Goal: Task Accomplishment & Management: Complete application form

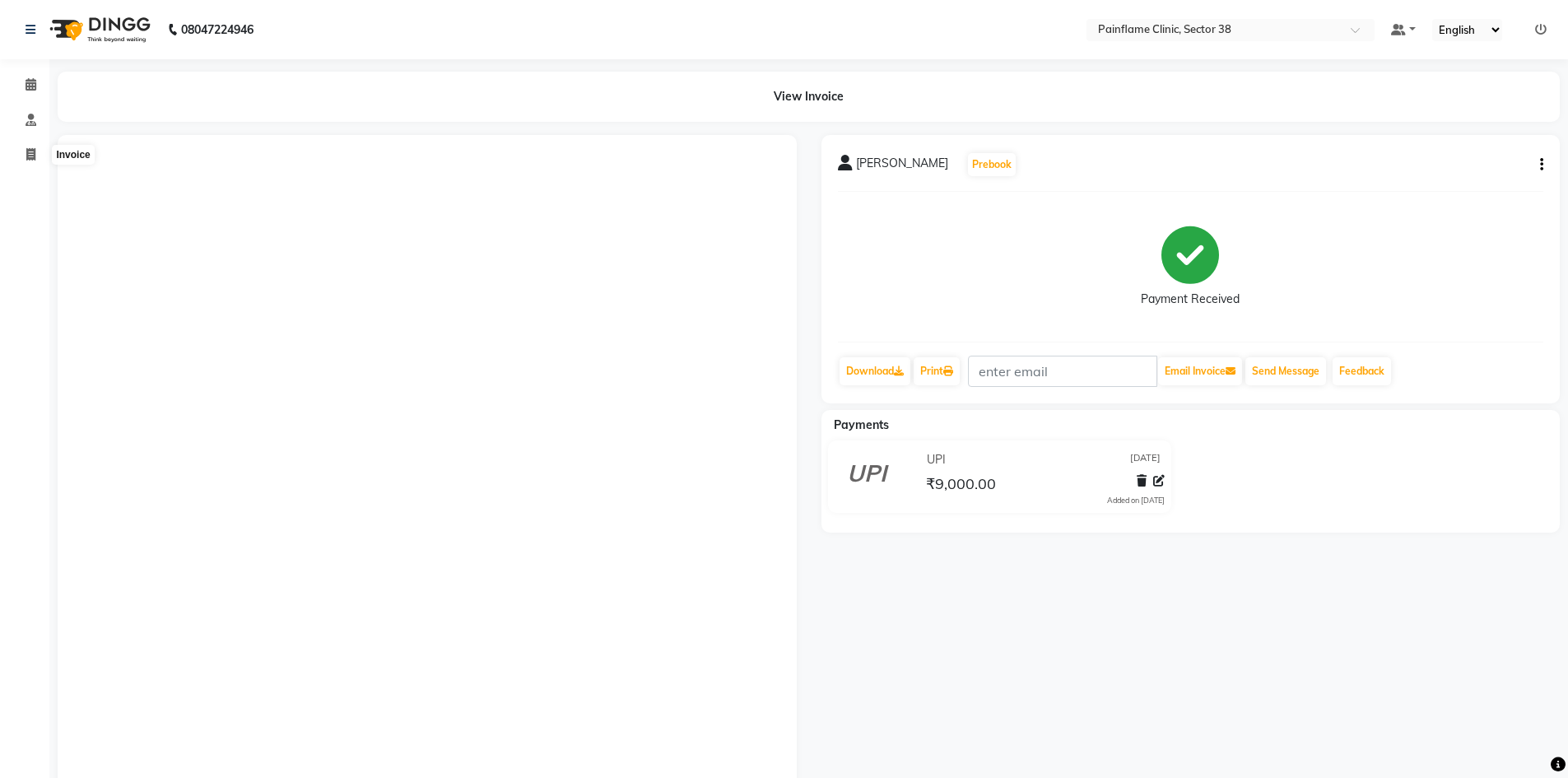
click at [30, 152] on icon at bounding box center [31, 154] width 9 height 12
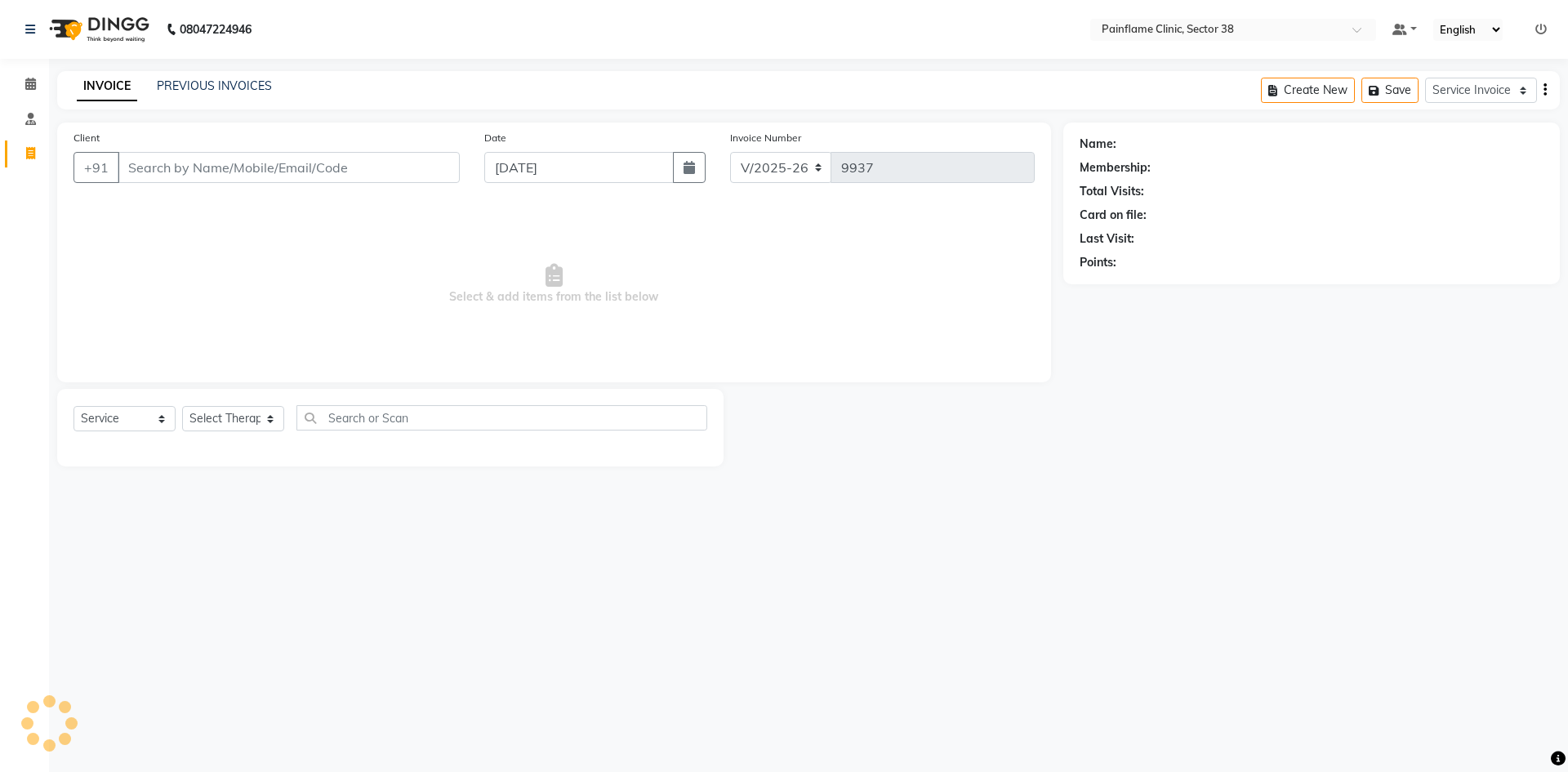
click at [190, 85] on link "PREVIOUS INVOICES" at bounding box center [214, 86] width 115 height 15
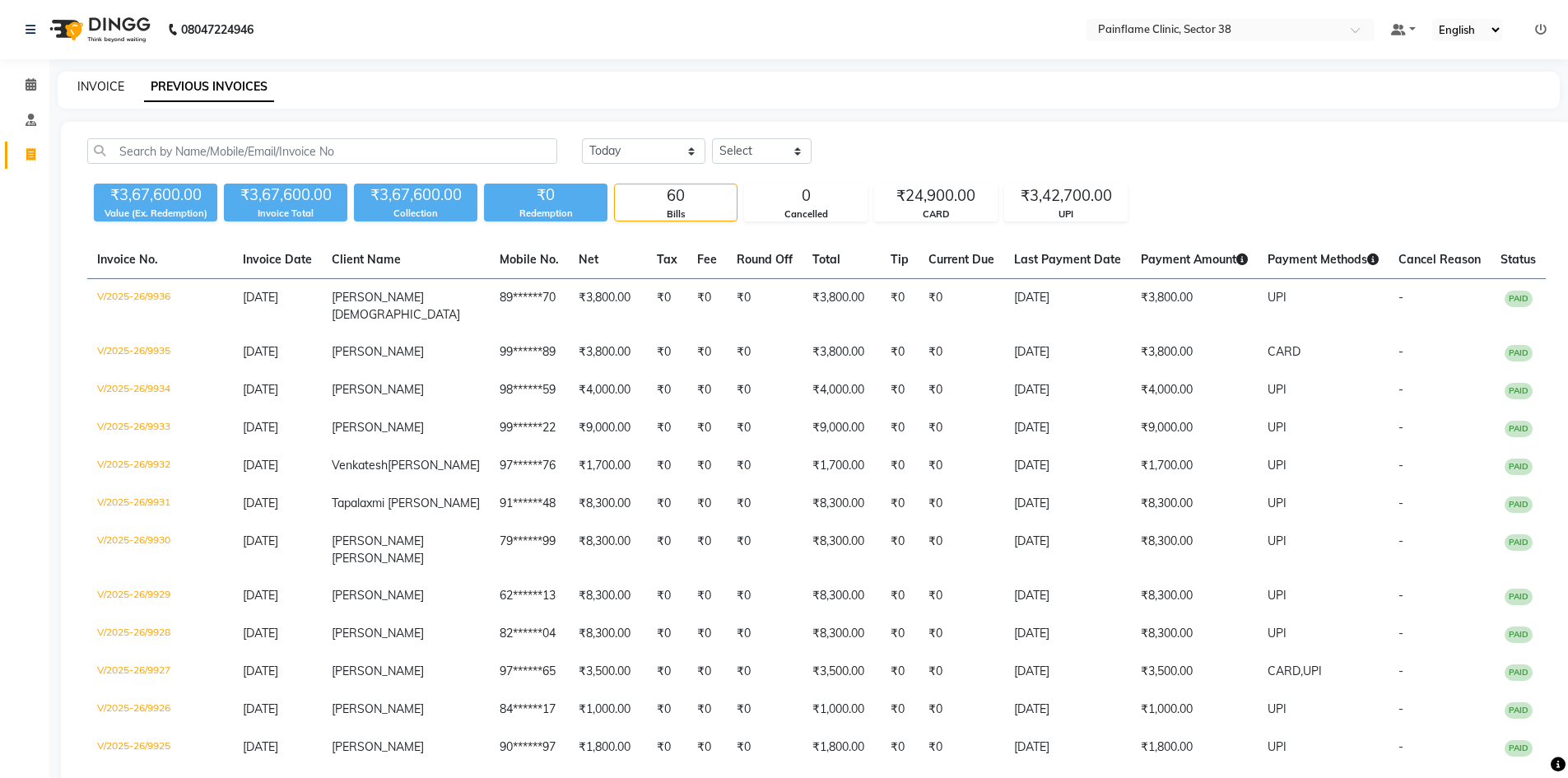
click at [77, 85] on link "INVOICE" at bounding box center [100, 87] width 47 height 15
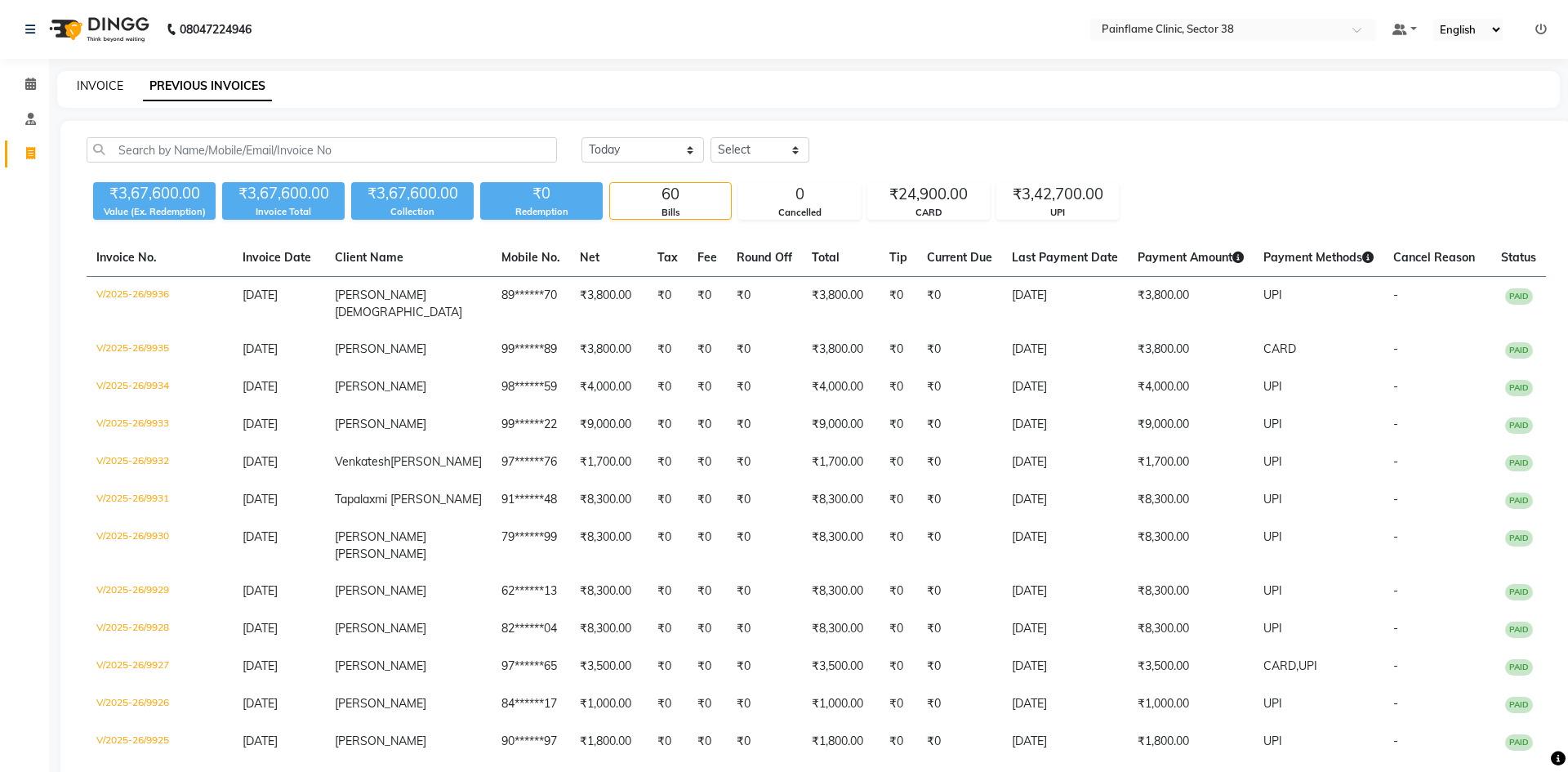
select select "service"
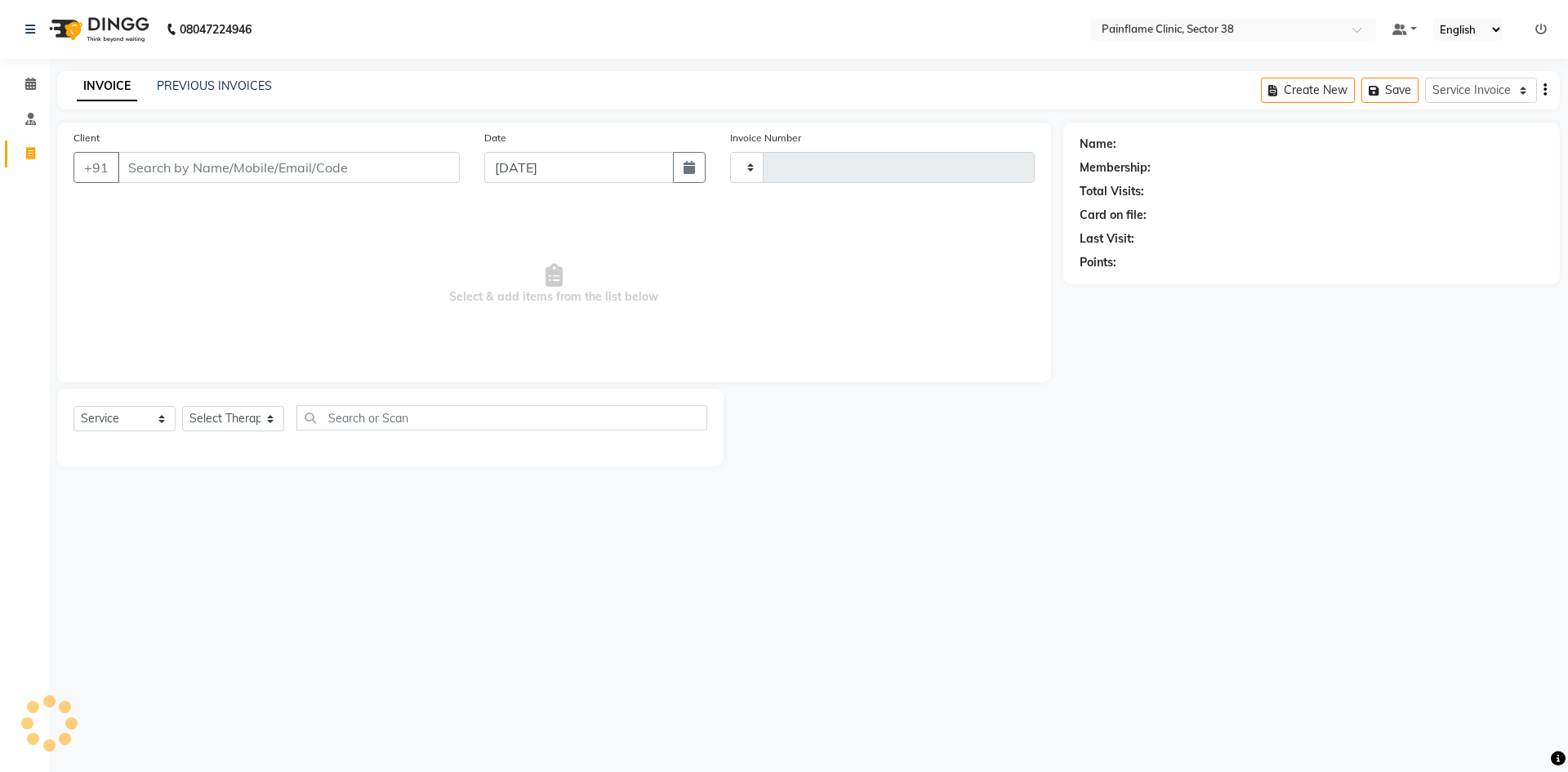
type input "9937"
select select "3964"
drag, startPoint x: 226, startPoint y: 167, endPoint x: 226, endPoint y: 138, distance: 29.0
click at [226, 164] on input "Client" at bounding box center [289, 167] width 342 height 31
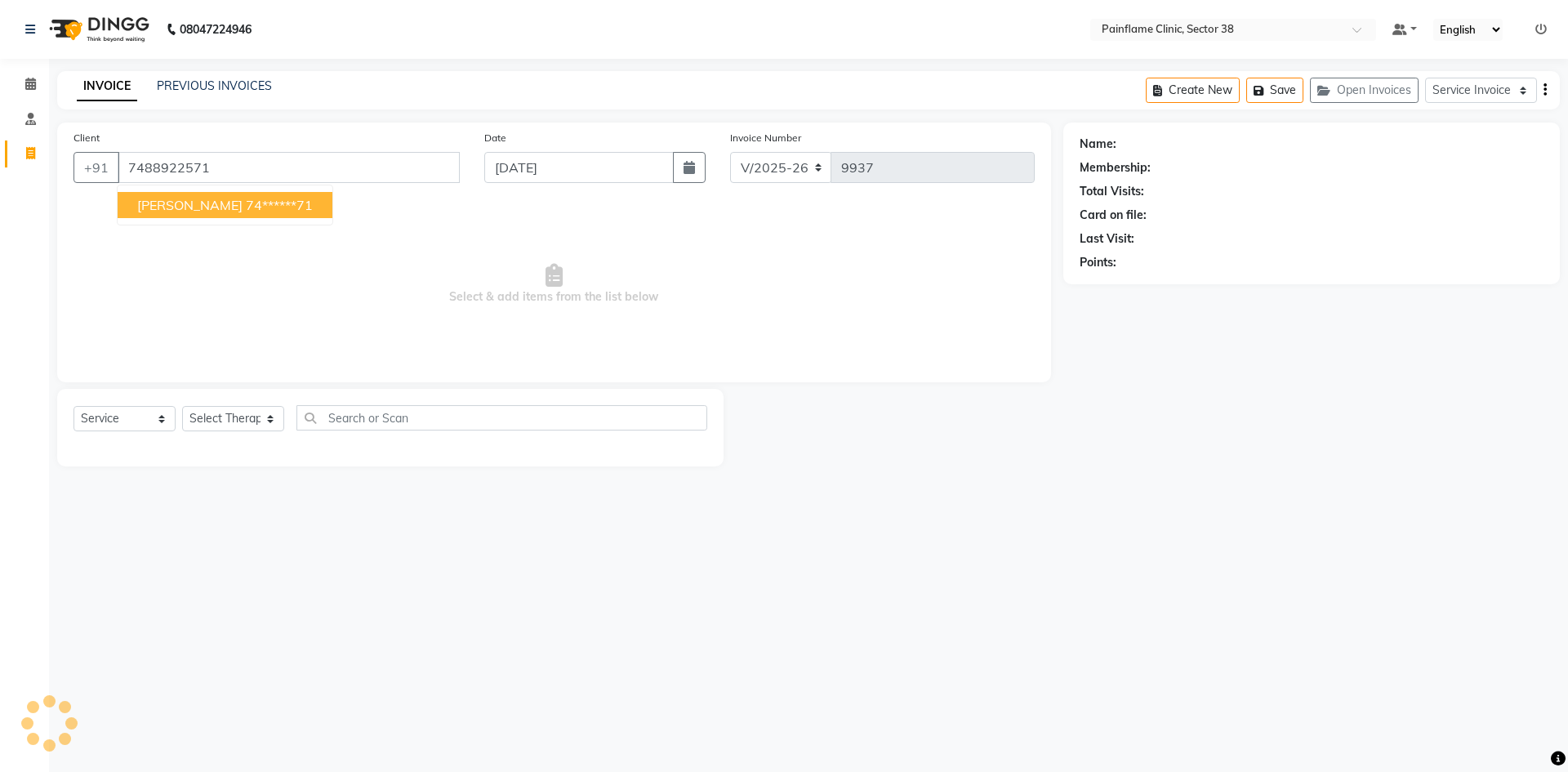
type input "7488922571"
click at [188, 153] on input "7488922571" at bounding box center [289, 167] width 342 height 31
drag, startPoint x: 231, startPoint y: 425, endPoint x: 232, endPoint y: 434, distance: 9.1
click at [232, 426] on select "Select Therapist [PERSON_NAME] Dr [PERSON_NAME] [PERSON_NAME] Dr [PERSON_NAME] …" at bounding box center [233, 424] width 102 height 26
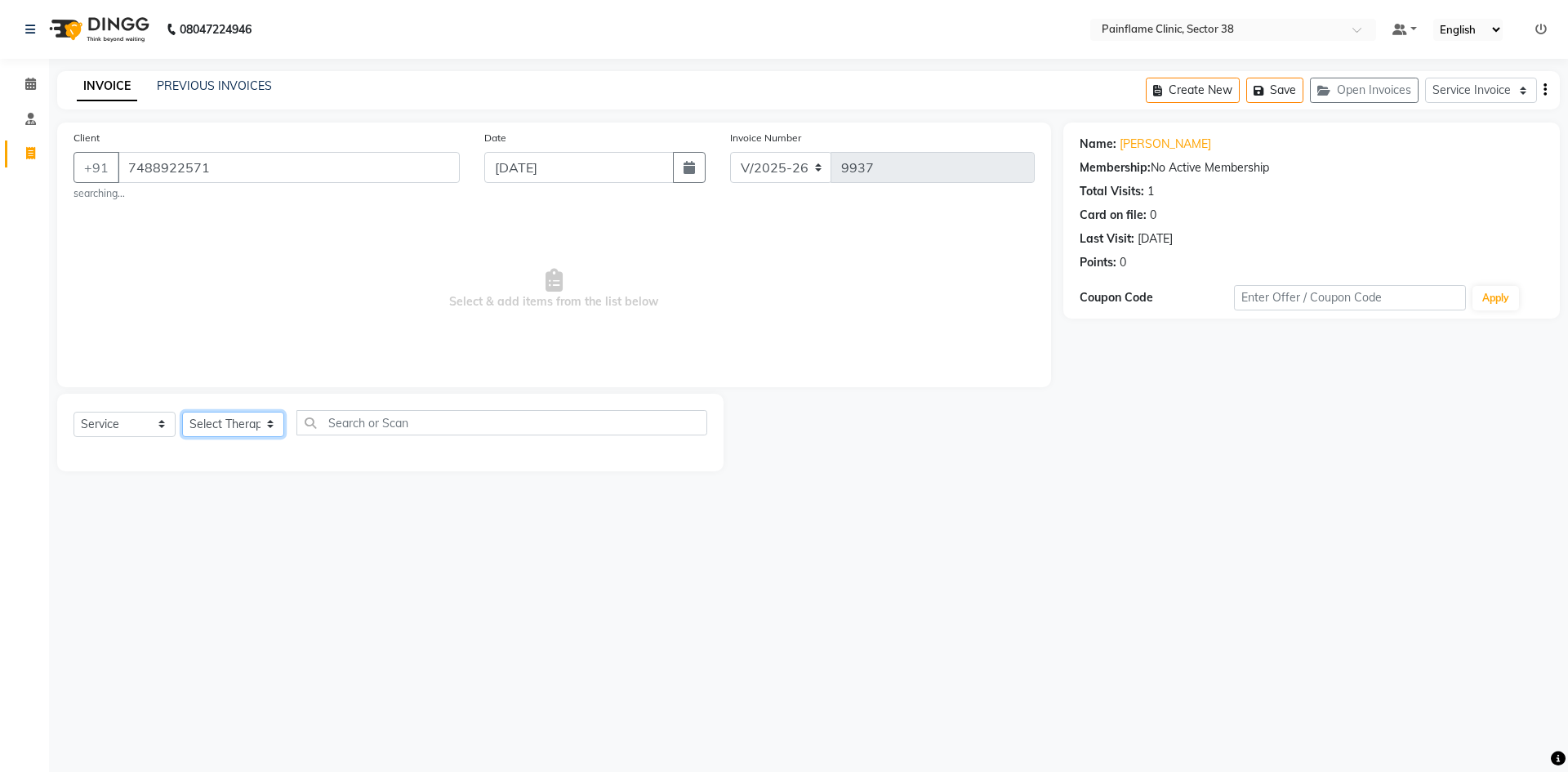
select select "20209"
click at [182, 412] on select "Select Therapist [PERSON_NAME] Dr [PERSON_NAME] [PERSON_NAME] Dr [PERSON_NAME] …" at bounding box center [233, 424] width 102 height 26
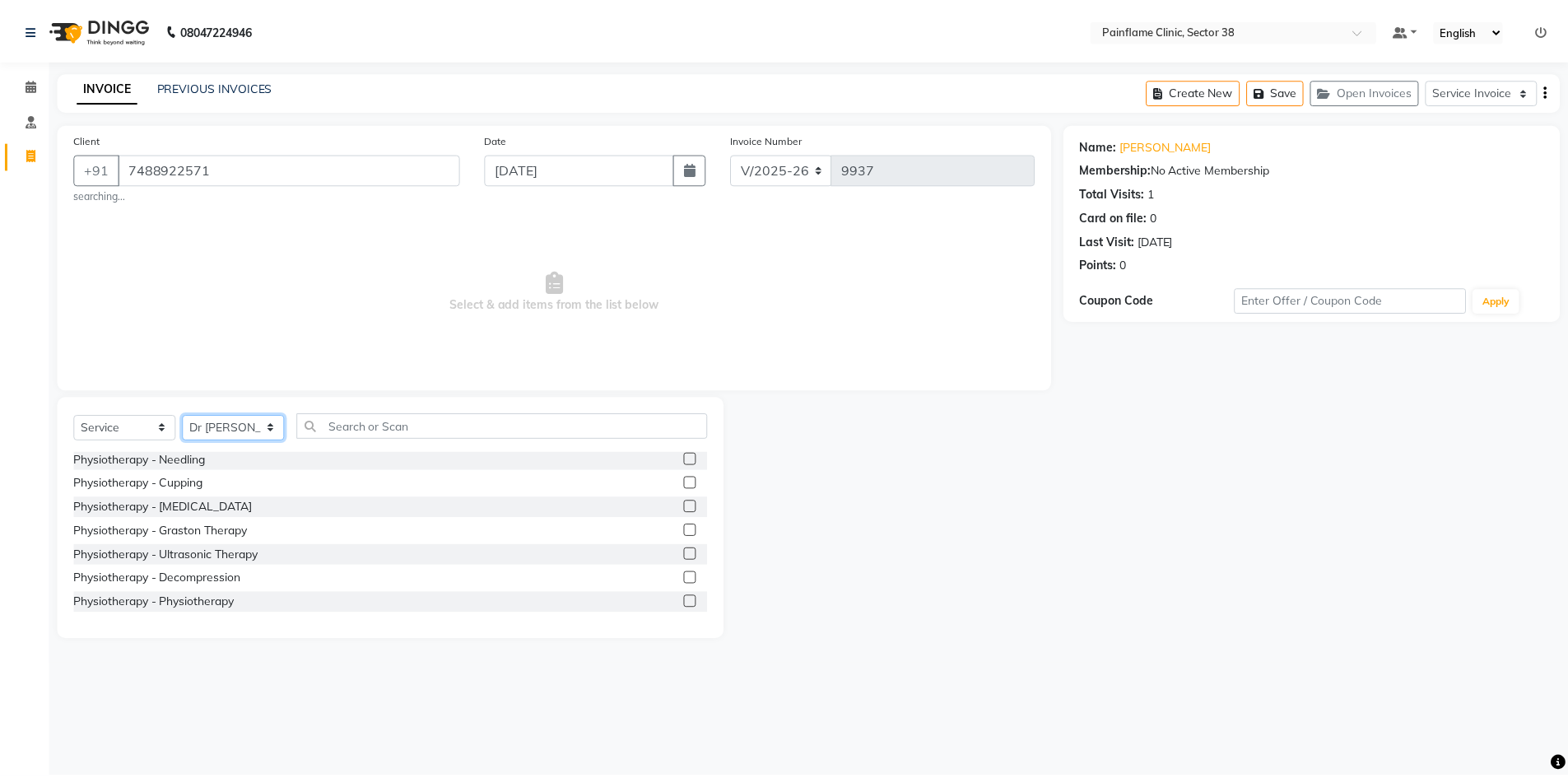
scroll to position [98, 0]
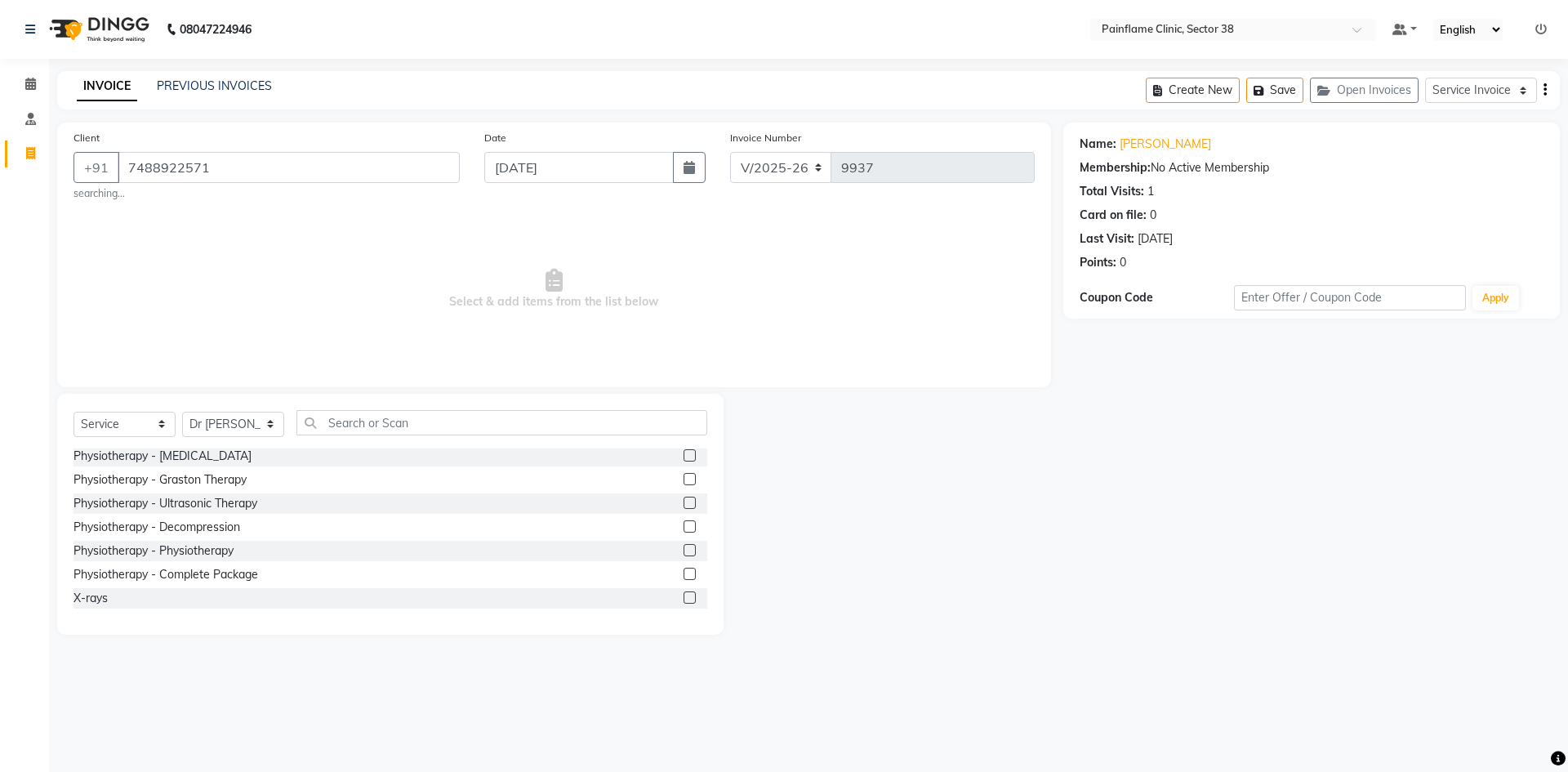
click at [683, 552] on label at bounding box center [689, 550] width 12 height 12
click at [683, 552] on input "checkbox" at bounding box center [689, 551] width 11 height 11
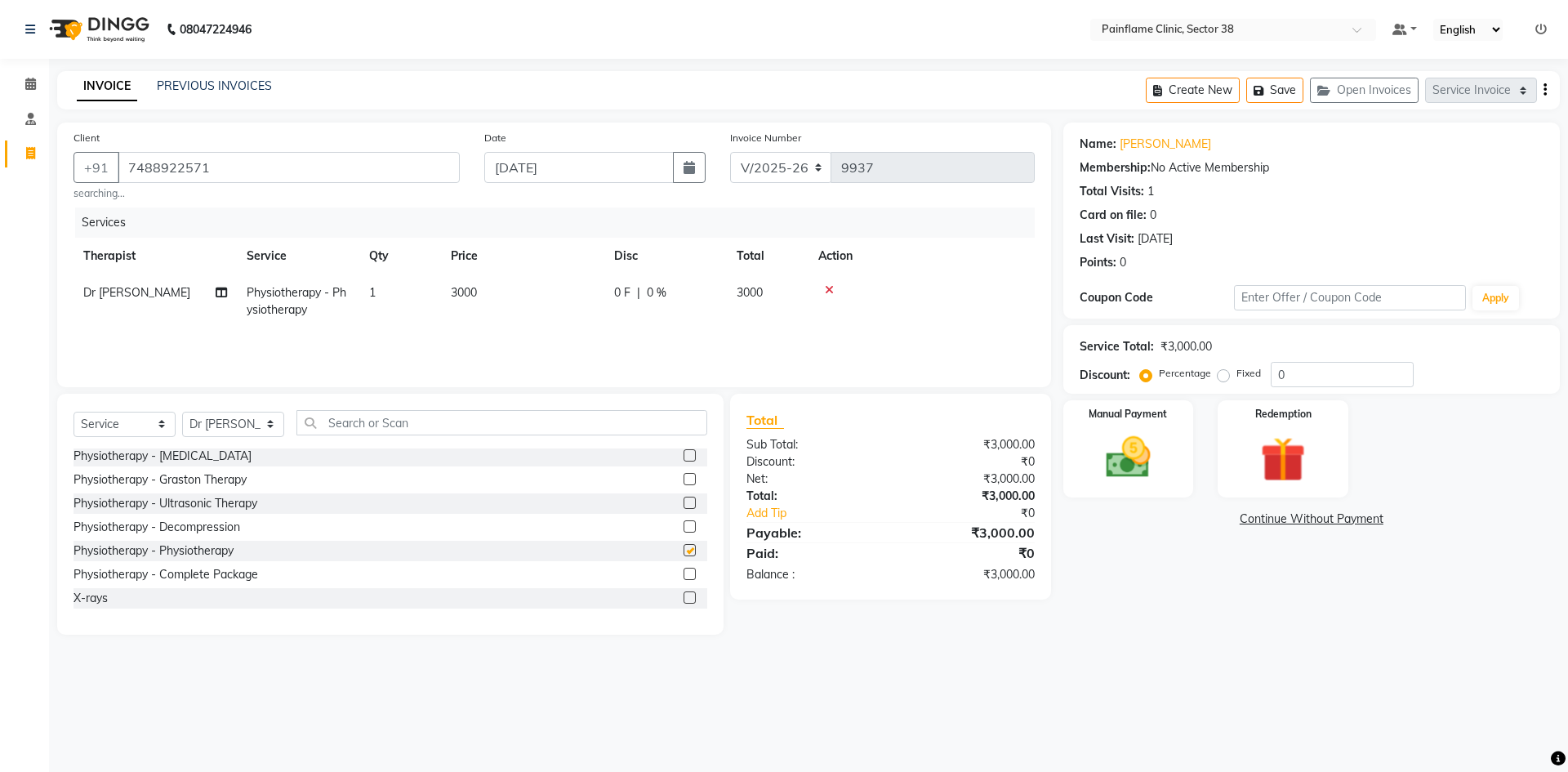
click at [514, 298] on td "3000" at bounding box center [522, 301] width 164 height 54
checkbox input "false"
select select "20209"
click at [516, 310] on tr "[PERSON_NAME] Dr [PERSON_NAME] [PERSON_NAME] Dr [PERSON_NAME] Dr. Suraj [PERSON…" at bounding box center [553, 309] width 961 height 70
type input "1000"
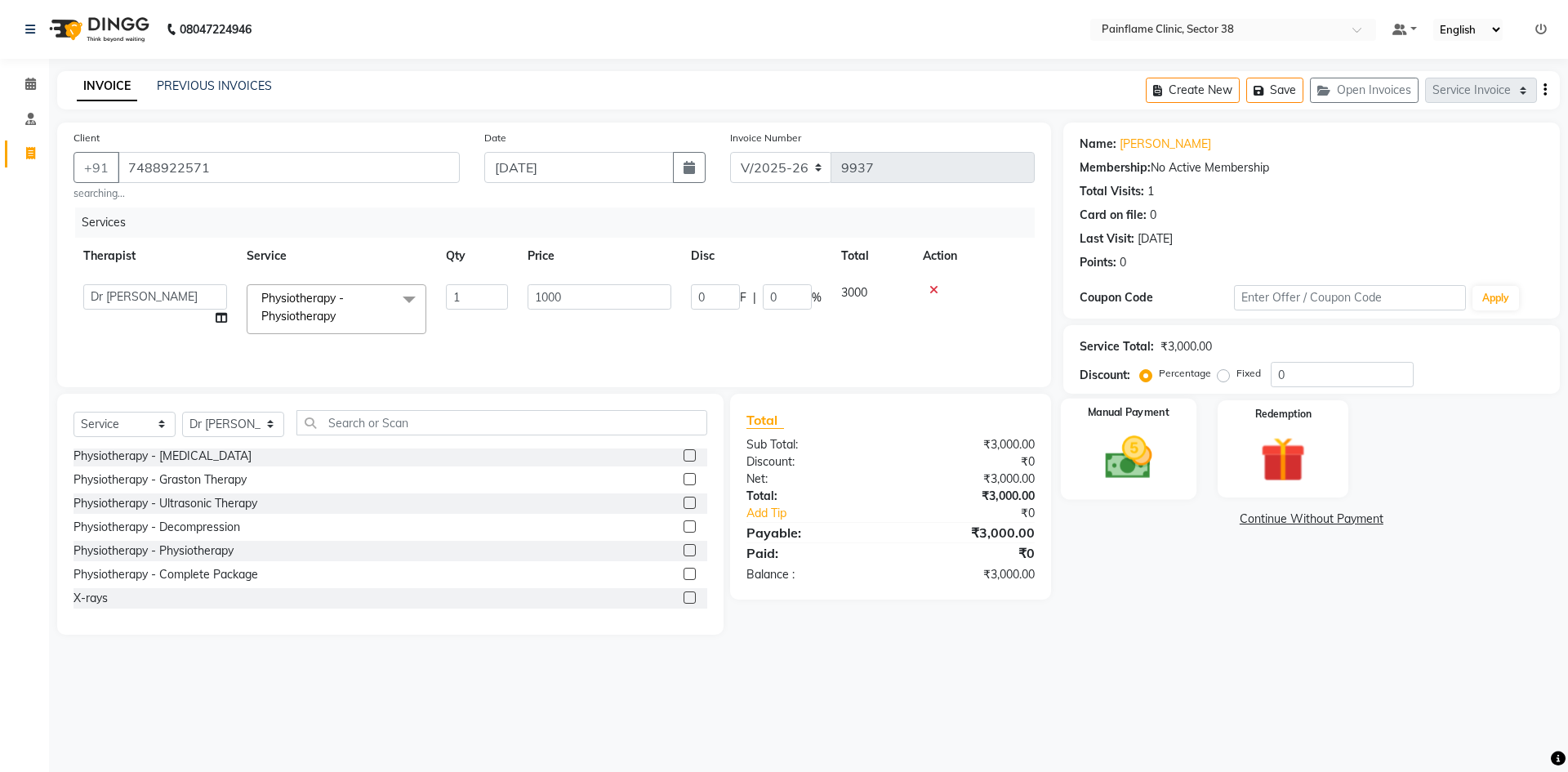
click at [1120, 476] on img at bounding box center [1128, 456] width 76 height 54
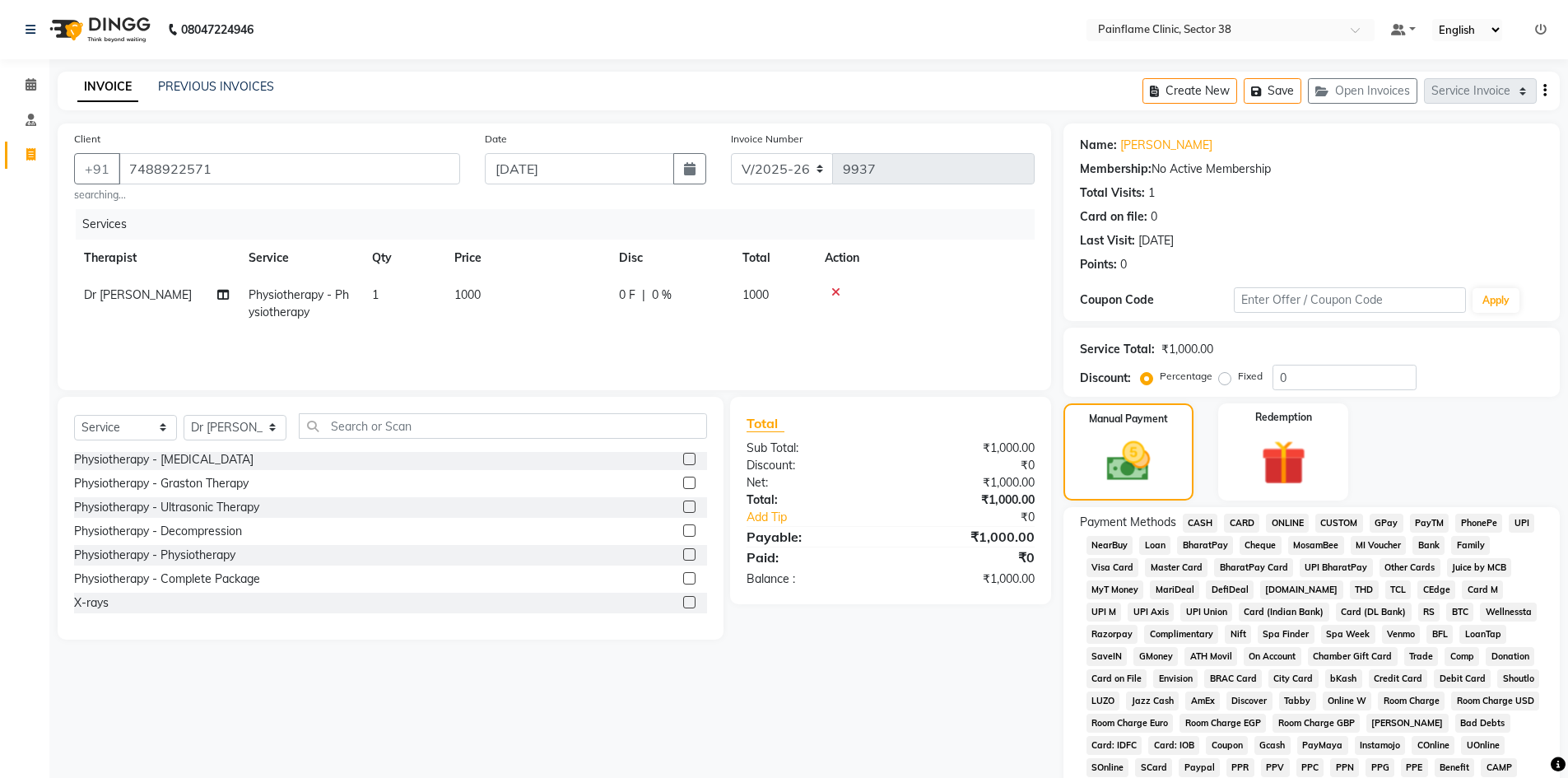
click at [1518, 522] on span "UPI" at bounding box center [1521, 523] width 26 height 19
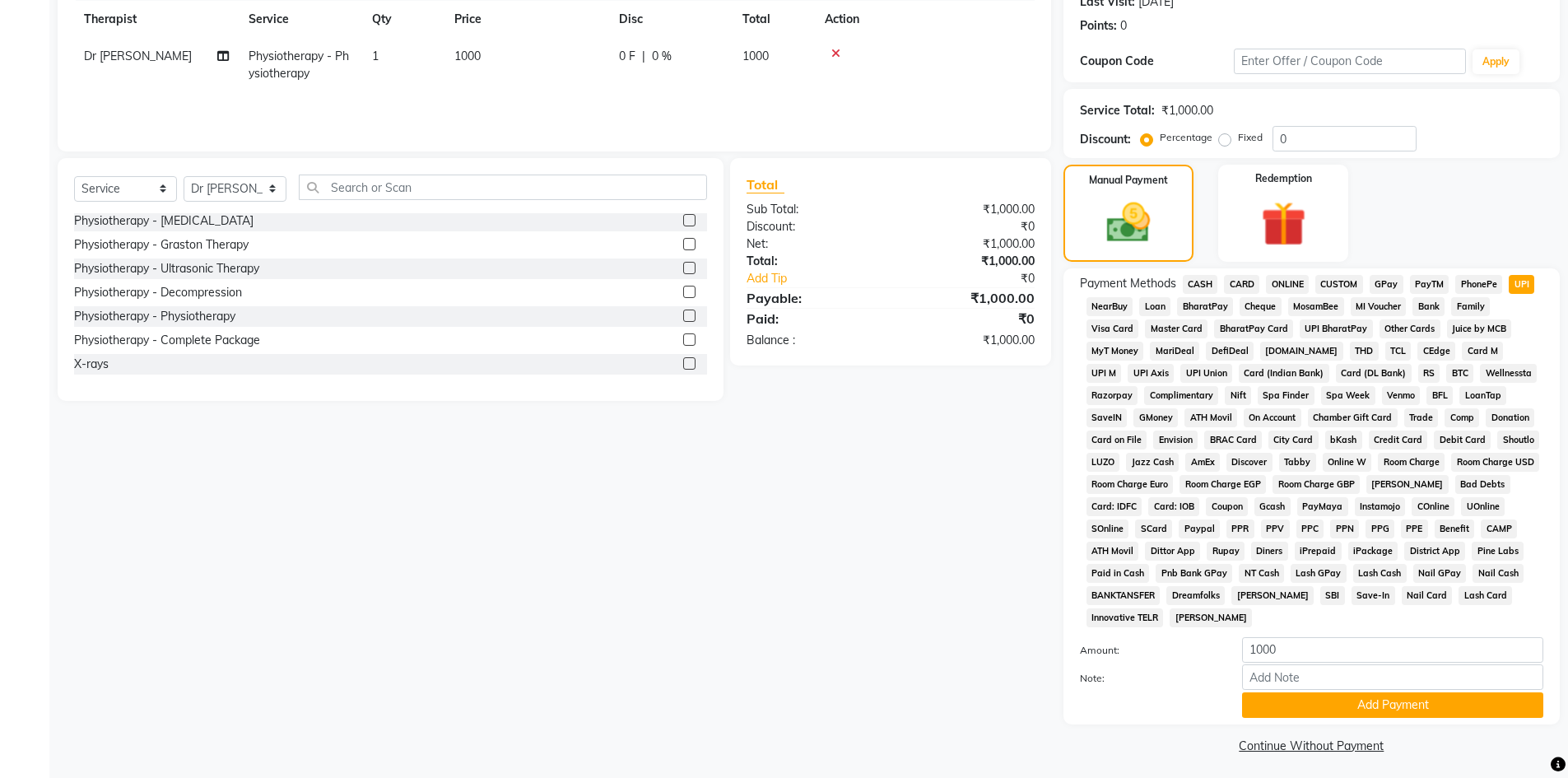
scroll to position [243, 0]
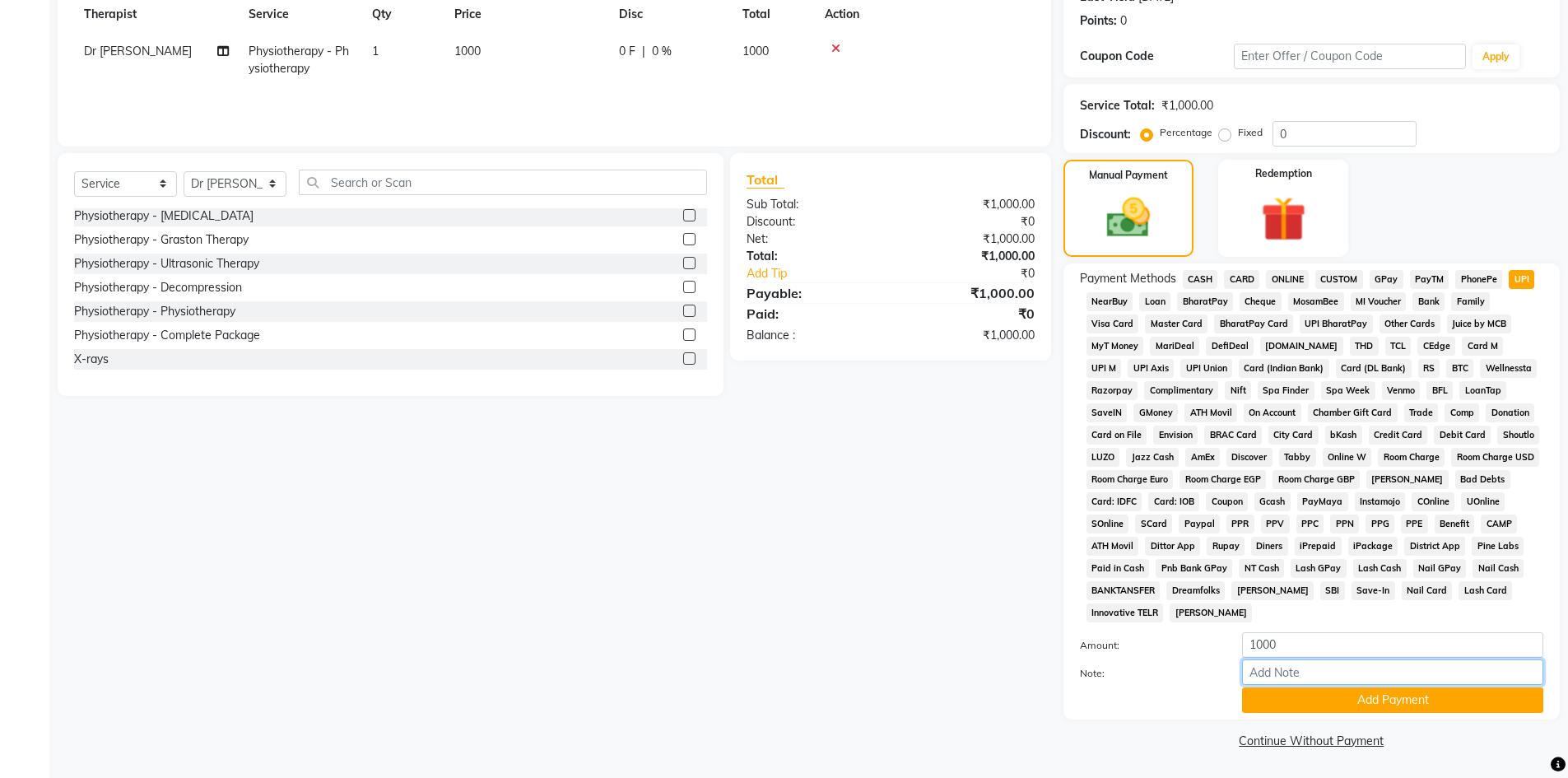
click at [1281, 666] on input "Note:" at bounding box center [1392, 672] width 301 height 26
type input "Adv Payment For Package"
click at [1349, 693] on button "Add Payment" at bounding box center [1392, 700] width 301 height 26
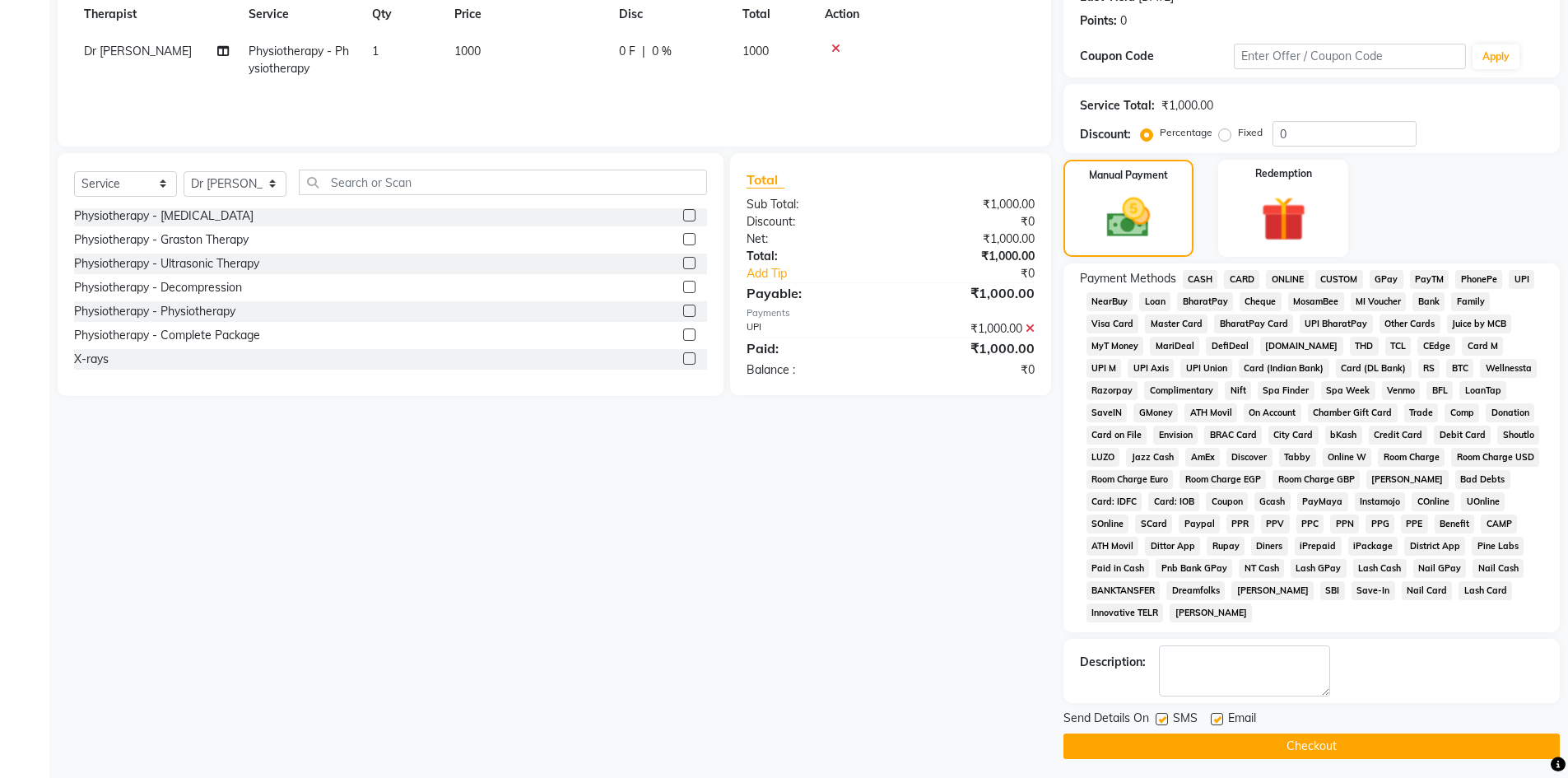
click at [1215, 718] on label at bounding box center [1216, 718] width 12 height 12
click at [1215, 718] on input "checkbox" at bounding box center [1216, 720] width 11 height 11
checkbox input "false"
click at [1157, 722] on label at bounding box center [1161, 718] width 12 height 12
click at [1157, 722] on input "checkbox" at bounding box center [1161, 720] width 11 height 11
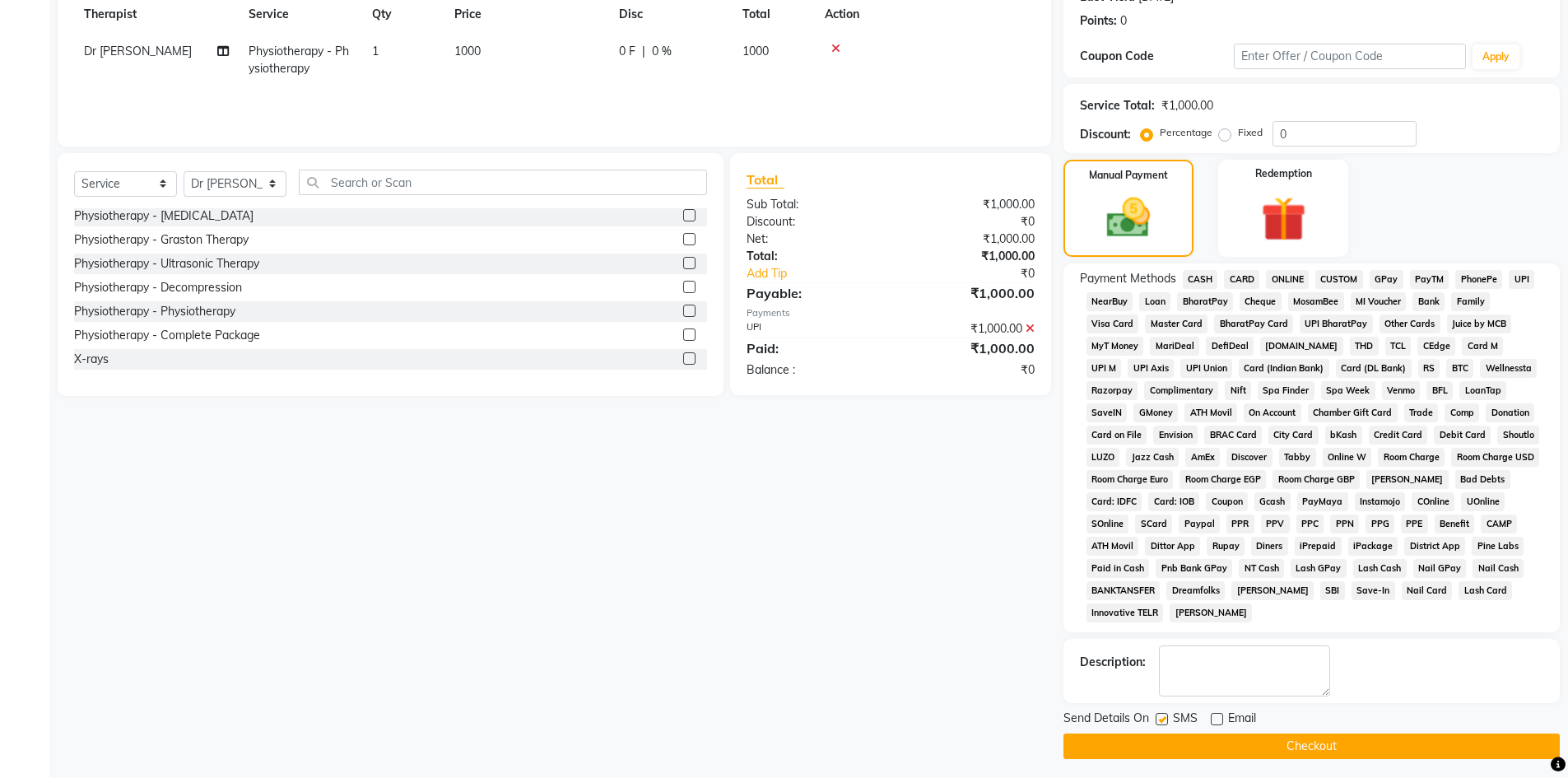
checkbox input "false"
click at [1166, 742] on button "Checkout" at bounding box center [1311, 746] width 496 height 26
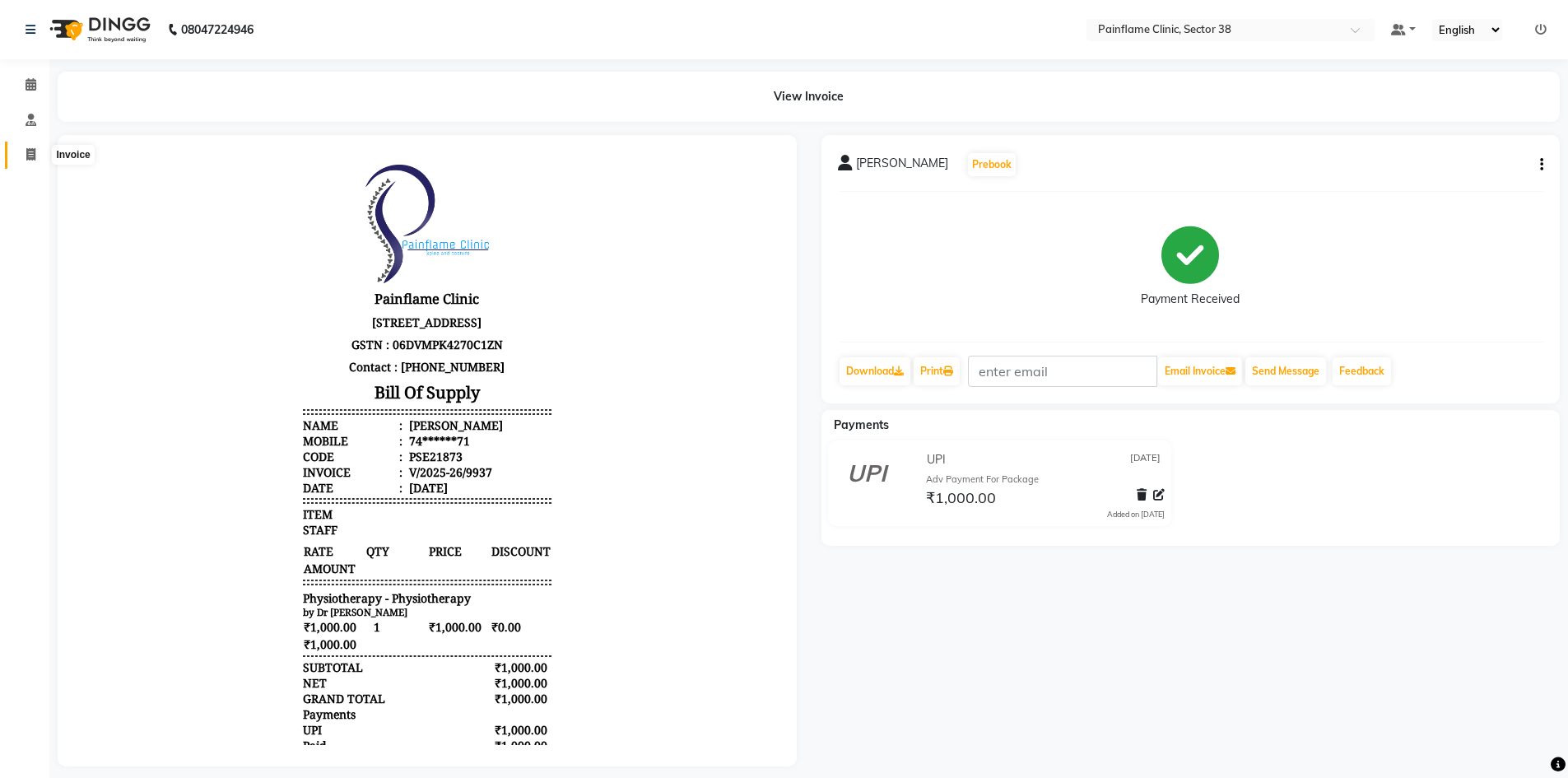
click at [31, 159] on icon at bounding box center [31, 154] width 9 height 12
select select "service"
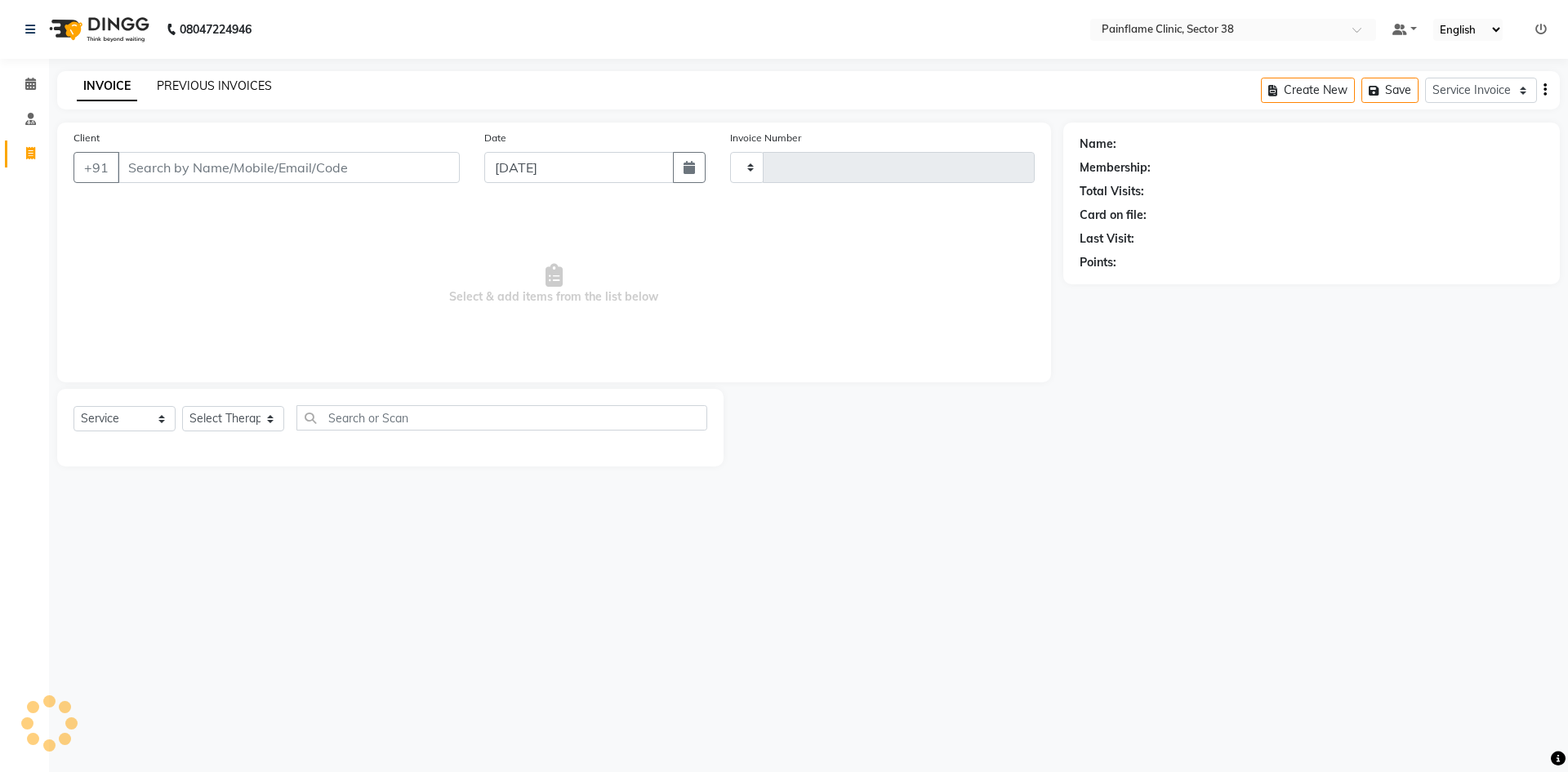
type input "9938"
select select "3964"
click at [207, 85] on link "PREVIOUS INVOICES" at bounding box center [214, 86] width 115 height 15
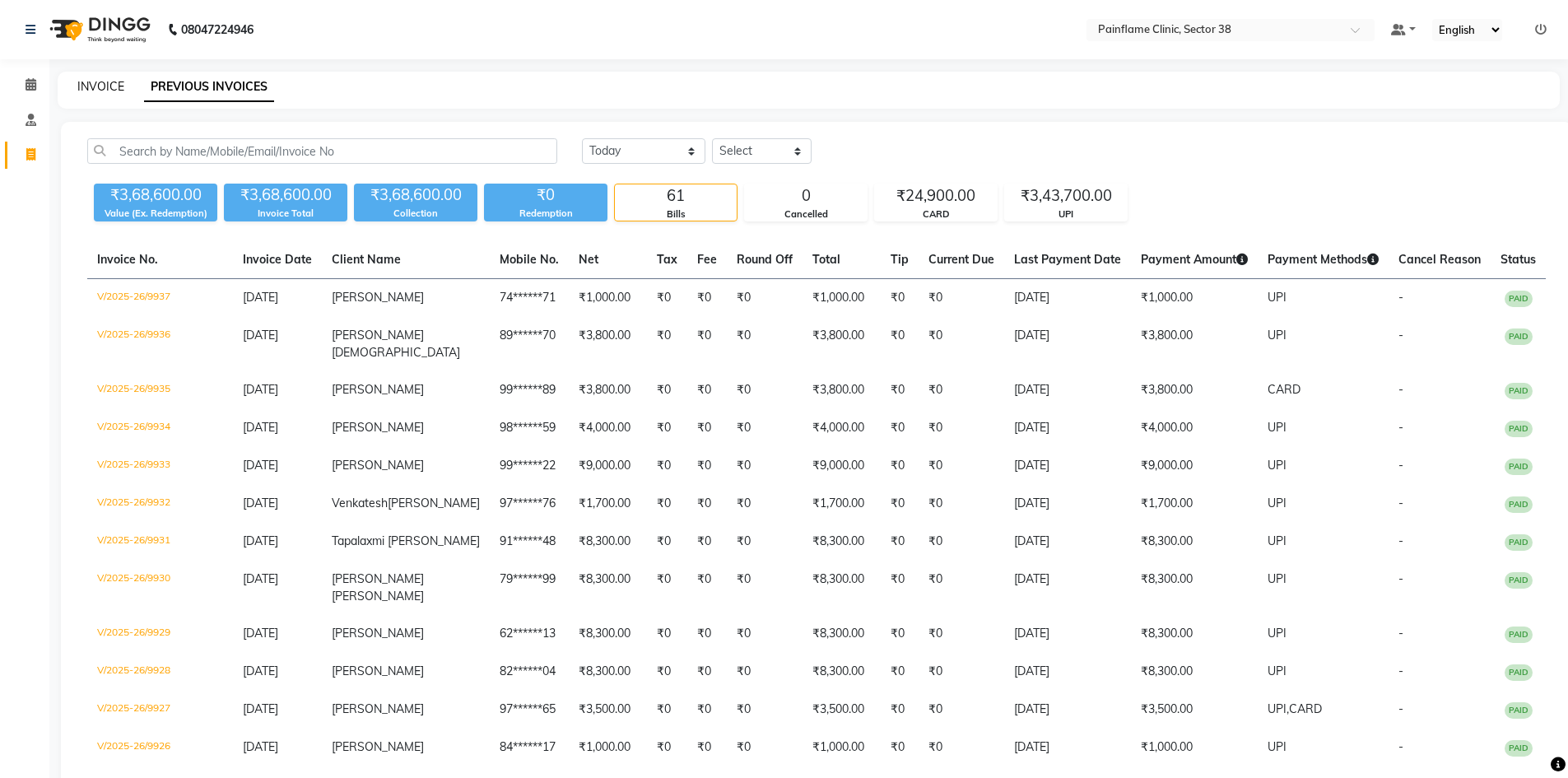
click at [89, 90] on link "INVOICE" at bounding box center [100, 87] width 47 height 15
select select "service"
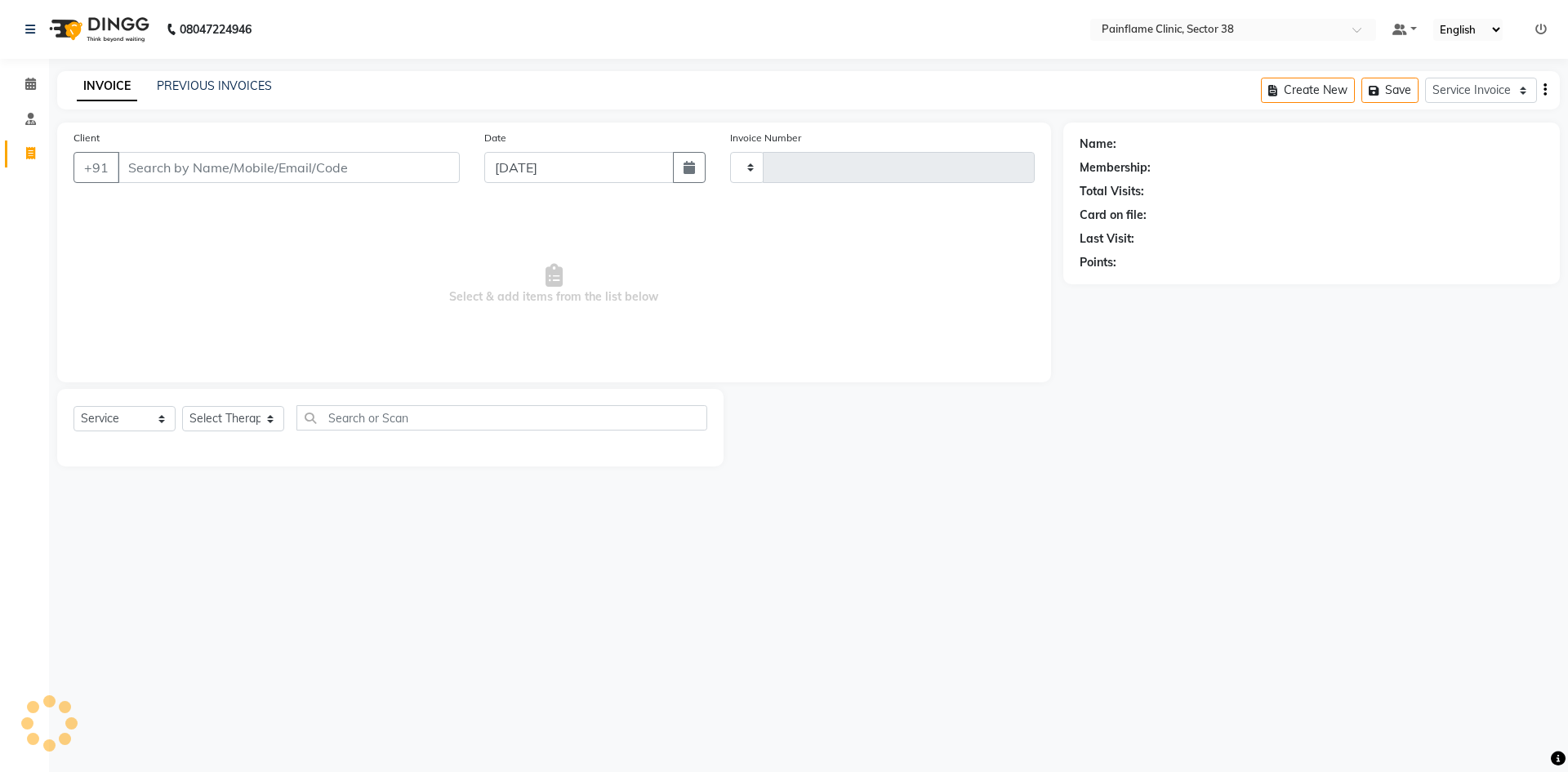
type input "9938"
select select "3964"
click at [139, 156] on input "Client" at bounding box center [289, 167] width 342 height 31
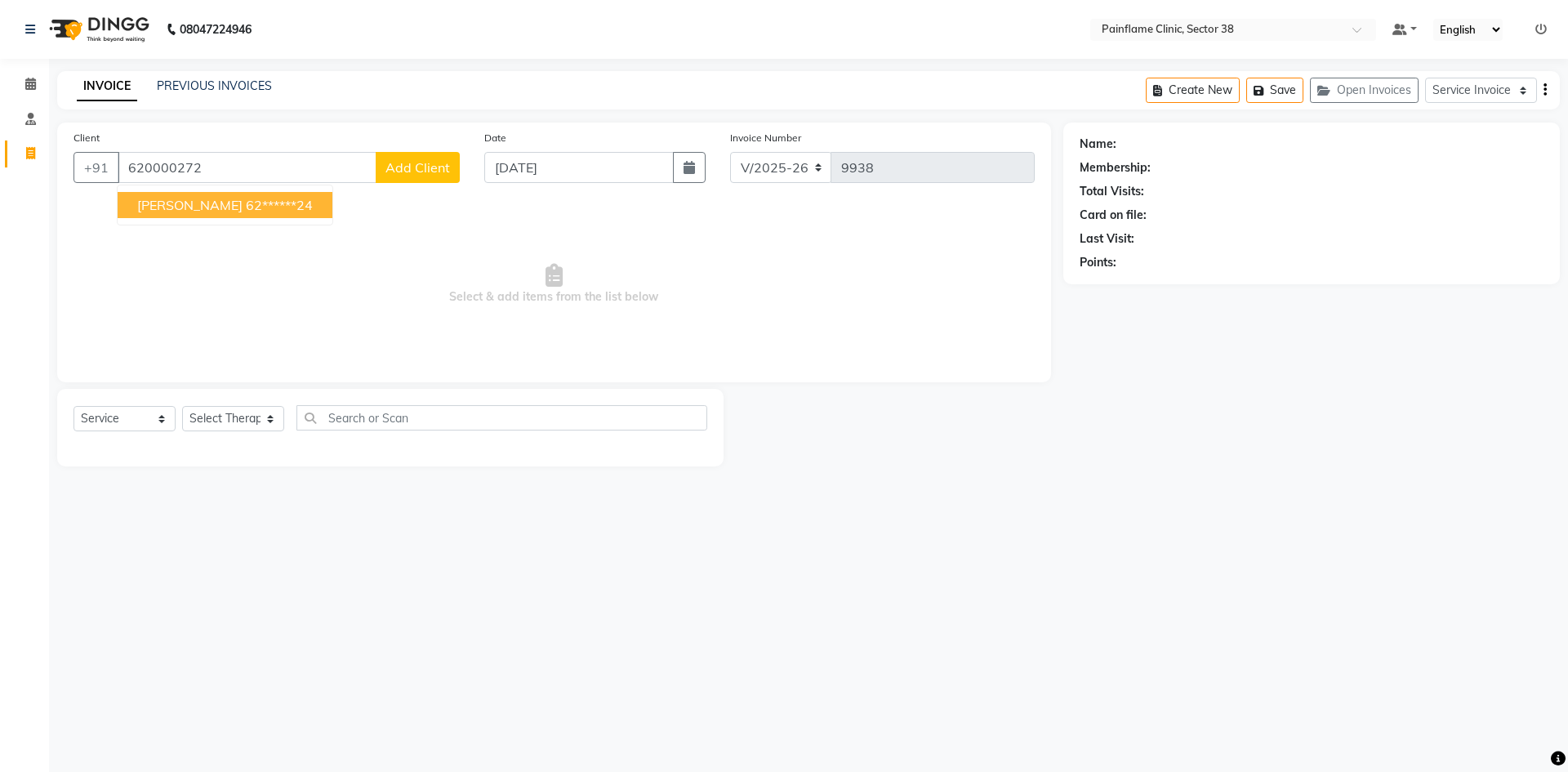
click at [231, 214] on button "[PERSON_NAME] 62******24" at bounding box center [225, 205] width 215 height 27
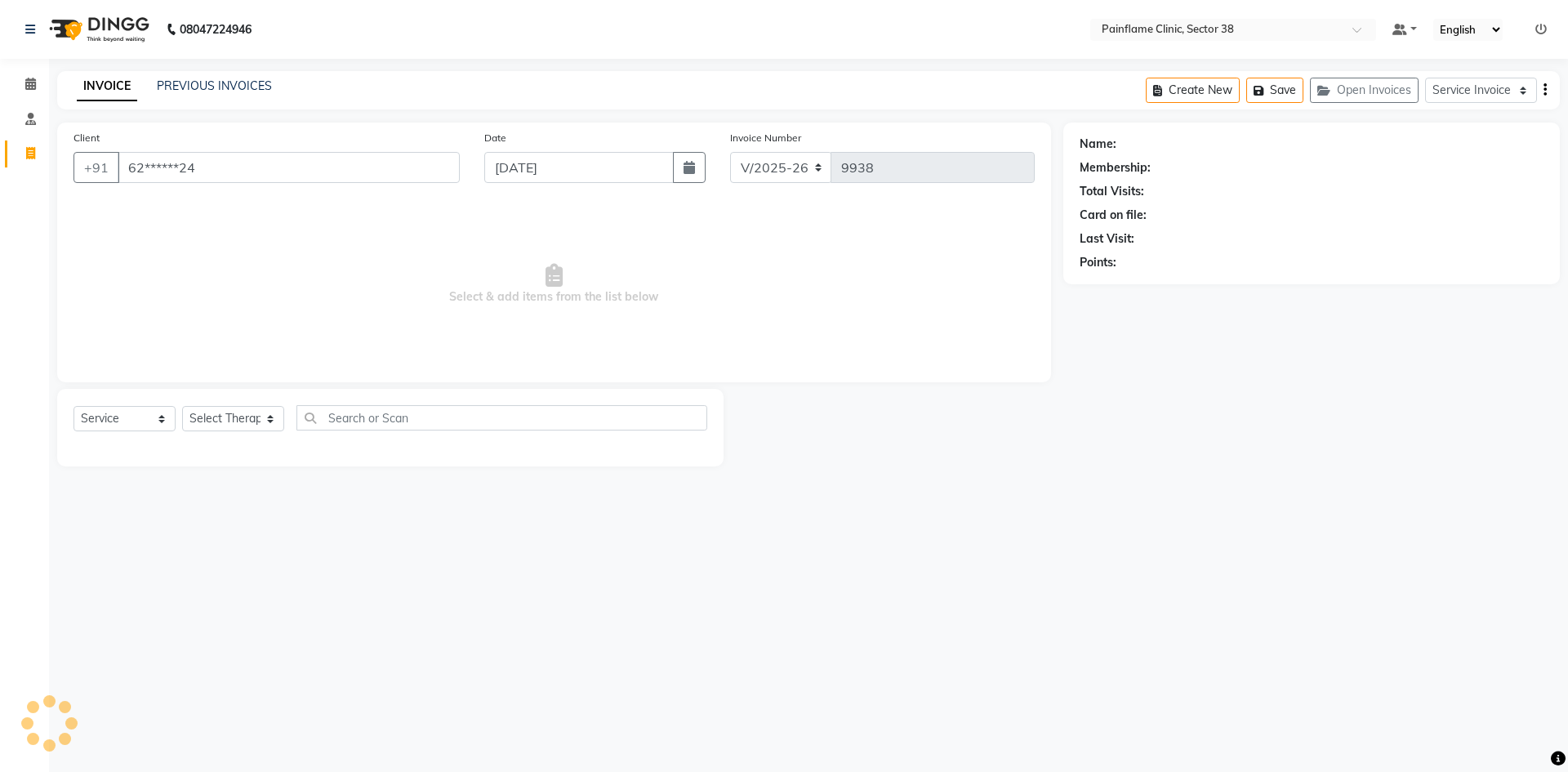
type input "62******24"
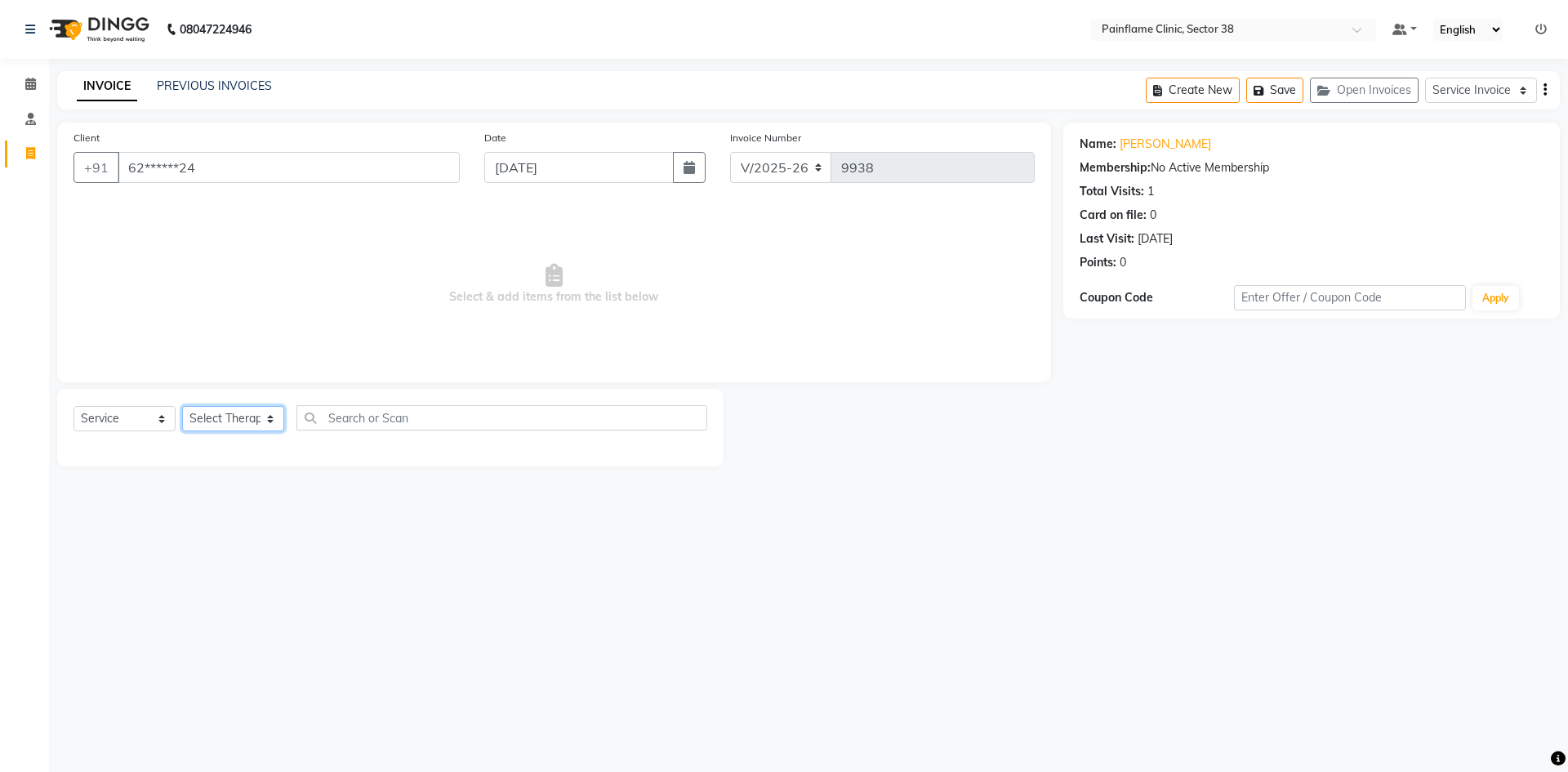
click at [246, 421] on select "Select Therapist [PERSON_NAME] Dr [PERSON_NAME] [PERSON_NAME] Dr [PERSON_NAME] …" at bounding box center [233, 419] width 102 height 26
select select "20212"
click at [182, 406] on select "Select Therapist [PERSON_NAME] Dr [PERSON_NAME] [PERSON_NAME] Dr [PERSON_NAME] …" at bounding box center [233, 419] width 102 height 26
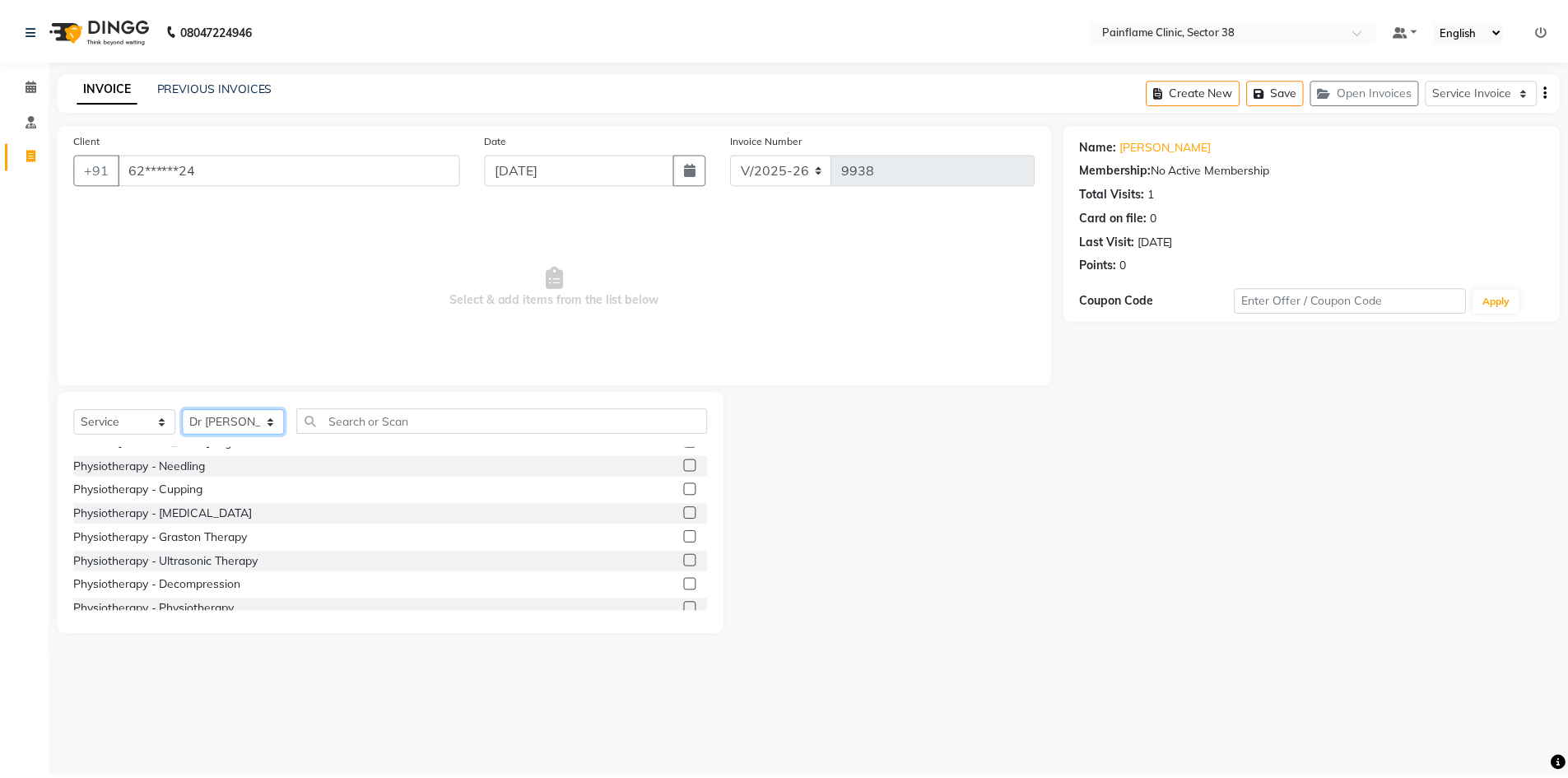
scroll to position [98, 0]
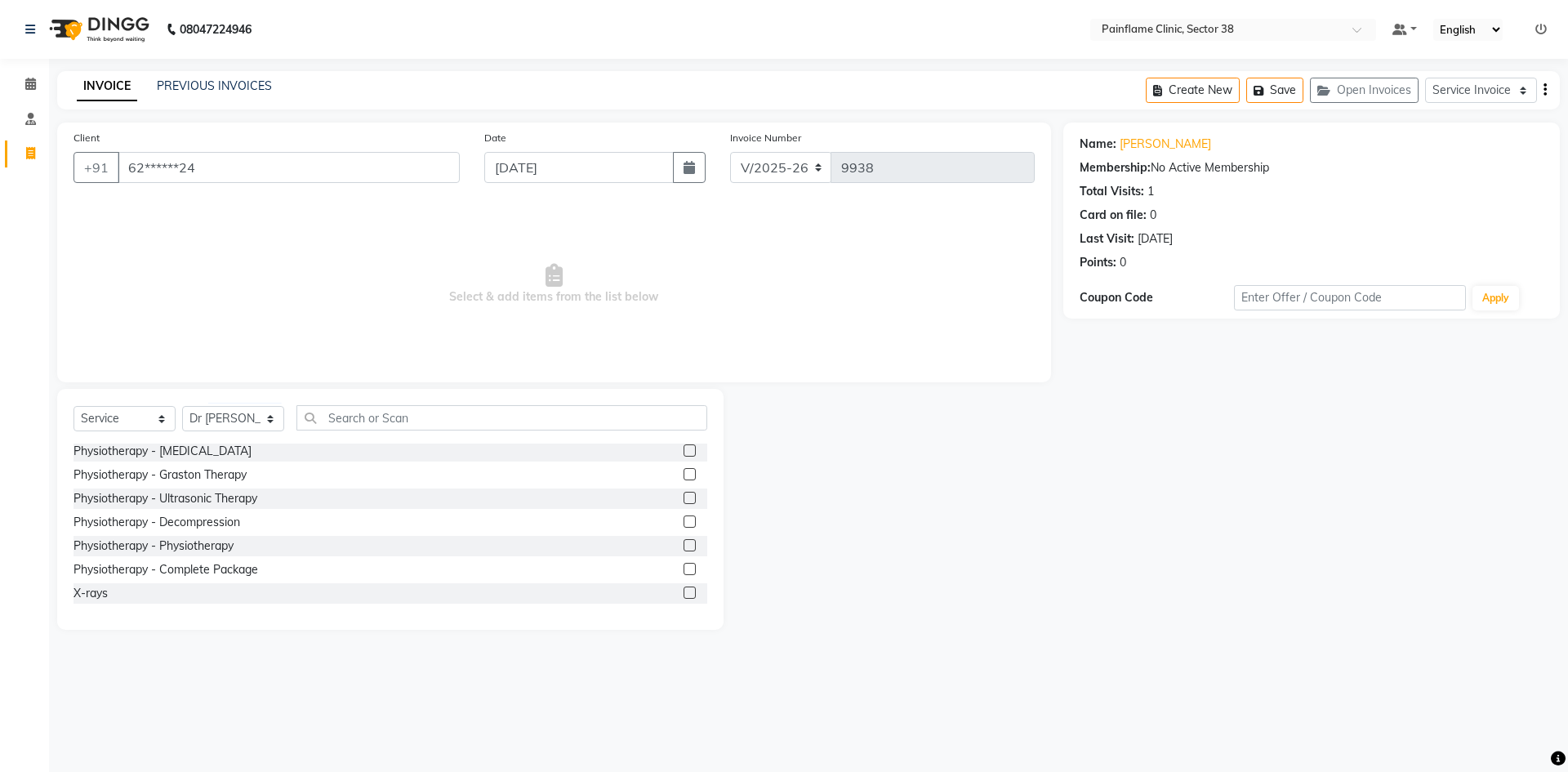
click at [683, 549] on label at bounding box center [689, 544] width 12 height 12
click at [683, 549] on input "checkbox" at bounding box center [689, 546] width 11 height 11
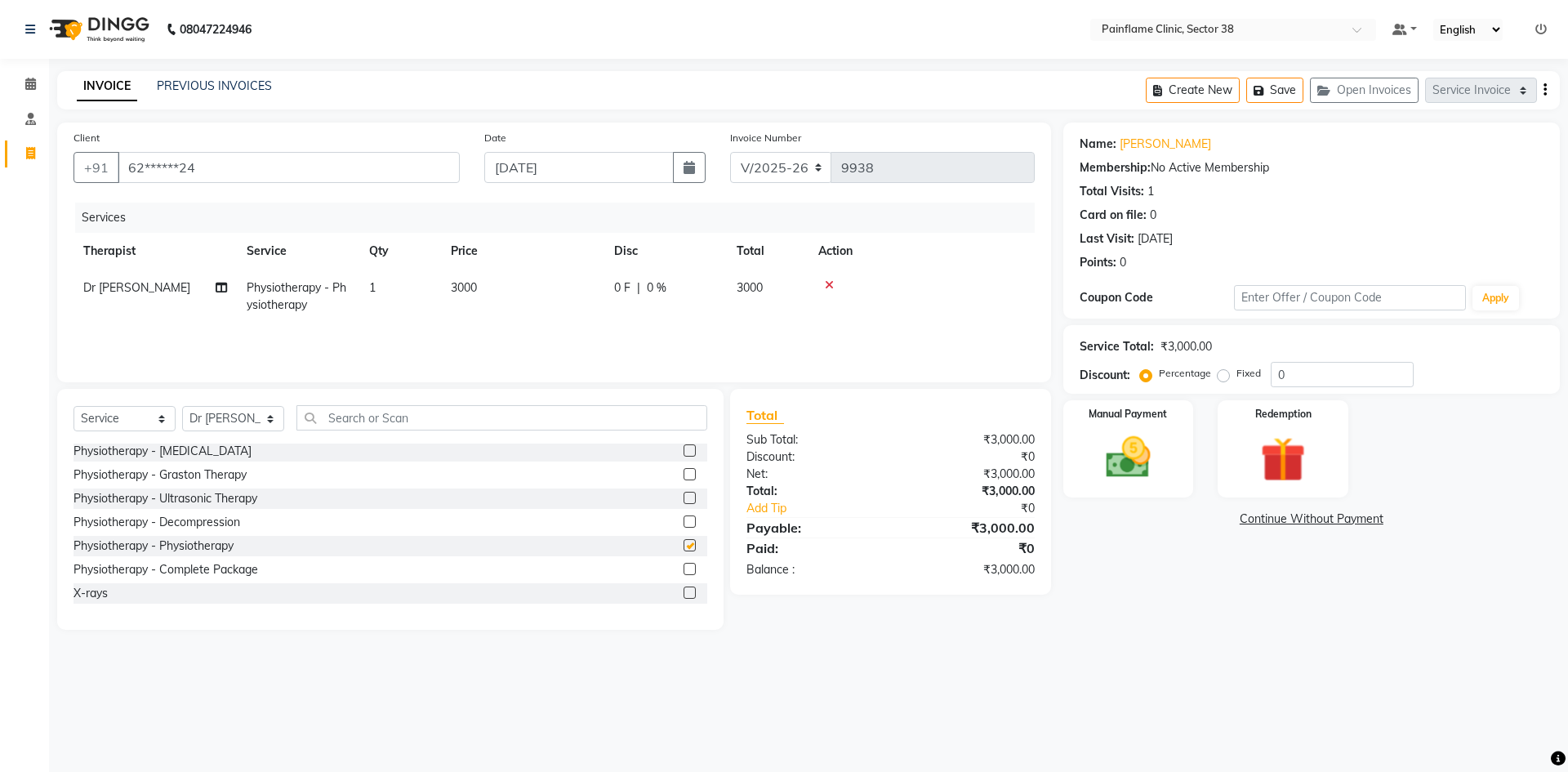
checkbox input "false"
click at [525, 284] on td "3000" at bounding box center [522, 296] width 164 height 54
select select "20212"
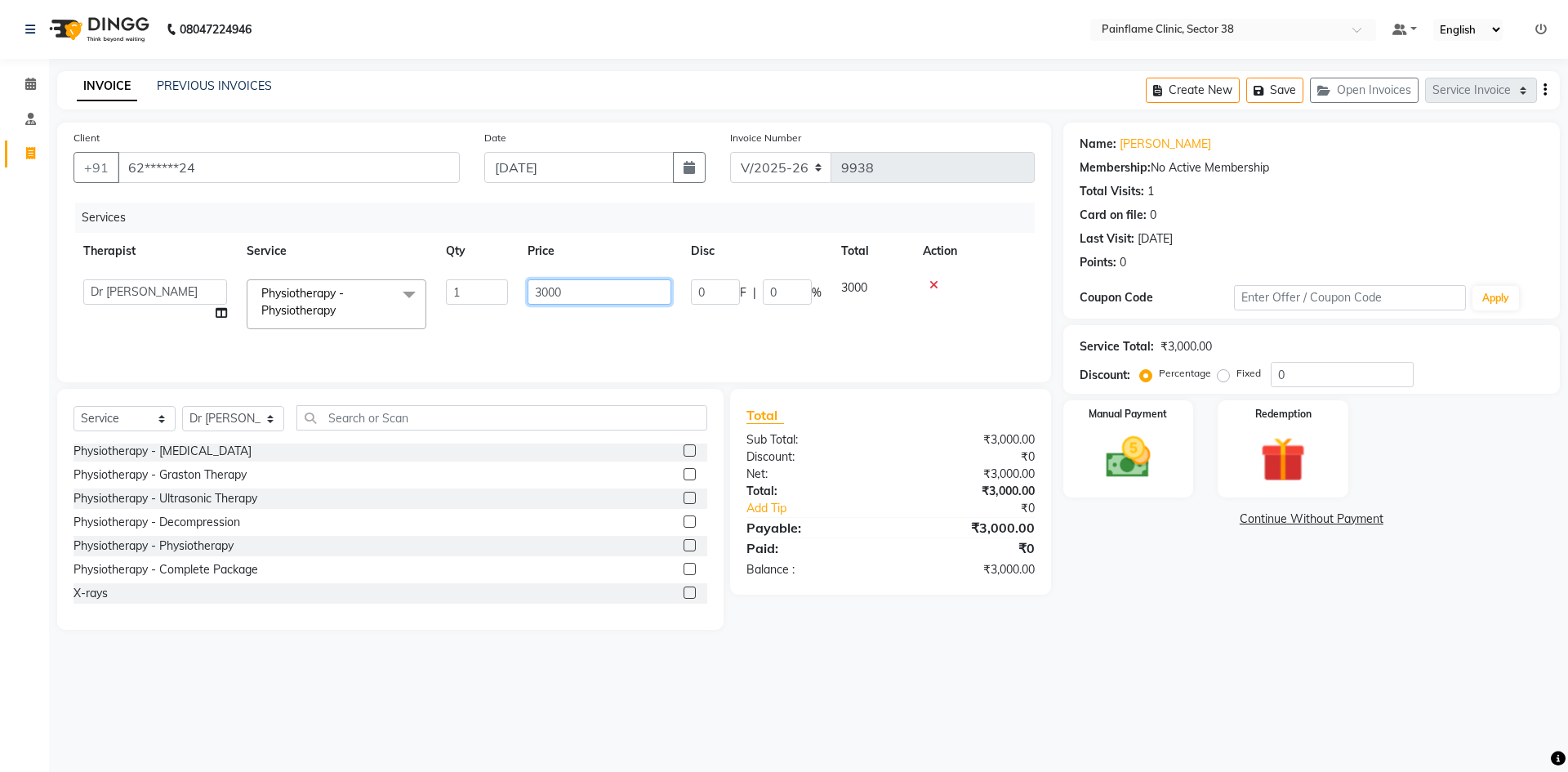
drag, startPoint x: 543, startPoint y: 294, endPoint x: 470, endPoint y: 305, distance: 73.8
click at [470, 302] on tr "[PERSON_NAME] Dr [PERSON_NAME] [PERSON_NAME] Dr [PERSON_NAME] Dr. Suraj [PERSON…" at bounding box center [553, 305] width 961 height 70
type input "2000"
click at [1133, 463] on img at bounding box center [1128, 456] width 76 height 54
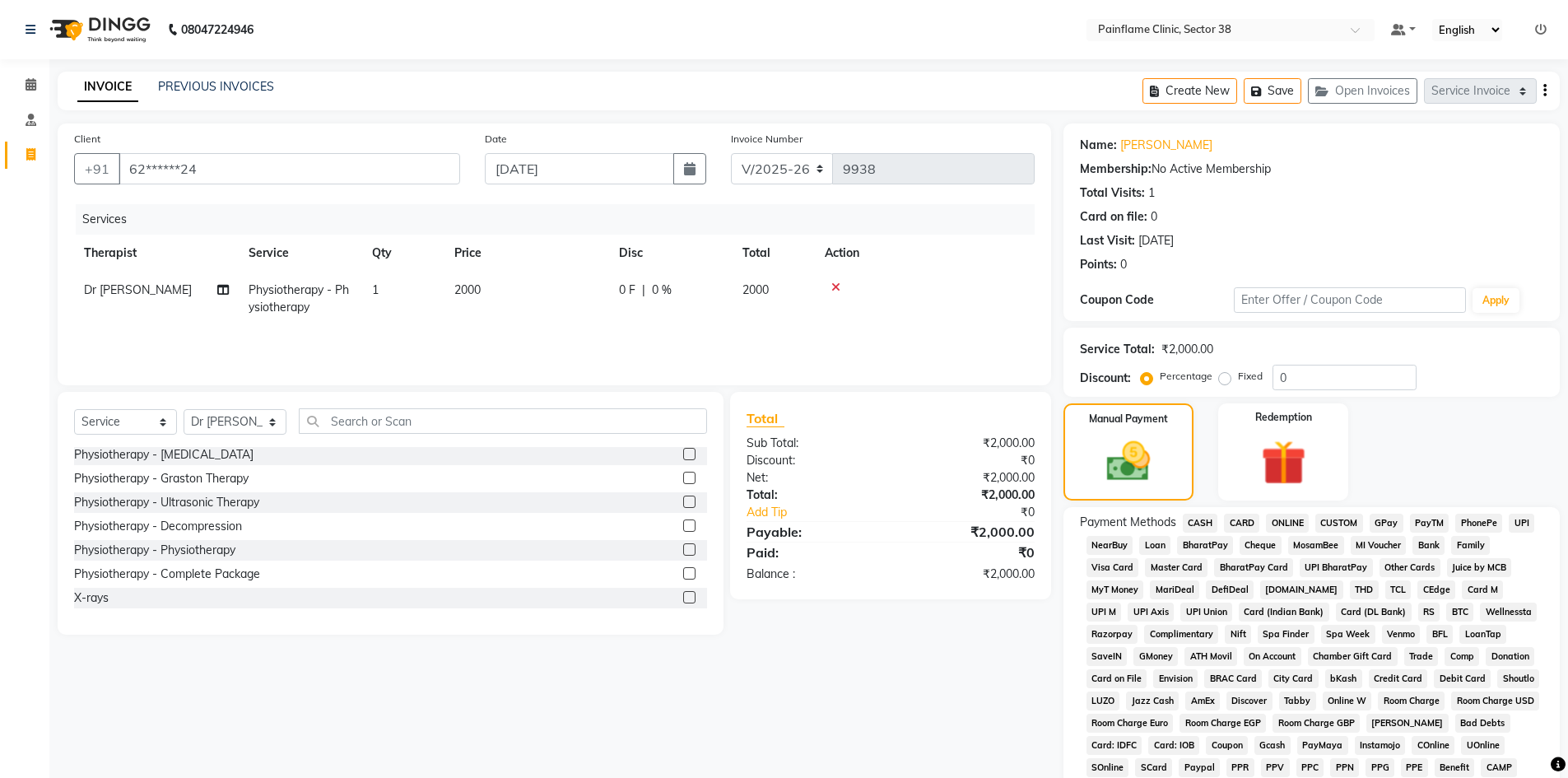
click at [1519, 525] on span "UPI" at bounding box center [1521, 523] width 26 height 19
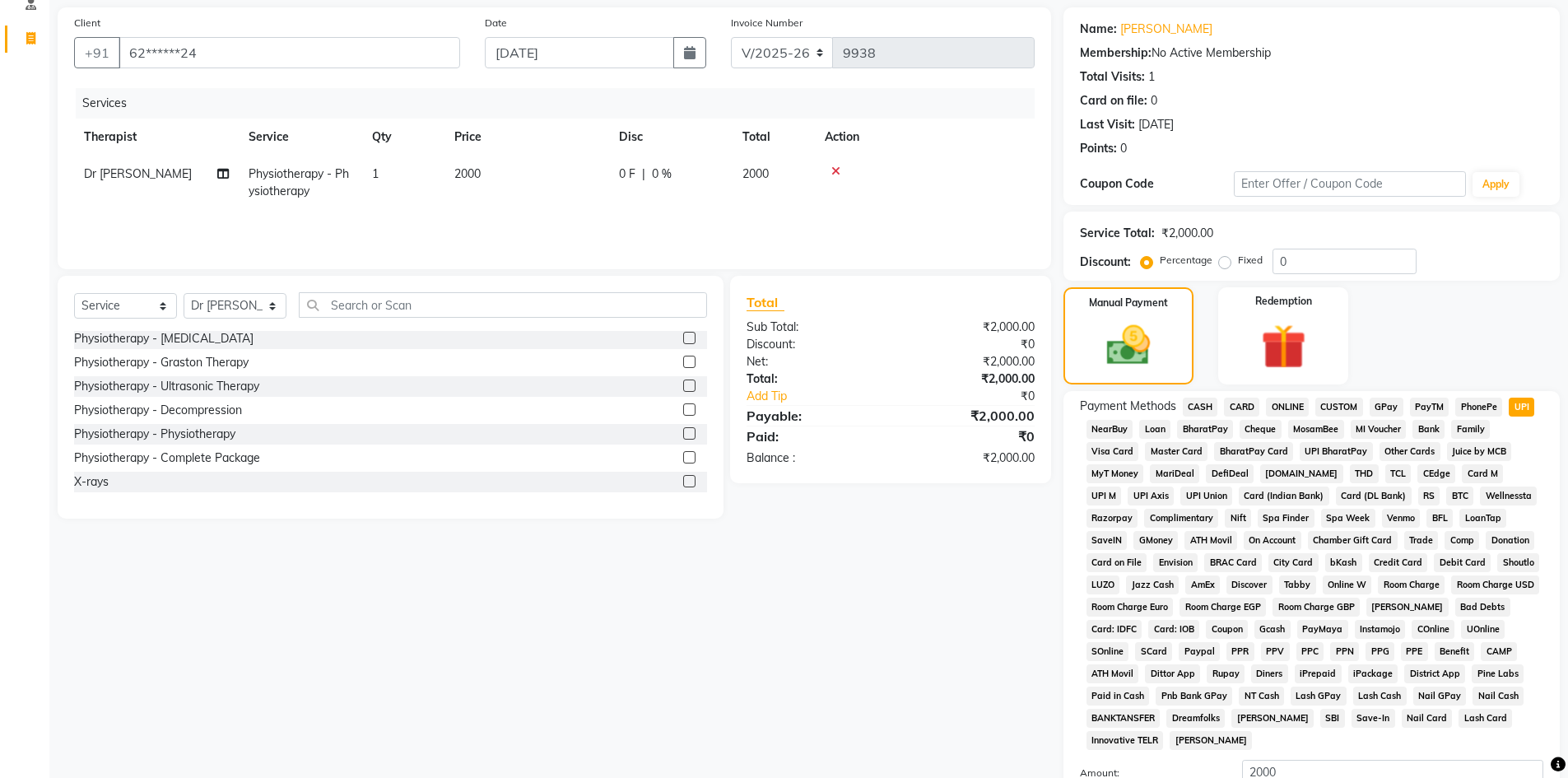
scroll to position [243, 0]
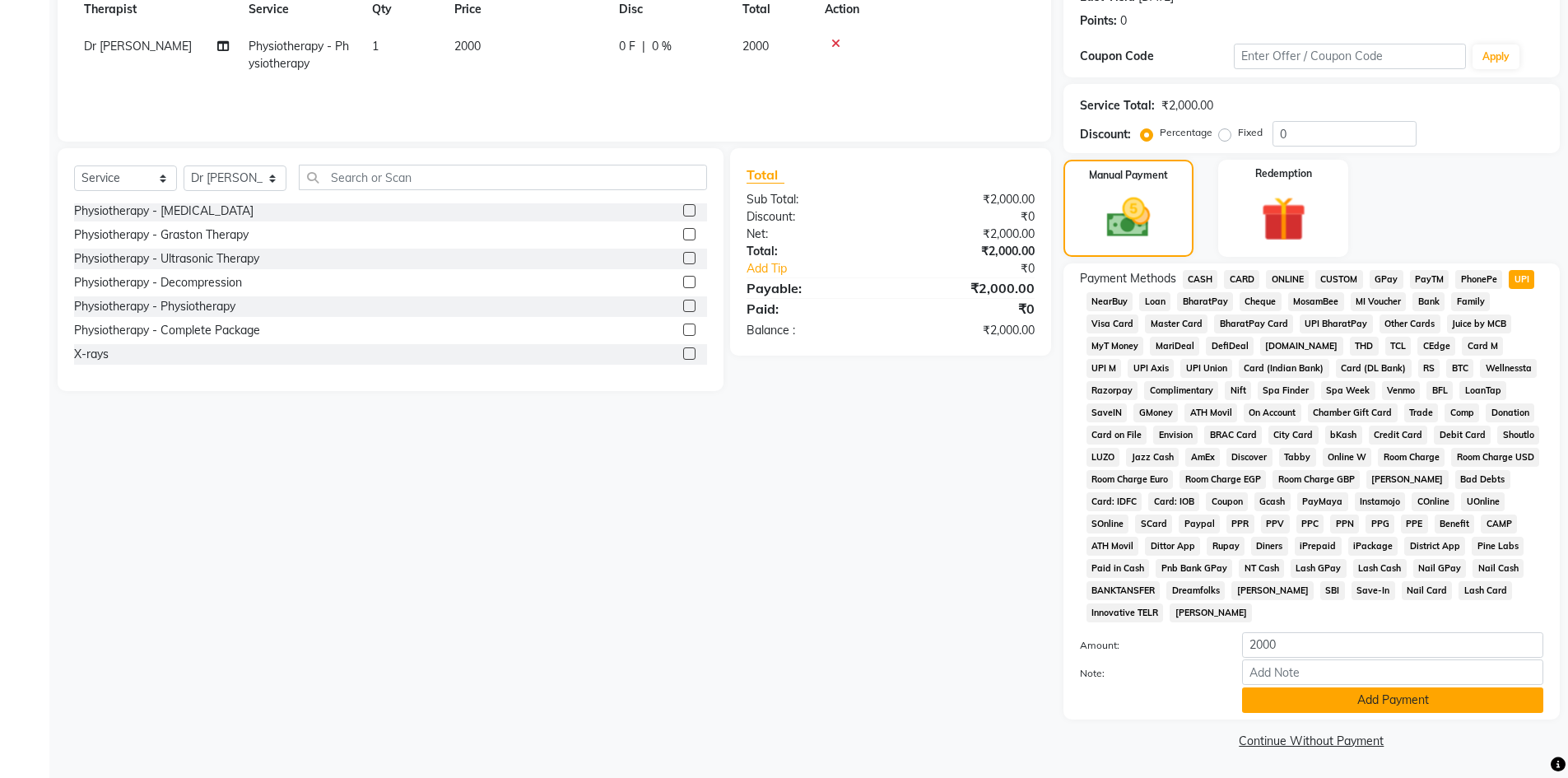
click at [1351, 705] on button "Add Payment" at bounding box center [1392, 700] width 301 height 26
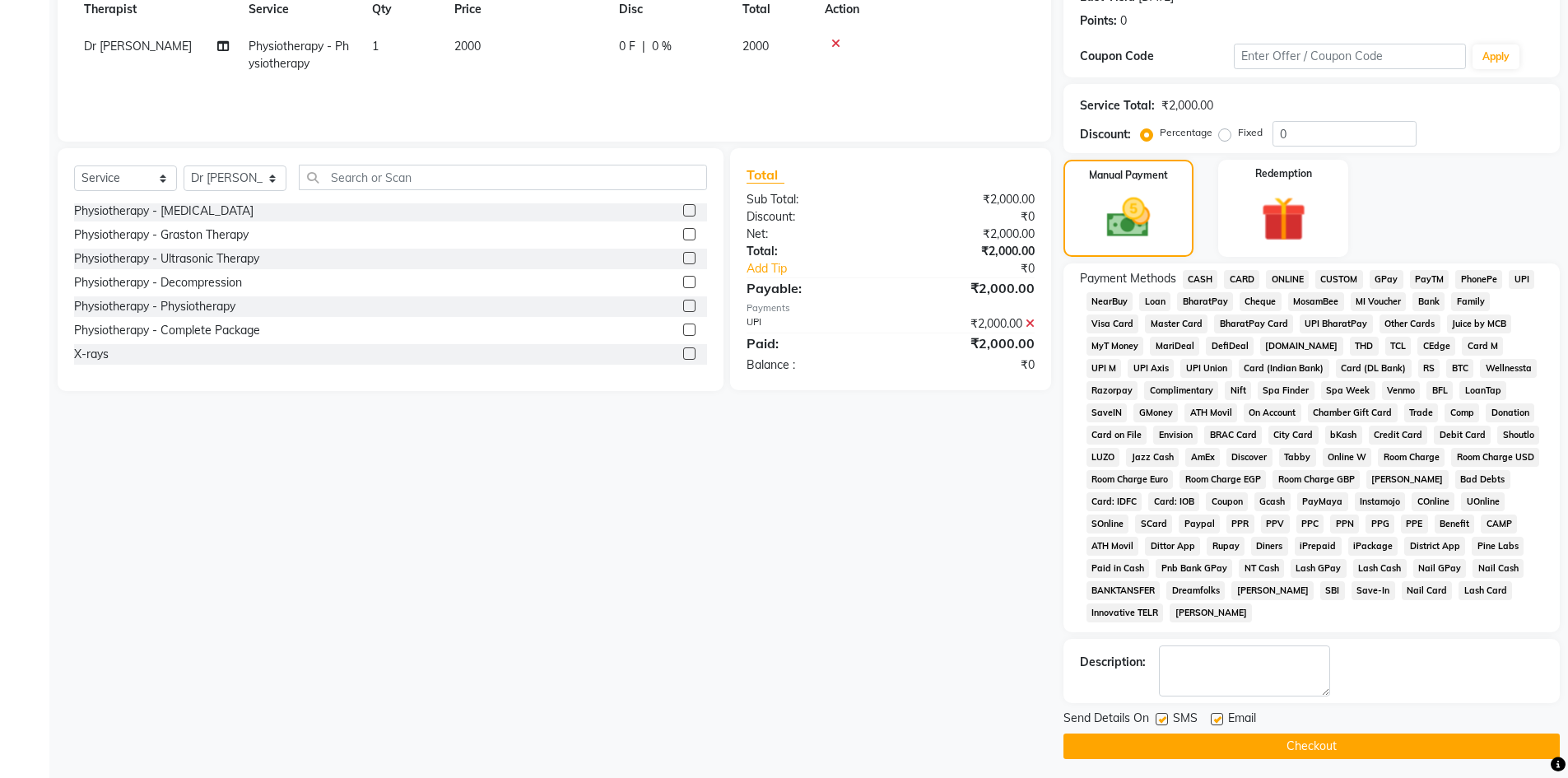
click at [1218, 717] on label at bounding box center [1216, 718] width 12 height 12
click at [1218, 717] on input "checkbox" at bounding box center [1216, 720] width 11 height 11
checkbox input "false"
click at [1163, 722] on label at bounding box center [1161, 718] width 12 height 12
click at [1163, 722] on input "checkbox" at bounding box center [1161, 720] width 11 height 11
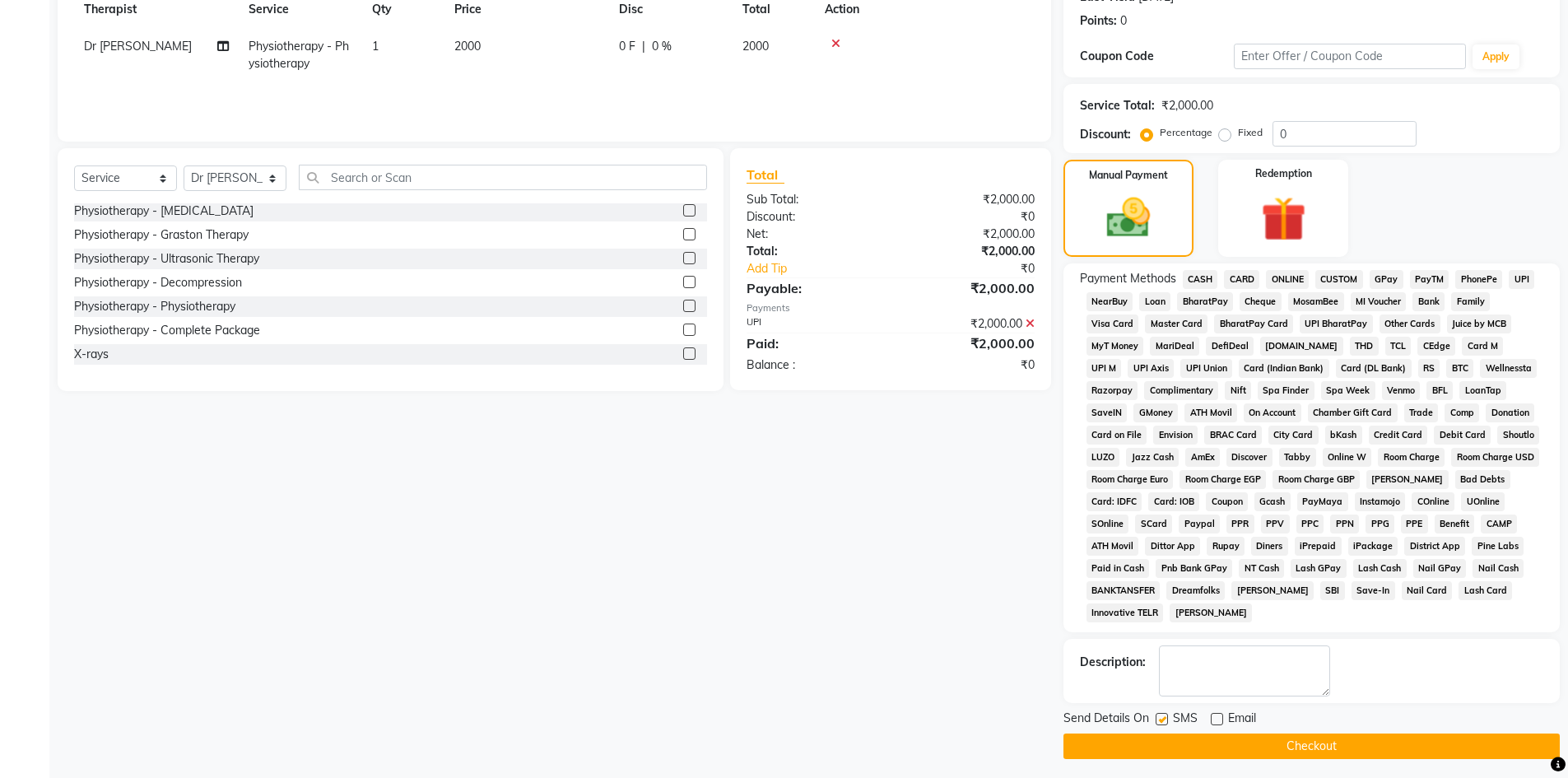
checkbox input "false"
click at [1172, 749] on button "Checkout" at bounding box center [1311, 746] width 496 height 26
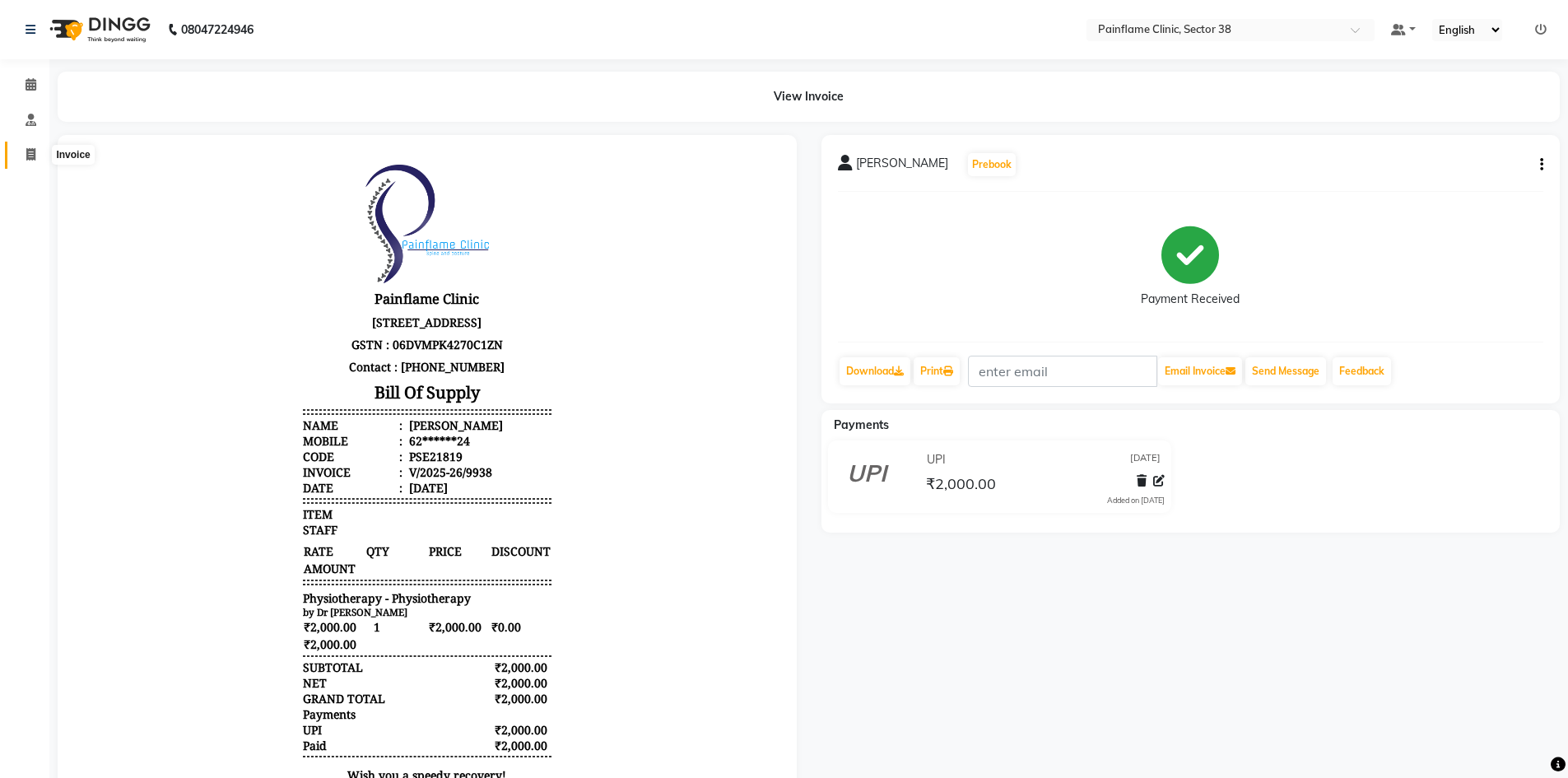
click at [27, 151] on icon at bounding box center [31, 154] width 9 height 12
select select "service"
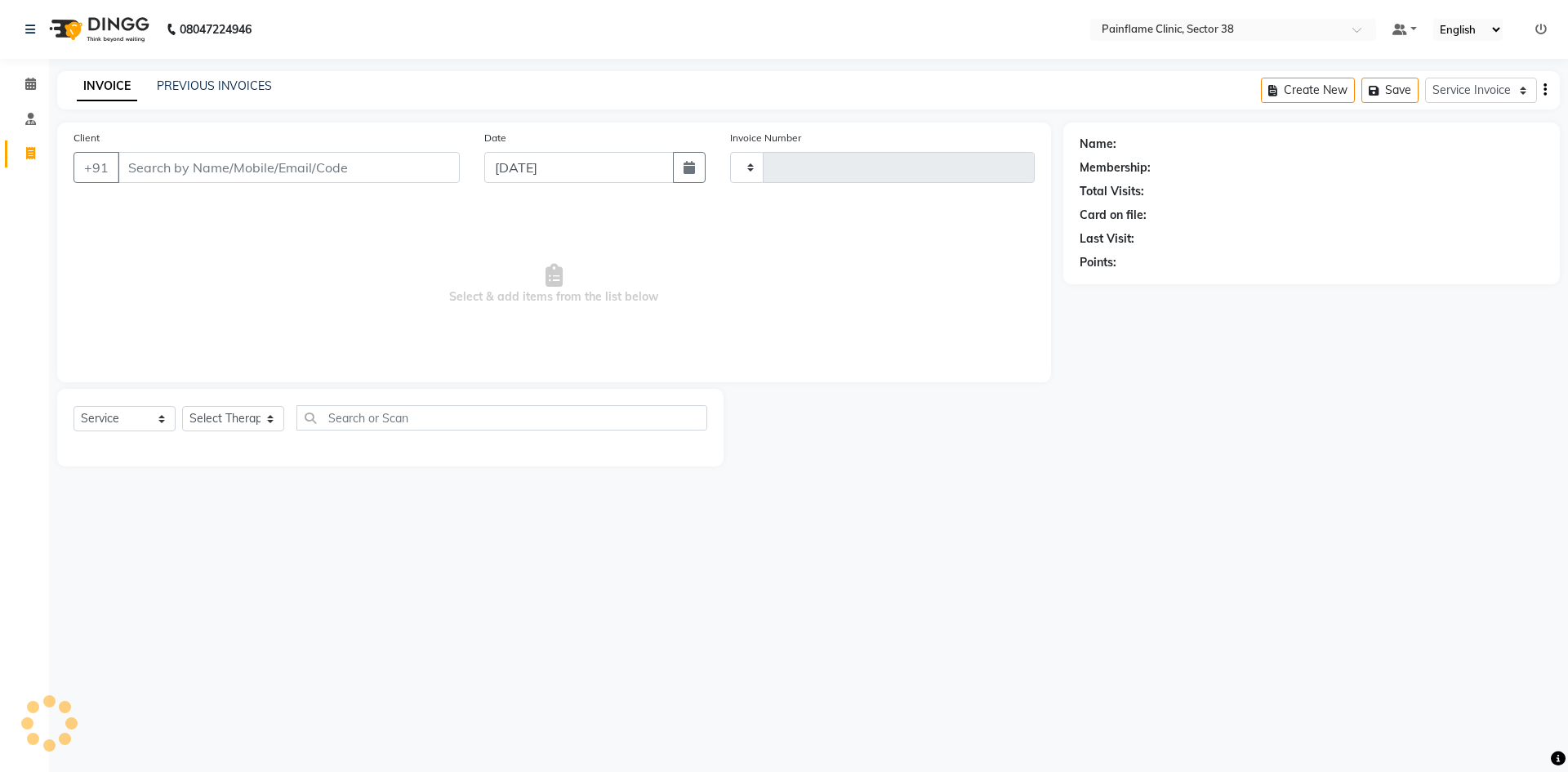
type input "9939"
select select "3964"
click at [164, 166] on input "Client" at bounding box center [289, 167] width 342 height 31
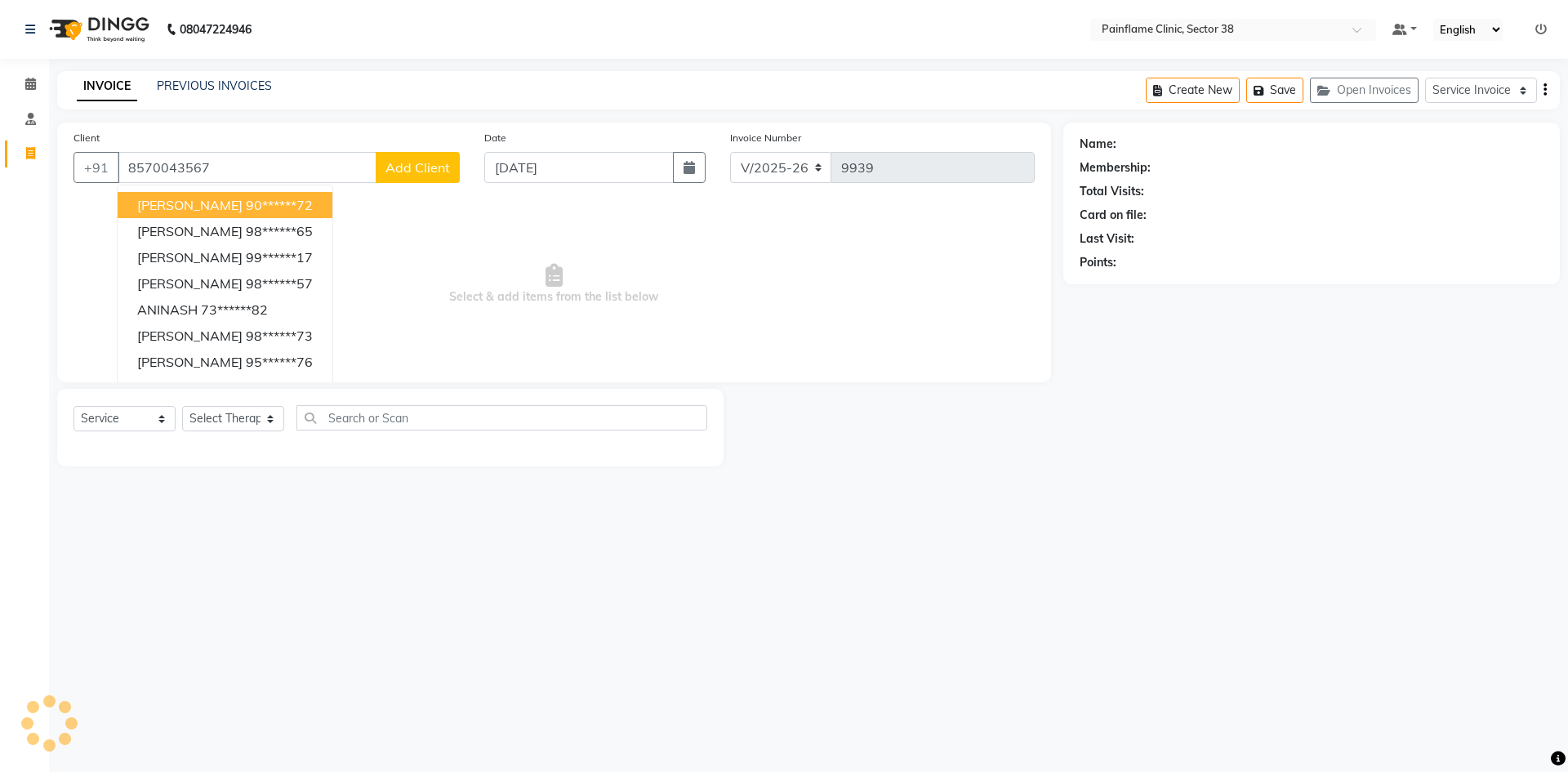
type input "8570043567"
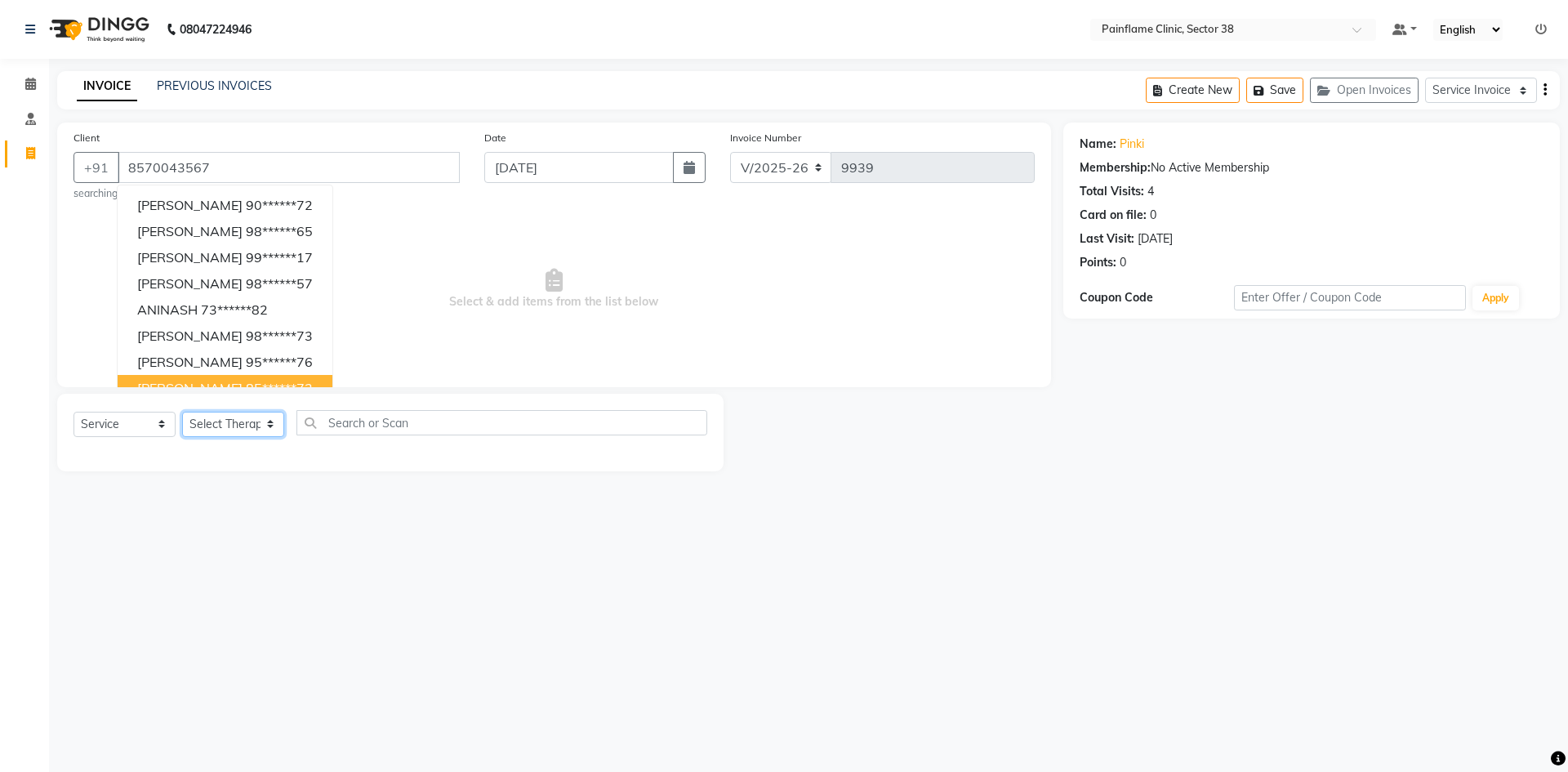
click at [252, 423] on select "Select Therapist [PERSON_NAME] Dr [PERSON_NAME] [PERSON_NAME] Dr [PERSON_NAME] …" at bounding box center [233, 424] width 102 height 26
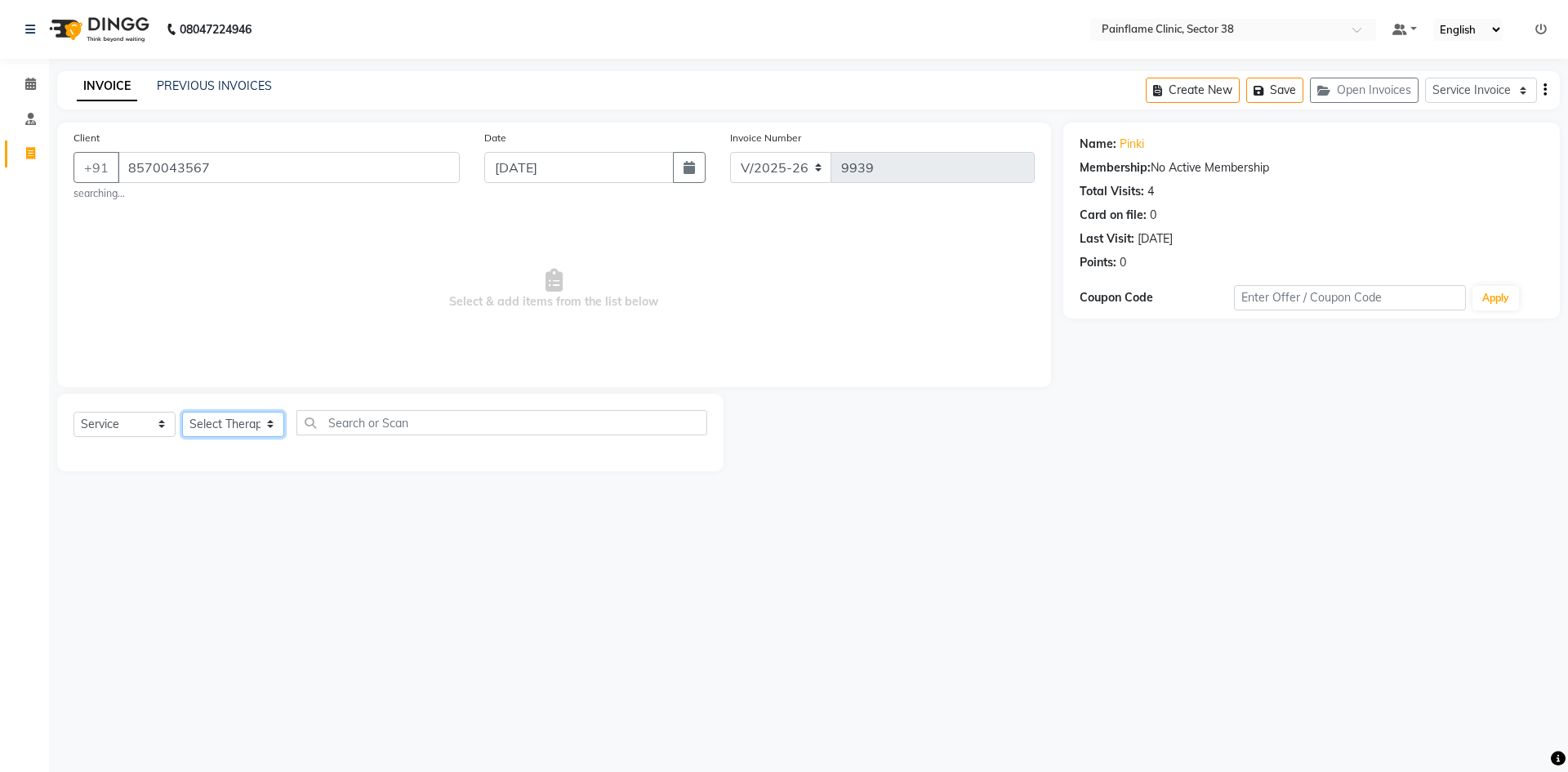
select select "20216"
click at [182, 412] on select "Select Therapist [PERSON_NAME] Dr [PERSON_NAME] [PERSON_NAME] Dr [PERSON_NAME] …" at bounding box center [233, 424] width 102 height 26
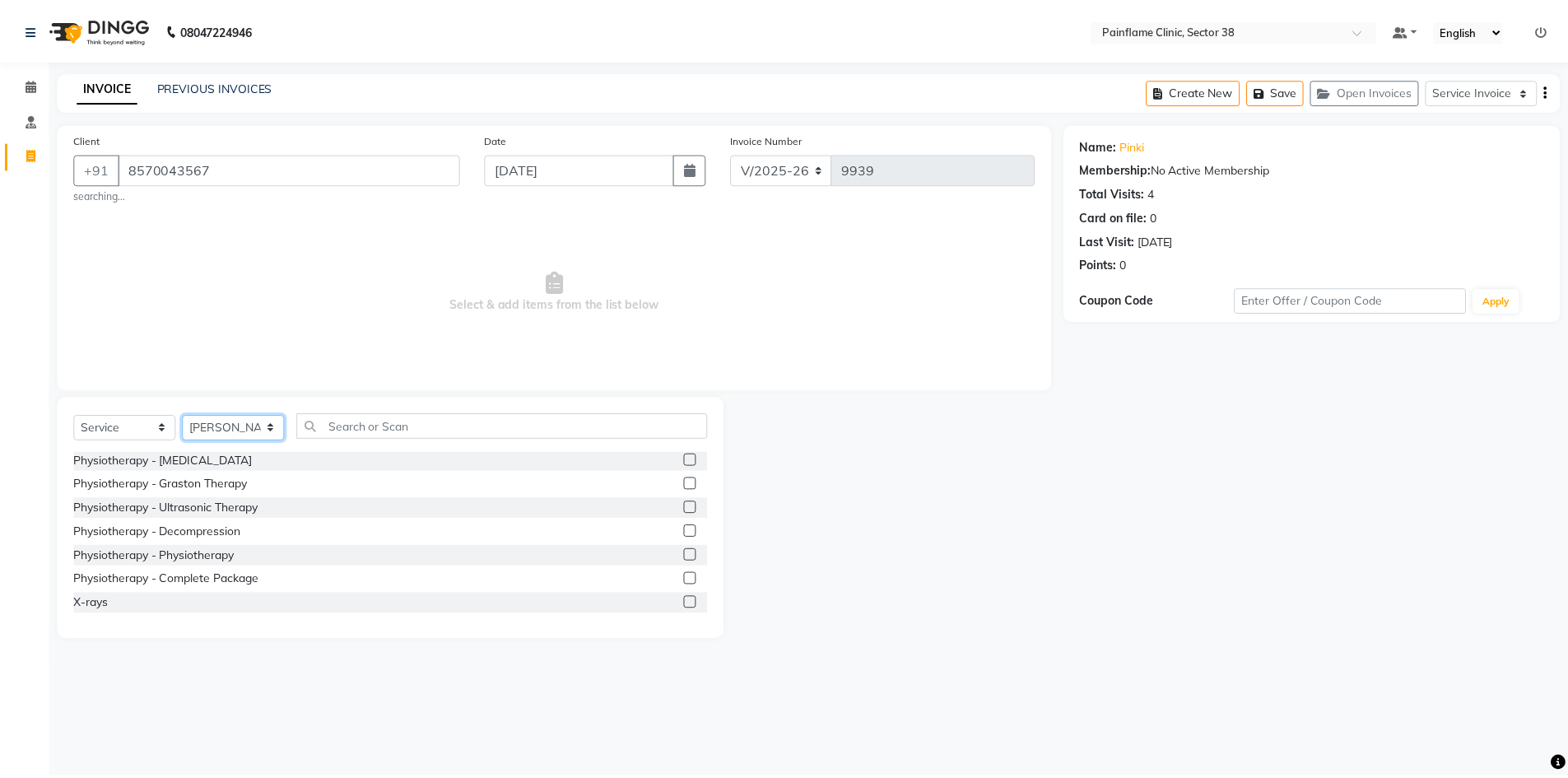
scroll to position [98, 0]
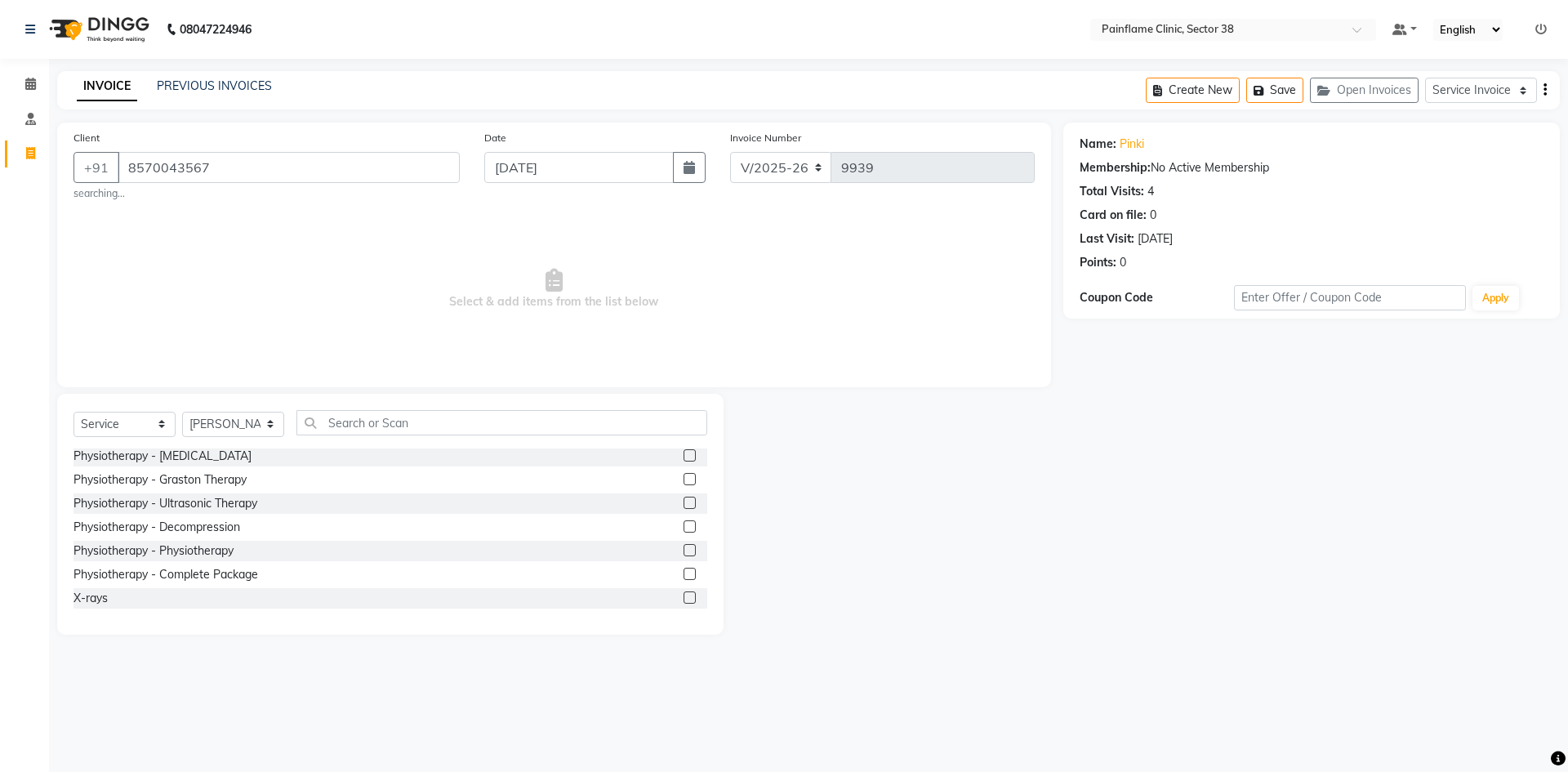
click at [683, 551] on label at bounding box center [689, 550] width 12 height 12
click at [683, 551] on input "checkbox" at bounding box center [689, 551] width 11 height 11
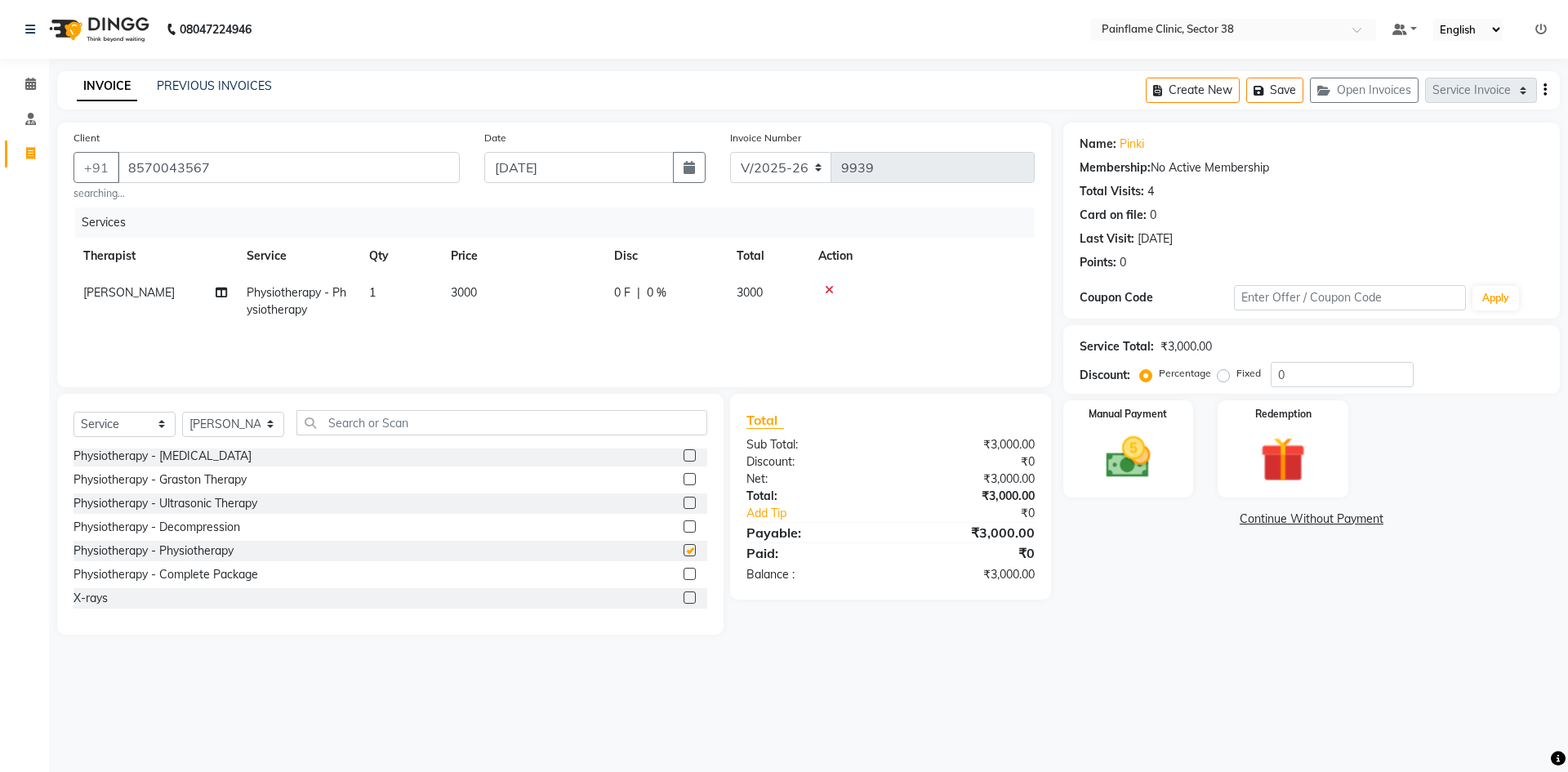
checkbox input "false"
click at [488, 306] on td "3000" at bounding box center [522, 301] width 164 height 54
drag, startPoint x: 539, startPoint y: 297, endPoint x: 530, endPoint y: 295, distance: 9.2
click at [538, 298] on input "3000" at bounding box center [599, 297] width 144 height 26
type input "2000"
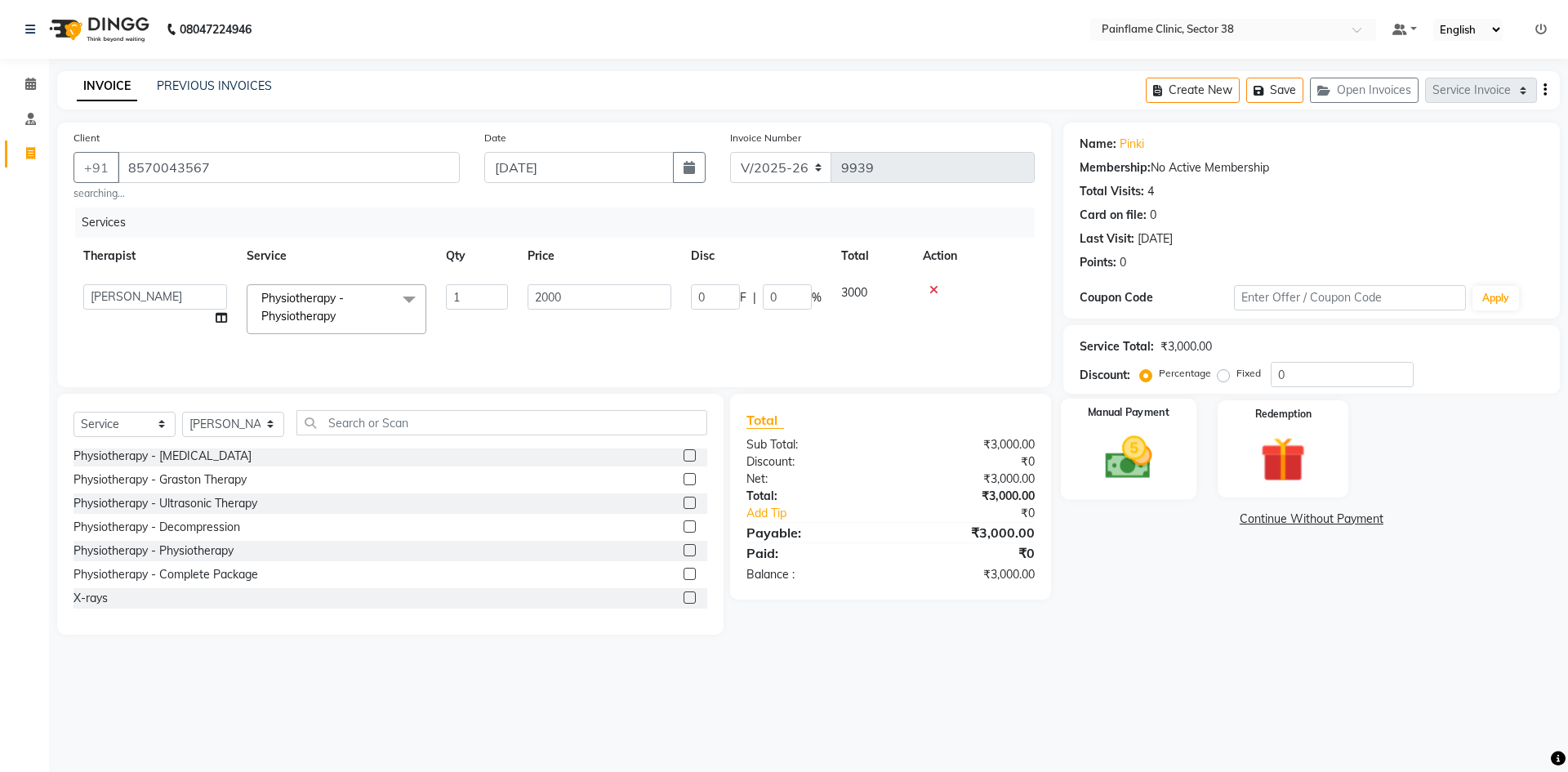
click at [1110, 482] on img at bounding box center [1128, 456] width 76 height 54
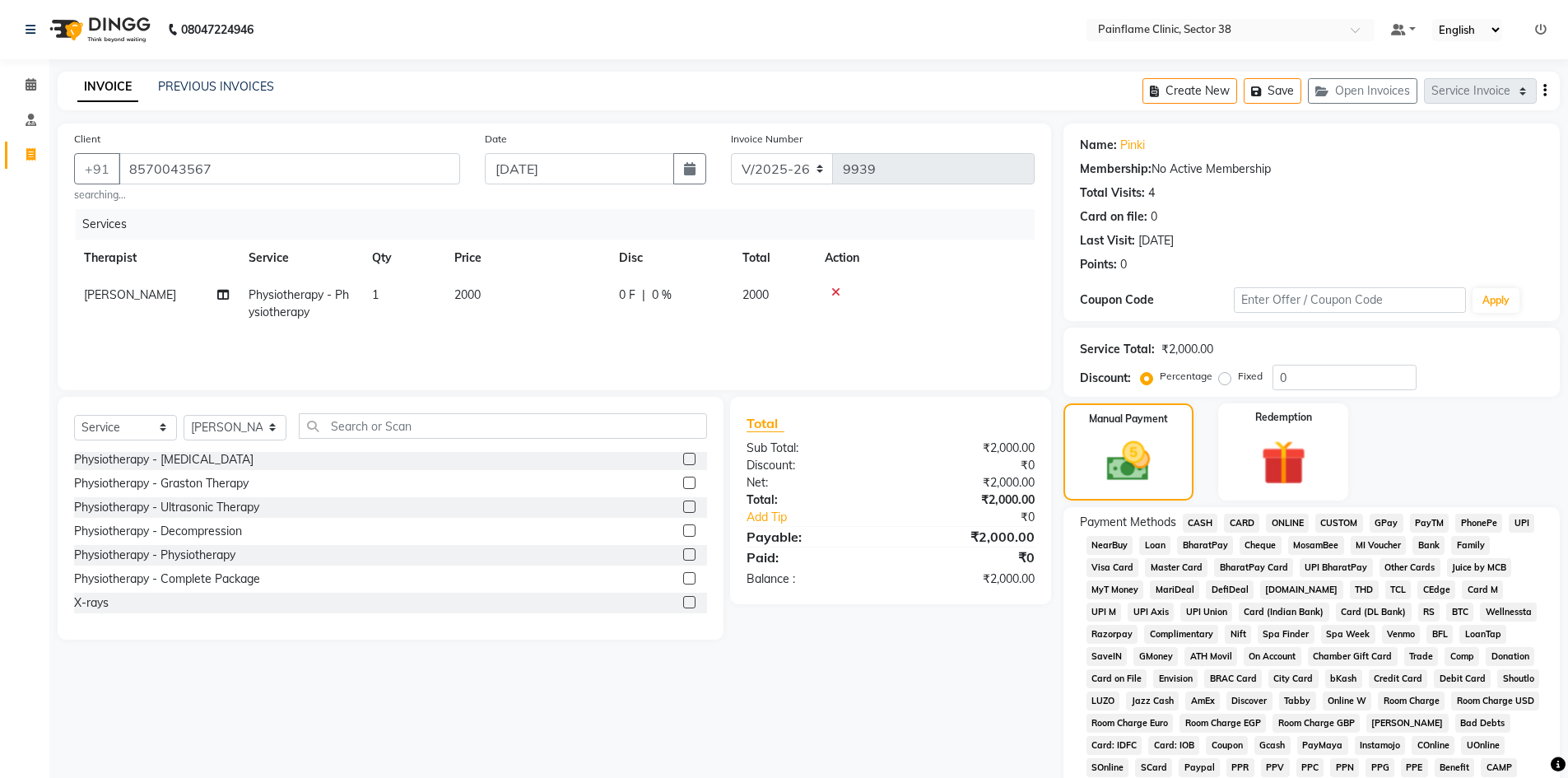
click at [1512, 528] on span "UPI" at bounding box center [1521, 523] width 26 height 19
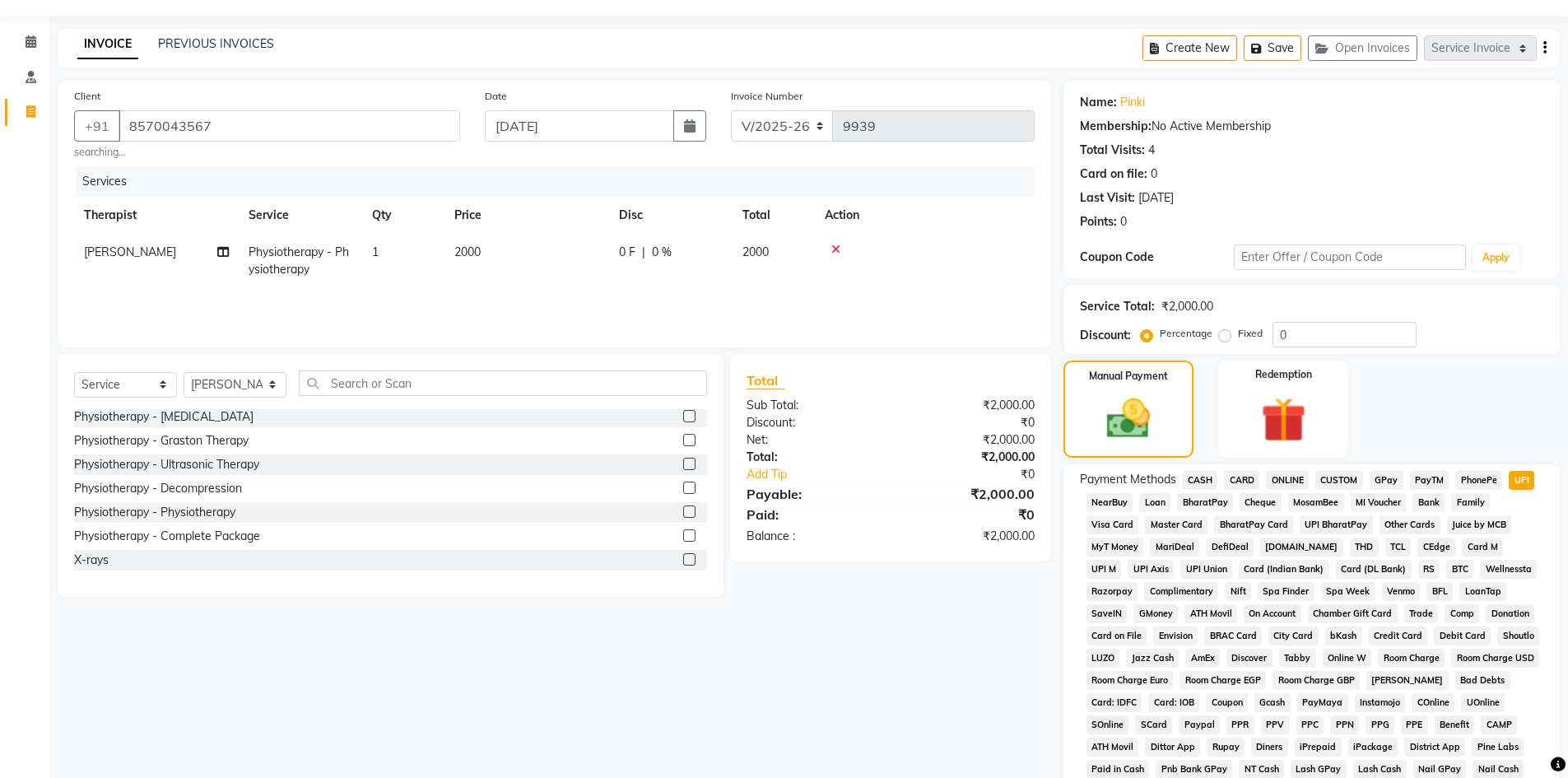
scroll to position [243, 0]
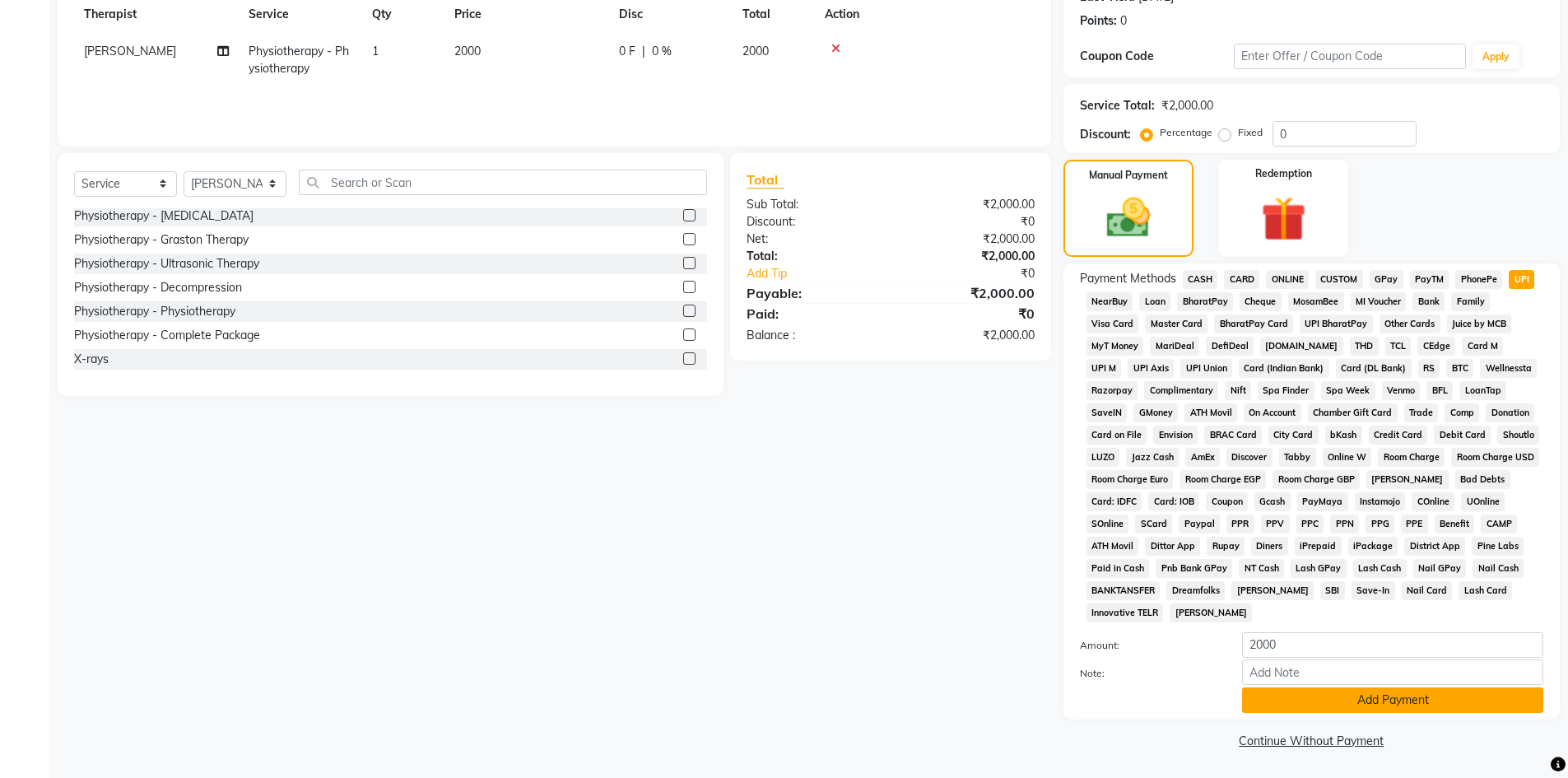
click at [1430, 701] on button "Add Payment" at bounding box center [1392, 700] width 301 height 26
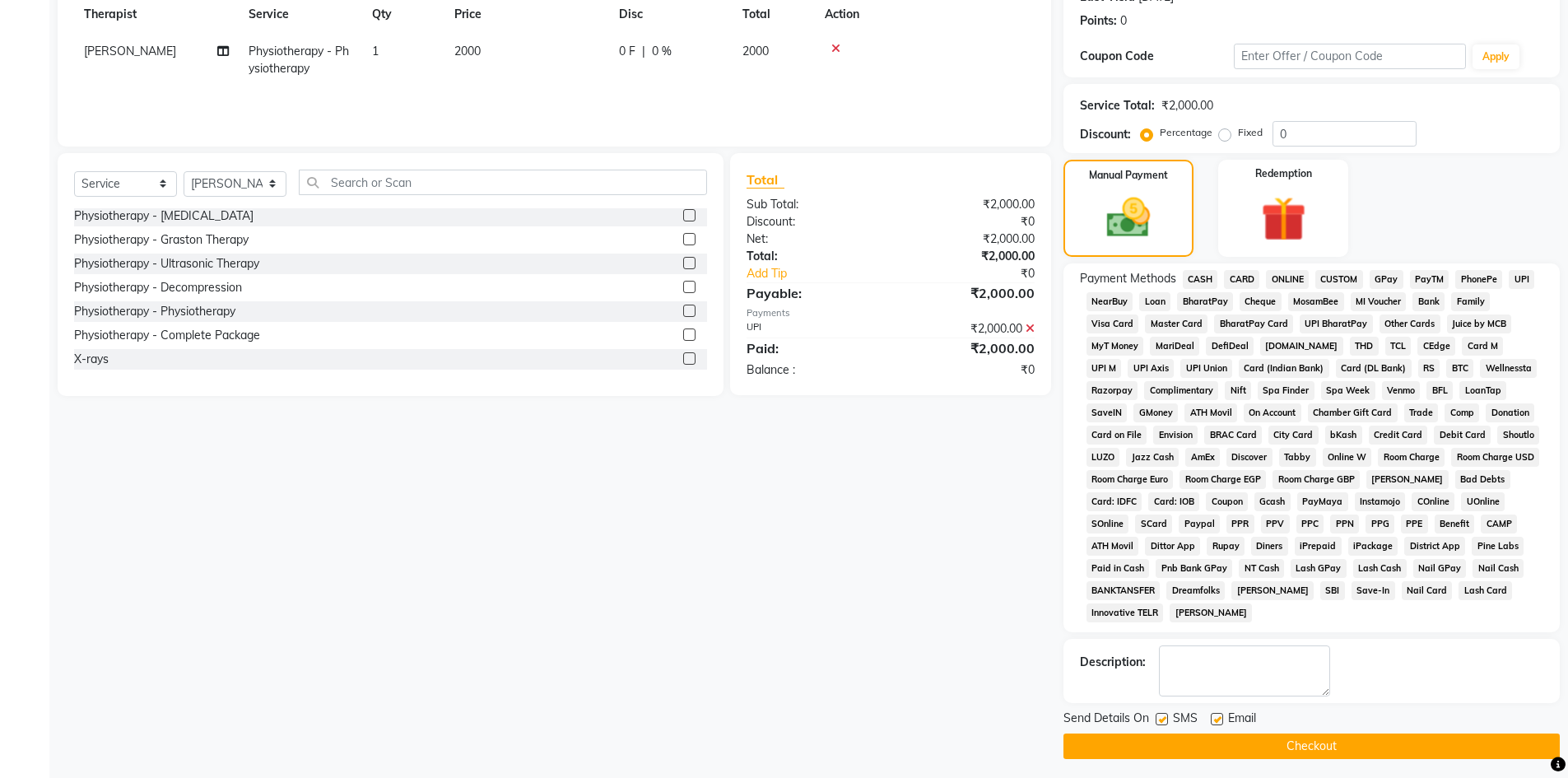
click at [1217, 719] on label at bounding box center [1216, 718] width 12 height 12
click at [1217, 719] on input "checkbox" at bounding box center [1216, 720] width 11 height 11
checkbox input "false"
click at [1161, 719] on label at bounding box center [1161, 718] width 12 height 12
click at [1161, 719] on input "checkbox" at bounding box center [1161, 720] width 11 height 11
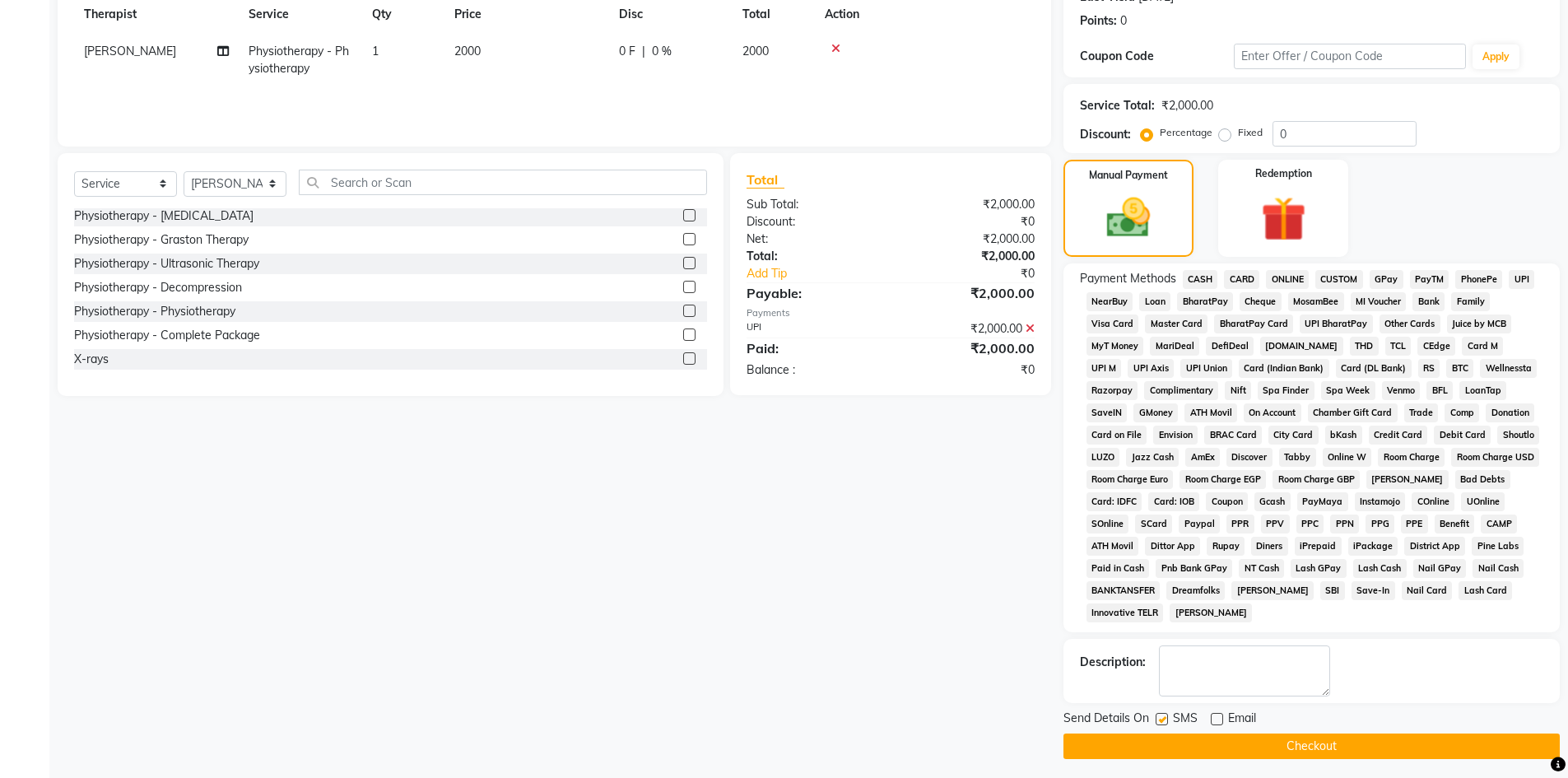
checkbox input "false"
click at [1214, 748] on button "Checkout" at bounding box center [1311, 746] width 496 height 26
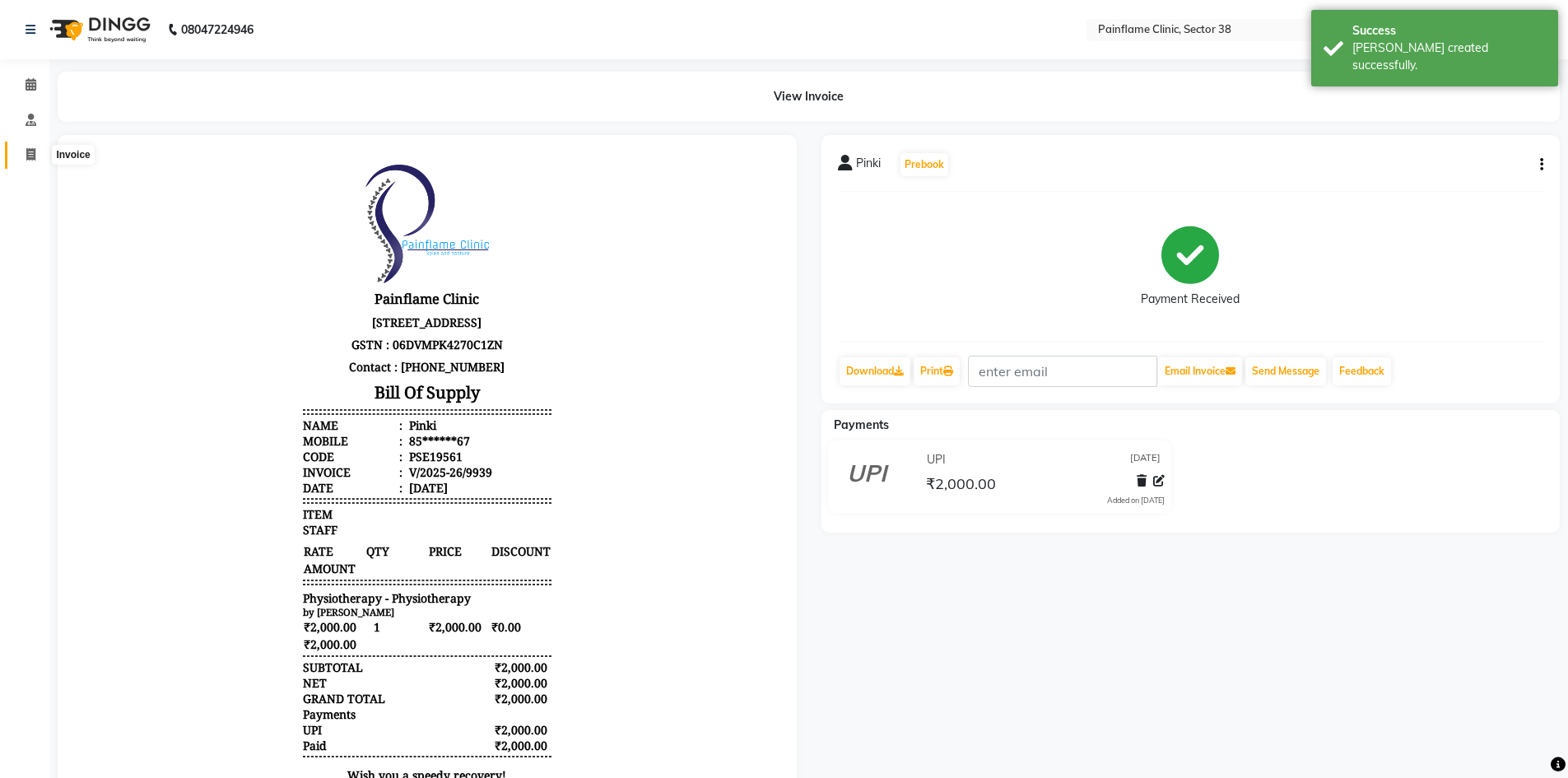
click at [34, 147] on span at bounding box center [30, 155] width 29 height 19
select select "service"
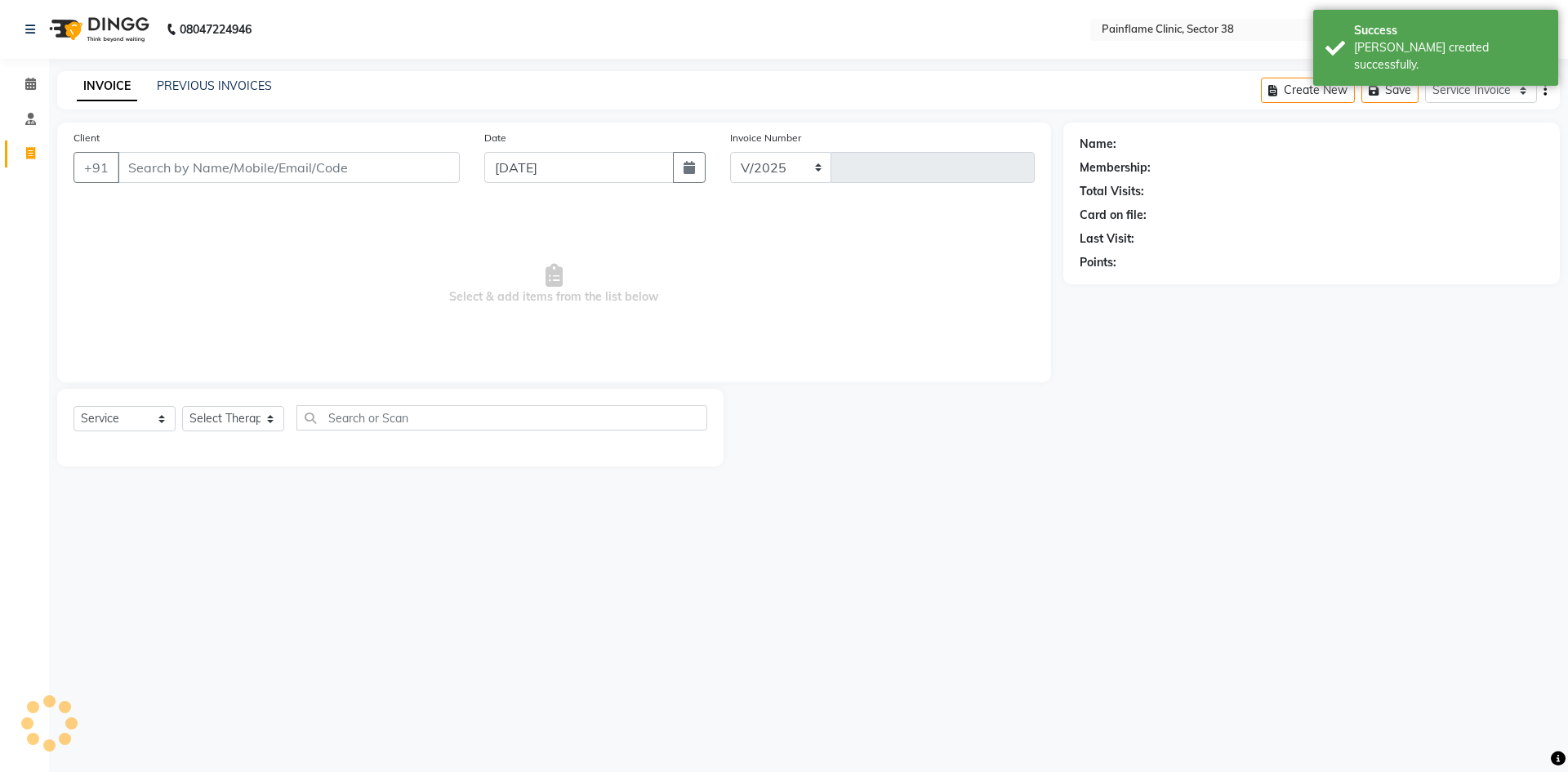
select select "3964"
type input "9940"
click at [233, 160] on input "Client" at bounding box center [289, 167] width 342 height 31
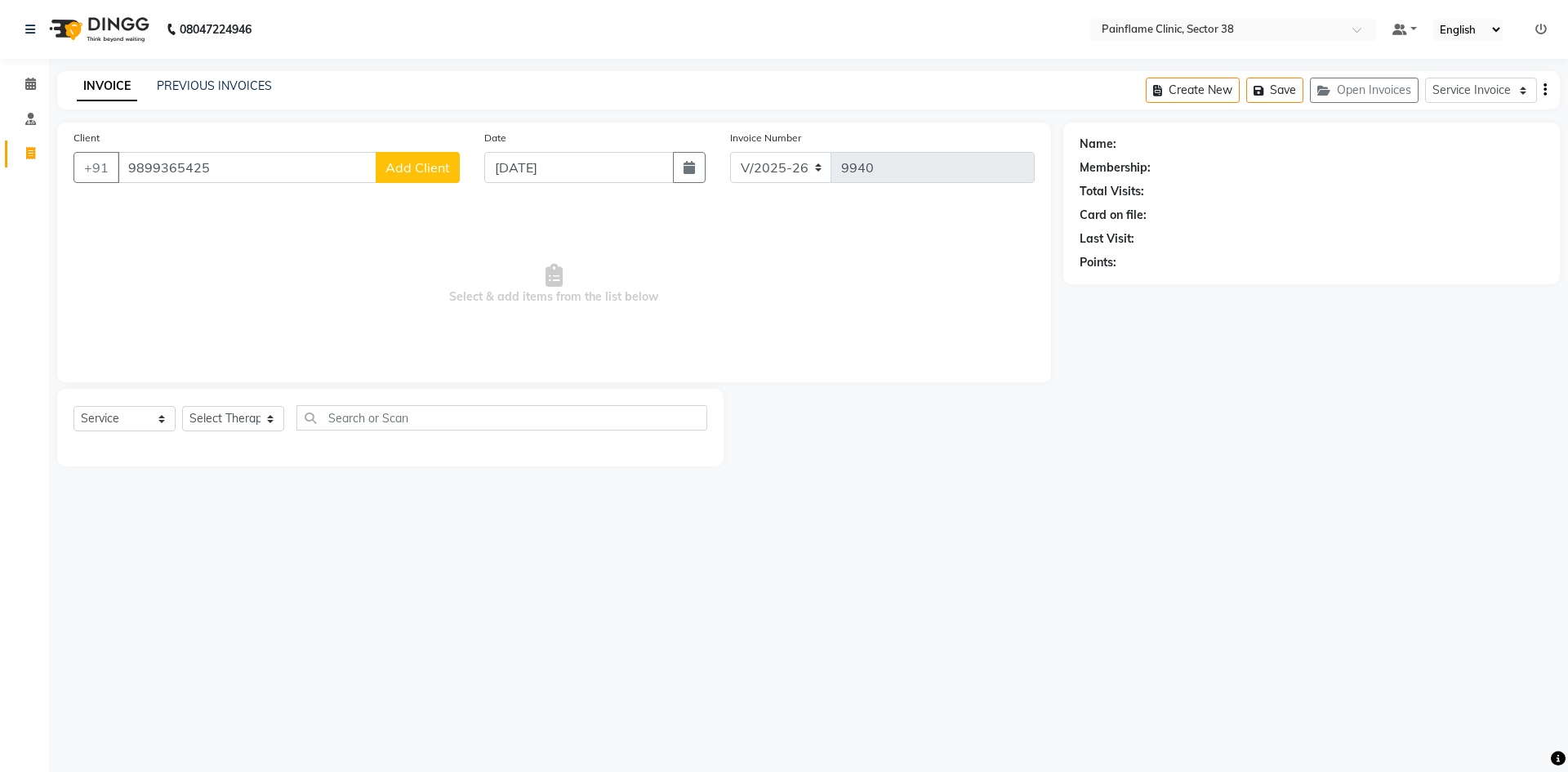
click at [258, 177] on input "9899365425" at bounding box center [247, 167] width 259 height 31
type input "9899365425"
click at [423, 154] on div "Client [PHONE_NUMBER] Add Client" at bounding box center [266, 162] width 411 height 67
click at [429, 175] on span "Add Client" at bounding box center [417, 167] width 65 height 16
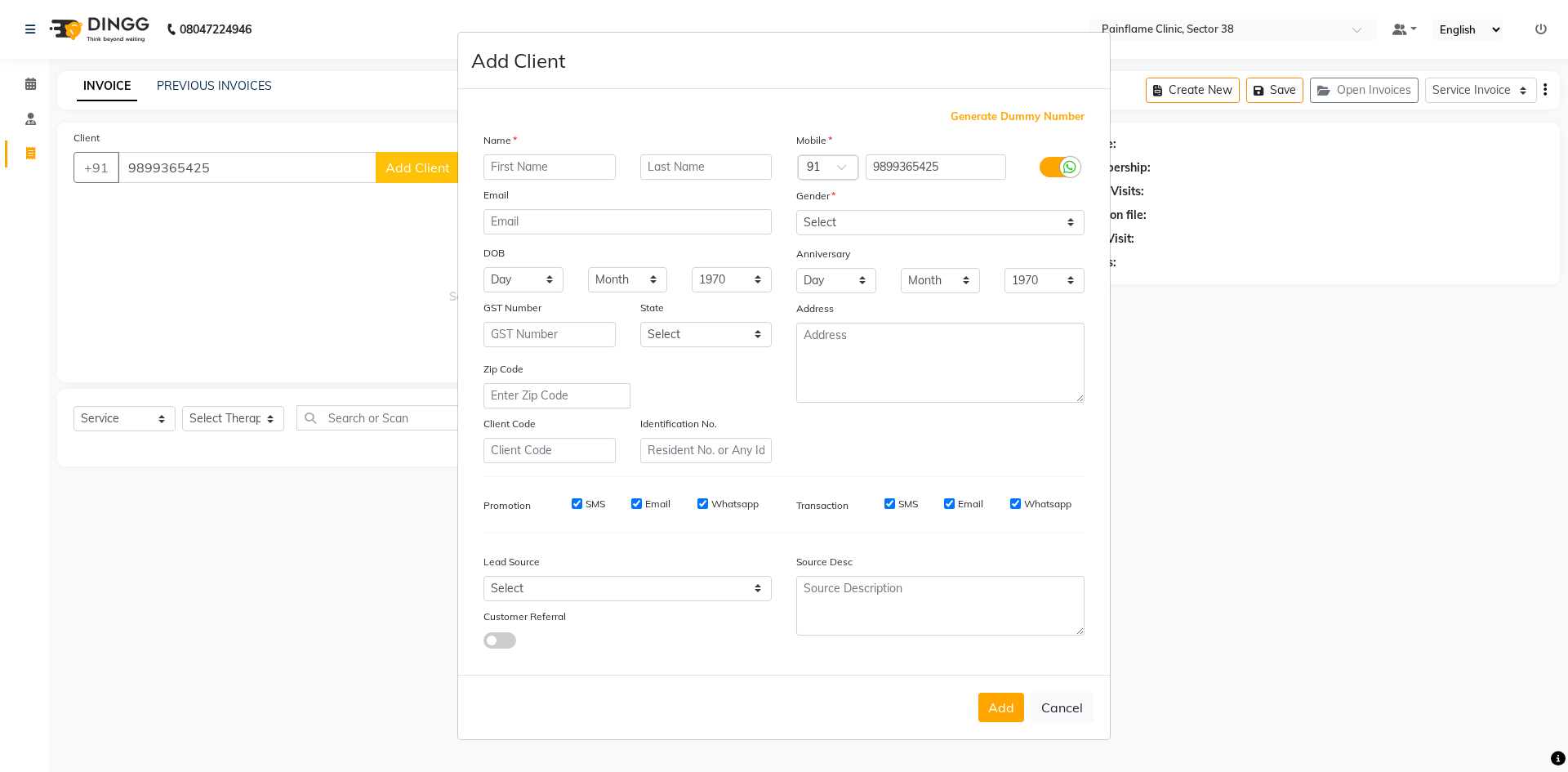
click at [510, 164] on input "text" at bounding box center [550, 167] width 133 height 26
type input "[PERSON_NAME]"
click at [851, 232] on select "Select [DEMOGRAPHIC_DATA] [DEMOGRAPHIC_DATA] Other Prefer Not To Say" at bounding box center [940, 222] width 288 height 26
select select "[DEMOGRAPHIC_DATA]"
click at [796, 209] on select "Select [DEMOGRAPHIC_DATA] [DEMOGRAPHIC_DATA] Other Prefer Not To Say" at bounding box center [940, 222] width 288 height 26
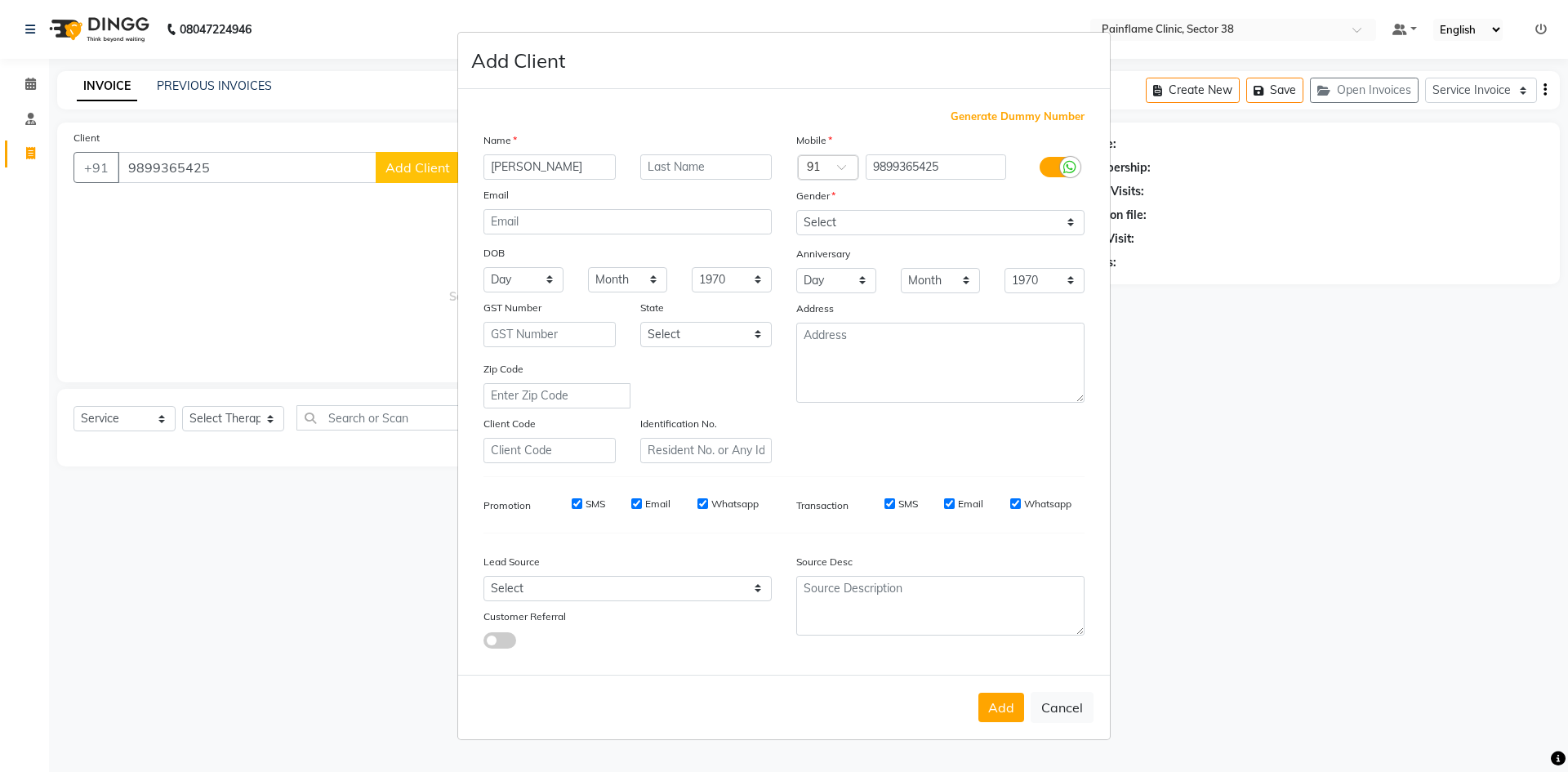
click at [998, 710] on button "Add" at bounding box center [1002, 707] width 46 height 29
type input "98******25"
select select
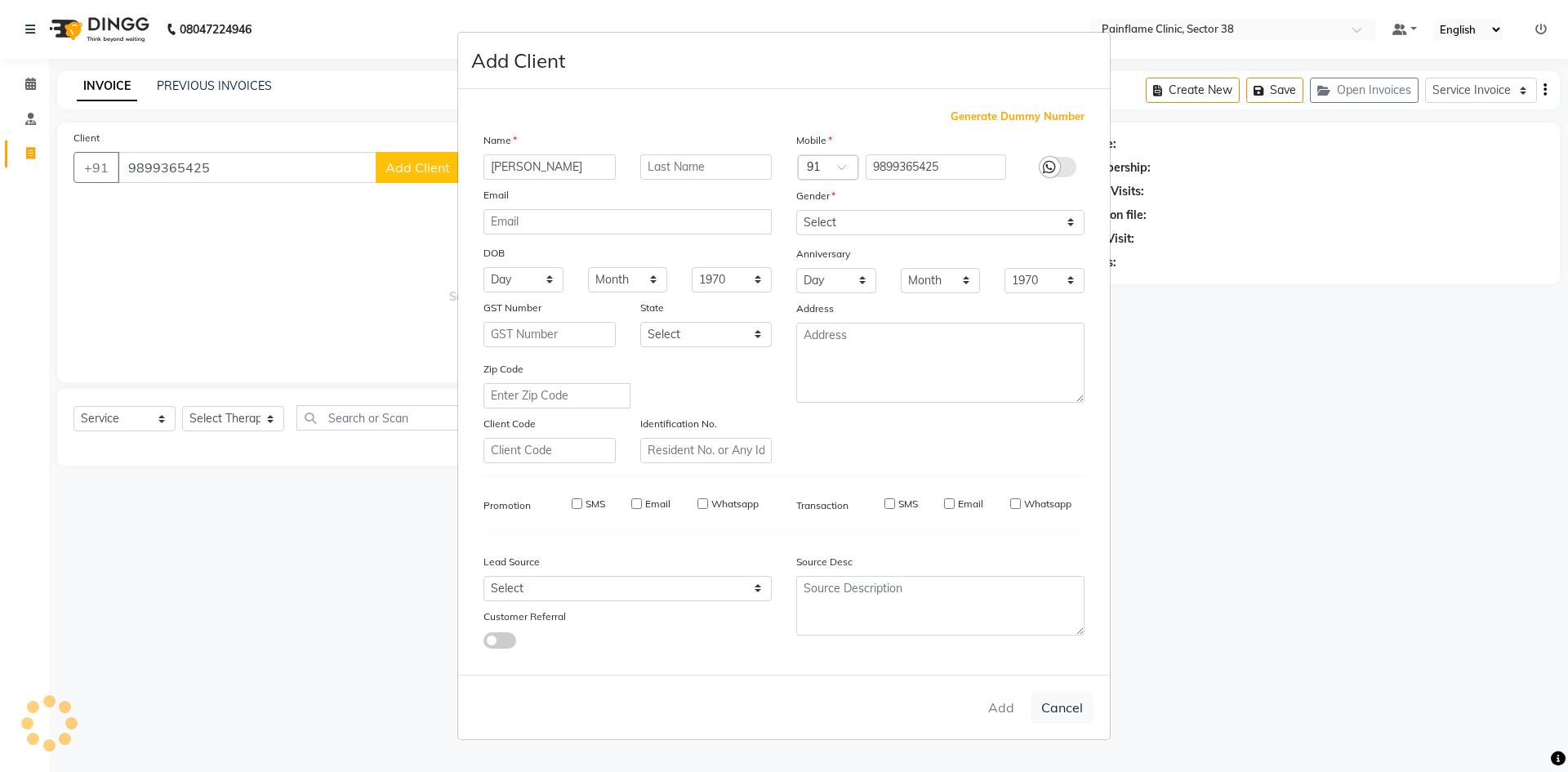
select select
checkbox input "false"
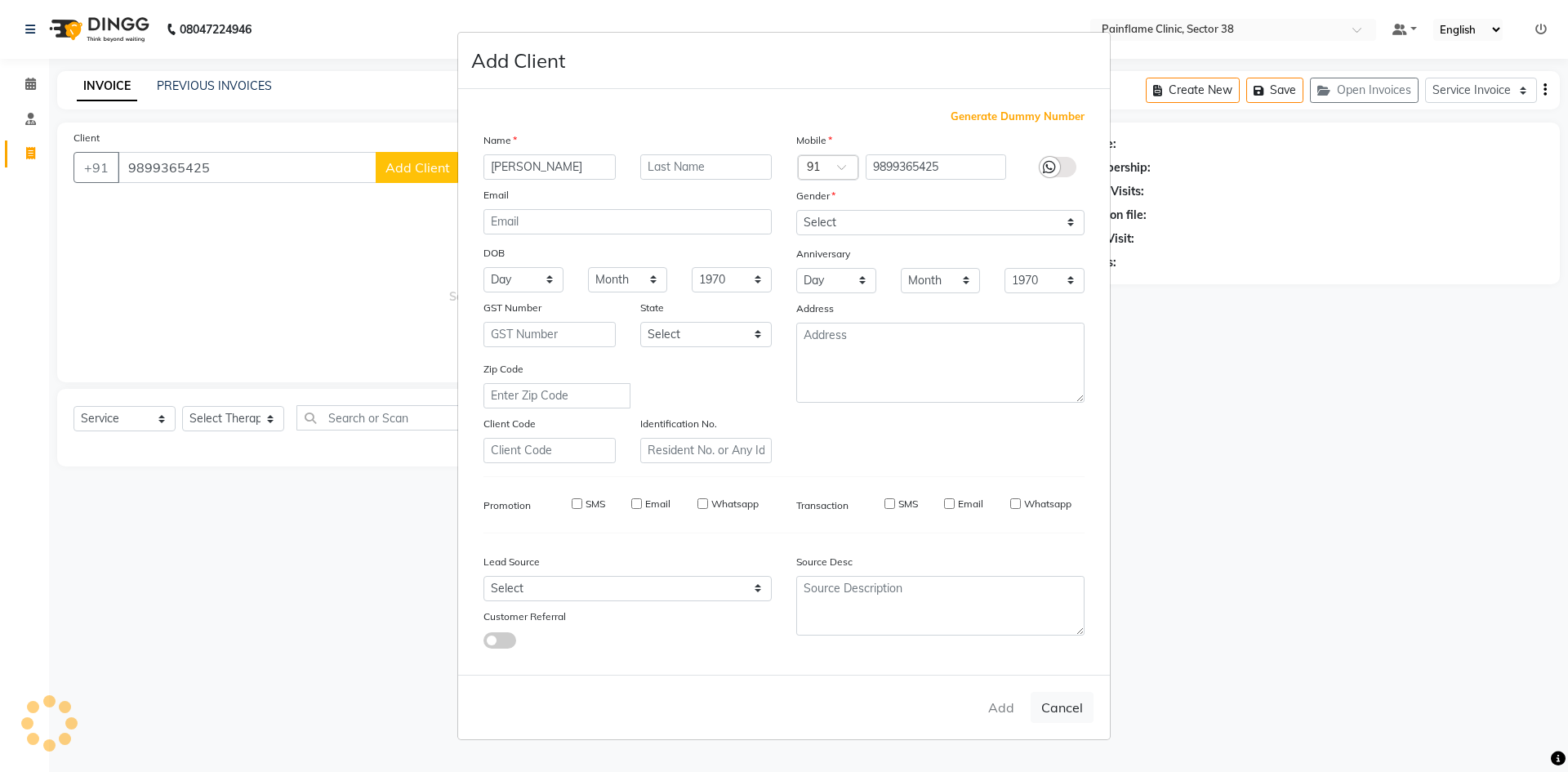
checkbox input "false"
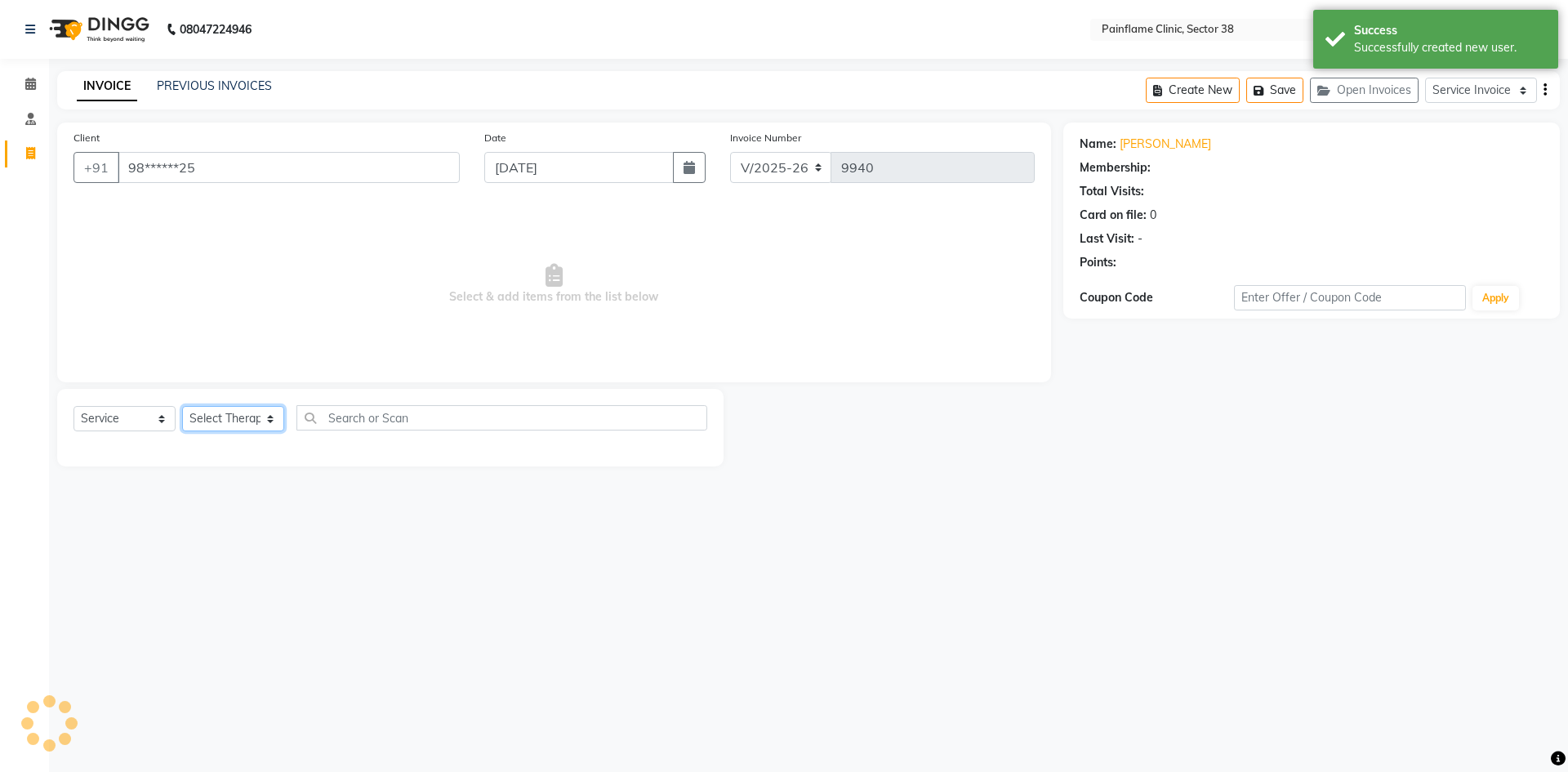
click at [245, 416] on select "Select Therapist [PERSON_NAME] Dr [PERSON_NAME] [PERSON_NAME] Dr [PERSON_NAME] …" at bounding box center [233, 419] width 102 height 26
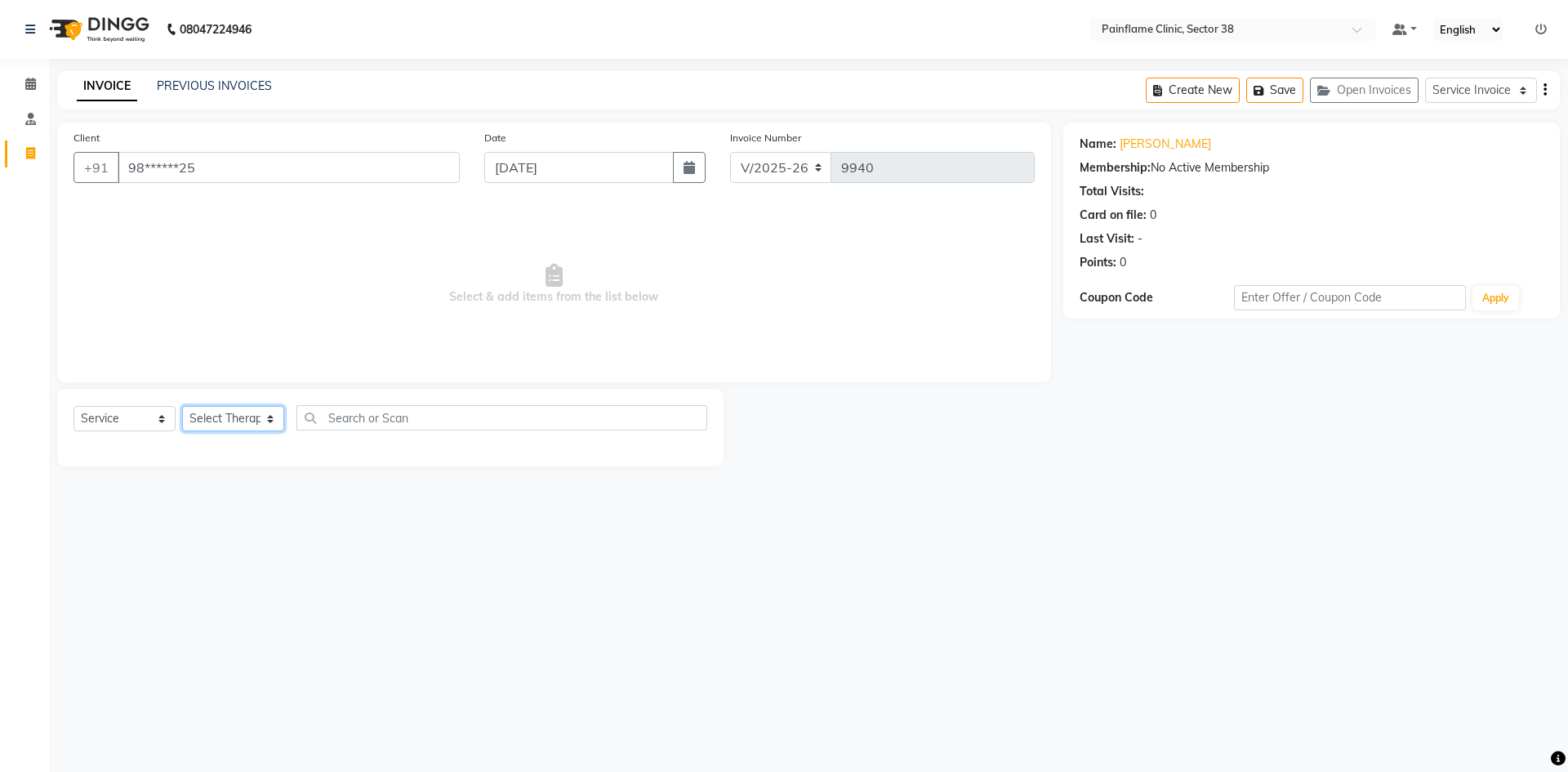
select select "20216"
click at [182, 406] on select "Select Therapist [PERSON_NAME] Dr [PERSON_NAME] [PERSON_NAME] Dr [PERSON_NAME] …" at bounding box center [233, 419] width 102 height 26
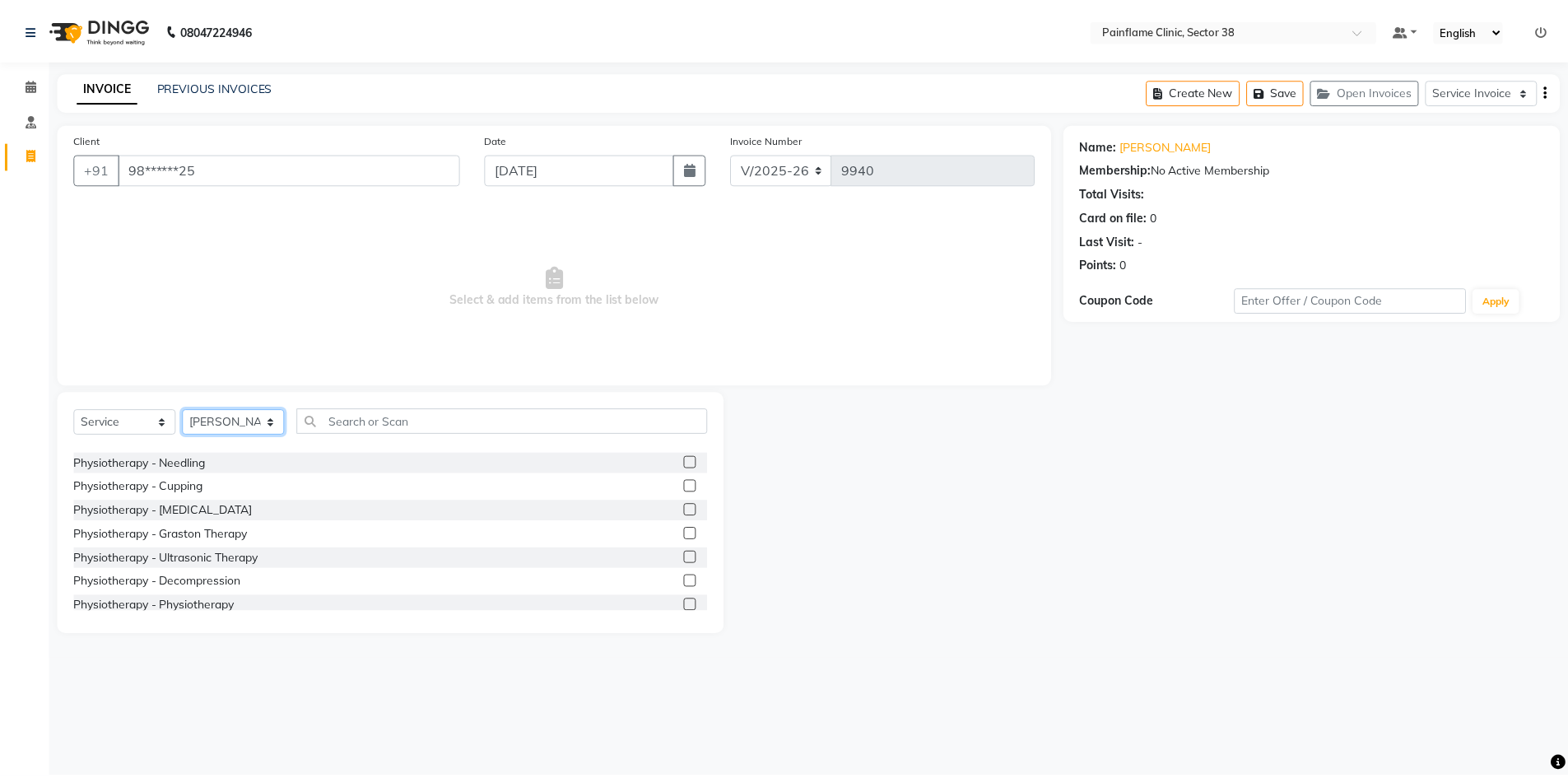
scroll to position [98, 0]
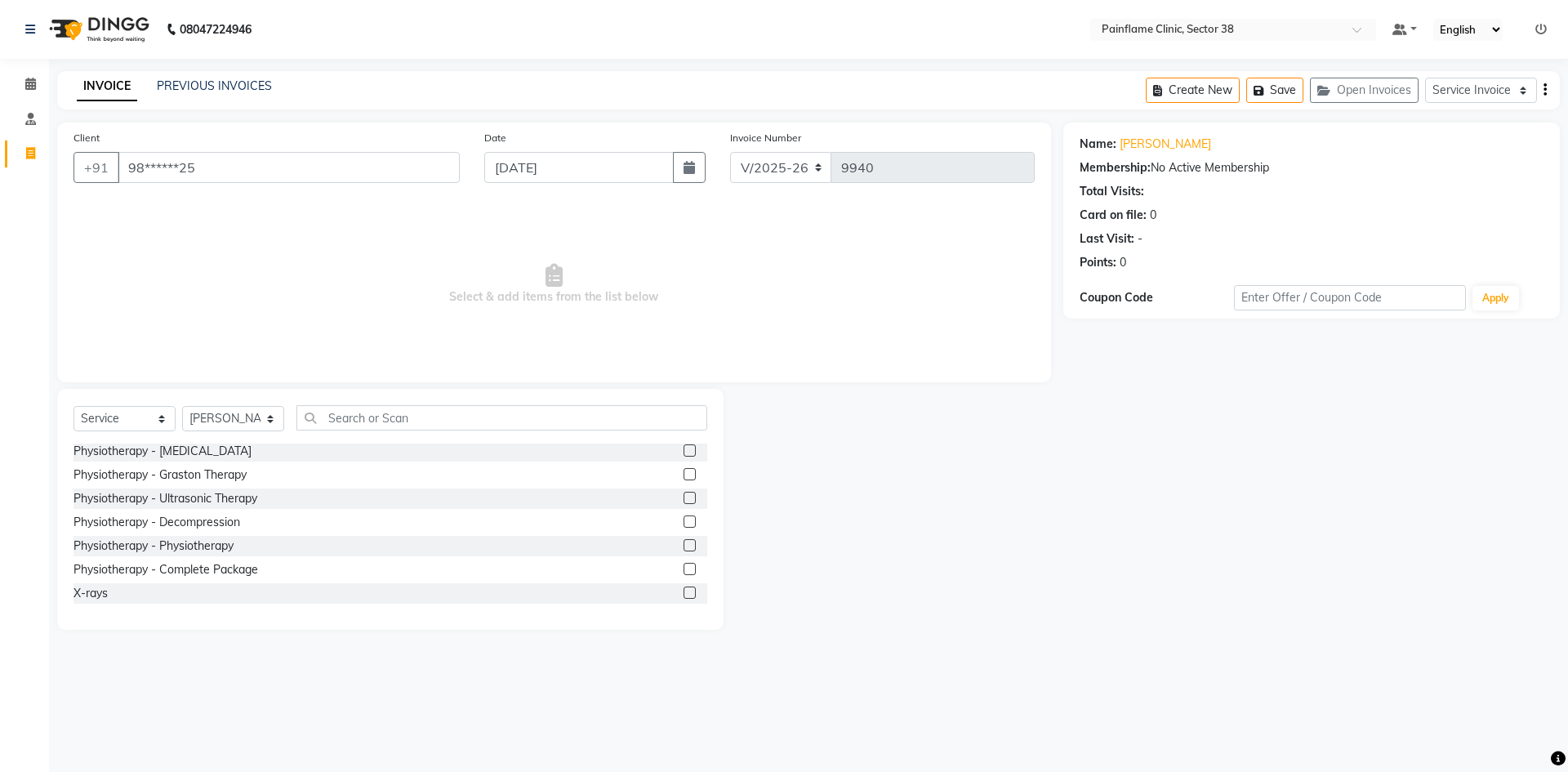
click at [683, 549] on label at bounding box center [689, 544] width 12 height 12
click at [683, 549] on input "checkbox" at bounding box center [689, 546] width 11 height 11
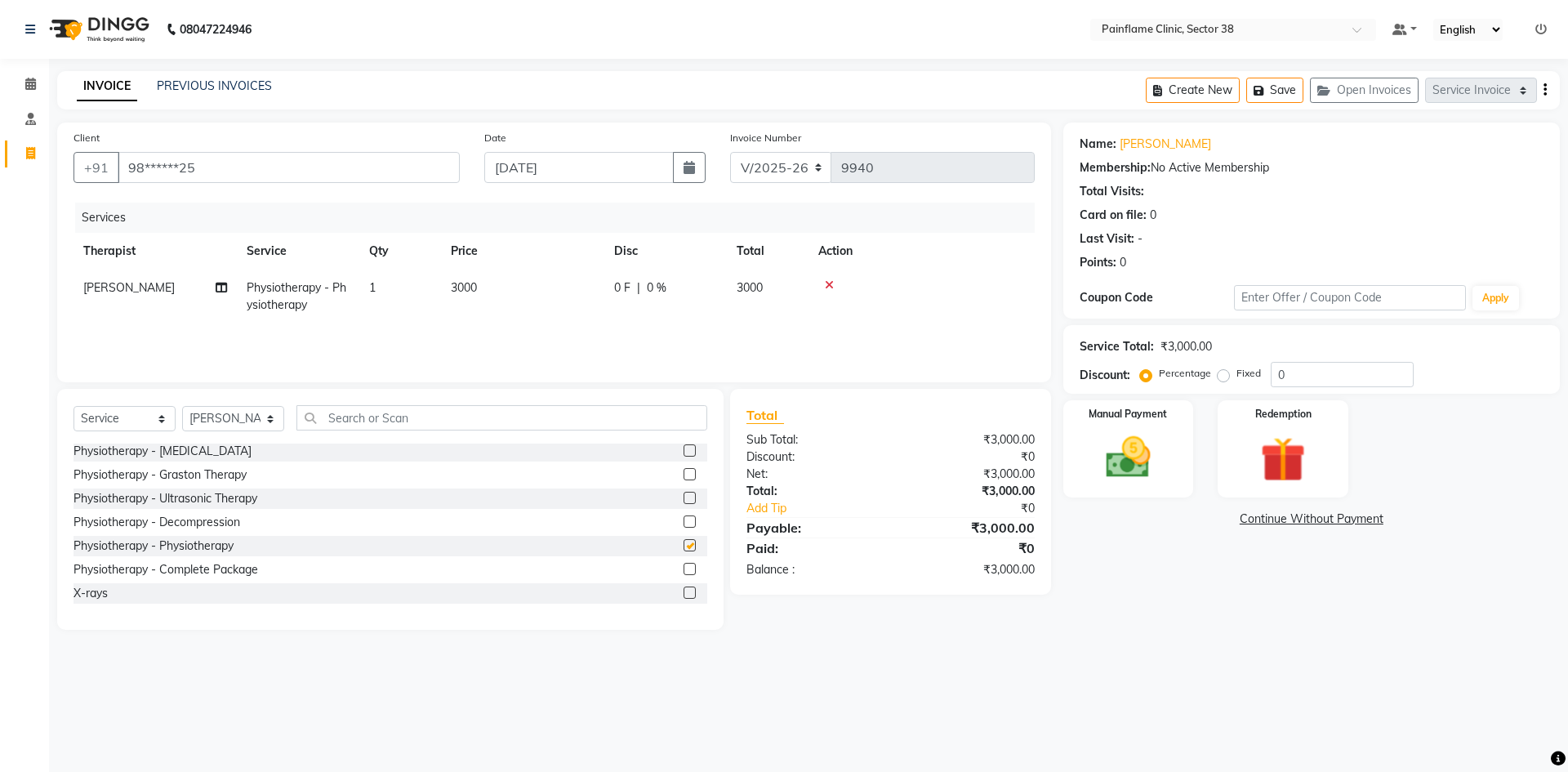
checkbox input "false"
click at [477, 290] on span "3000" at bounding box center [464, 287] width 27 height 15
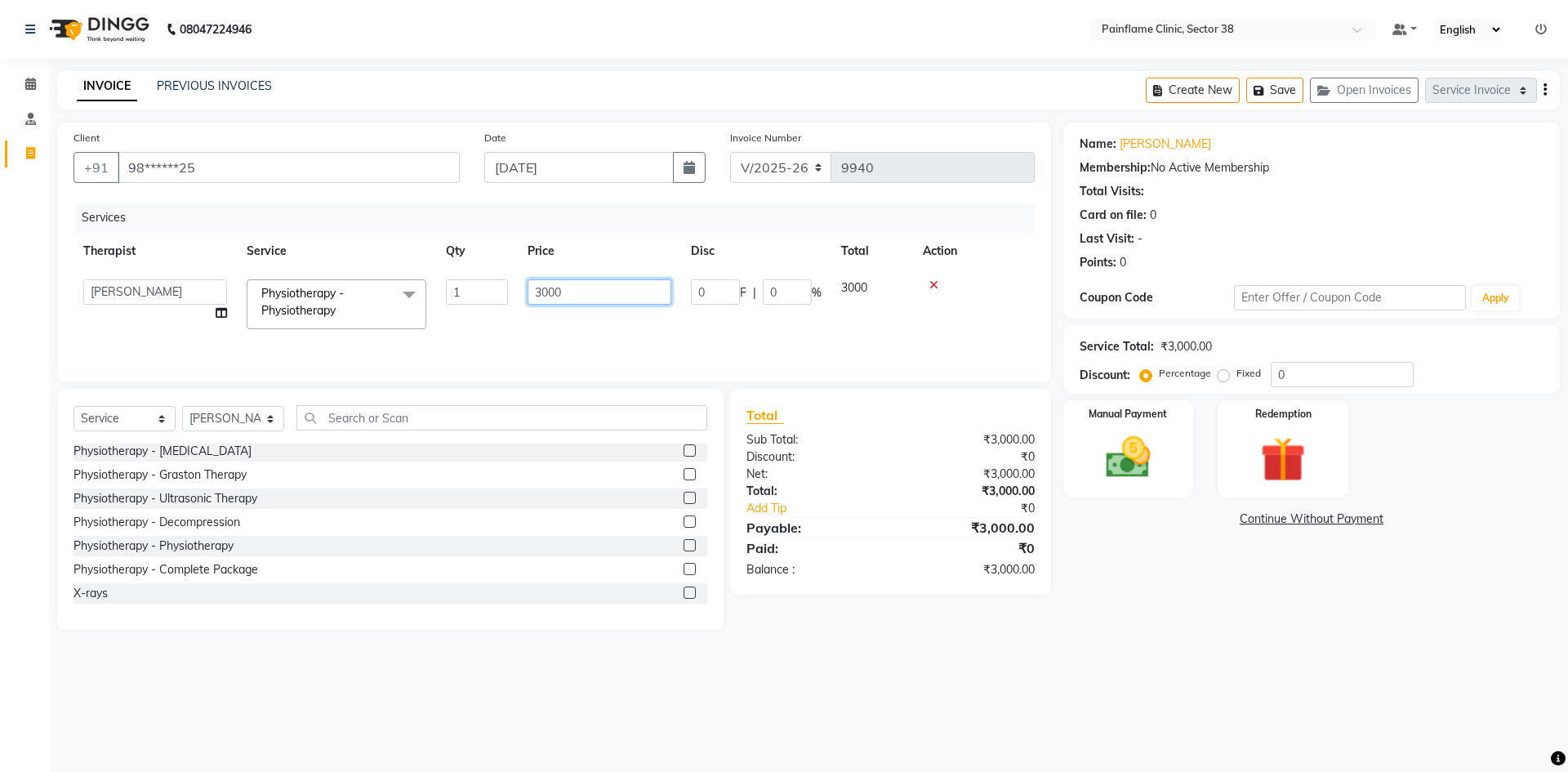
drag, startPoint x: 550, startPoint y: 294, endPoint x: 520, endPoint y: 295, distance: 30.0
click at [520, 295] on td "3000" at bounding box center [599, 305] width 164 height 70
type input "1500"
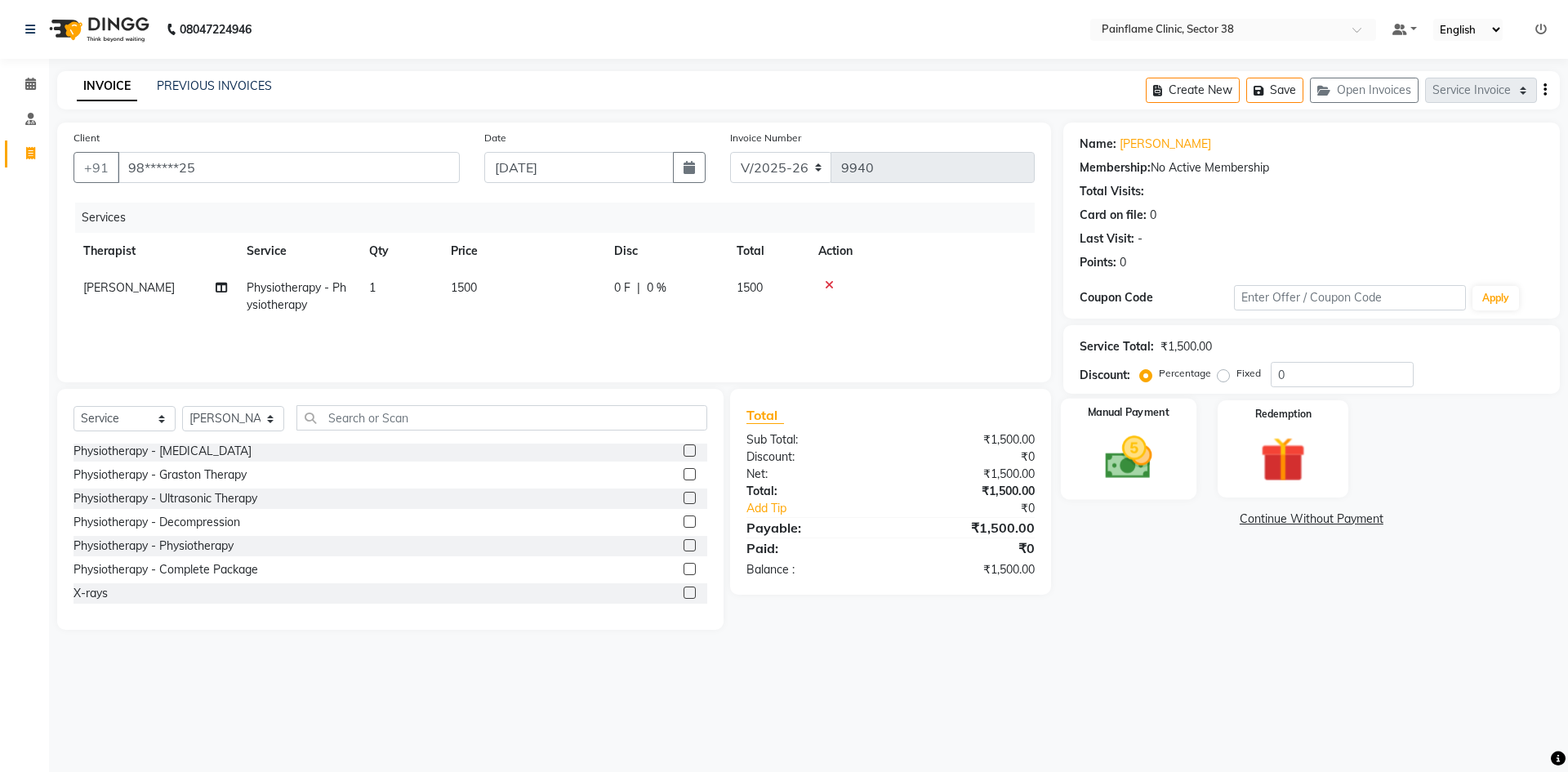
click at [1139, 477] on img at bounding box center [1128, 456] width 76 height 54
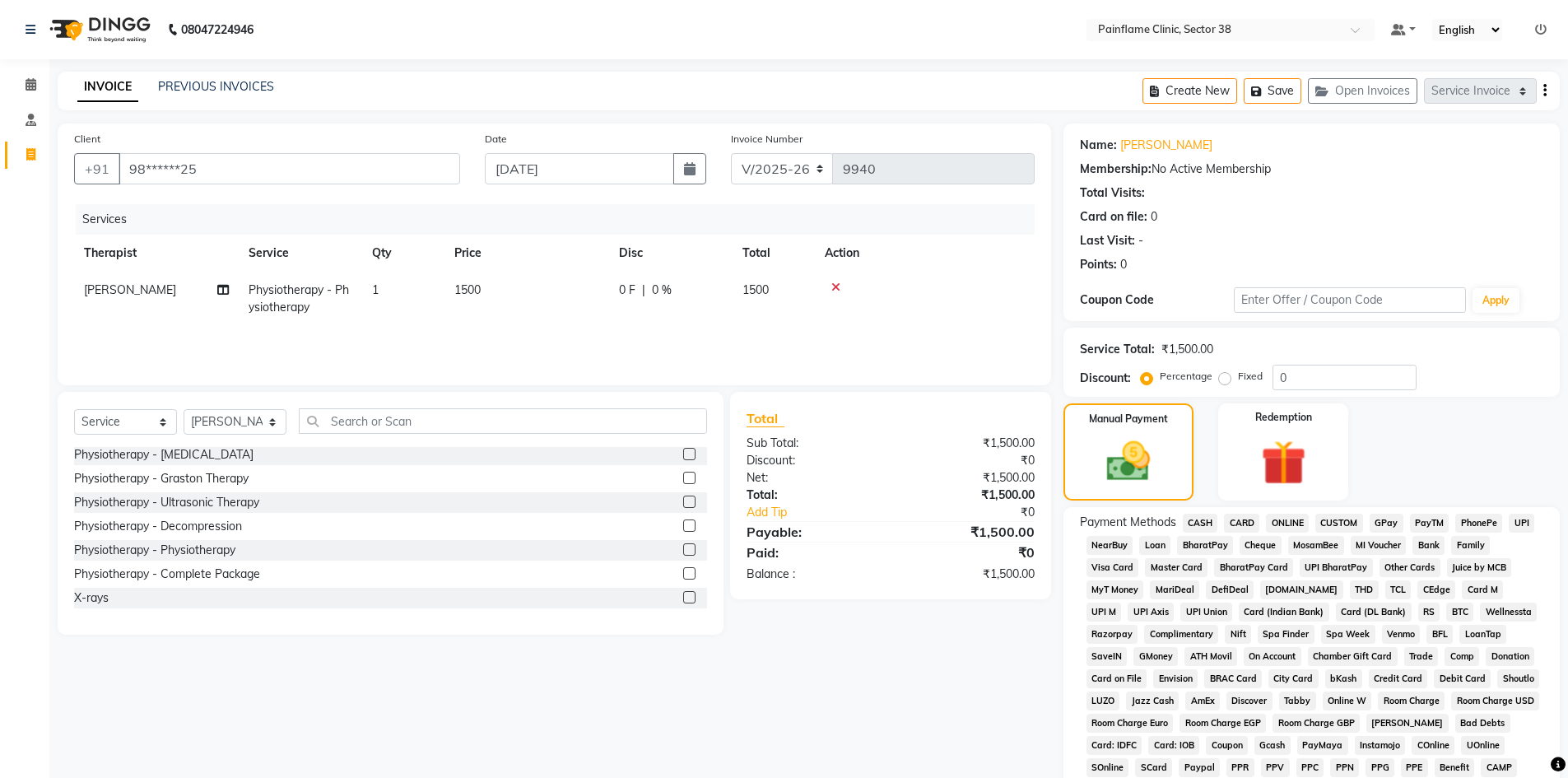
click at [1520, 526] on span "UPI" at bounding box center [1521, 523] width 26 height 19
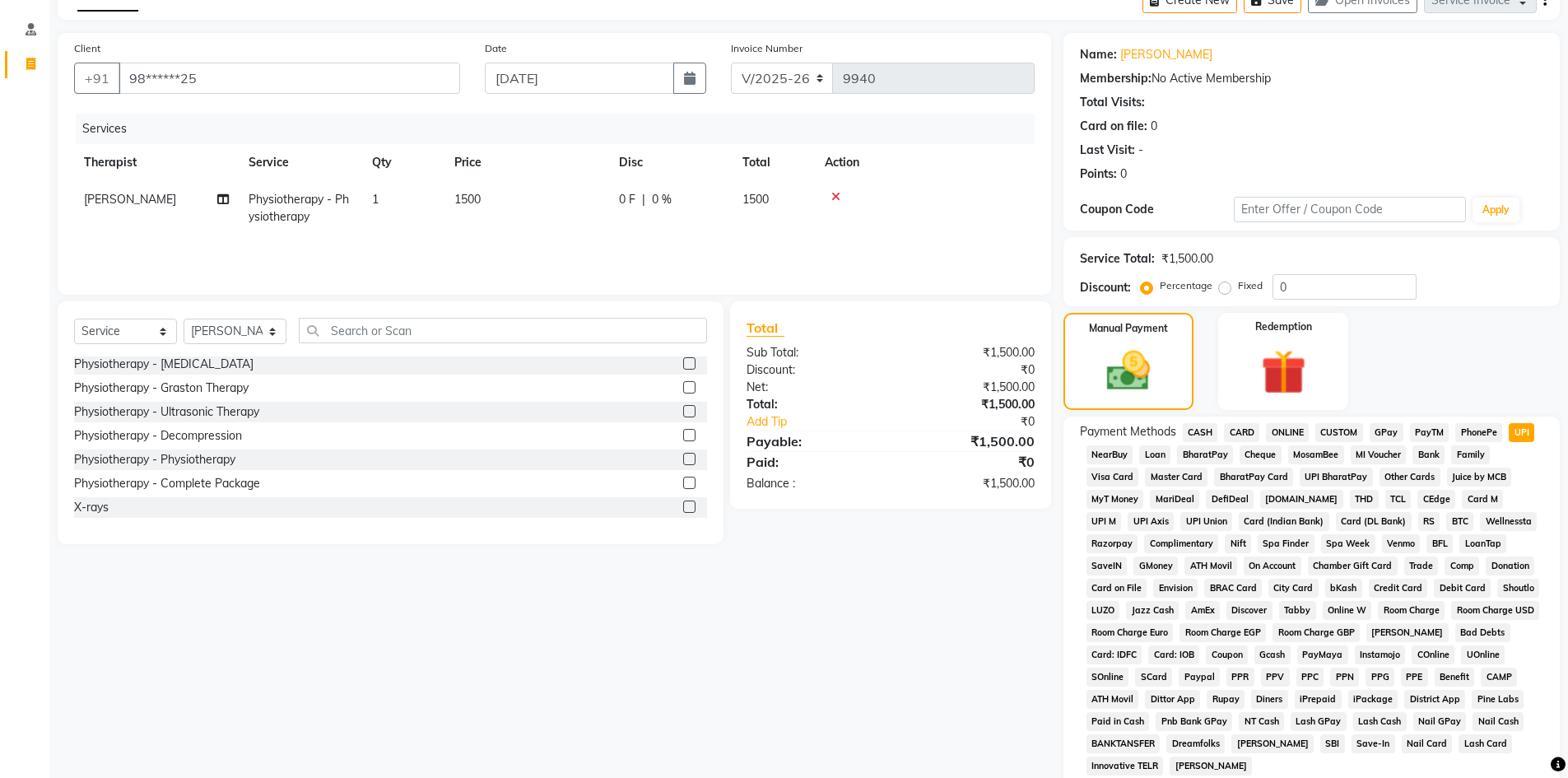
scroll to position [243, 0]
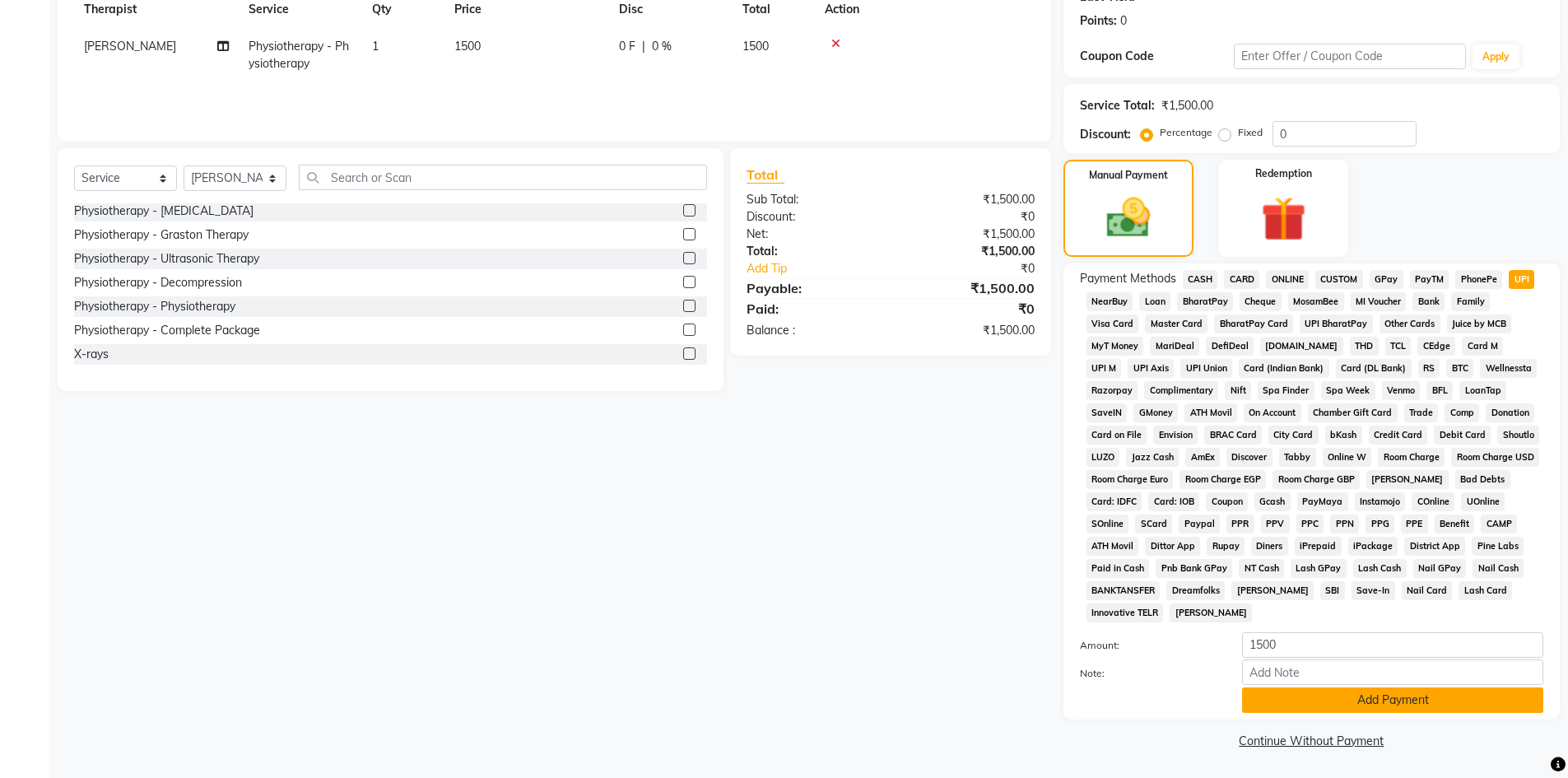
click at [1316, 701] on button "Add Payment" at bounding box center [1392, 700] width 301 height 26
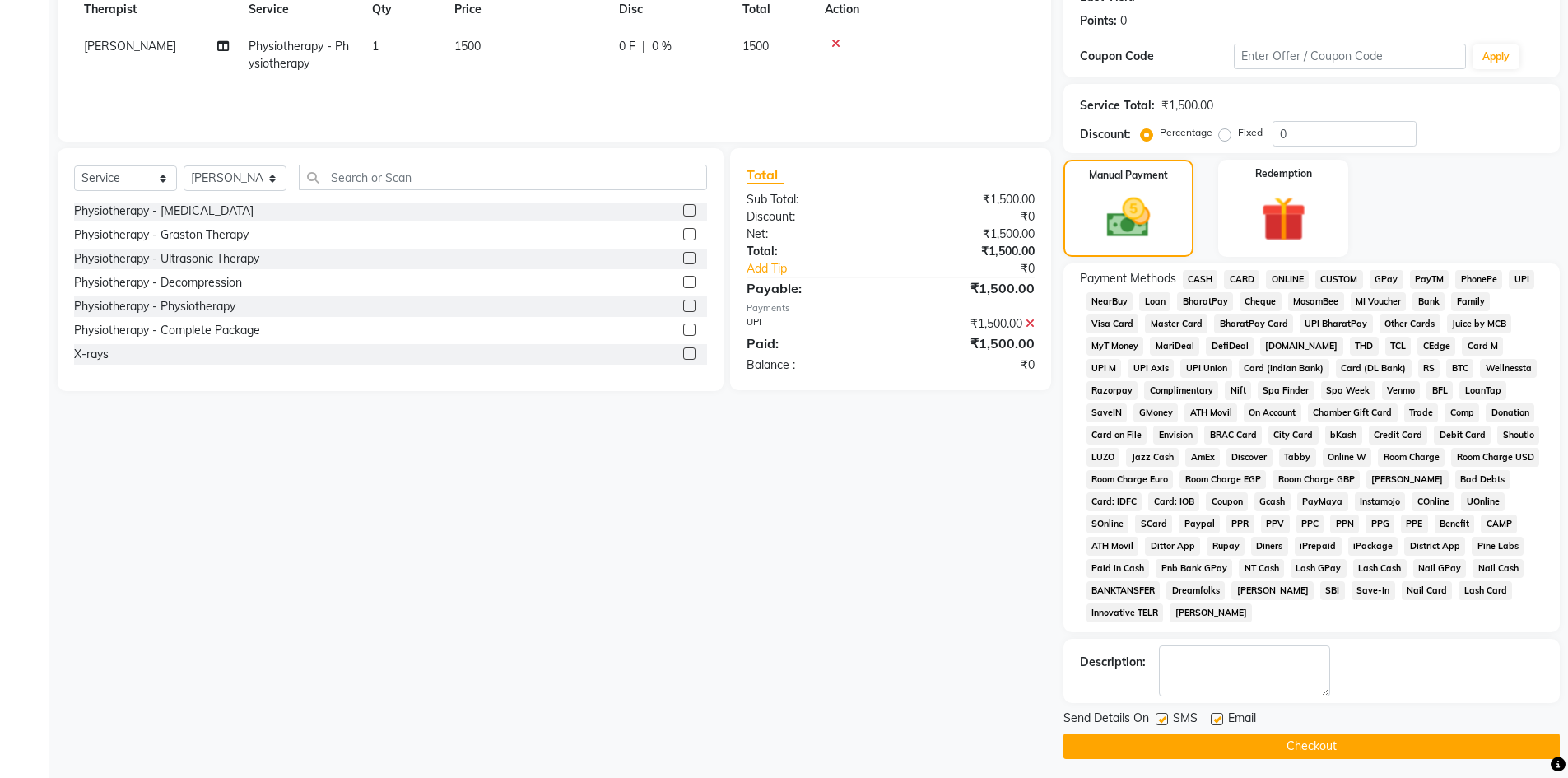
click at [1161, 718] on label at bounding box center [1161, 718] width 12 height 12
click at [1161, 718] on input "checkbox" at bounding box center [1161, 720] width 11 height 11
checkbox input "false"
drag, startPoint x: 1215, startPoint y: 721, endPoint x: 1220, endPoint y: 732, distance: 12.1
click at [1215, 722] on label at bounding box center [1216, 718] width 12 height 12
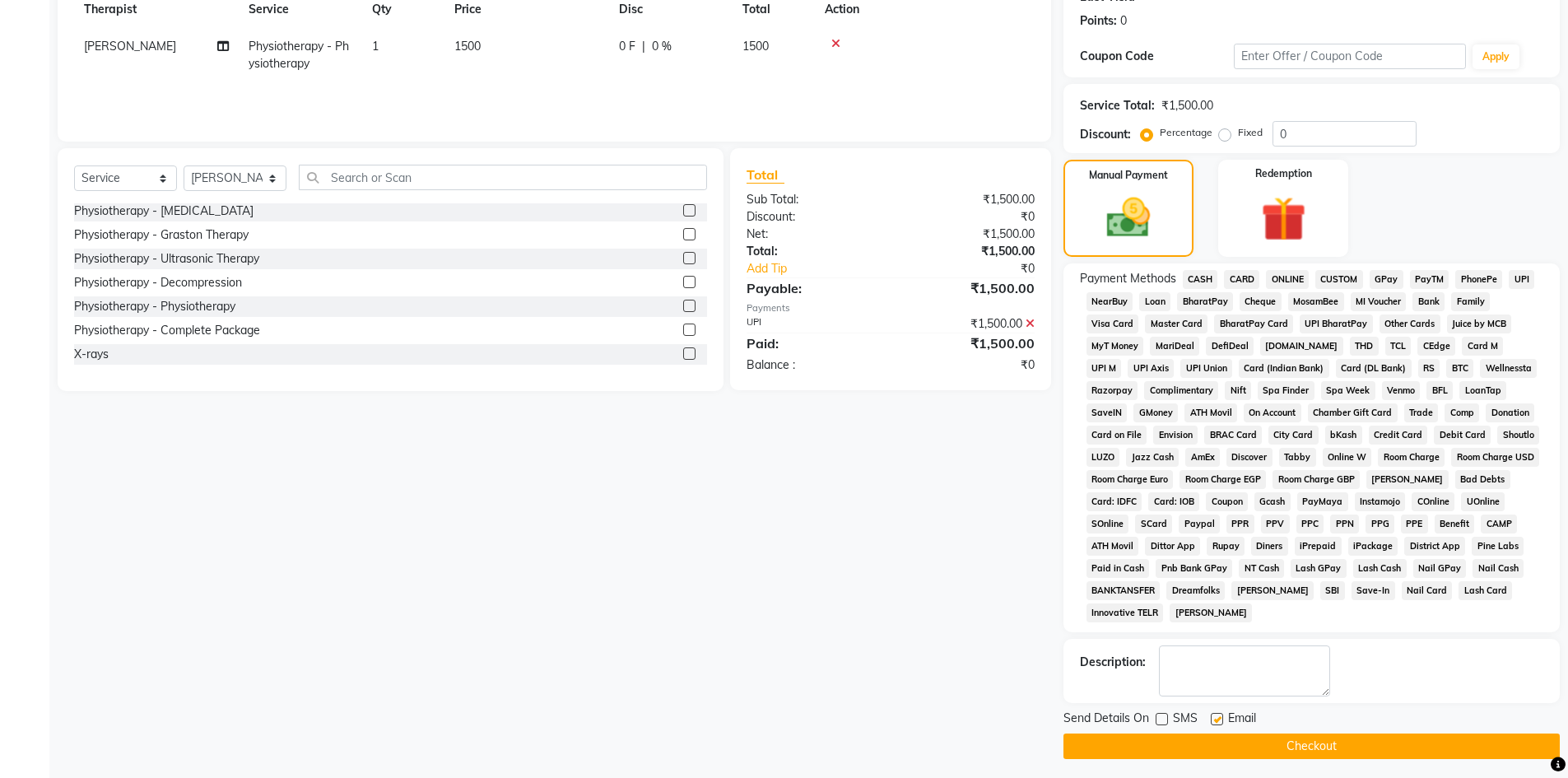
click at [1215, 722] on input "checkbox" at bounding box center [1216, 720] width 11 height 11
checkbox input "false"
click at [1220, 738] on button "Checkout" at bounding box center [1311, 746] width 496 height 26
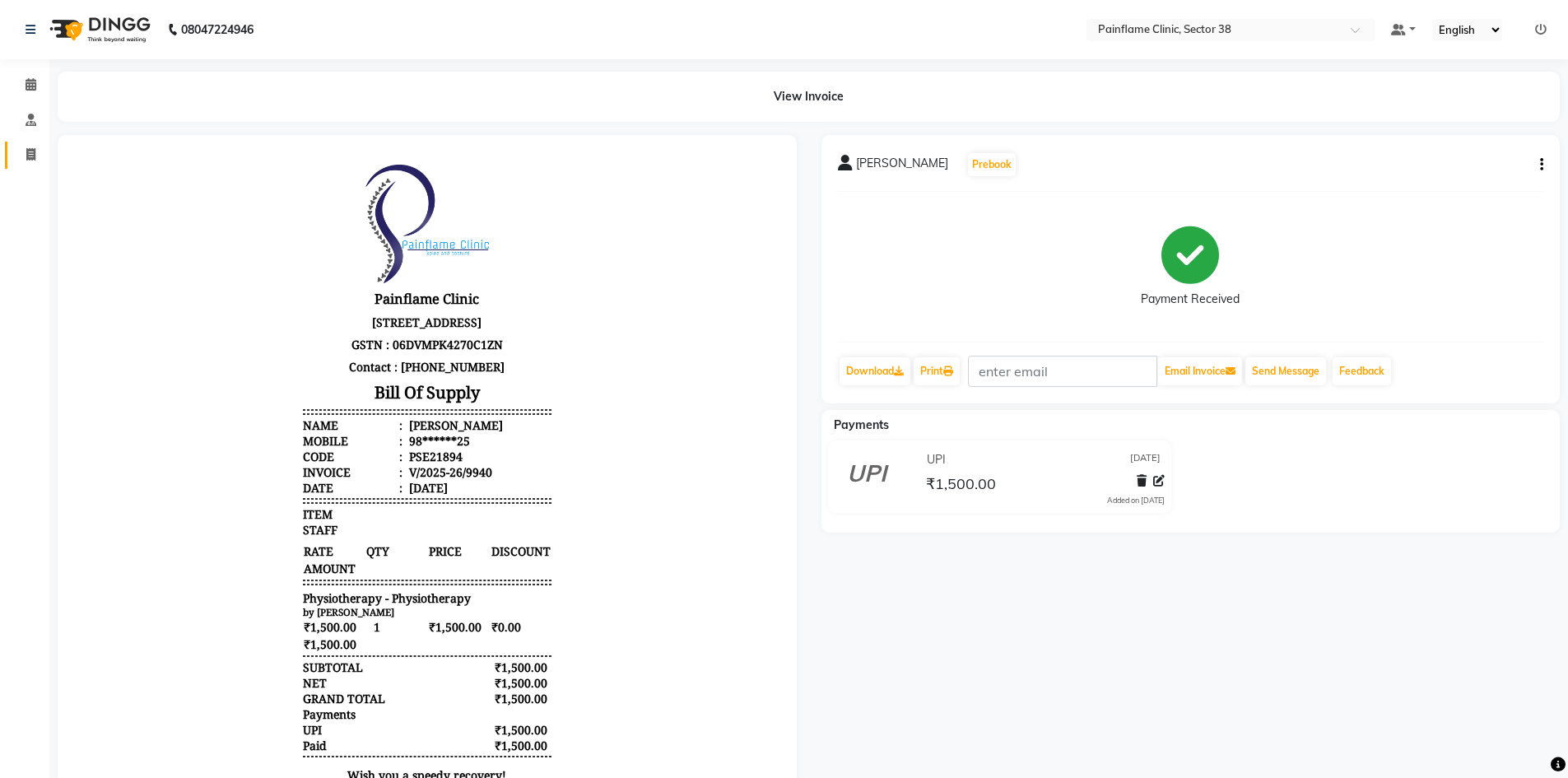
click at [27, 150] on icon at bounding box center [31, 154] width 9 height 12
select select "service"
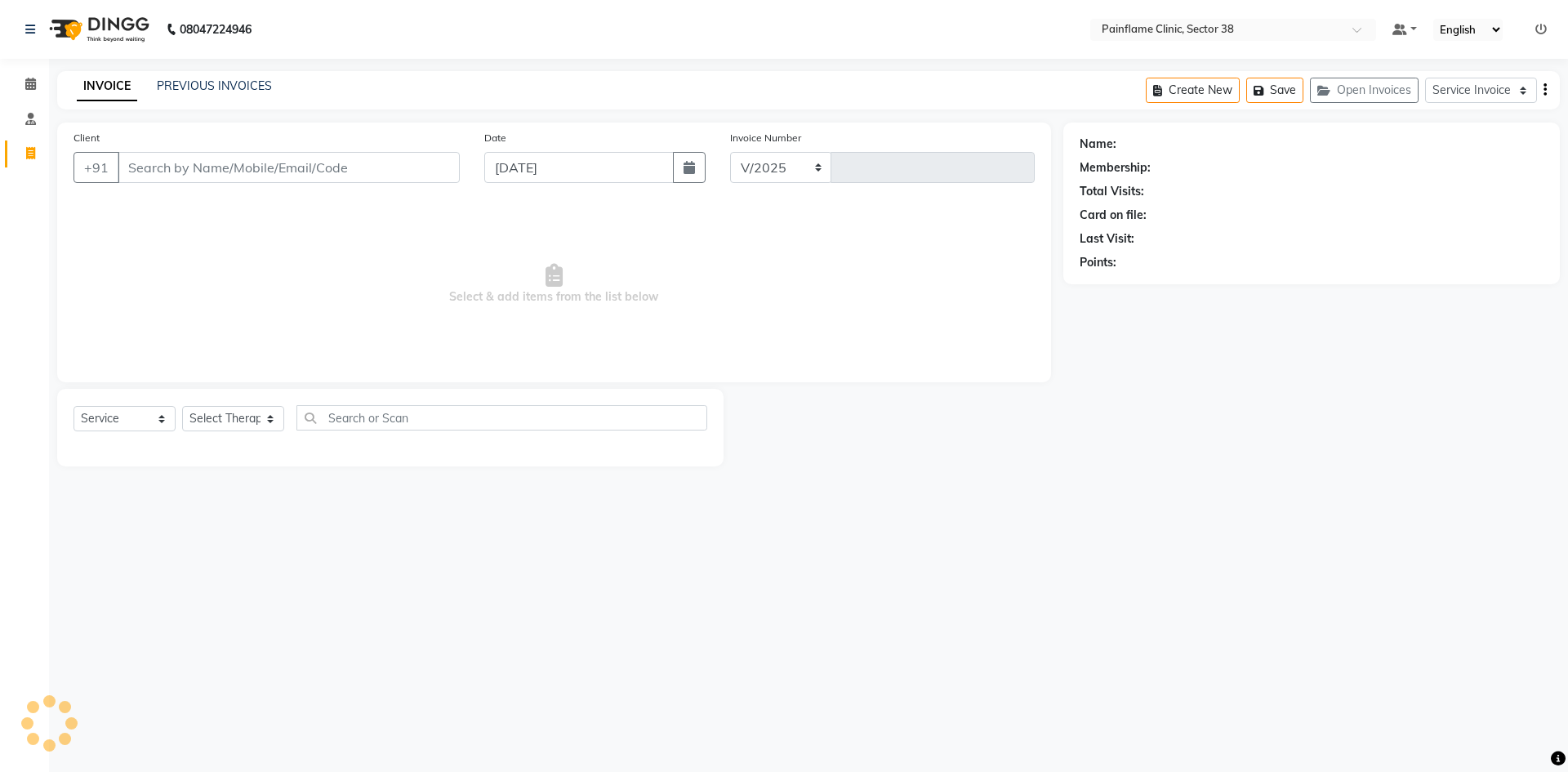
select select "3964"
type input "9941"
click at [236, 161] on input "Client" at bounding box center [289, 167] width 342 height 31
type input "9810696909"
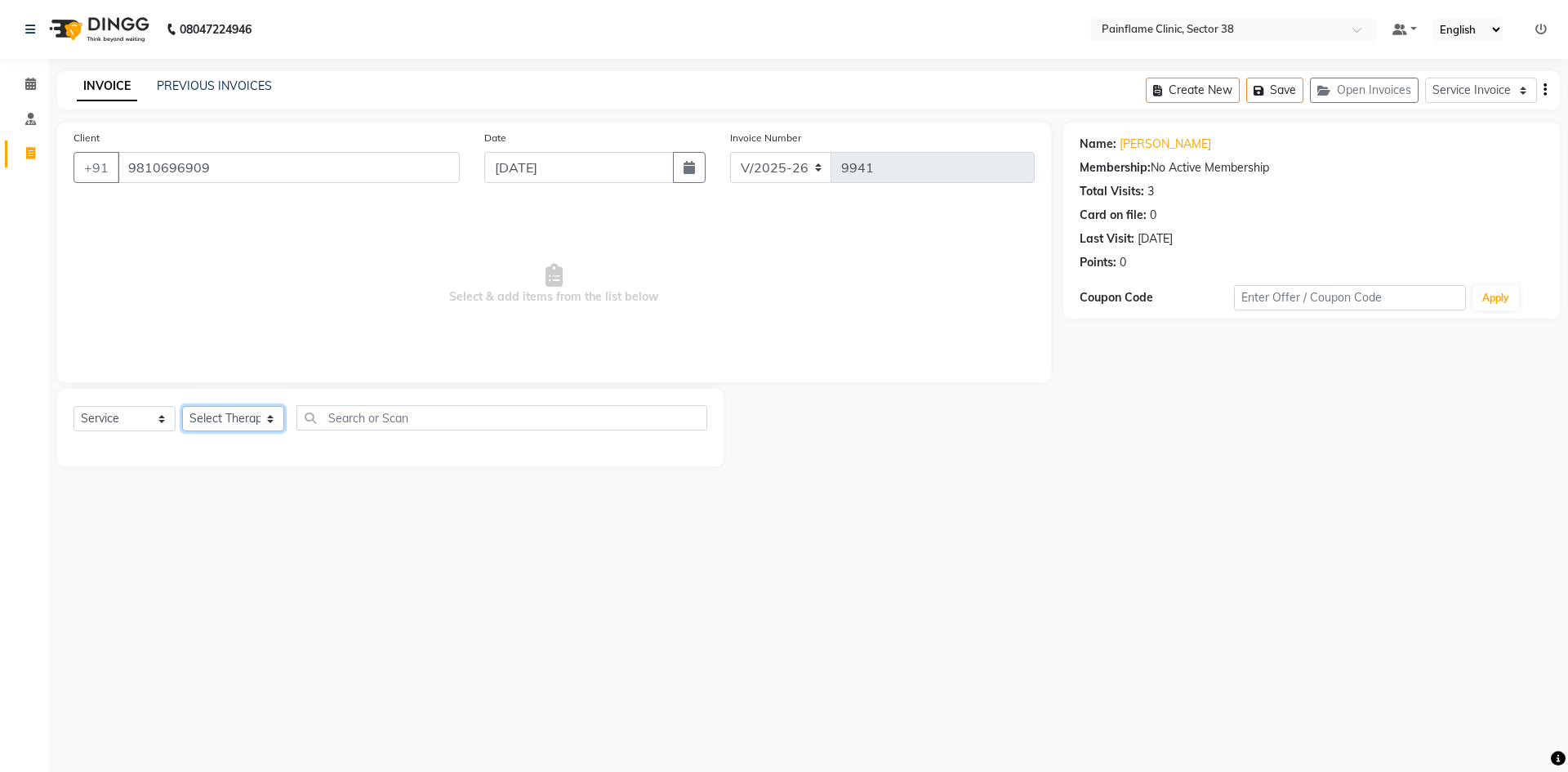
click at [240, 418] on select "Select Therapist [PERSON_NAME] Dr [PERSON_NAME] [PERSON_NAME] Dr [PERSON_NAME] …" at bounding box center [233, 419] width 102 height 26
select select "20216"
click at [182, 406] on select "Select Therapist [PERSON_NAME] Dr [PERSON_NAME] [PERSON_NAME] Dr [PERSON_NAME] …" at bounding box center [233, 419] width 102 height 26
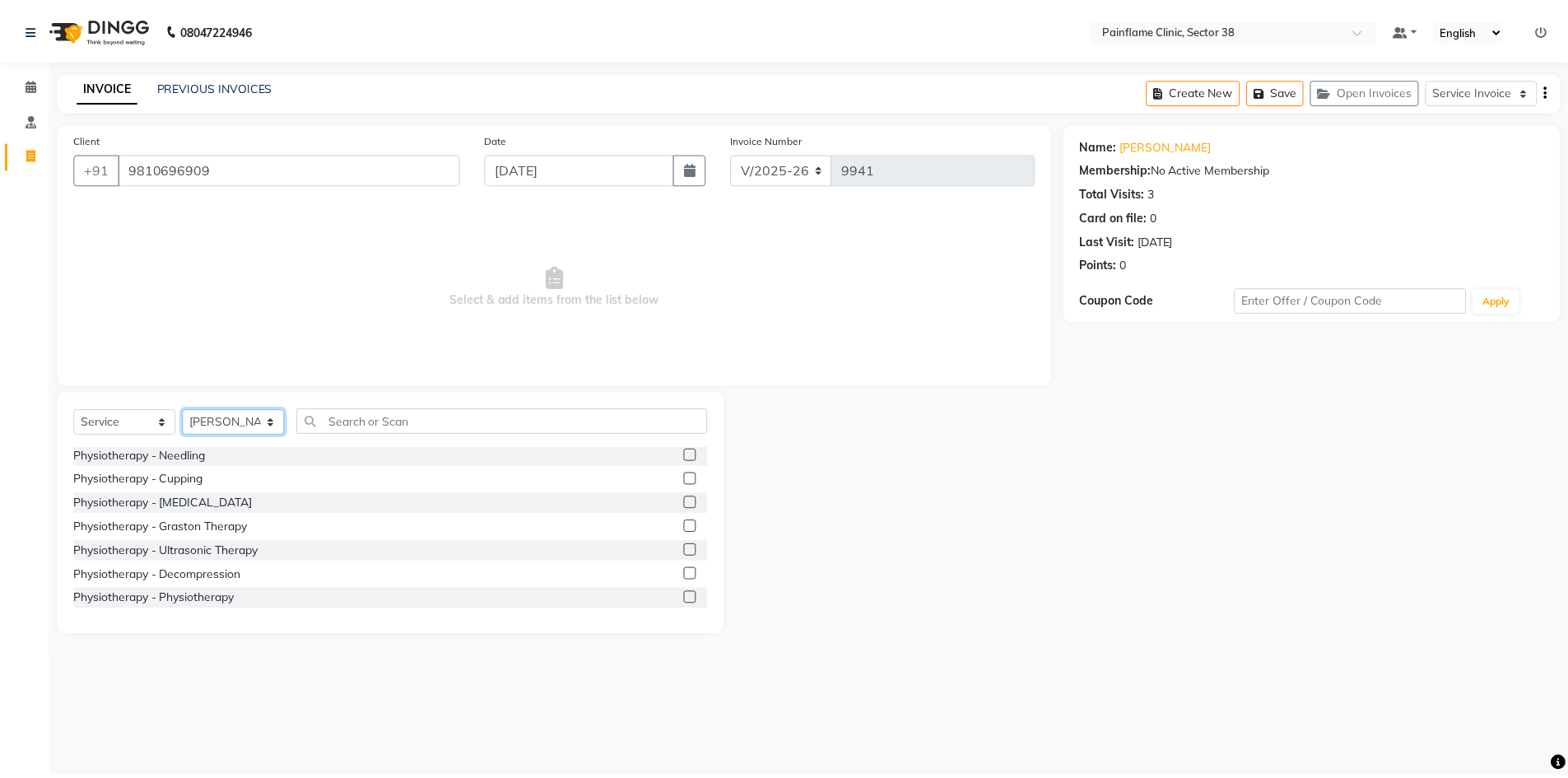
scroll to position [98, 0]
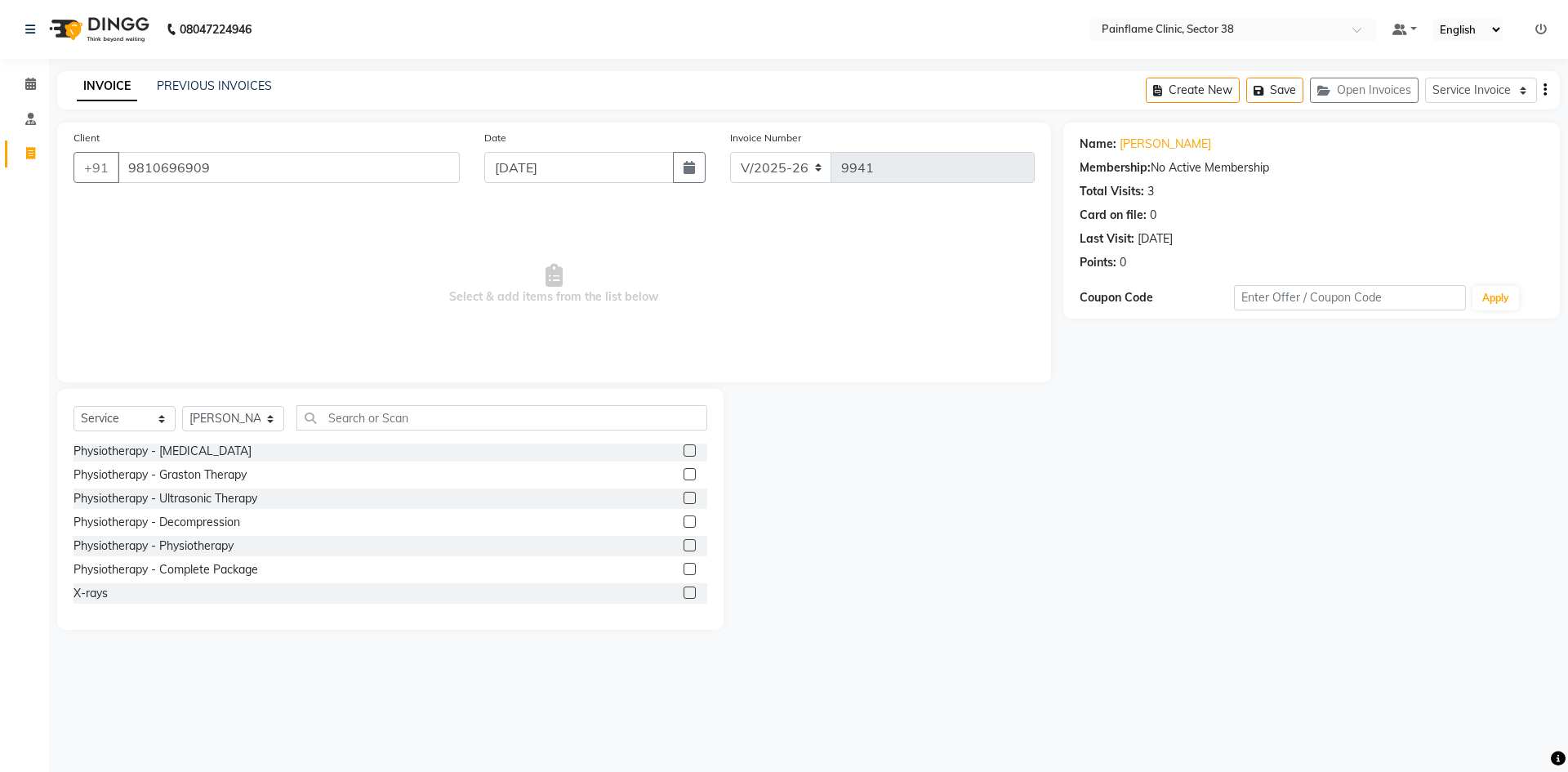
drag, startPoint x: 679, startPoint y: 544, endPoint x: 581, endPoint y: 472, distance: 121.6
click at [683, 542] on label at bounding box center [689, 544] width 12 height 12
click at [683, 542] on input "checkbox" at bounding box center [689, 546] width 11 height 11
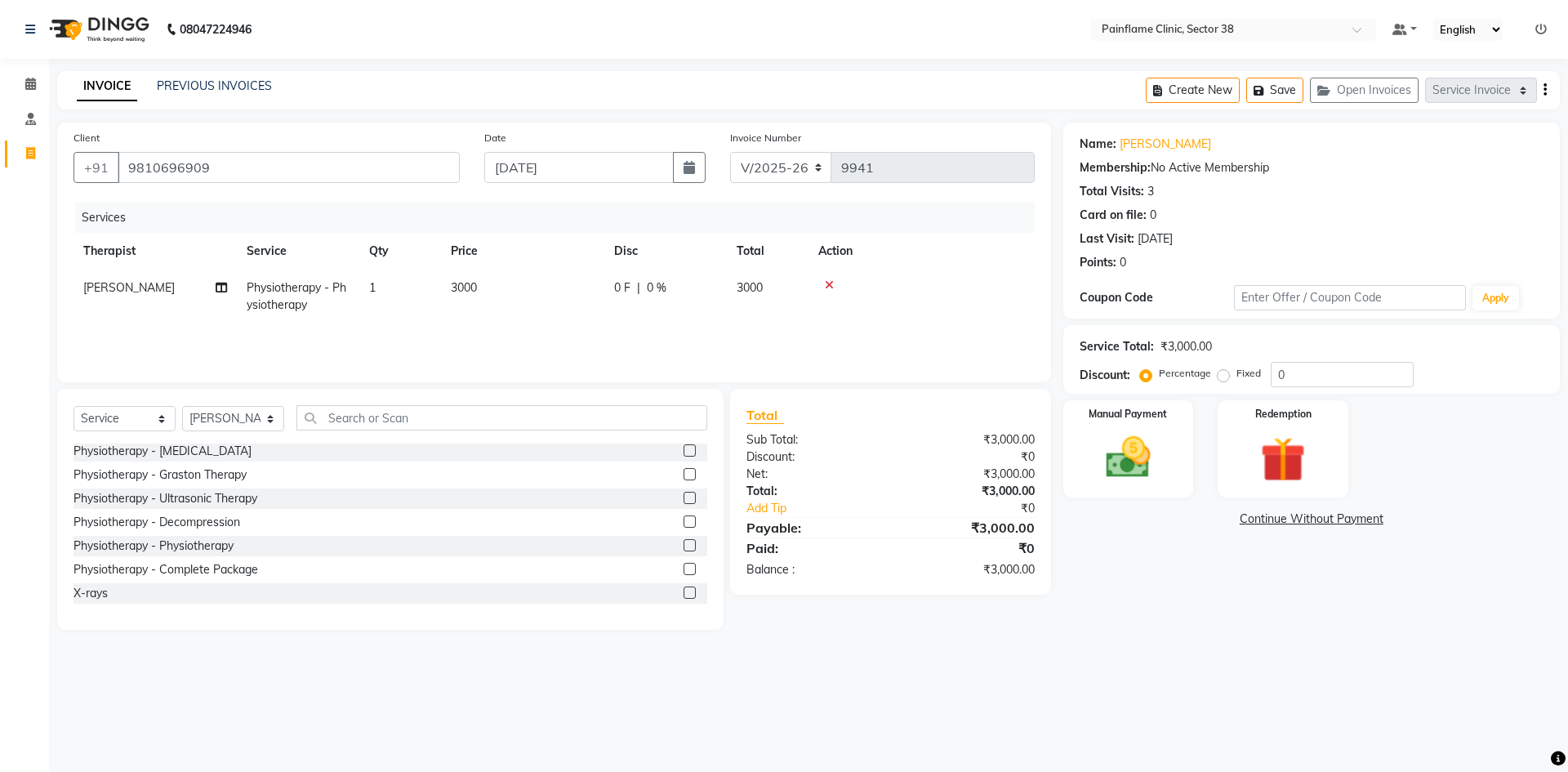
checkbox input "false"
drag, startPoint x: 492, startPoint y: 295, endPoint x: 518, endPoint y: 293, distance: 26.1
click at [492, 295] on td "3000" at bounding box center [522, 296] width 164 height 54
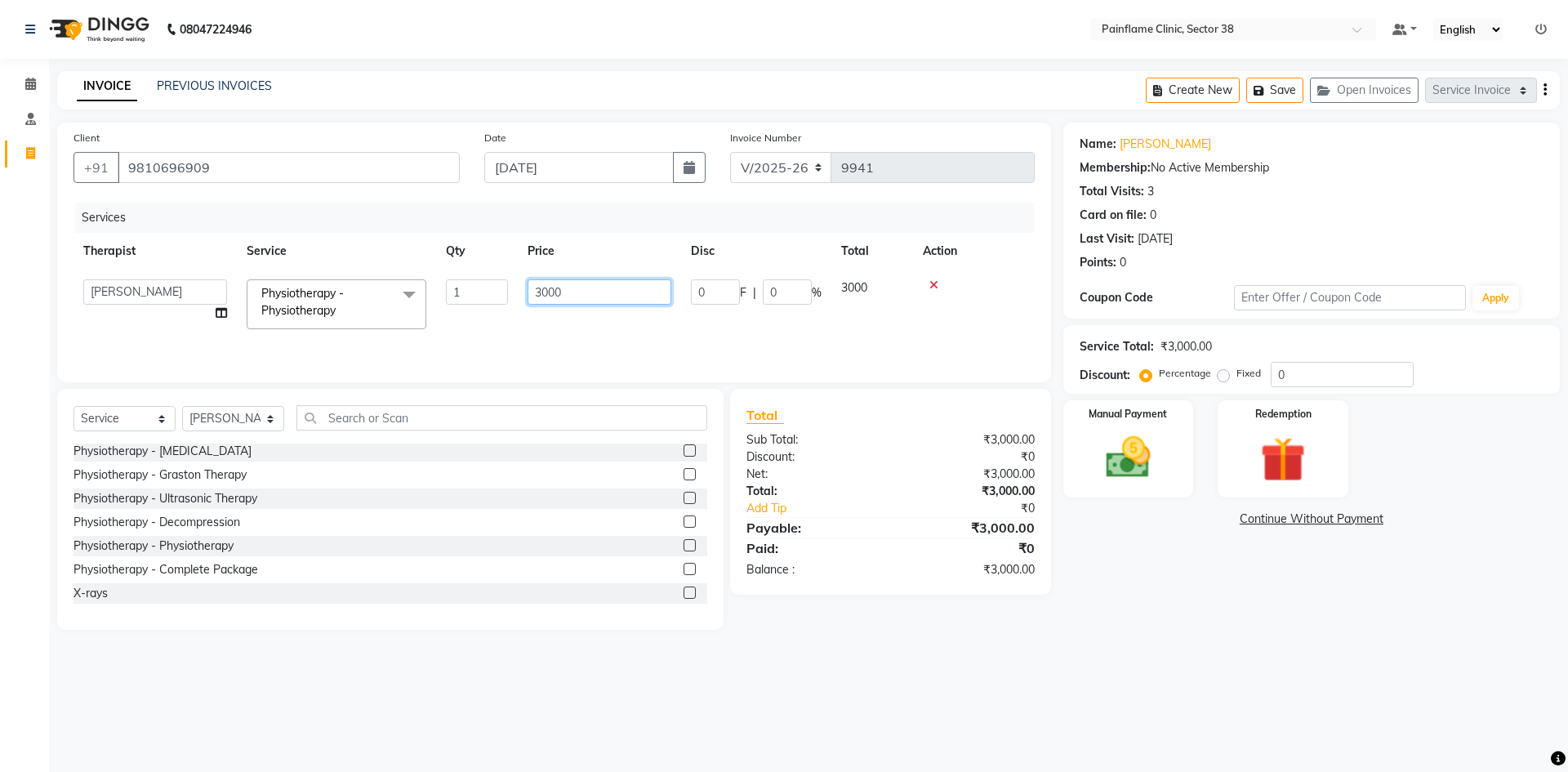
drag, startPoint x: 542, startPoint y: 292, endPoint x: 526, endPoint y: 299, distance: 17.5
click at [525, 295] on td "3000" at bounding box center [599, 305] width 164 height 70
type input "2000"
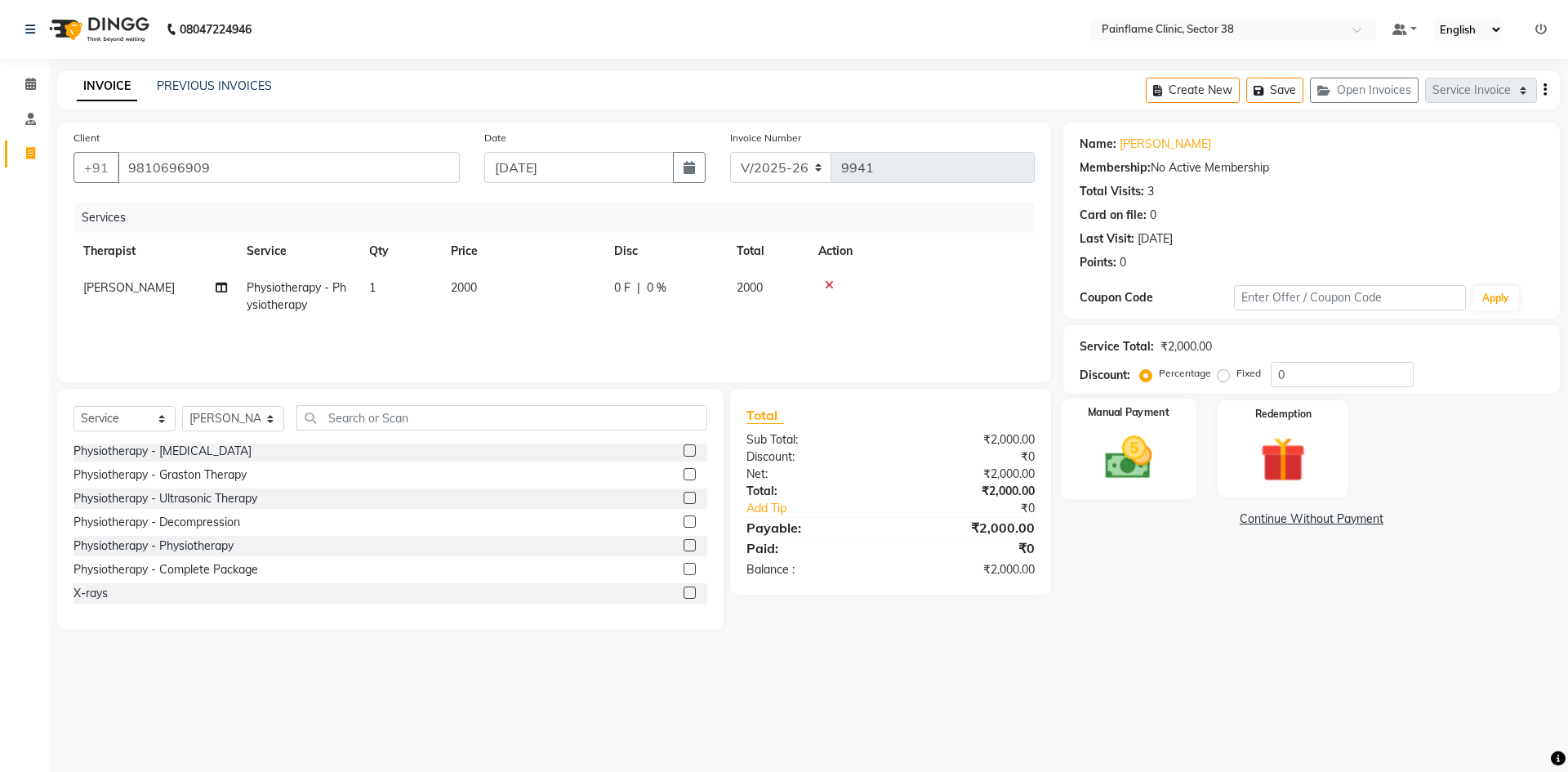
click at [1122, 480] on img at bounding box center [1128, 456] width 76 height 54
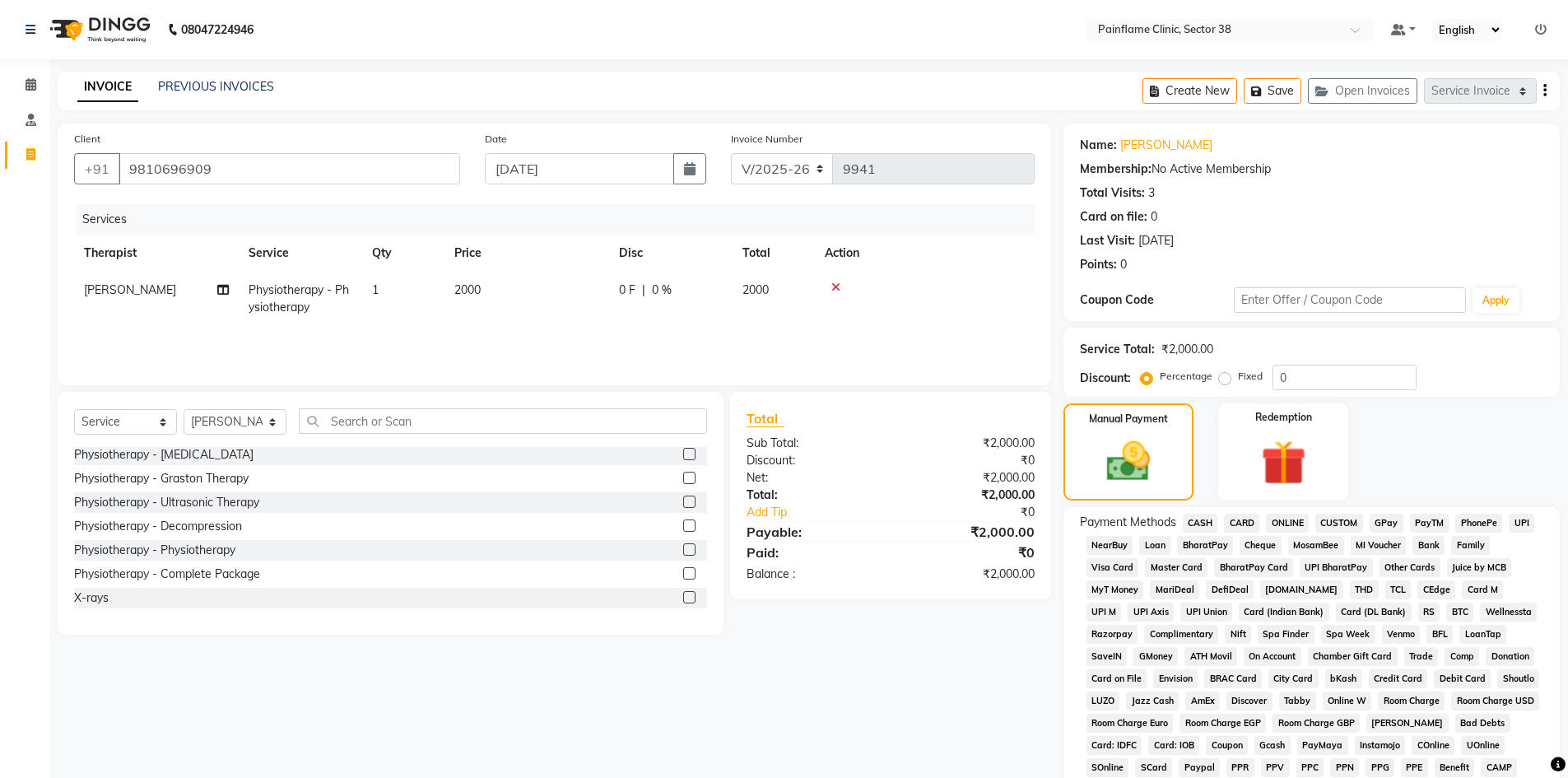
click at [1521, 519] on span "UPI" at bounding box center [1521, 523] width 26 height 19
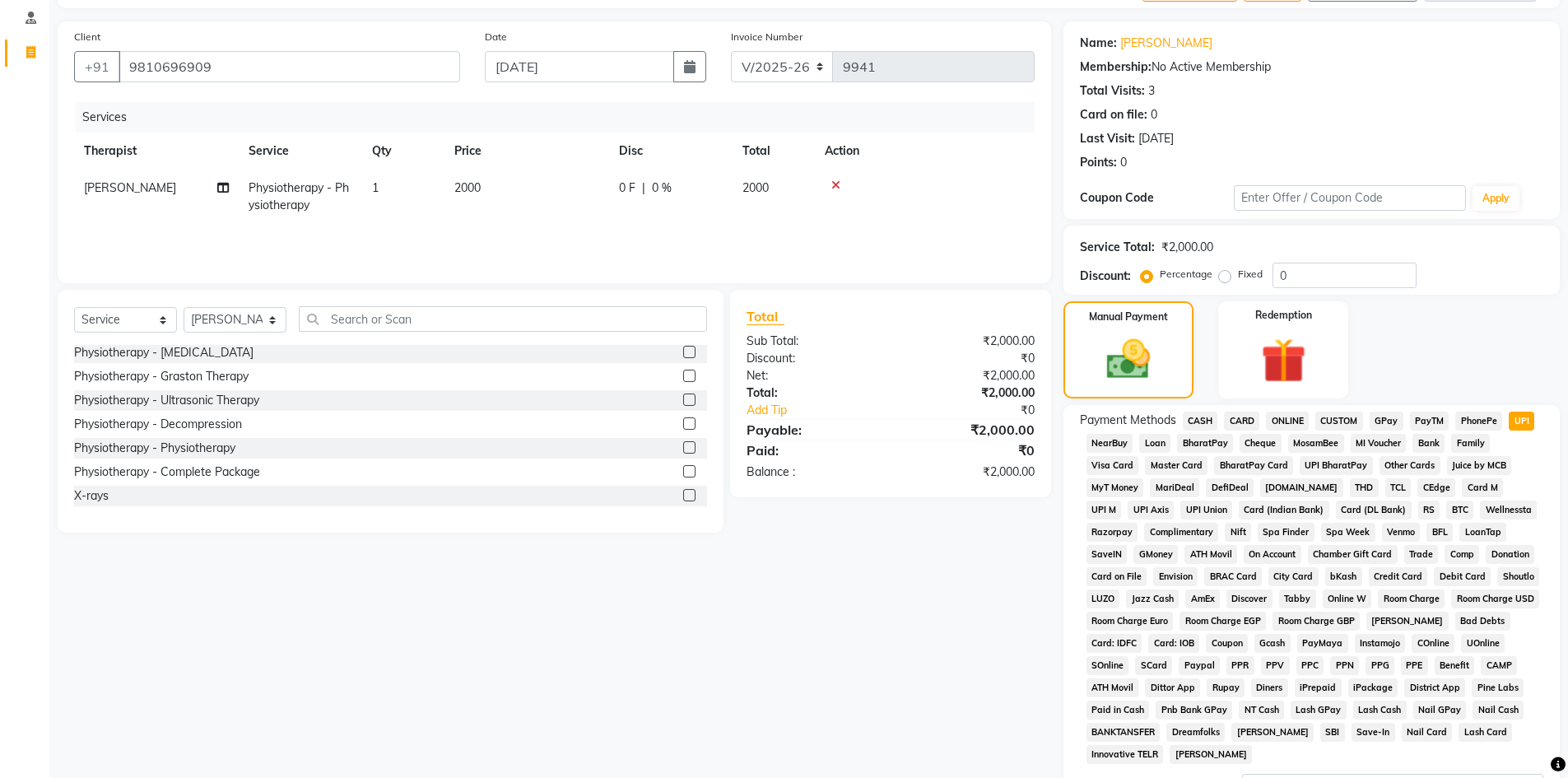
scroll to position [243, 0]
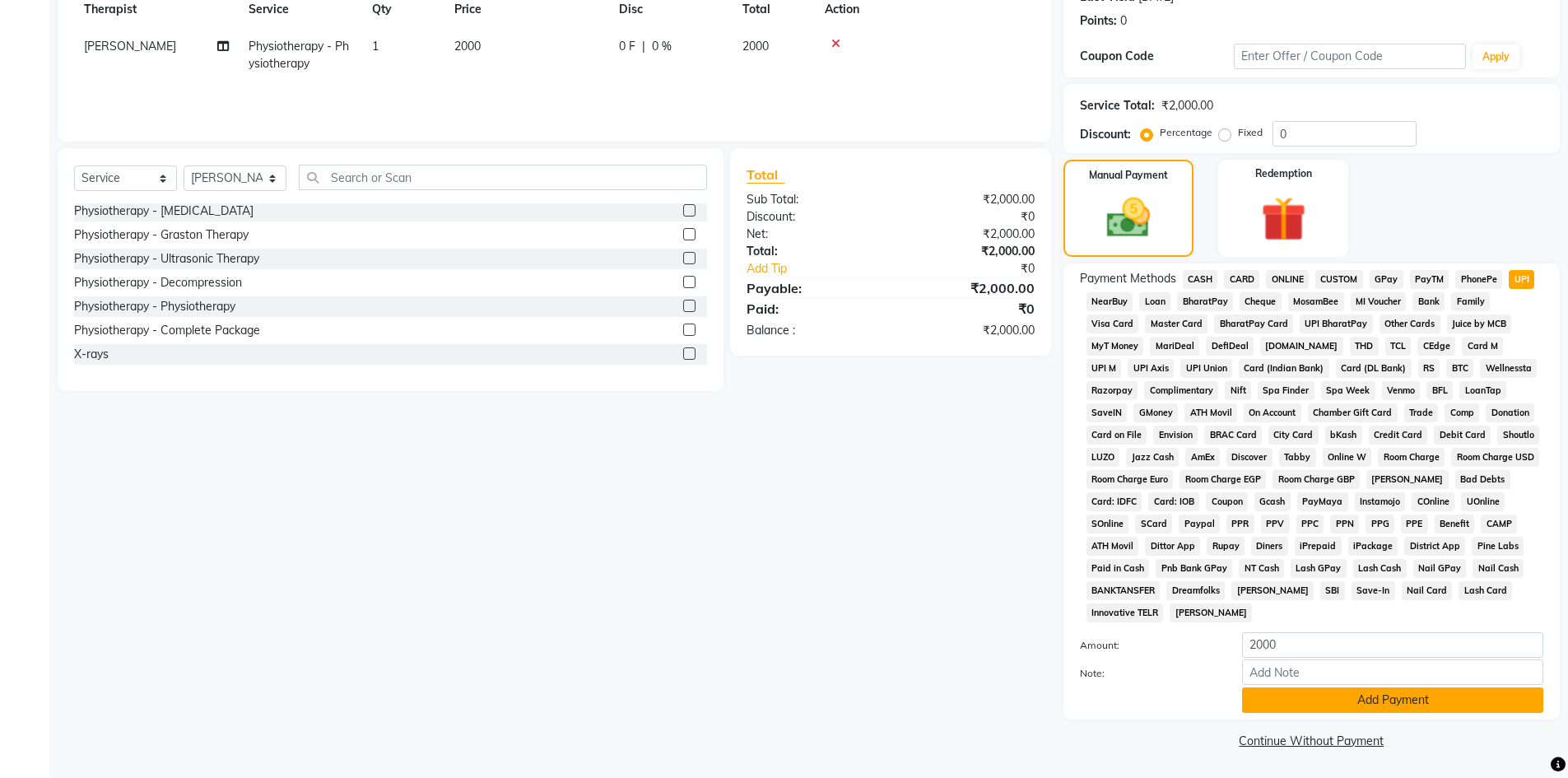
click at [1380, 695] on button "Add Payment" at bounding box center [1392, 700] width 301 height 26
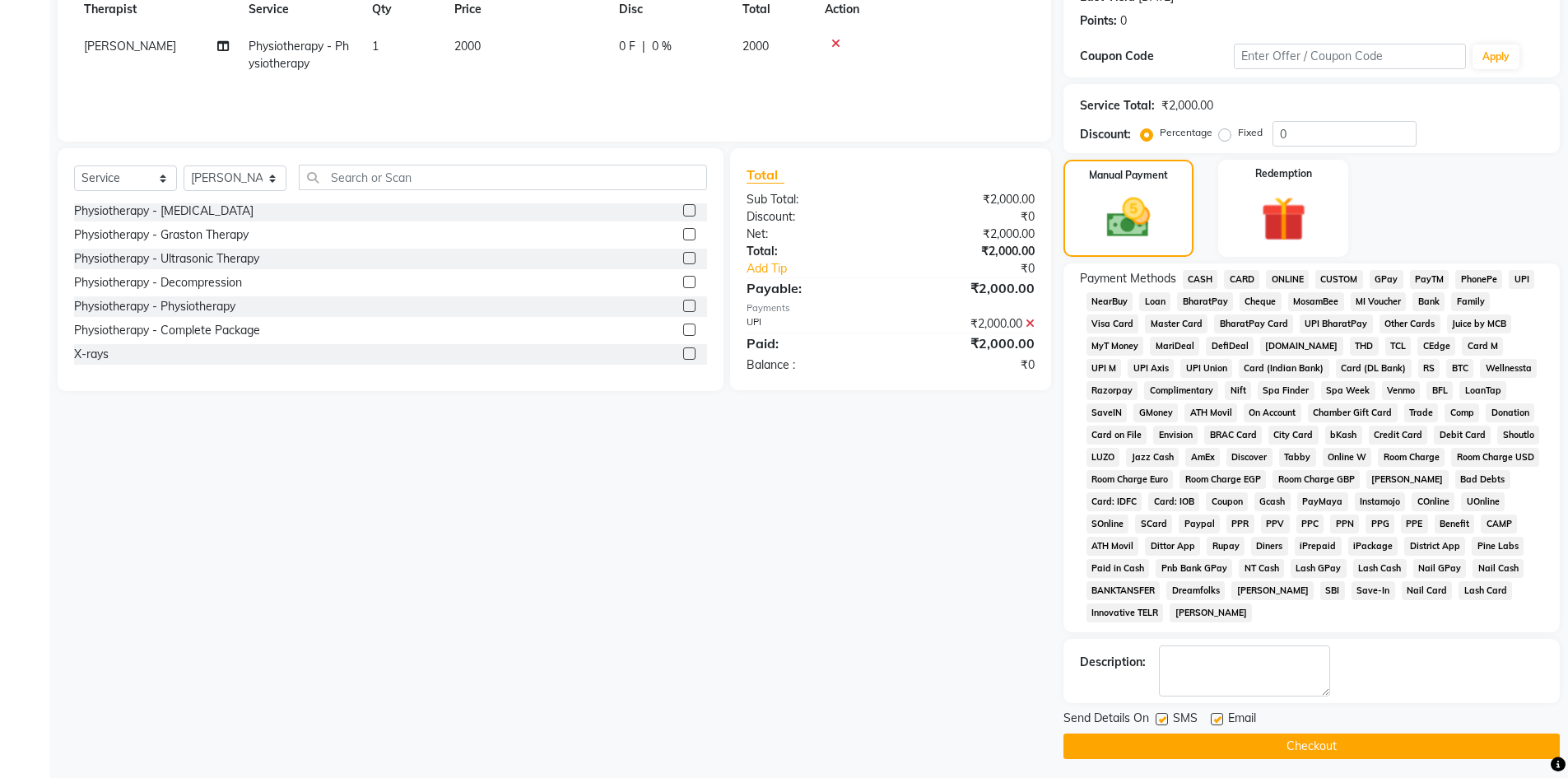
click at [1214, 724] on label at bounding box center [1216, 718] width 12 height 12
click at [1214, 724] on input "checkbox" at bounding box center [1216, 720] width 11 height 11
checkbox input "false"
click at [1162, 723] on label at bounding box center [1161, 718] width 12 height 12
click at [1162, 723] on input "checkbox" at bounding box center [1161, 720] width 11 height 11
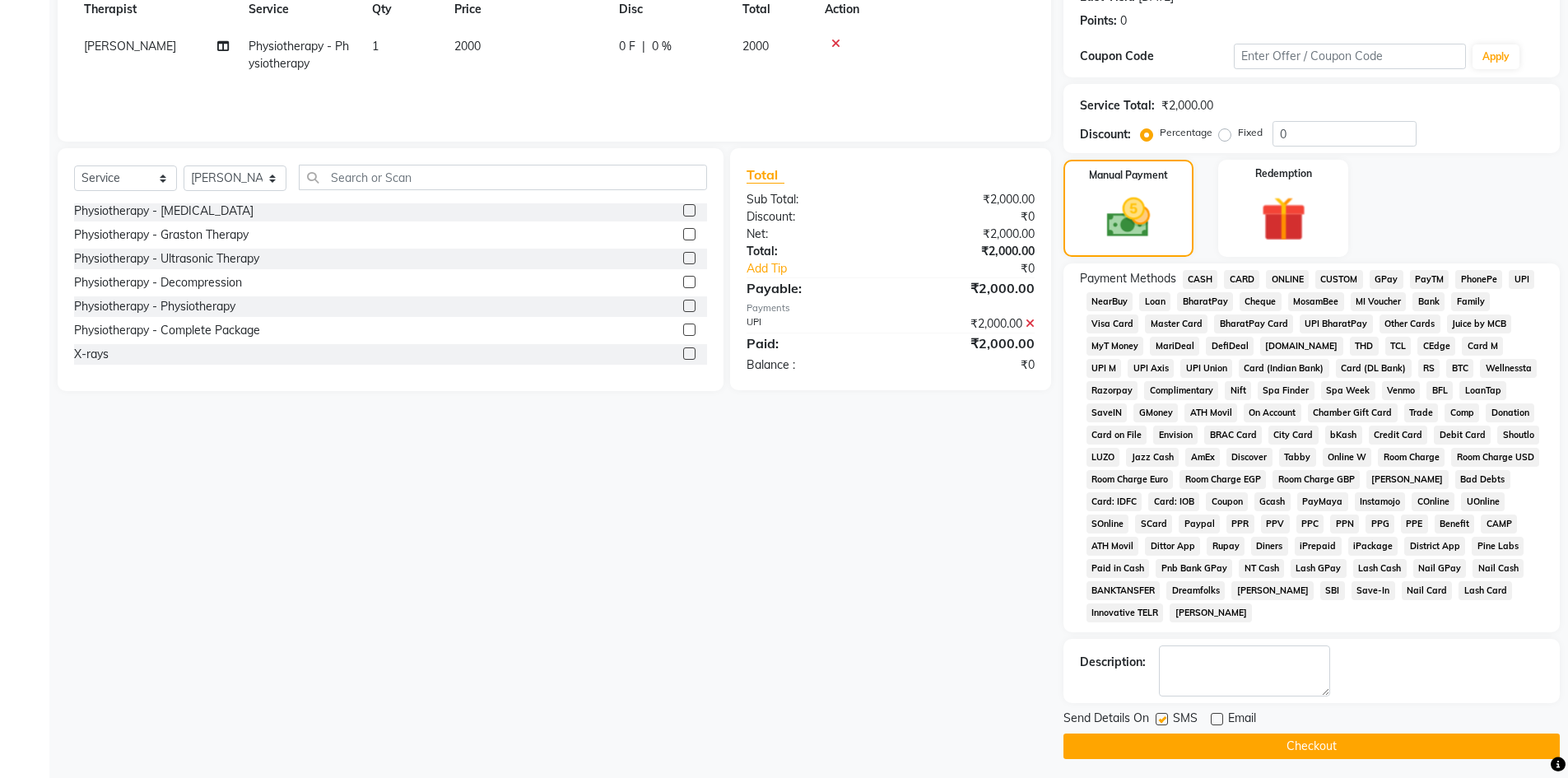
checkbox input "false"
click at [1167, 743] on button "Checkout" at bounding box center [1311, 746] width 496 height 26
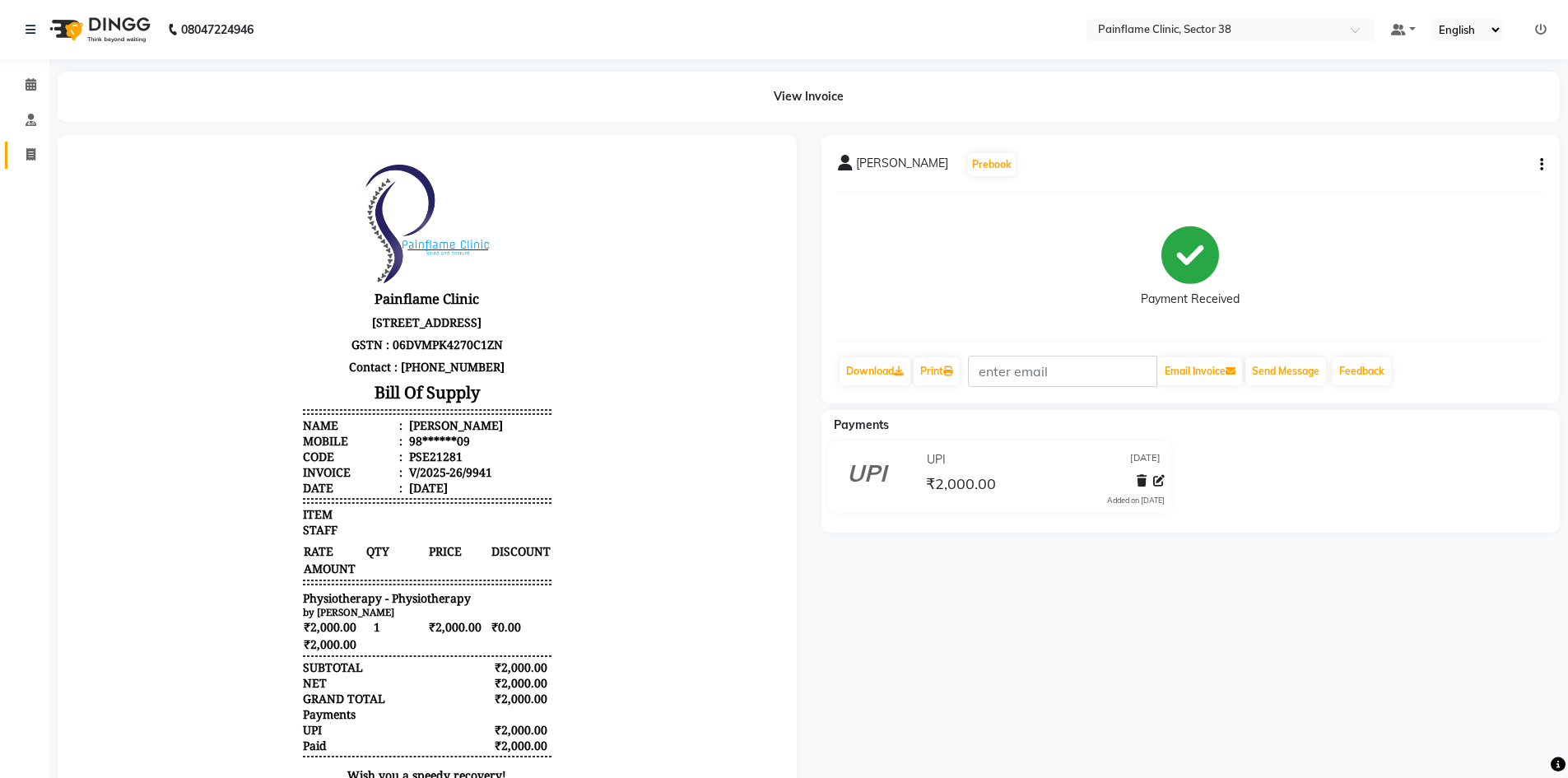
click at [29, 165] on link "Invoice" at bounding box center [24, 155] width 40 height 27
select select "service"
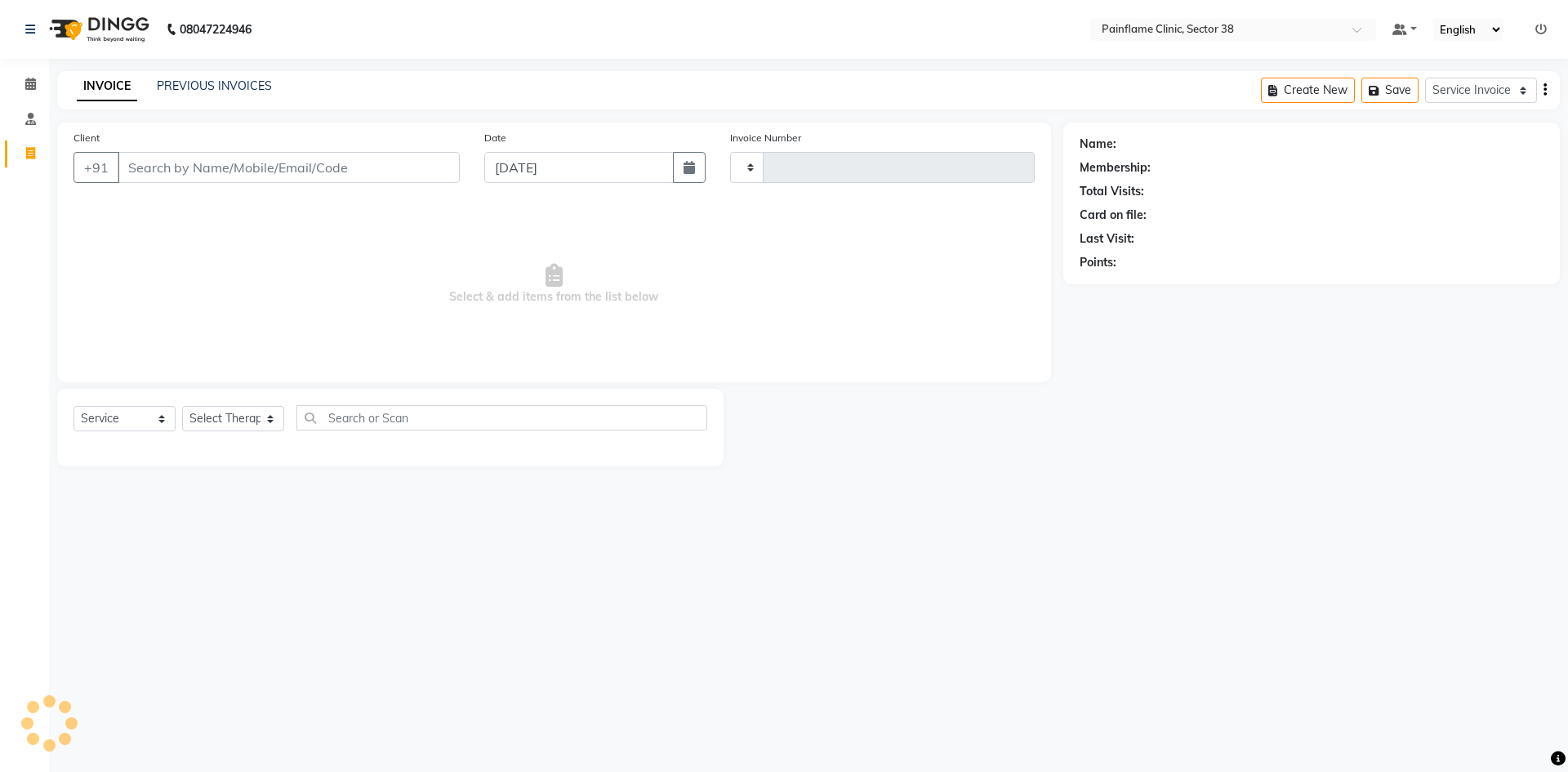
type input "9942"
select select "3964"
click at [197, 164] on input "Client" at bounding box center [289, 167] width 342 height 31
type input "9983252006"
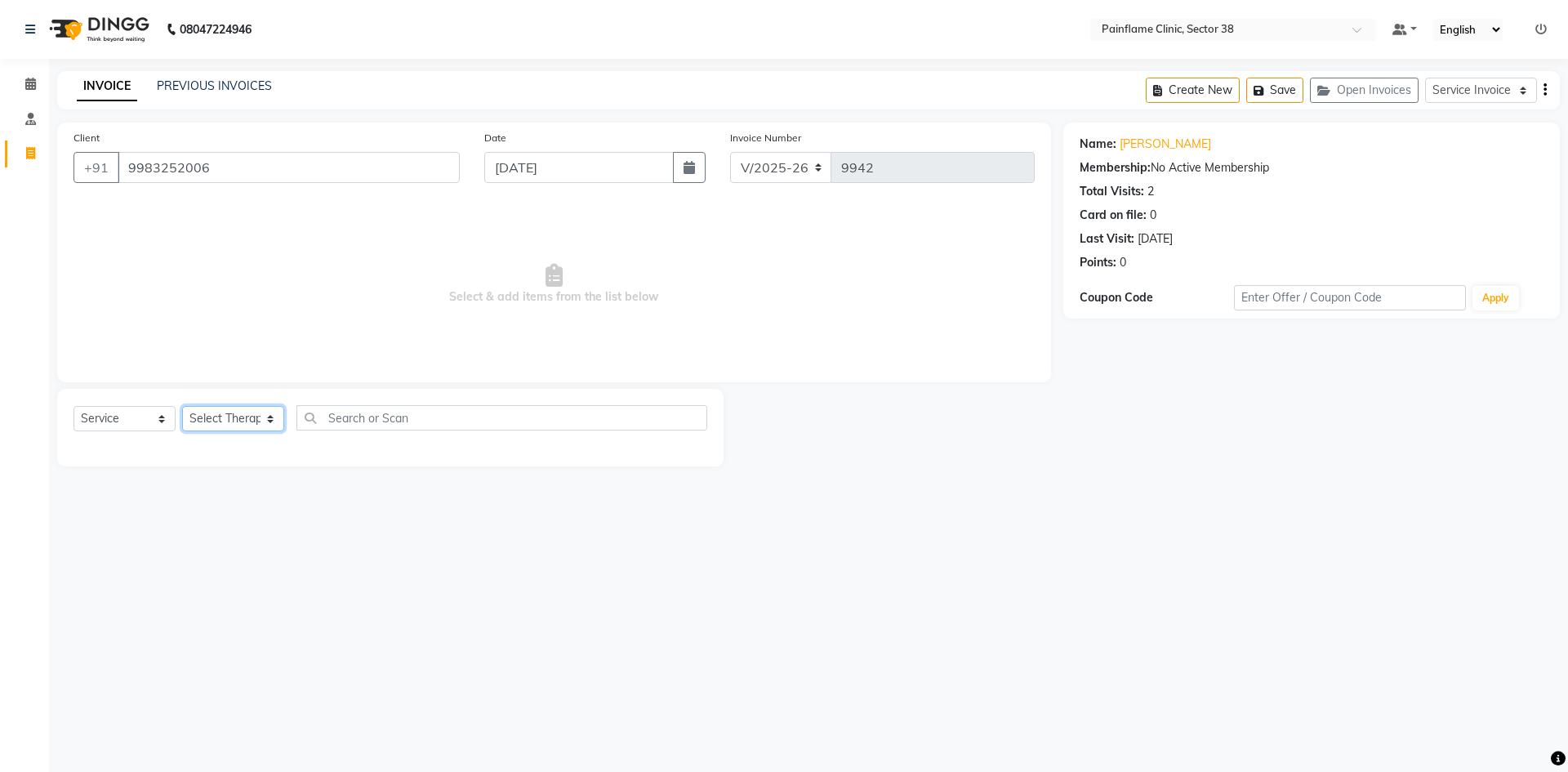
click at [262, 425] on select "Select Therapist [PERSON_NAME] Dr [PERSON_NAME] [PERSON_NAME] Dr [PERSON_NAME] …" at bounding box center [233, 419] width 102 height 26
select select "20216"
click at [182, 406] on select "Select Therapist [PERSON_NAME] Dr [PERSON_NAME] [PERSON_NAME] Dr [PERSON_NAME] …" at bounding box center [233, 419] width 102 height 26
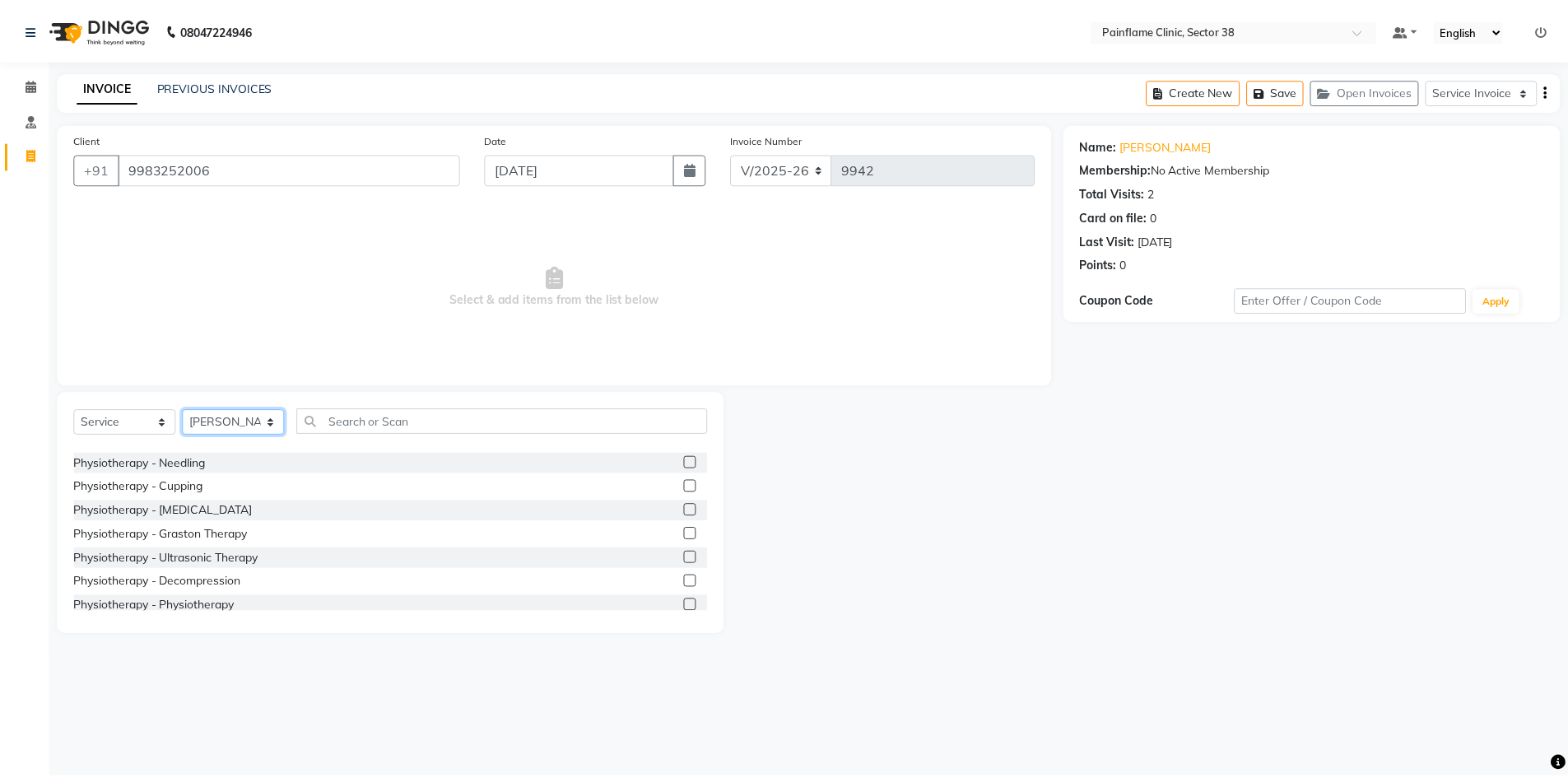
scroll to position [98, 0]
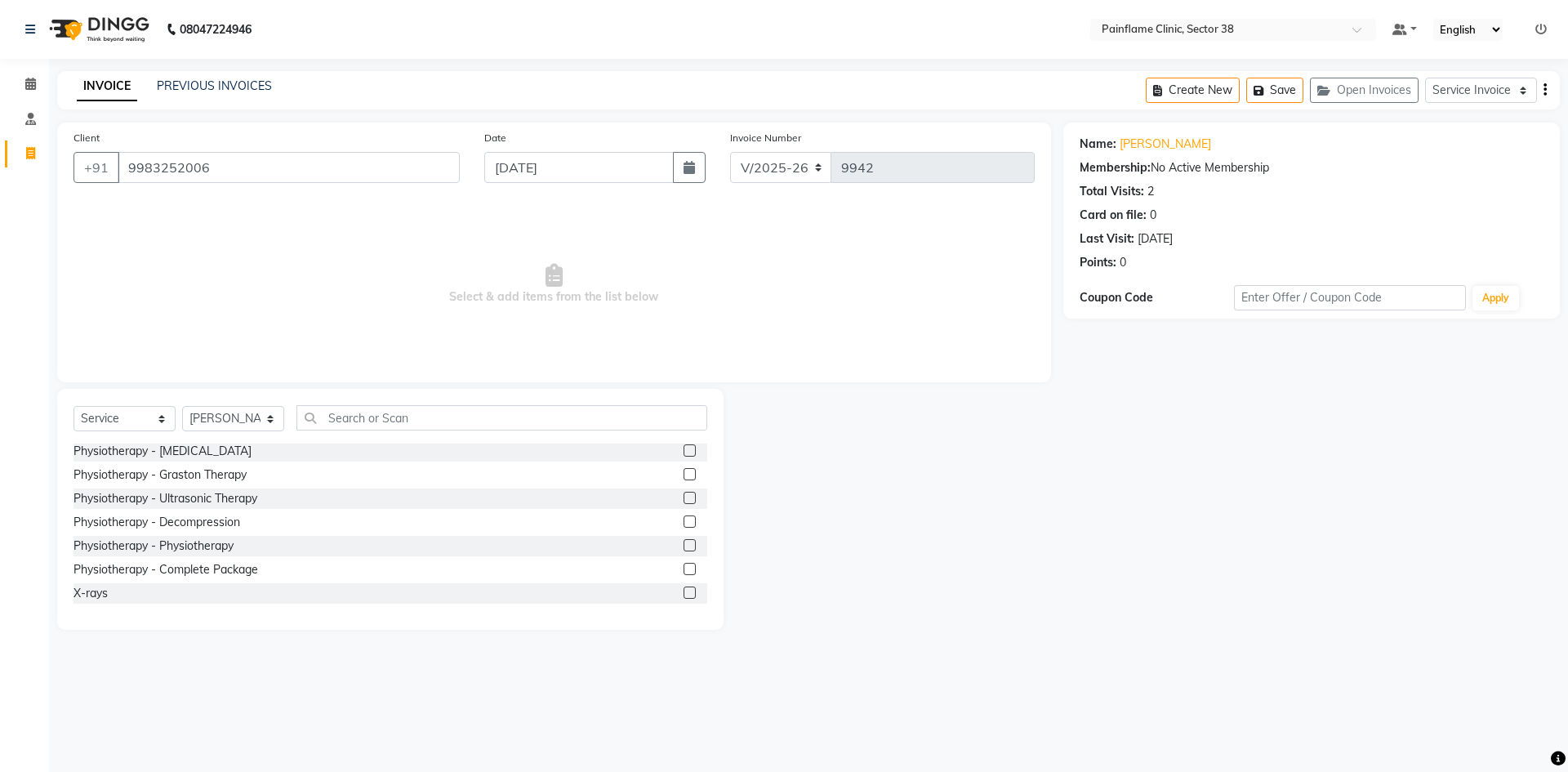
click at [683, 541] on label at bounding box center [689, 544] width 12 height 12
click at [683, 541] on input "checkbox" at bounding box center [689, 546] width 11 height 11
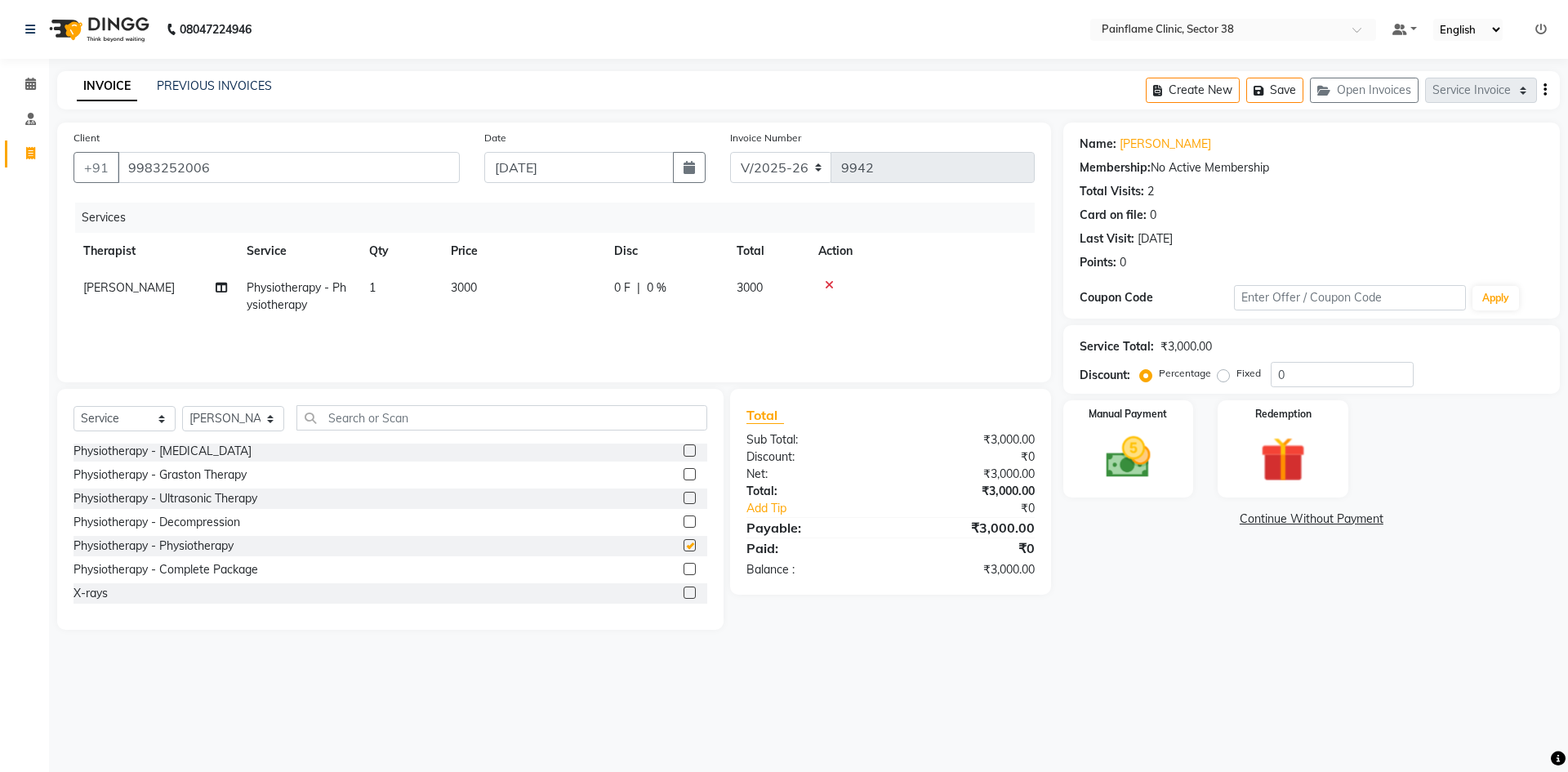
checkbox input "false"
click at [514, 299] on td "3000" at bounding box center [522, 296] width 164 height 54
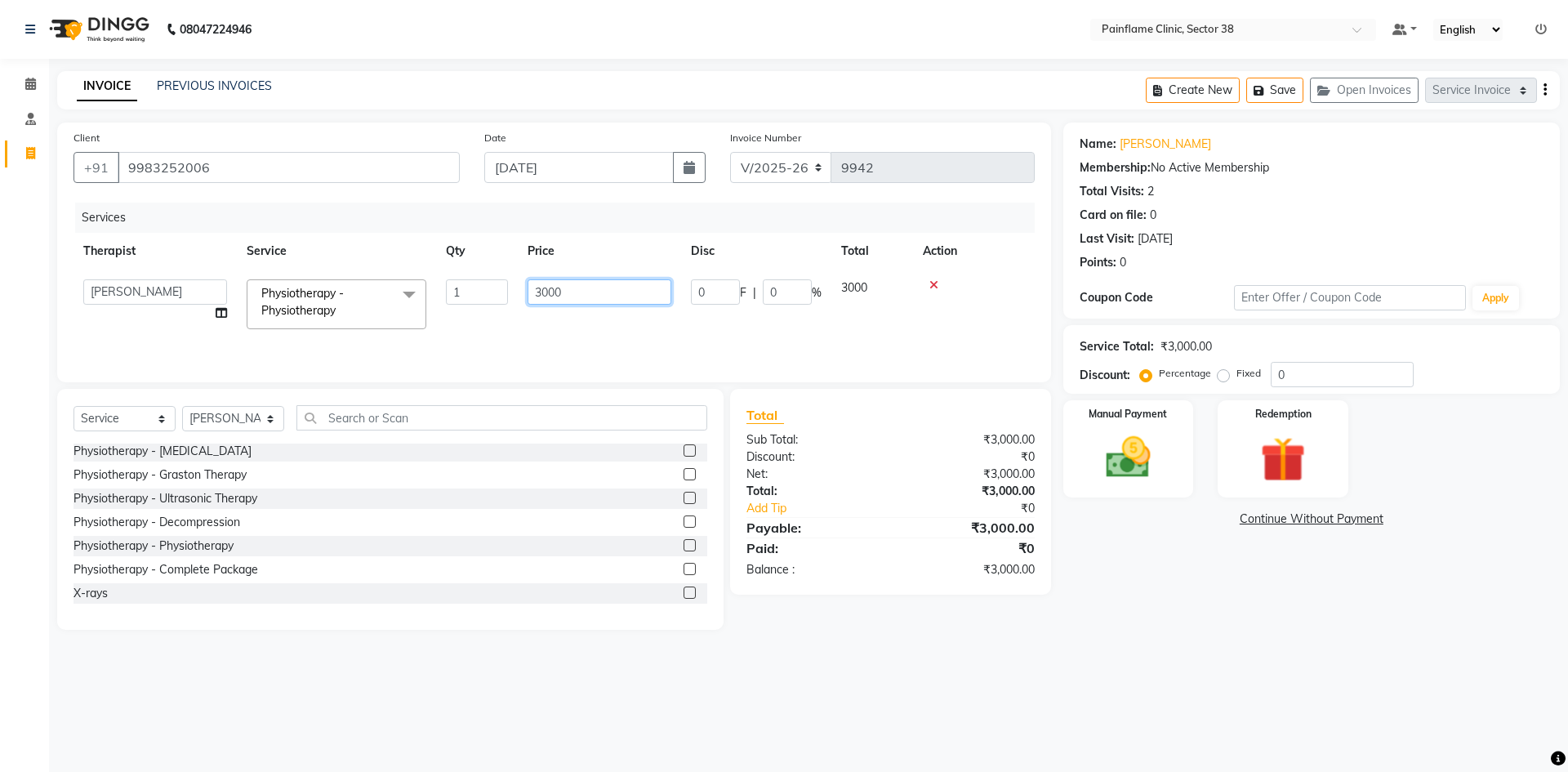
click at [496, 306] on tr "[PERSON_NAME] Dr [PERSON_NAME] [PERSON_NAME] Dr [PERSON_NAME] Dr. Suraj [PERSON…" at bounding box center [553, 305] width 961 height 70
type input "2000"
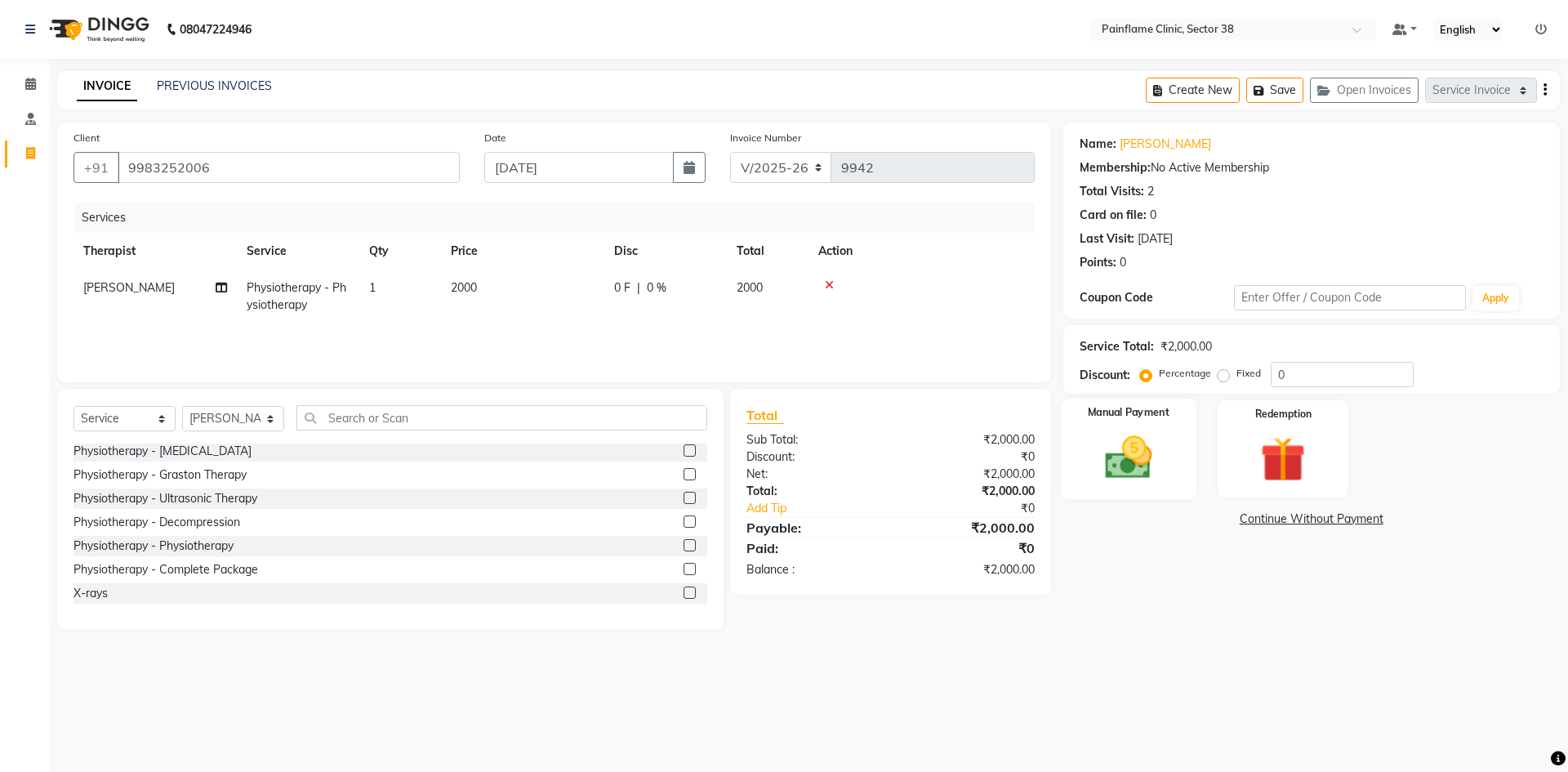
click at [1146, 470] on img at bounding box center [1128, 456] width 76 height 54
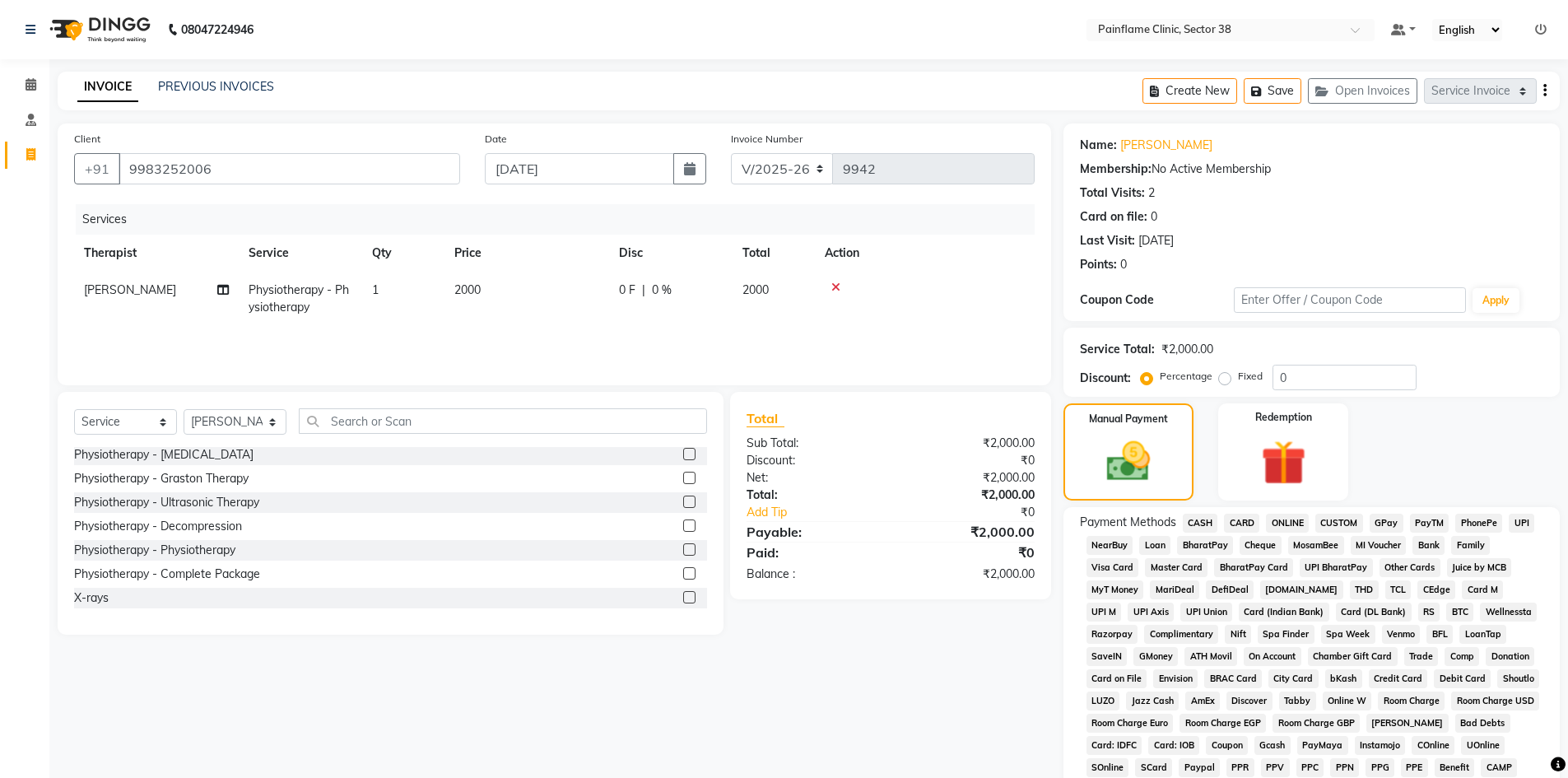
drag, startPoint x: 1517, startPoint y: 513, endPoint x: 1526, endPoint y: 520, distance: 11.4
click at [1518, 513] on span "UPI" at bounding box center [1521, 523] width 26 height 19
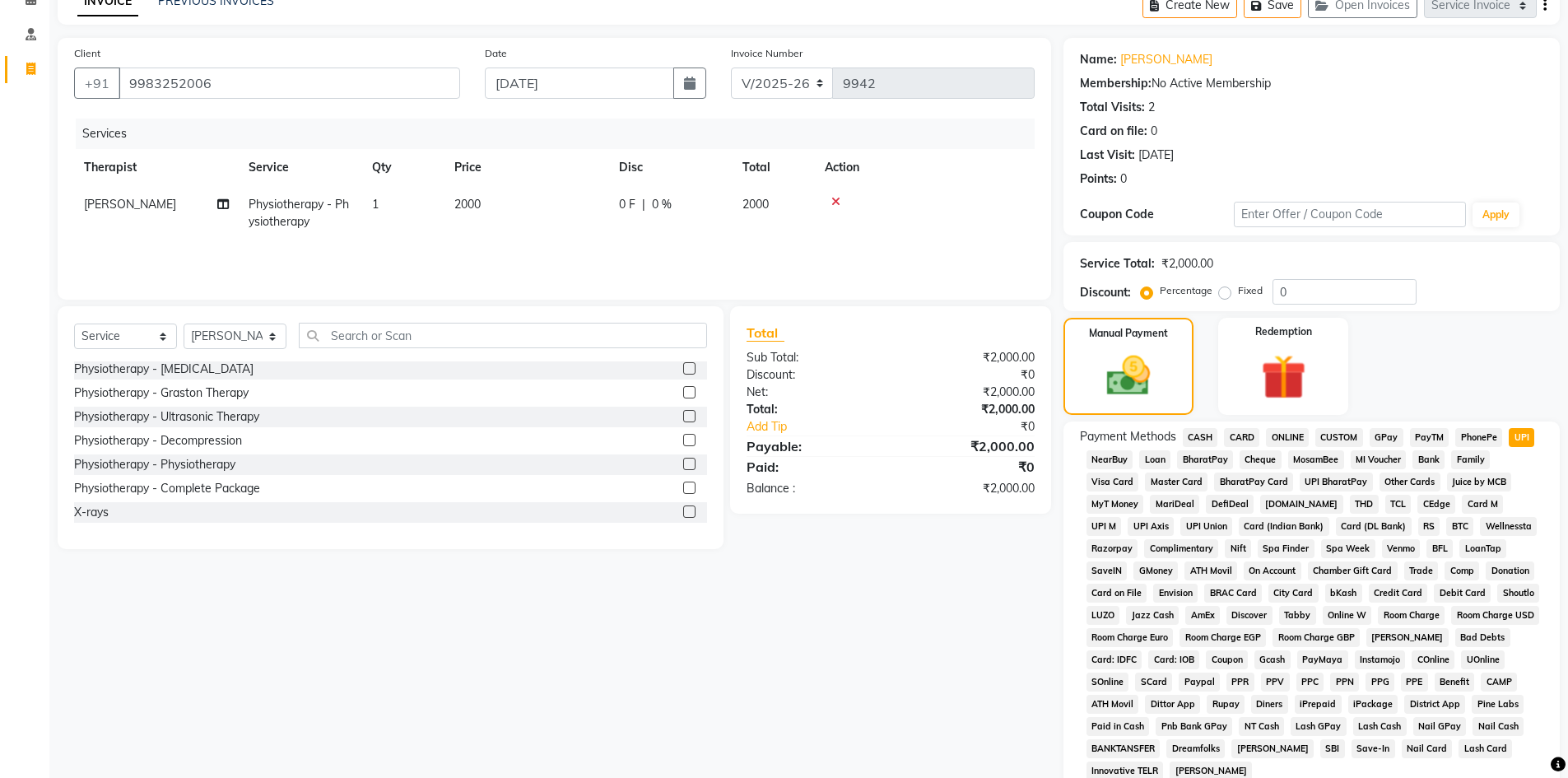
scroll to position [243, 0]
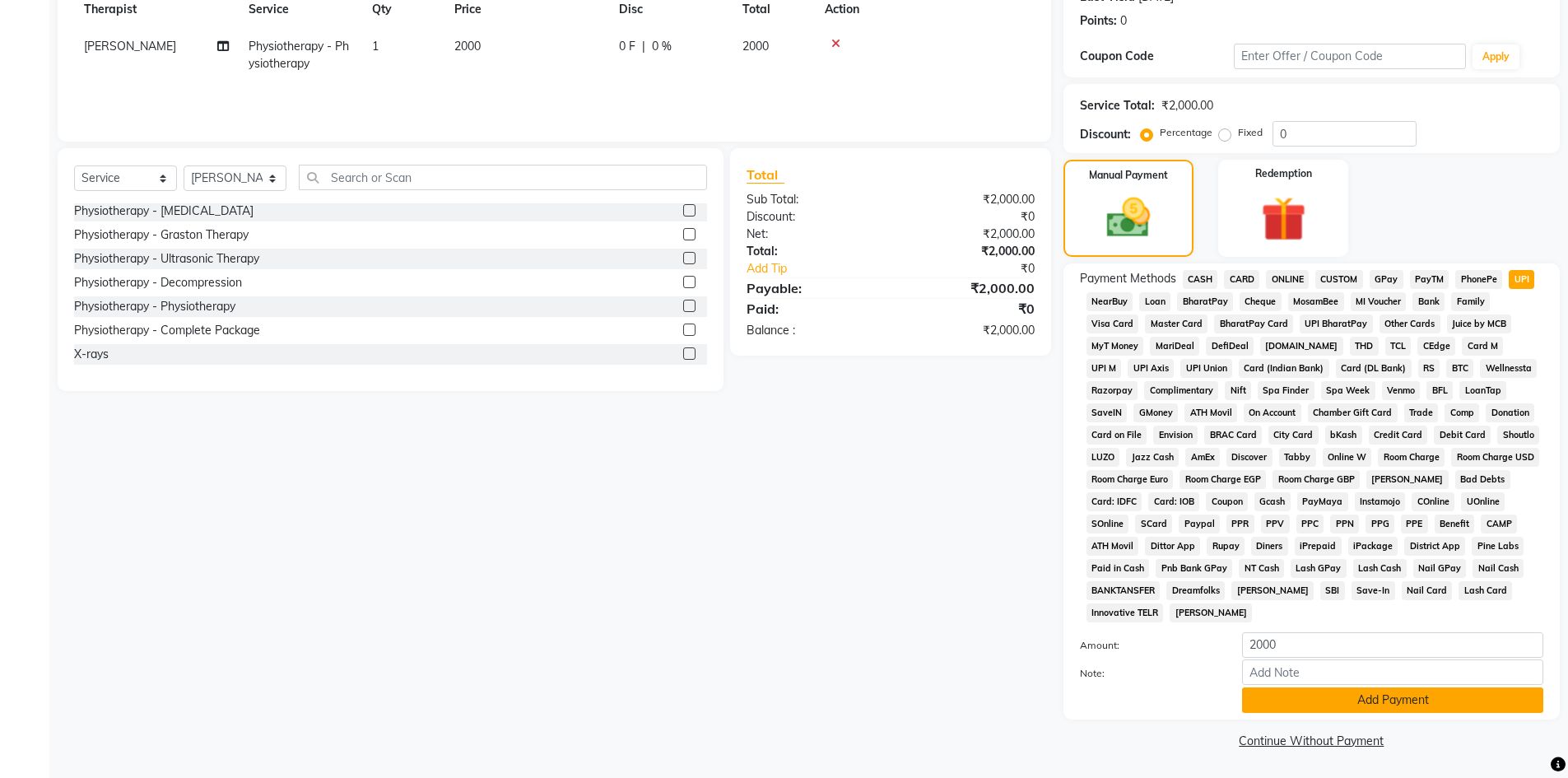
click at [1260, 710] on button "Add Payment" at bounding box center [1392, 700] width 301 height 26
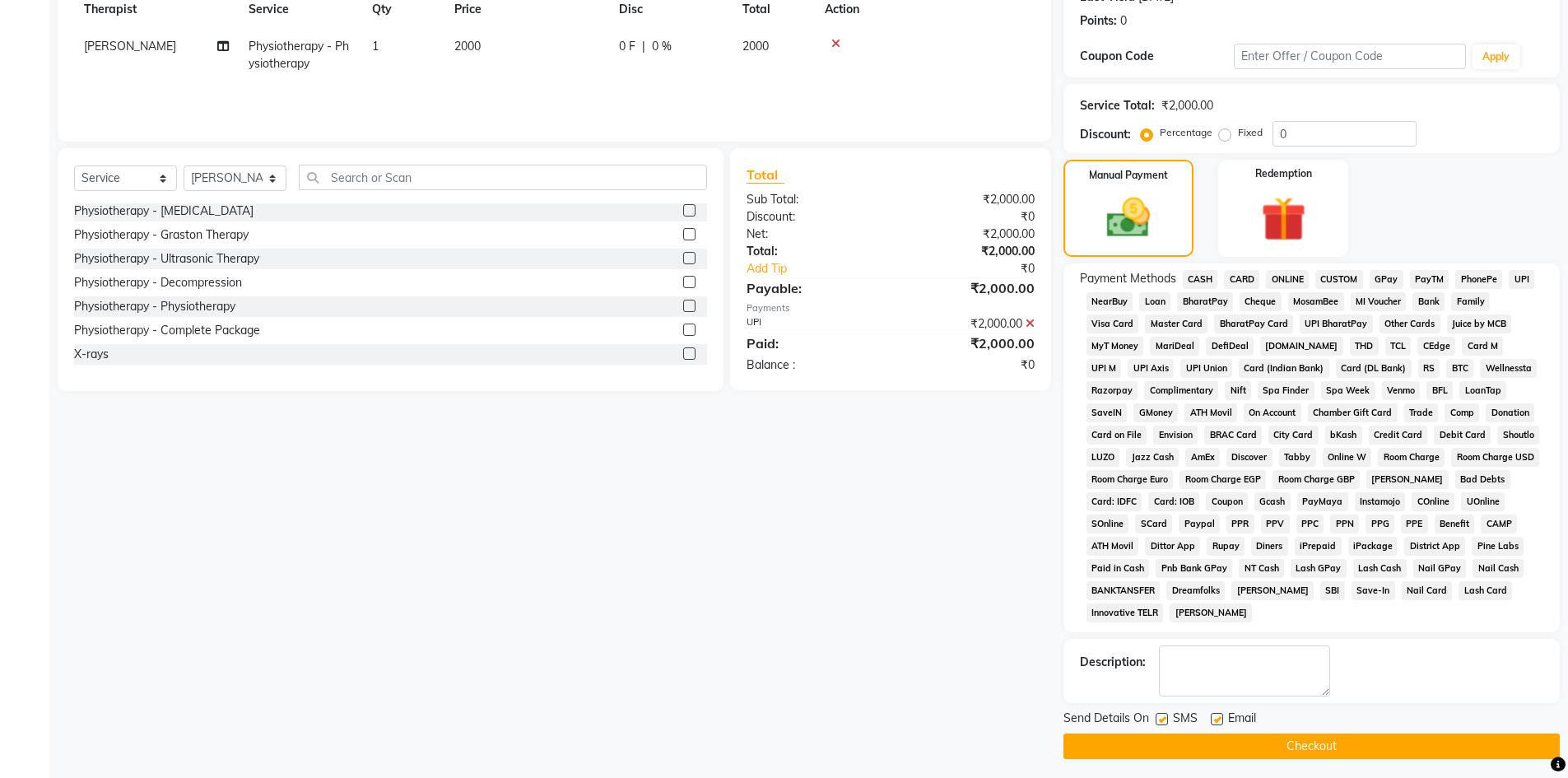
click at [1220, 718] on label at bounding box center [1216, 718] width 12 height 12
click at [1220, 718] on input "checkbox" at bounding box center [1216, 720] width 11 height 11
checkbox input "false"
click at [1168, 718] on div "SMS" at bounding box center [1183, 720] width 55 height 20
click at [1161, 721] on label at bounding box center [1161, 718] width 12 height 12
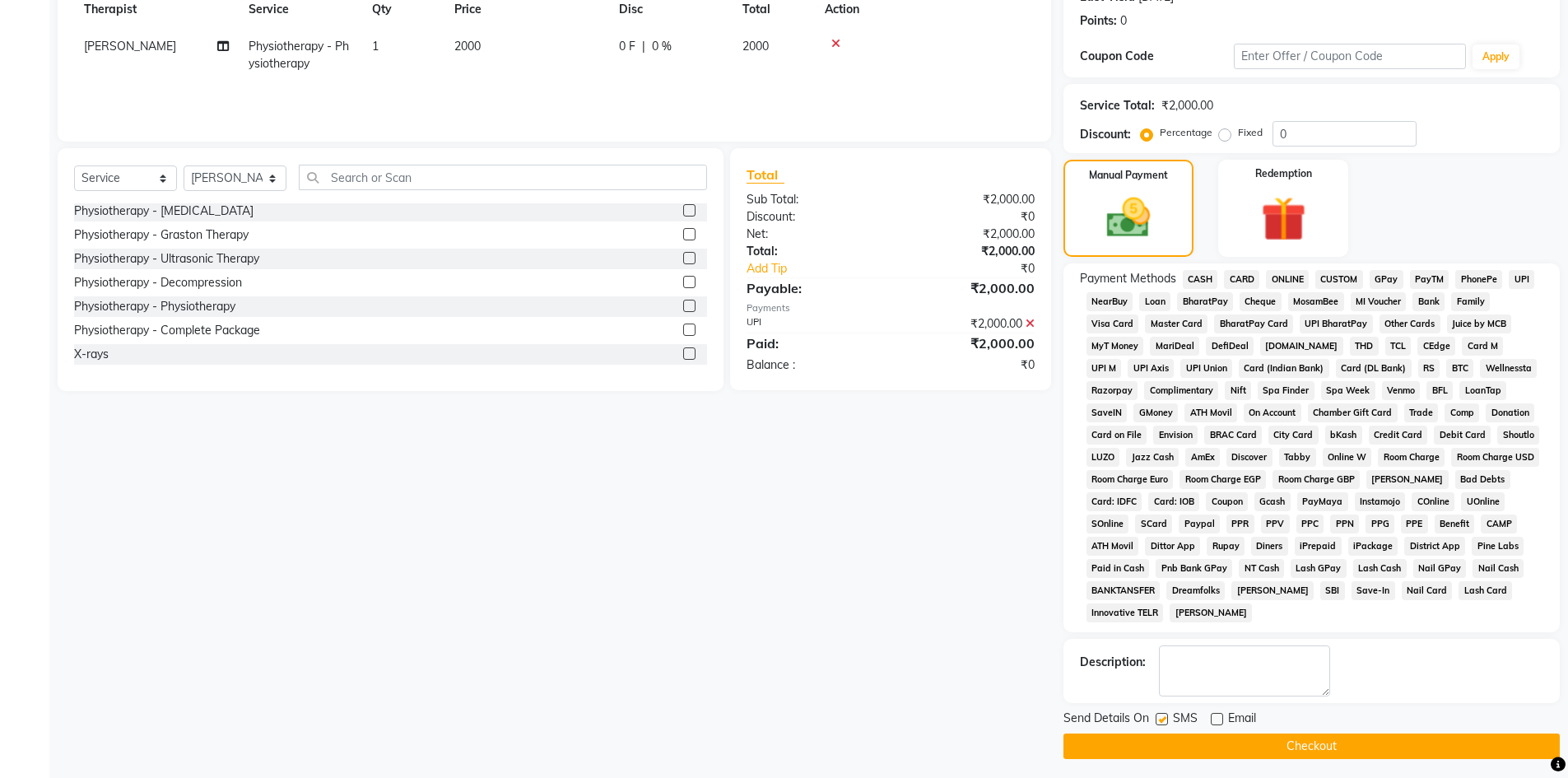
click at [1161, 721] on input "checkbox" at bounding box center [1161, 720] width 11 height 11
checkbox input "false"
drag, startPoint x: 1163, startPoint y: 741, endPoint x: 1163, endPoint y: 722, distance: 19.0
click at [1163, 740] on button "Checkout" at bounding box center [1311, 746] width 496 height 26
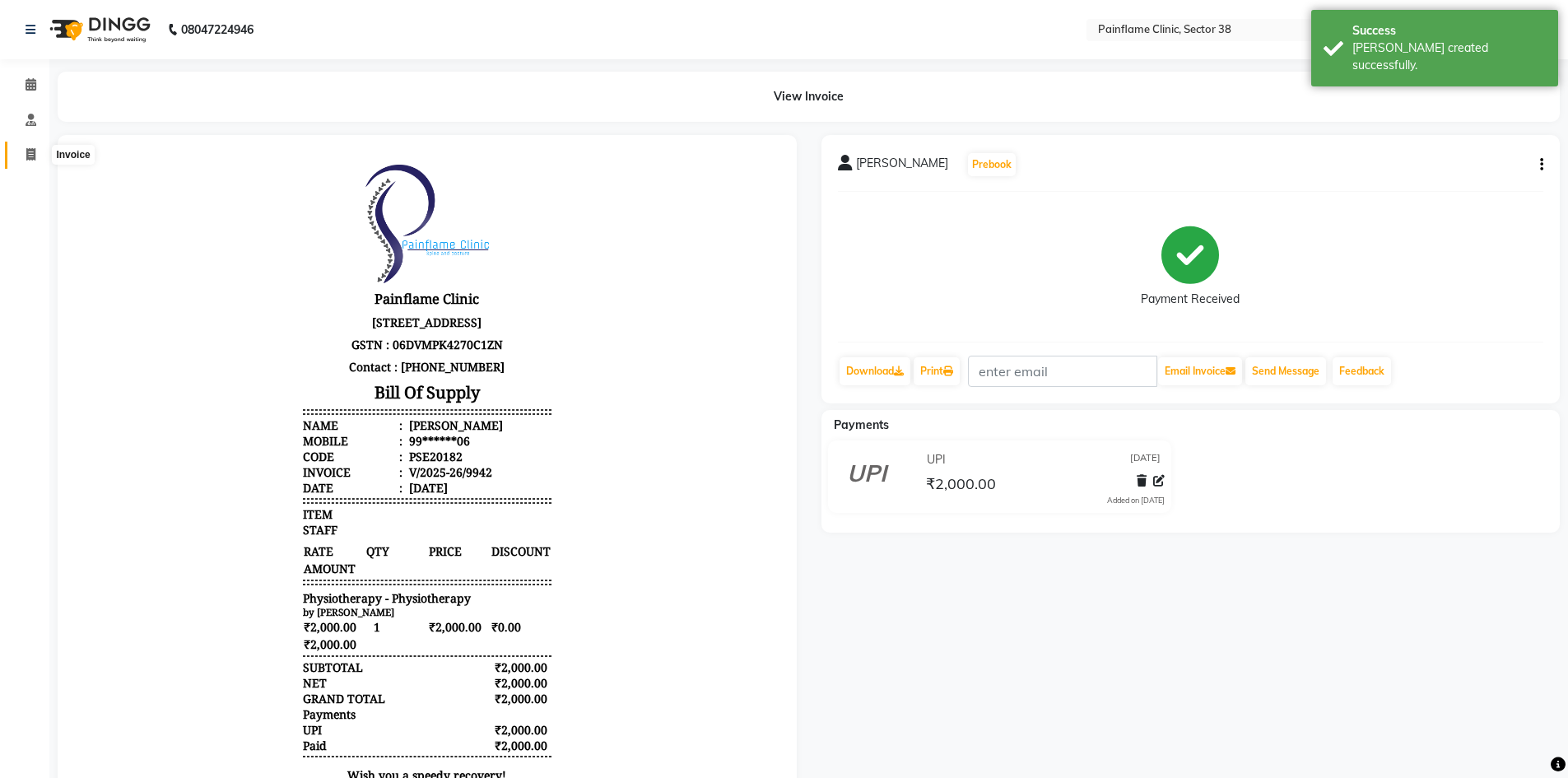
click at [27, 156] on icon at bounding box center [31, 154] width 9 height 12
select select "service"
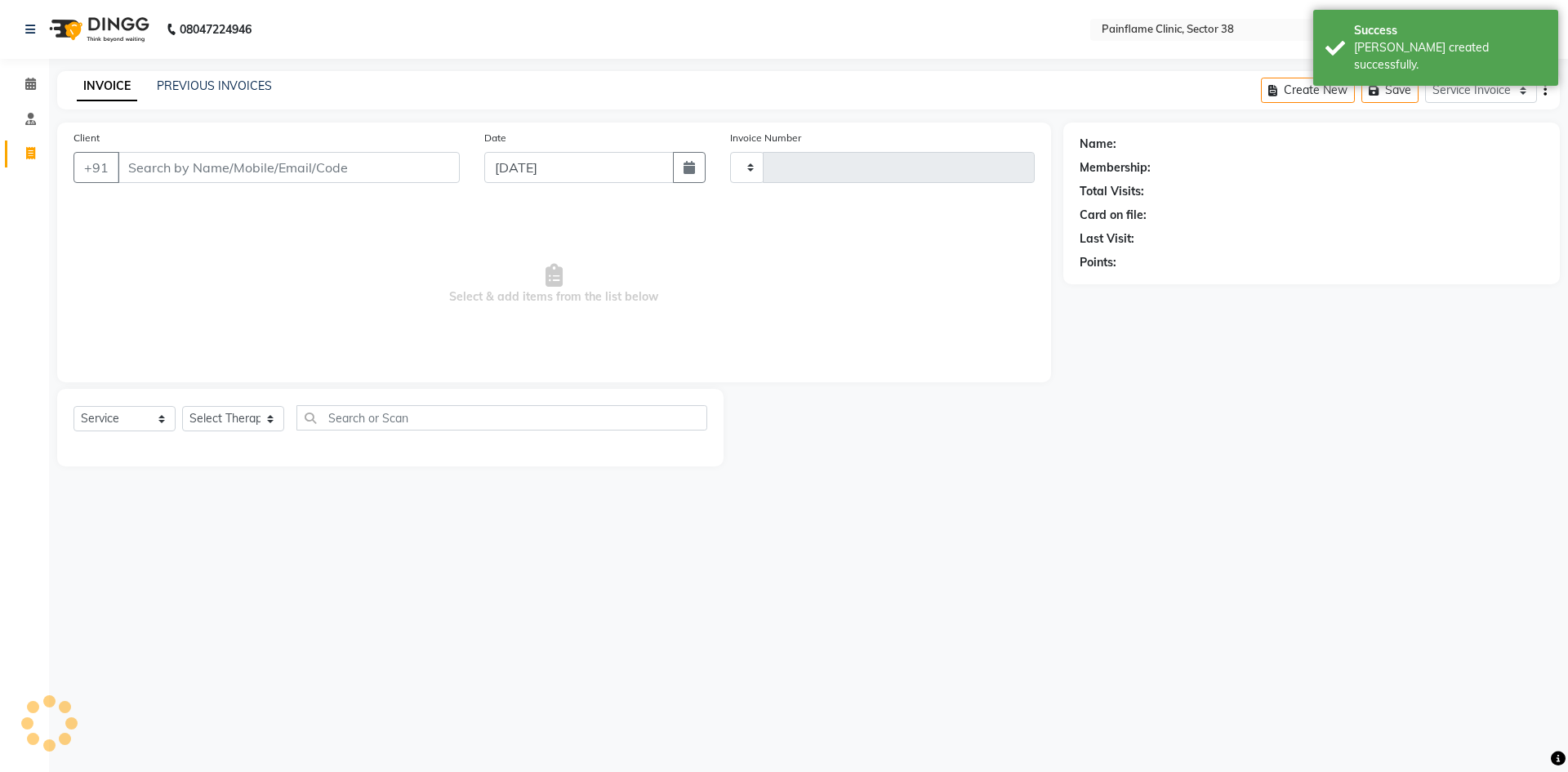
type input "9943"
select select "3964"
click at [195, 172] on input "Client" at bounding box center [289, 167] width 342 height 31
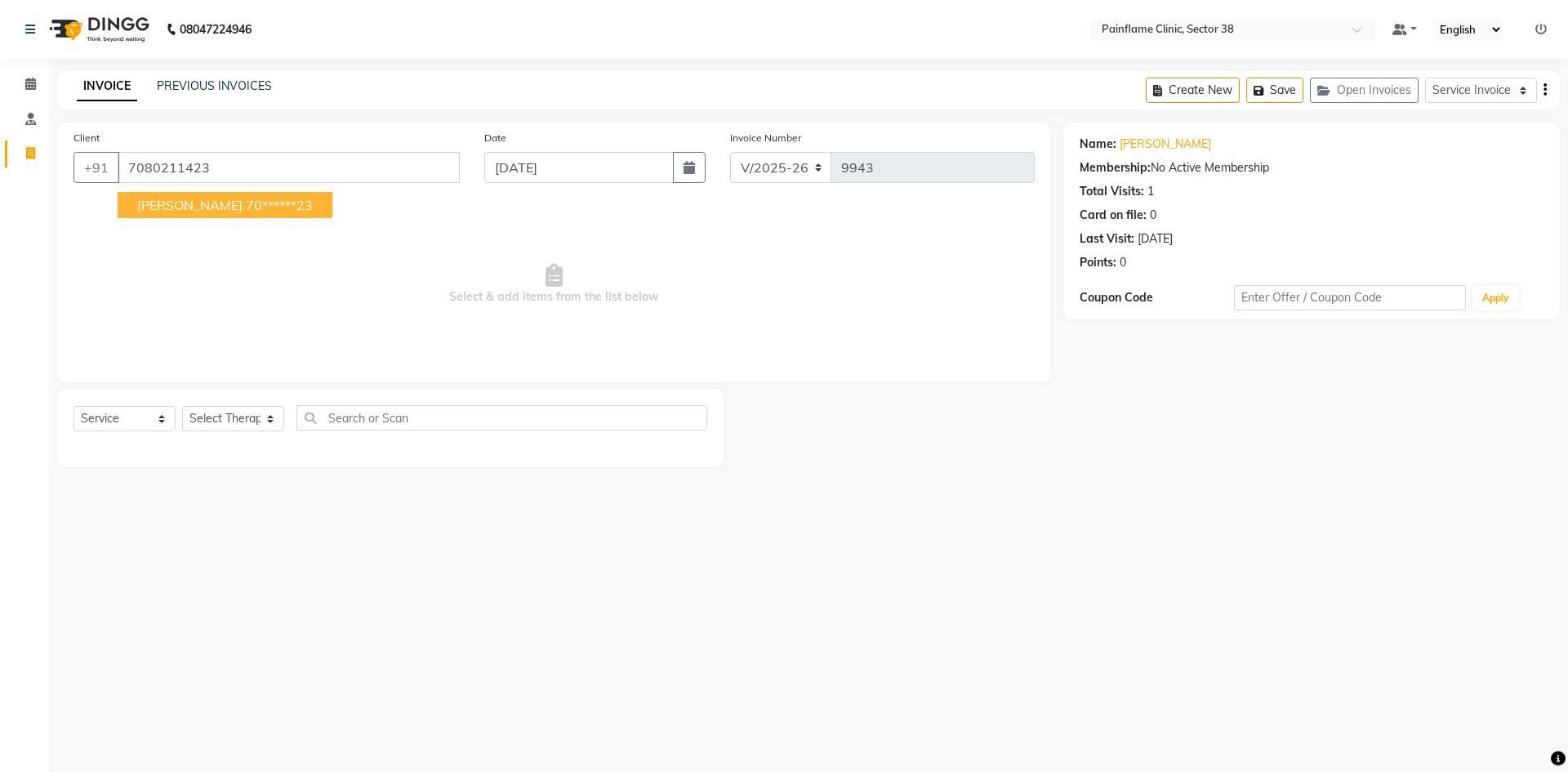
click at [225, 216] on button "[PERSON_NAME] 70******23" at bounding box center [225, 205] width 215 height 27
type input "70******23"
drag, startPoint x: 235, startPoint y: 414, endPoint x: 235, endPoint y: 427, distance: 13.0
click at [235, 414] on select "Select Therapist [PERSON_NAME] Dr [PERSON_NAME] [PERSON_NAME] Dr [PERSON_NAME] …" at bounding box center [233, 419] width 102 height 26
select select "20216"
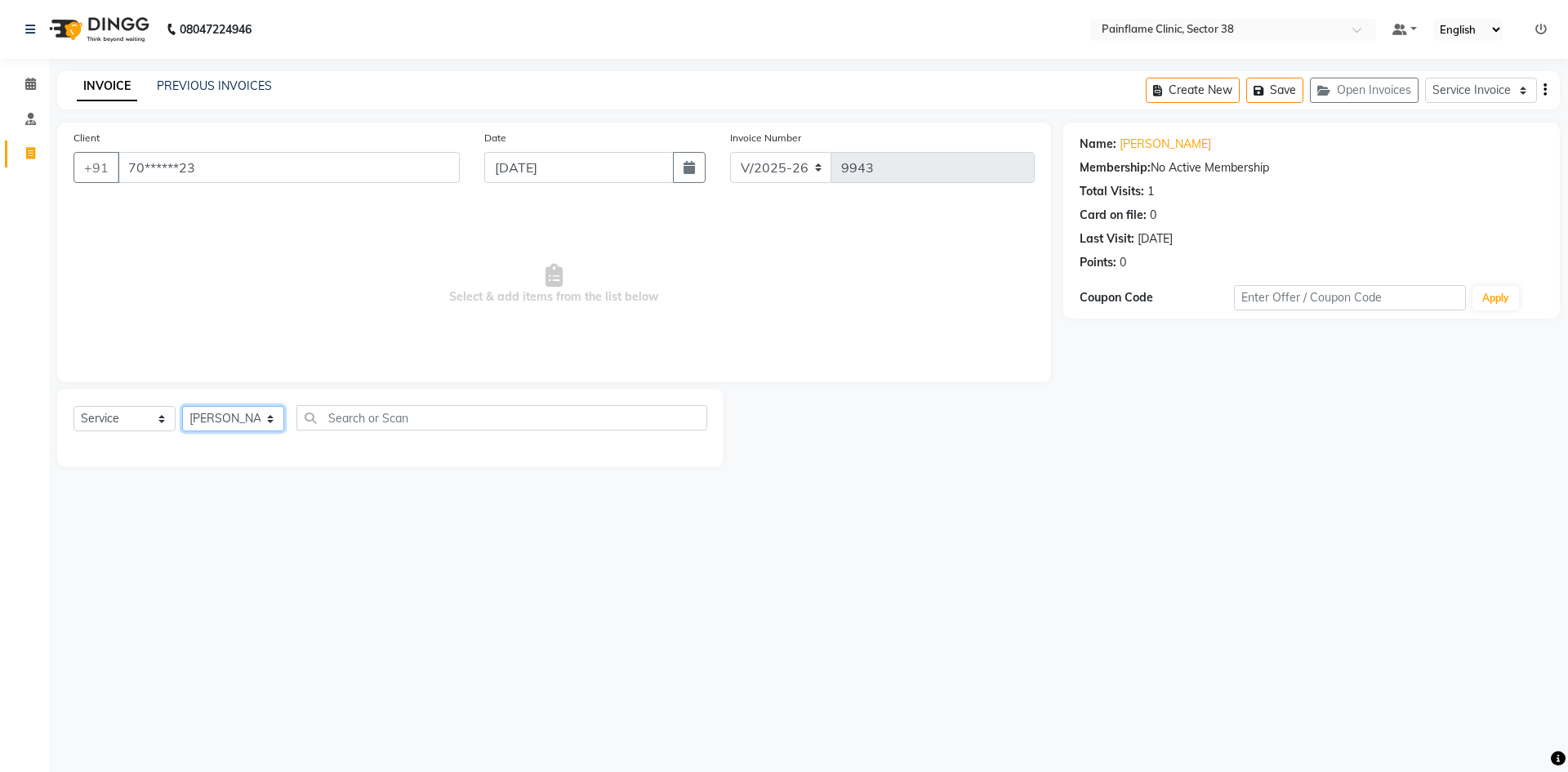
click at [182, 406] on select "Select Therapist [PERSON_NAME] Dr [PERSON_NAME] [PERSON_NAME] Dr [PERSON_NAME] …" at bounding box center [233, 419] width 102 height 26
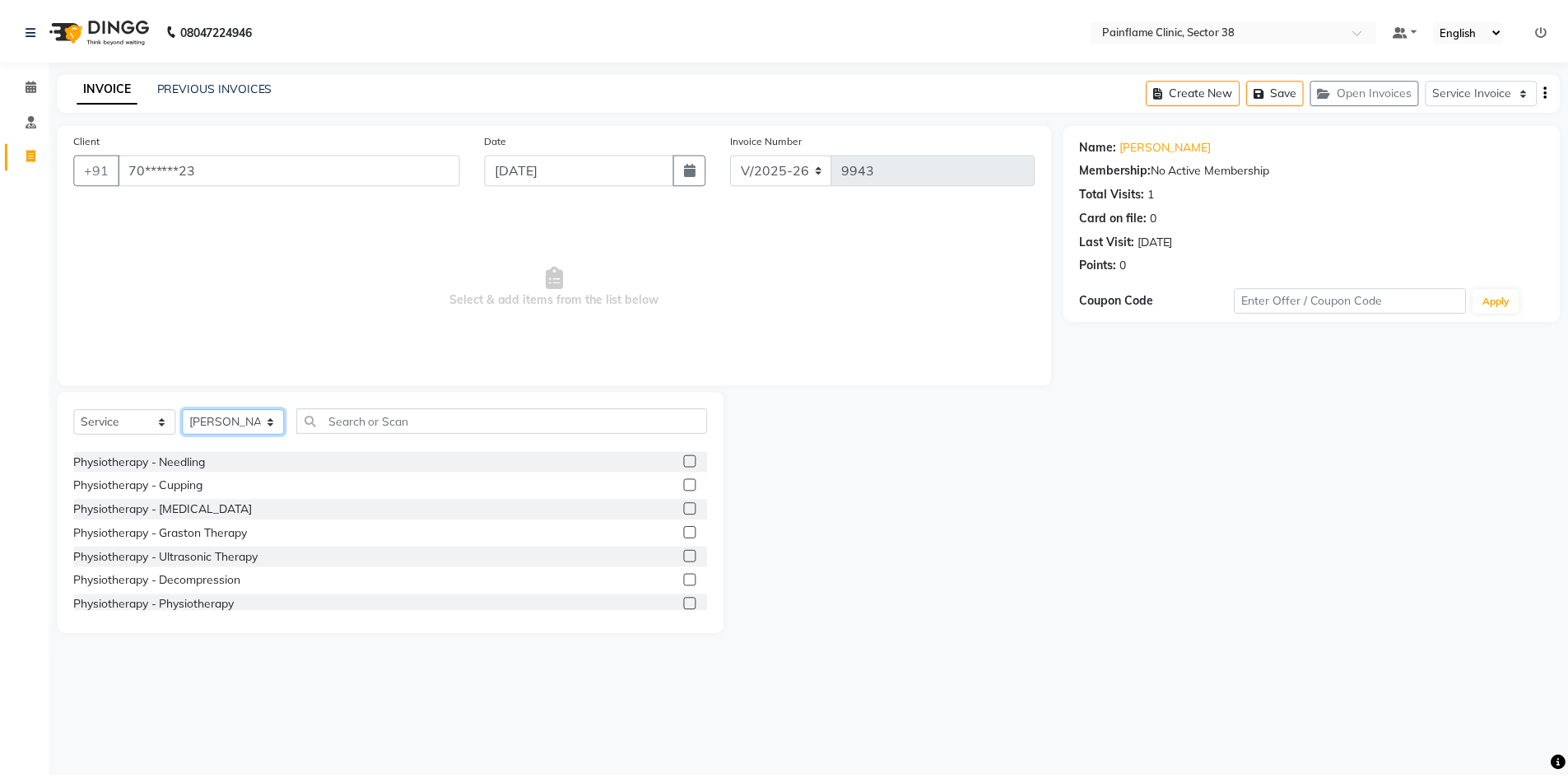
scroll to position [98, 0]
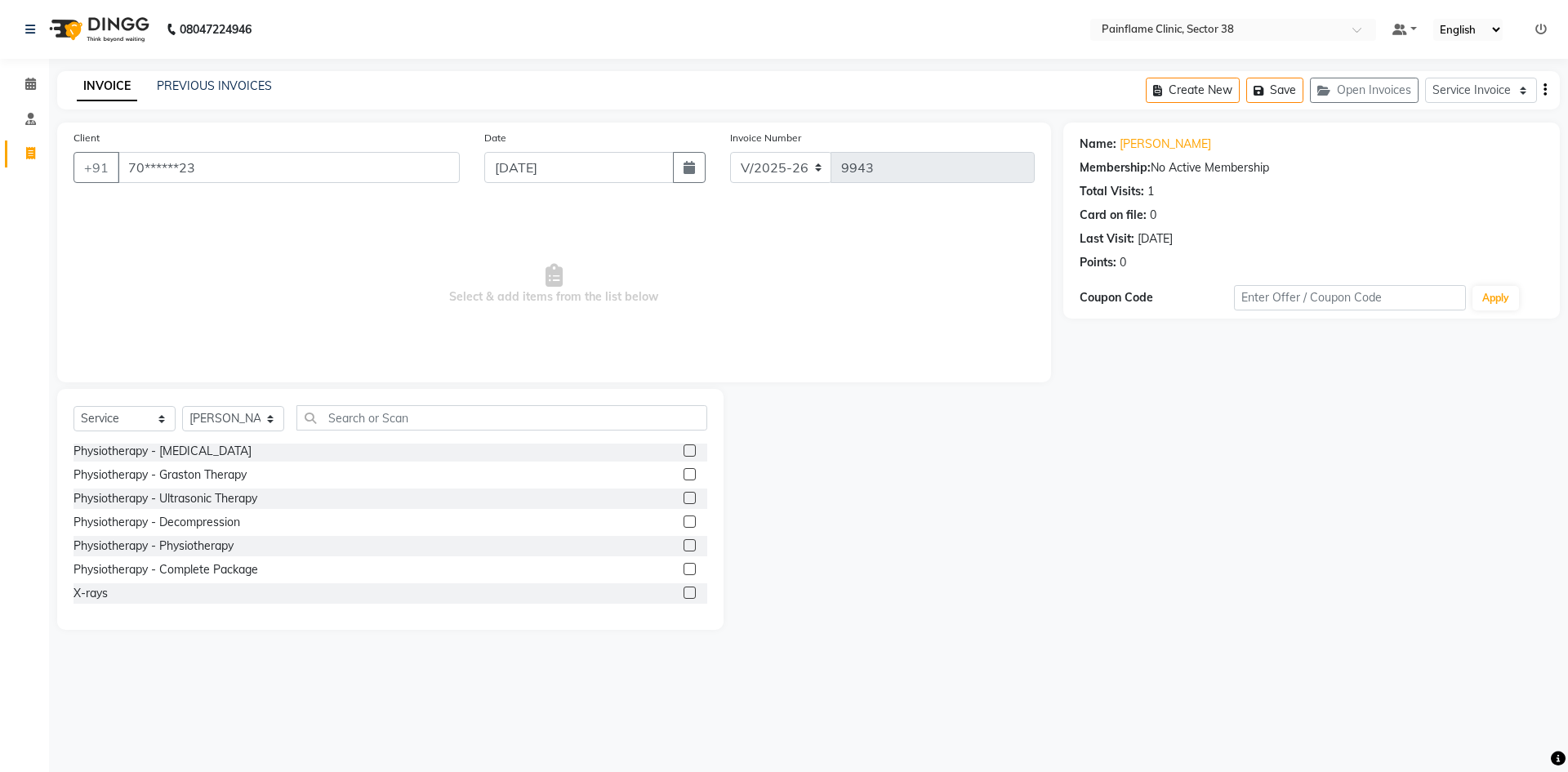
click at [683, 548] on label at bounding box center [689, 544] width 12 height 12
click at [683, 548] on input "checkbox" at bounding box center [689, 546] width 11 height 11
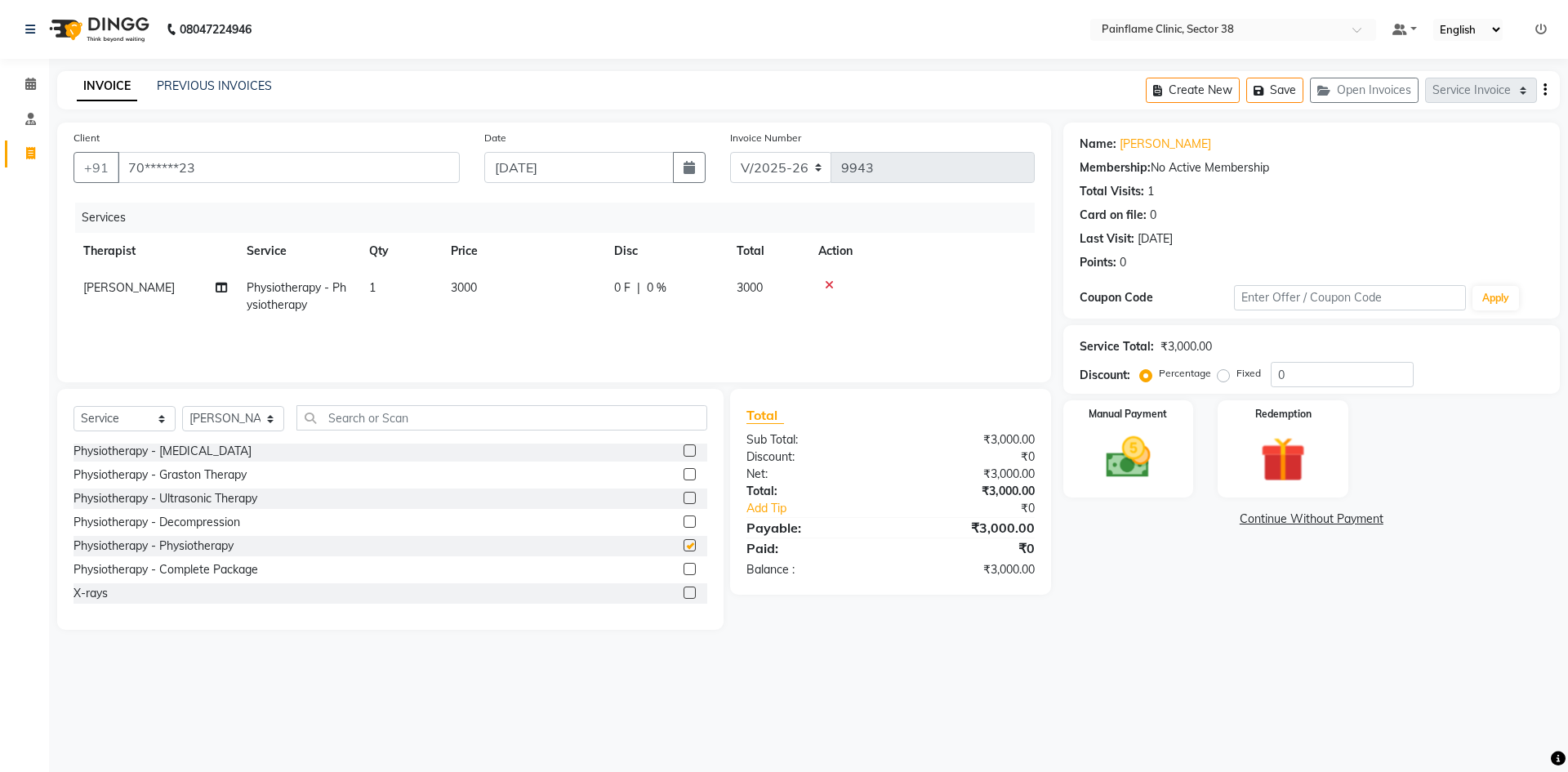
checkbox input "false"
click at [468, 289] on span "3000" at bounding box center [464, 287] width 27 height 15
click at [468, 289] on input "1" at bounding box center [477, 292] width 62 height 26
click at [510, 288] on td "3000" at bounding box center [522, 296] width 164 height 54
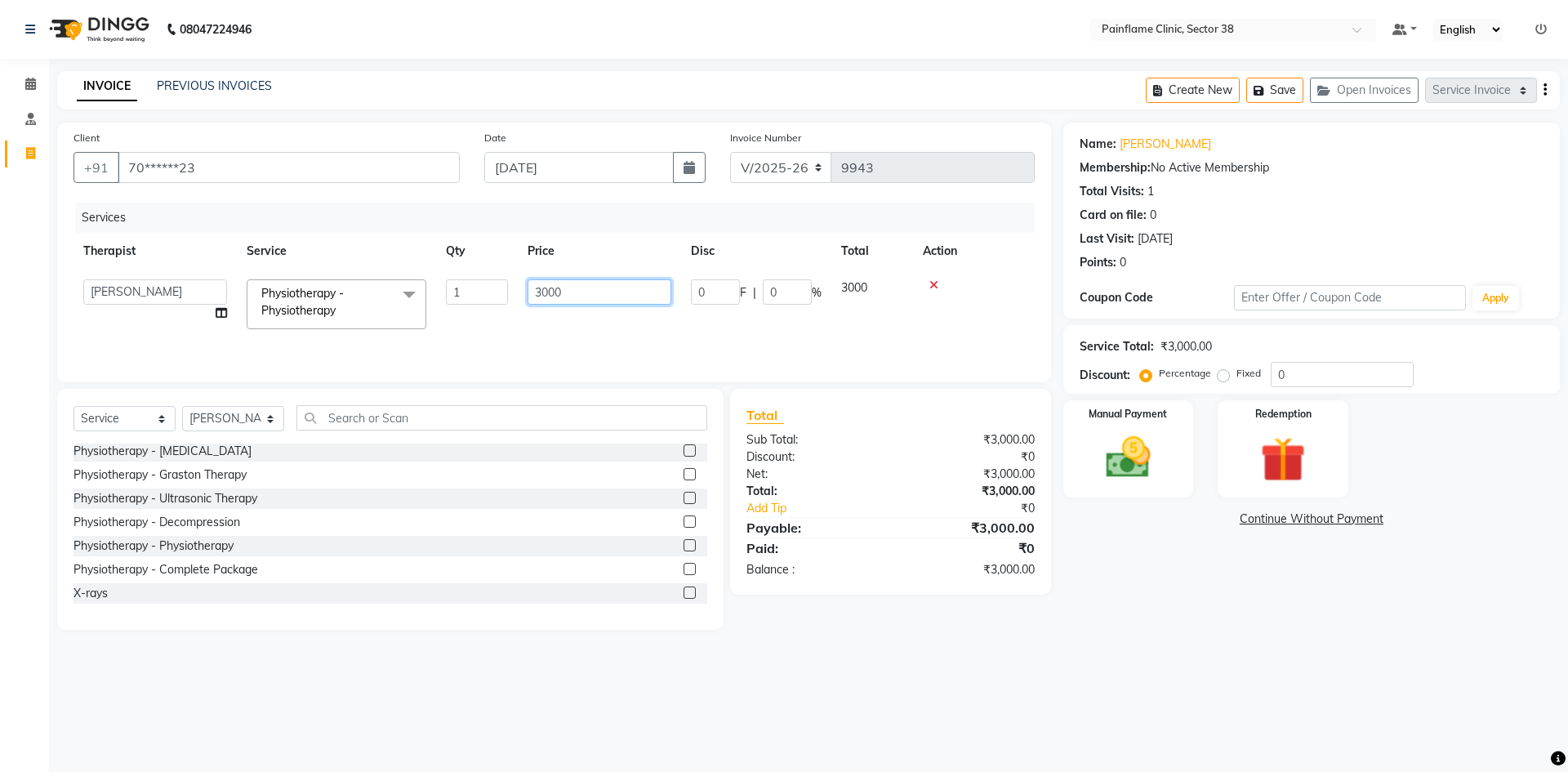
click at [548, 286] on input "3000" at bounding box center [599, 292] width 144 height 26
type input "2000"
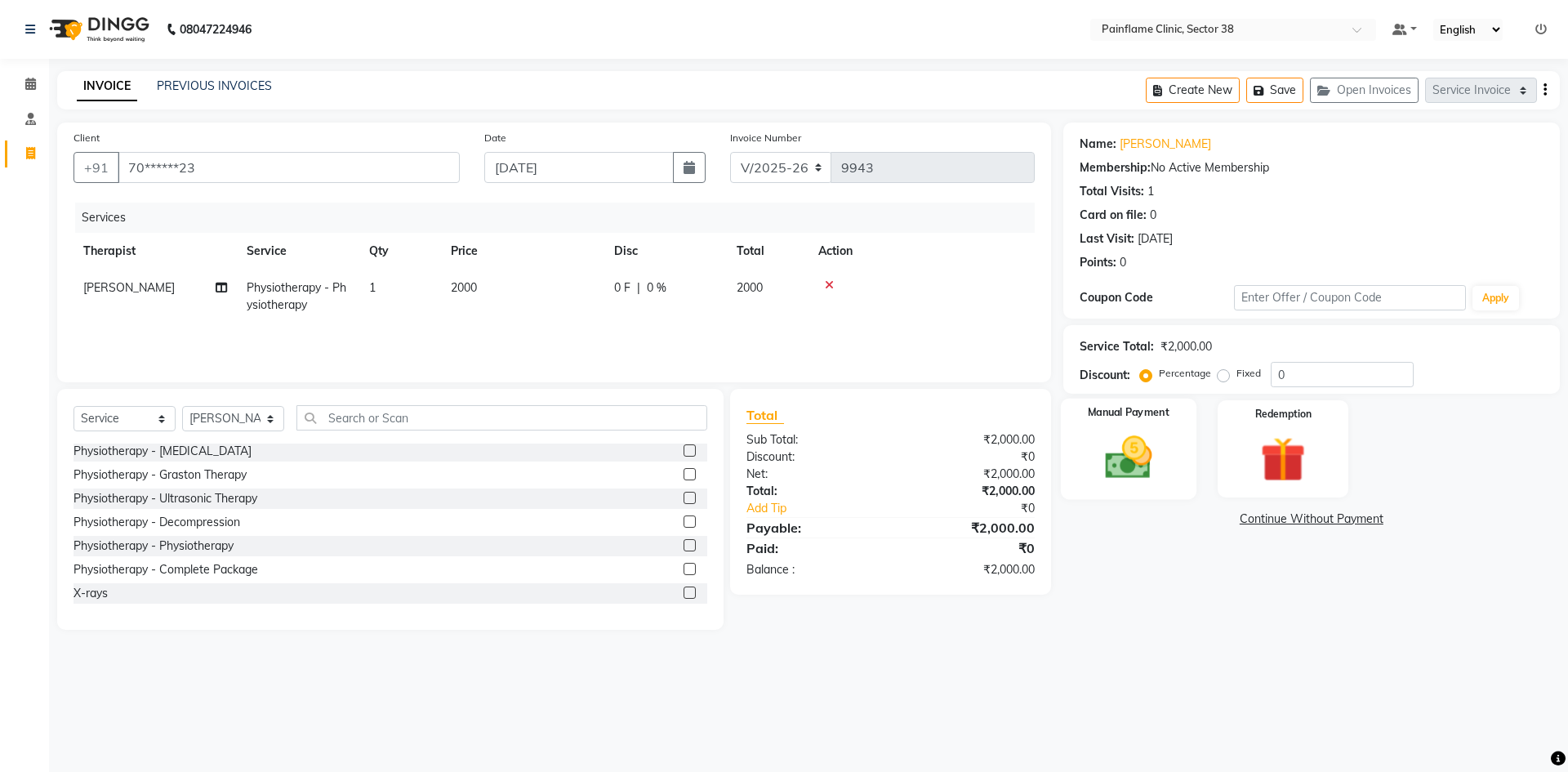
click at [1139, 465] on img at bounding box center [1128, 456] width 76 height 54
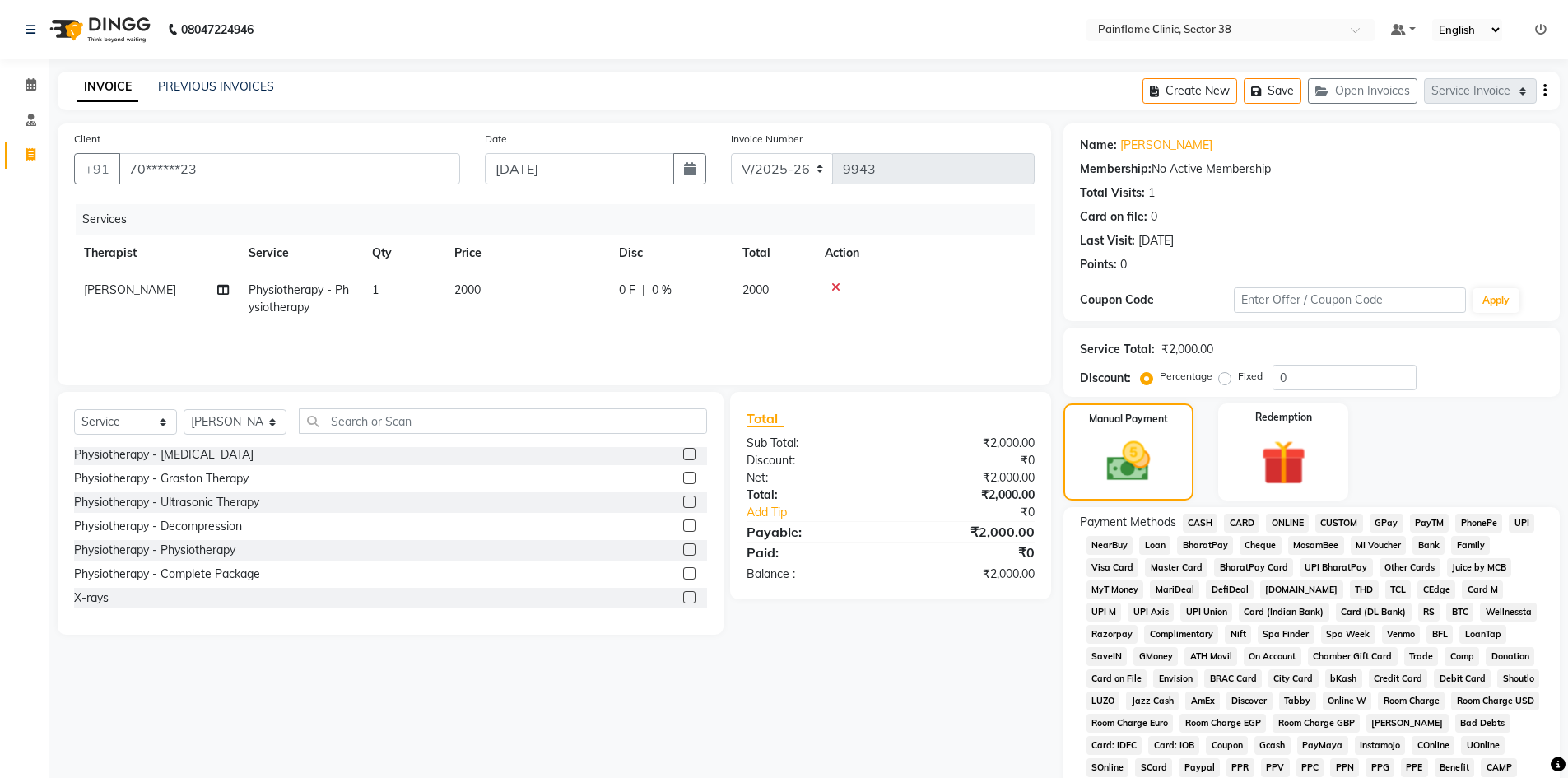
click at [1524, 525] on span "UPI" at bounding box center [1521, 523] width 26 height 19
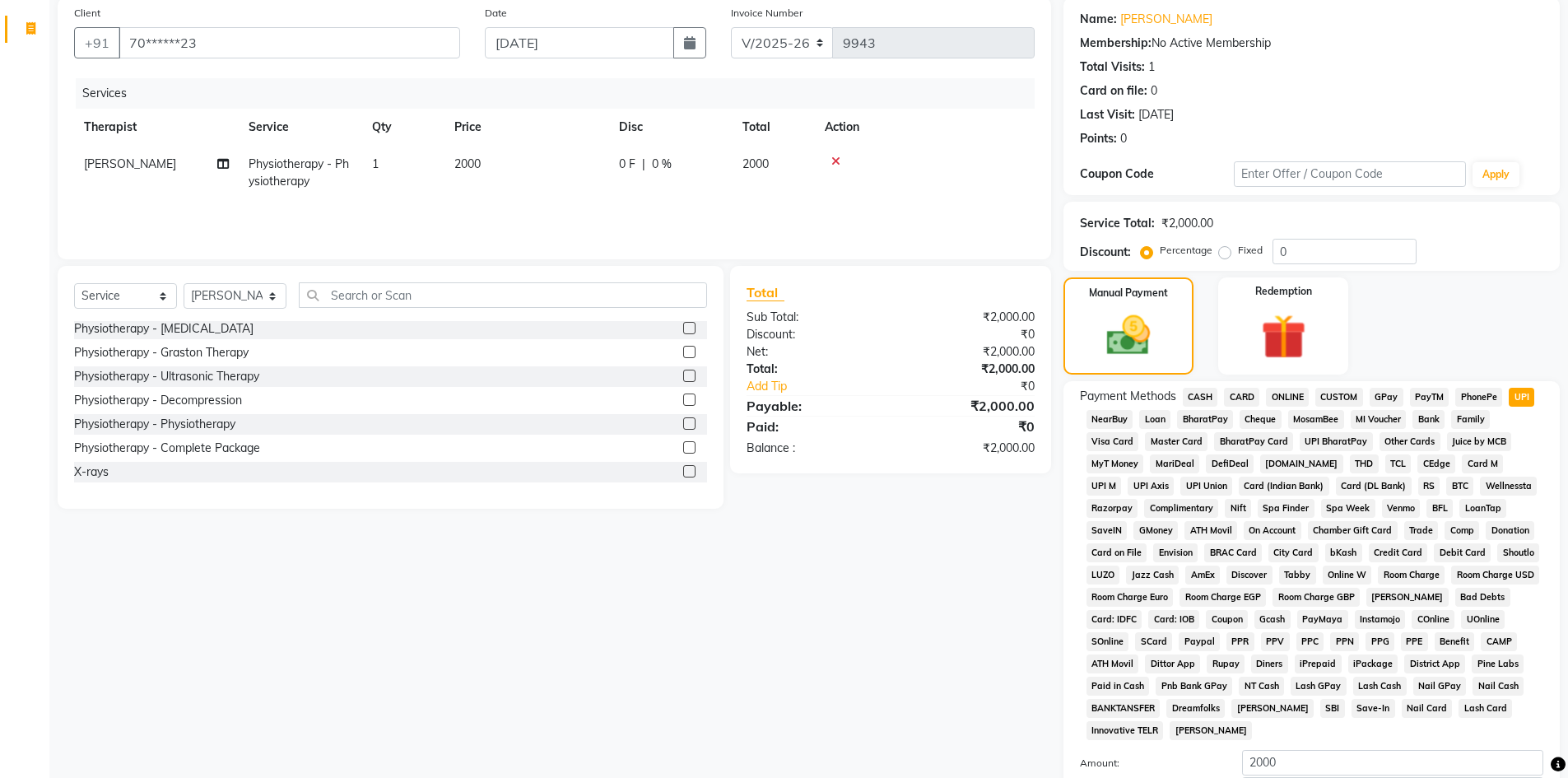
scroll to position [243, 0]
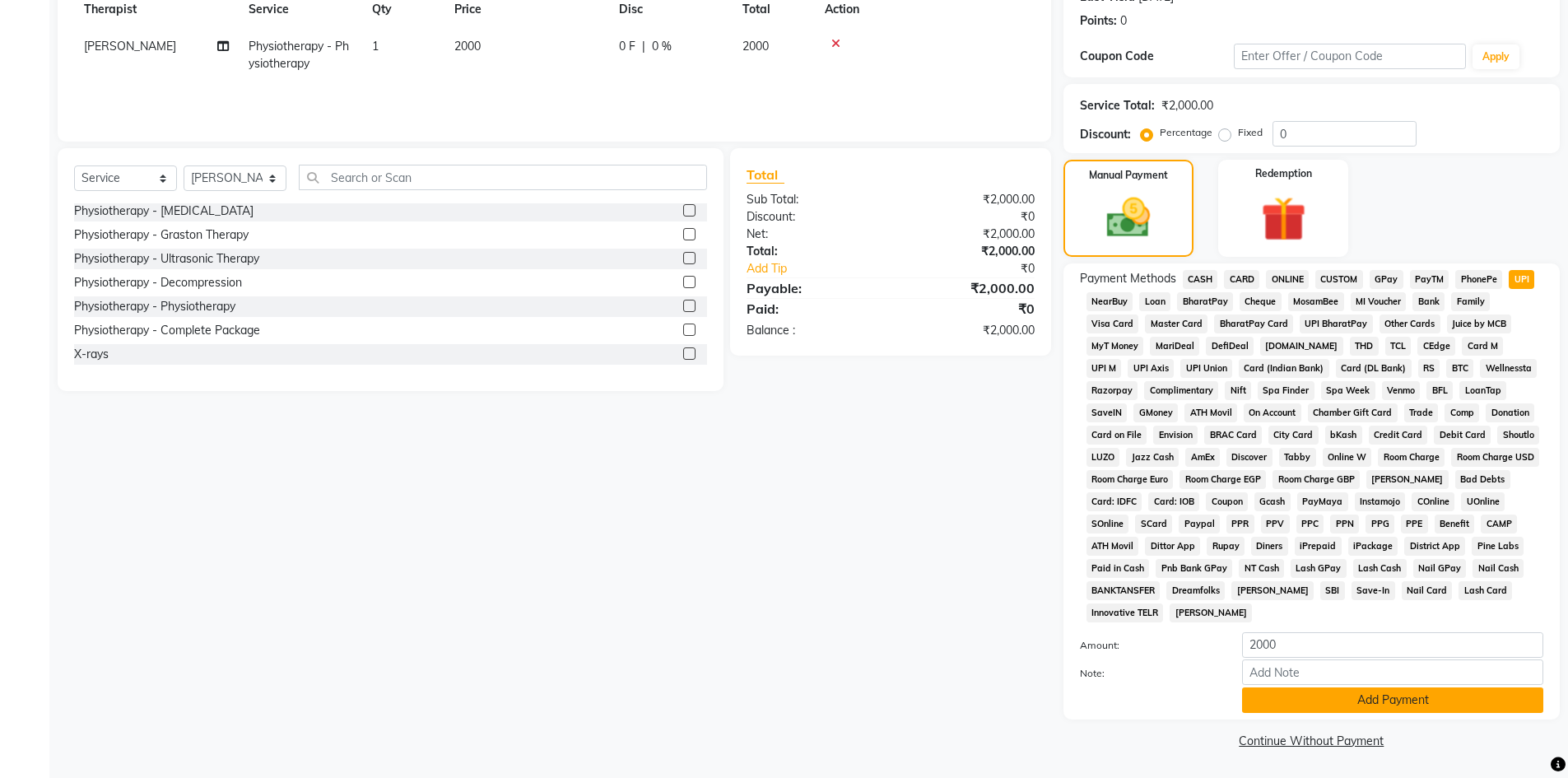
click at [1409, 702] on button "Add Payment" at bounding box center [1392, 700] width 301 height 26
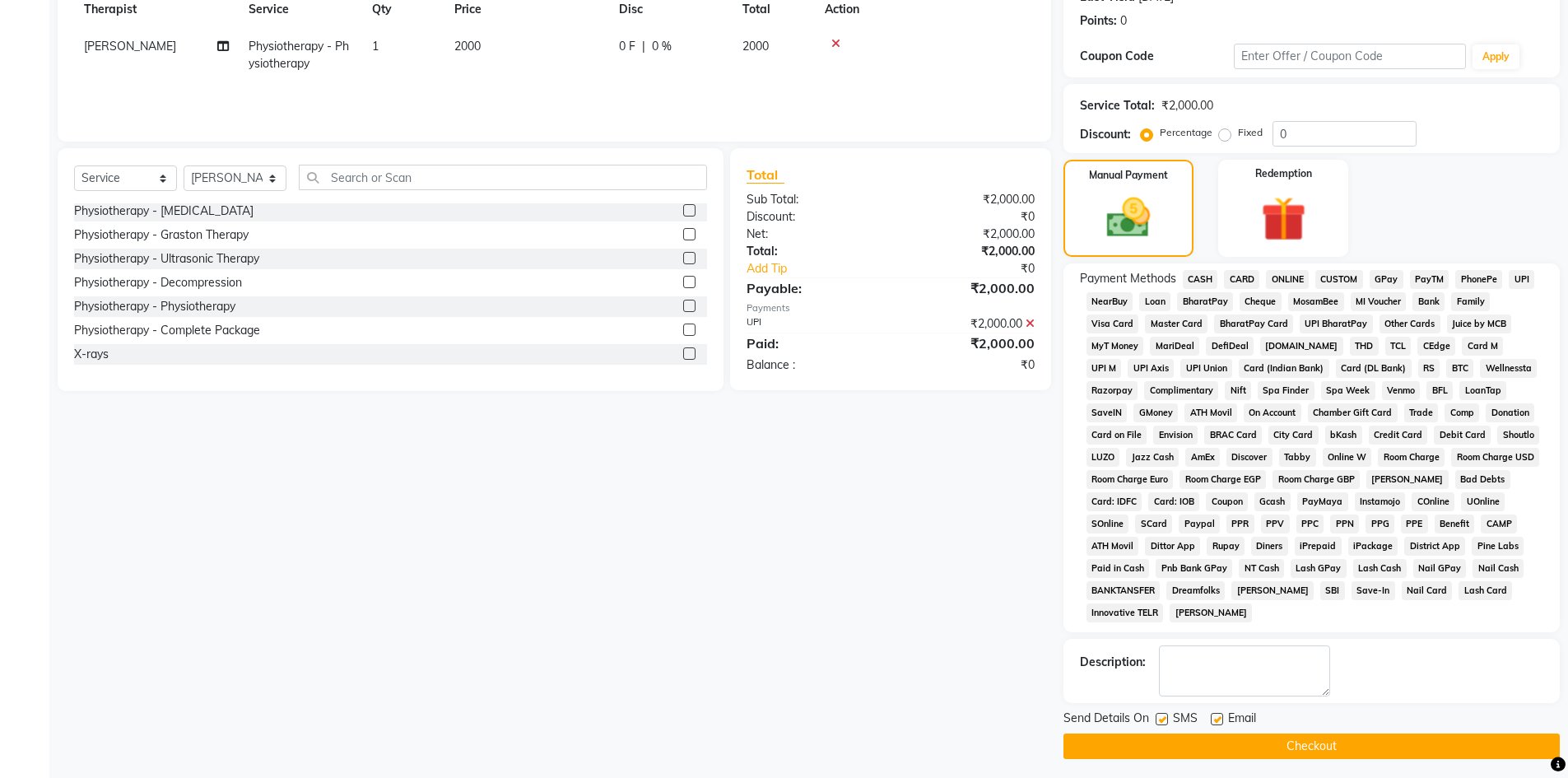
click at [1217, 713] on label at bounding box center [1216, 718] width 12 height 12
click at [1217, 714] on input "checkbox" at bounding box center [1216, 720] width 11 height 11
checkbox input "false"
click at [1162, 720] on label at bounding box center [1161, 718] width 12 height 12
click at [1162, 720] on input "checkbox" at bounding box center [1161, 720] width 11 height 11
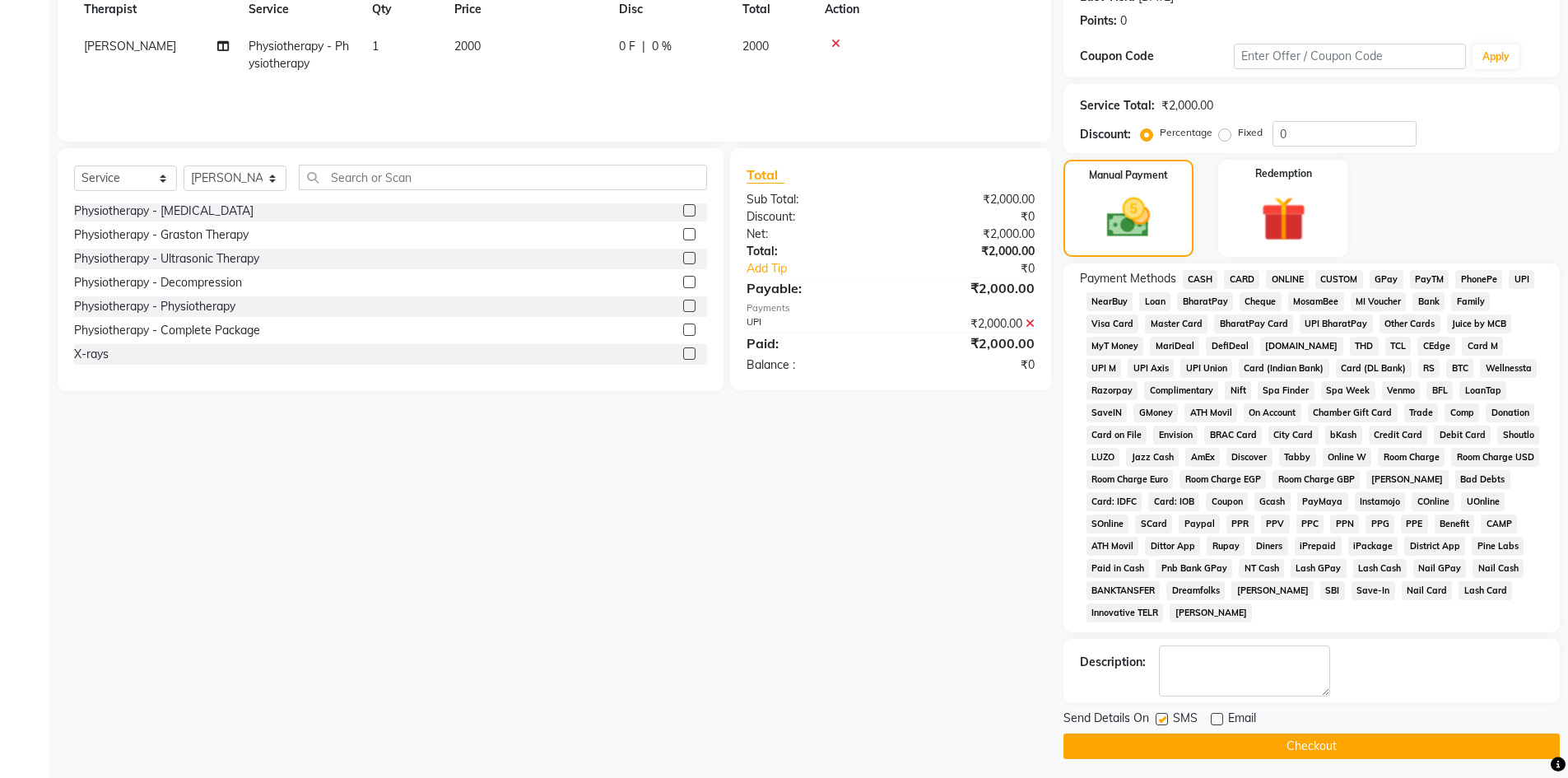
checkbox input "false"
click at [1181, 748] on button "Checkout" at bounding box center [1311, 746] width 496 height 26
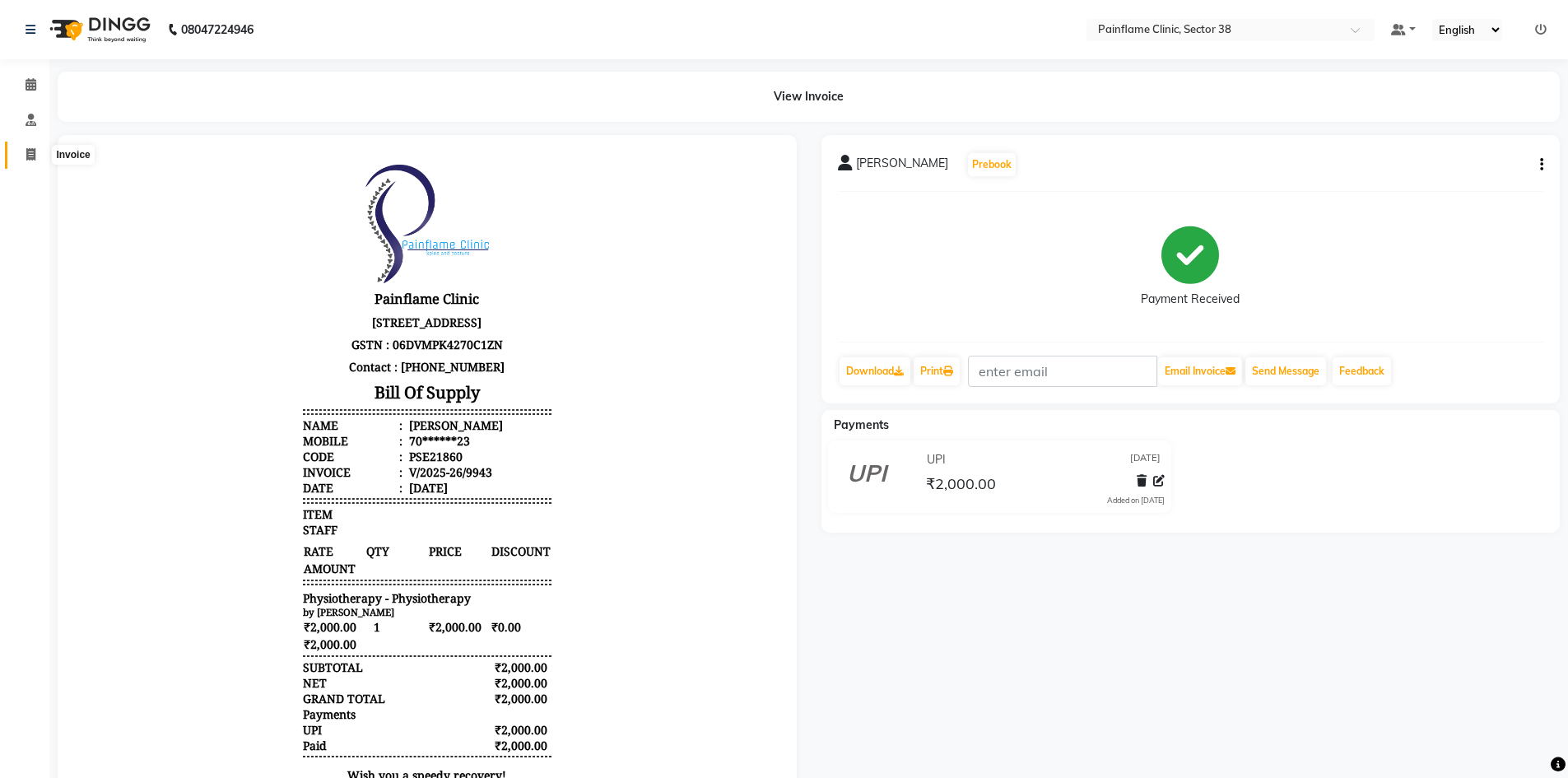
click at [27, 158] on icon at bounding box center [31, 154] width 9 height 12
select select "3964"
select select "service"
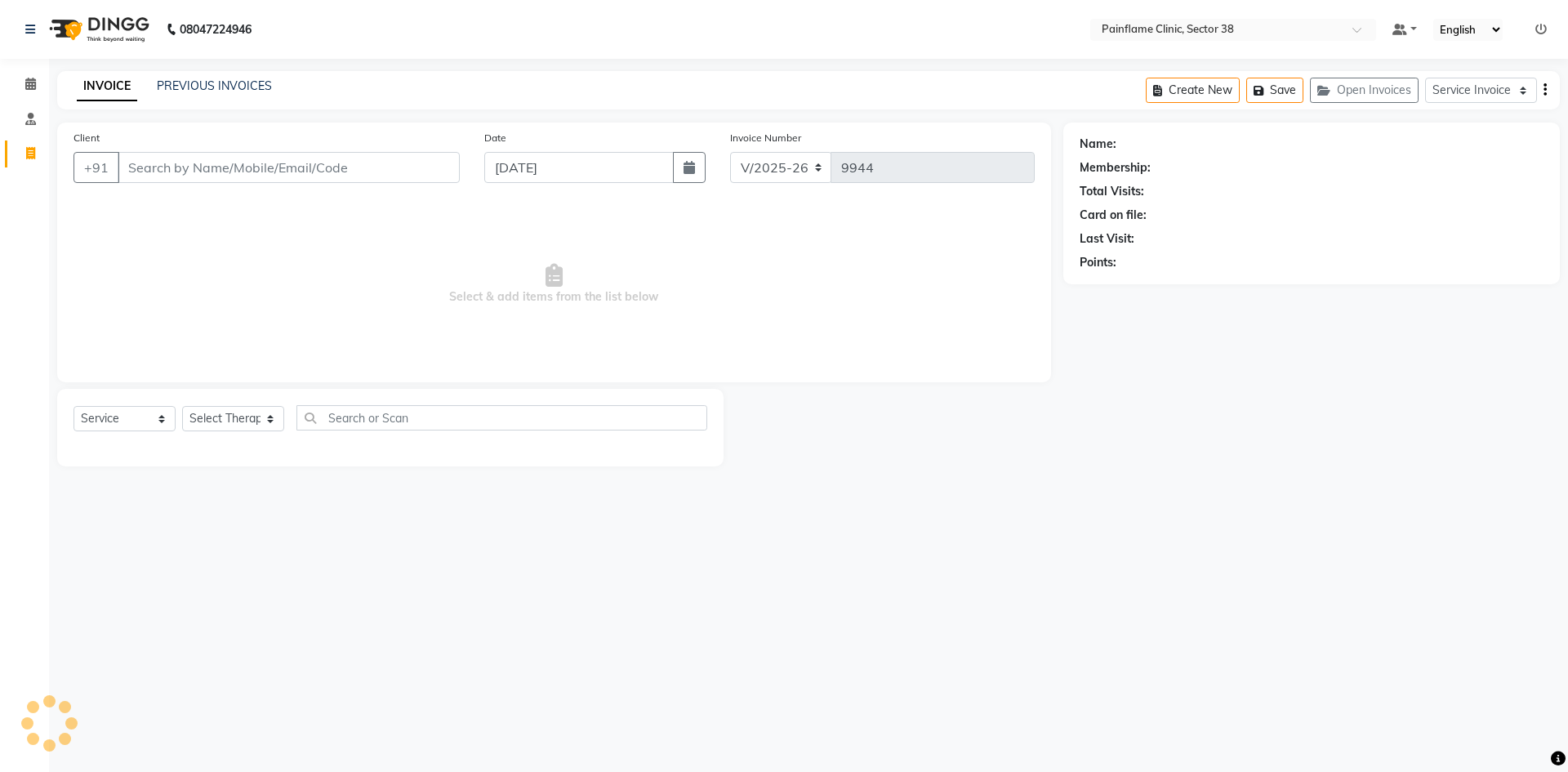
click at [239, 179] on input "Client" at bounding box center [289, 167] width 342 height 31
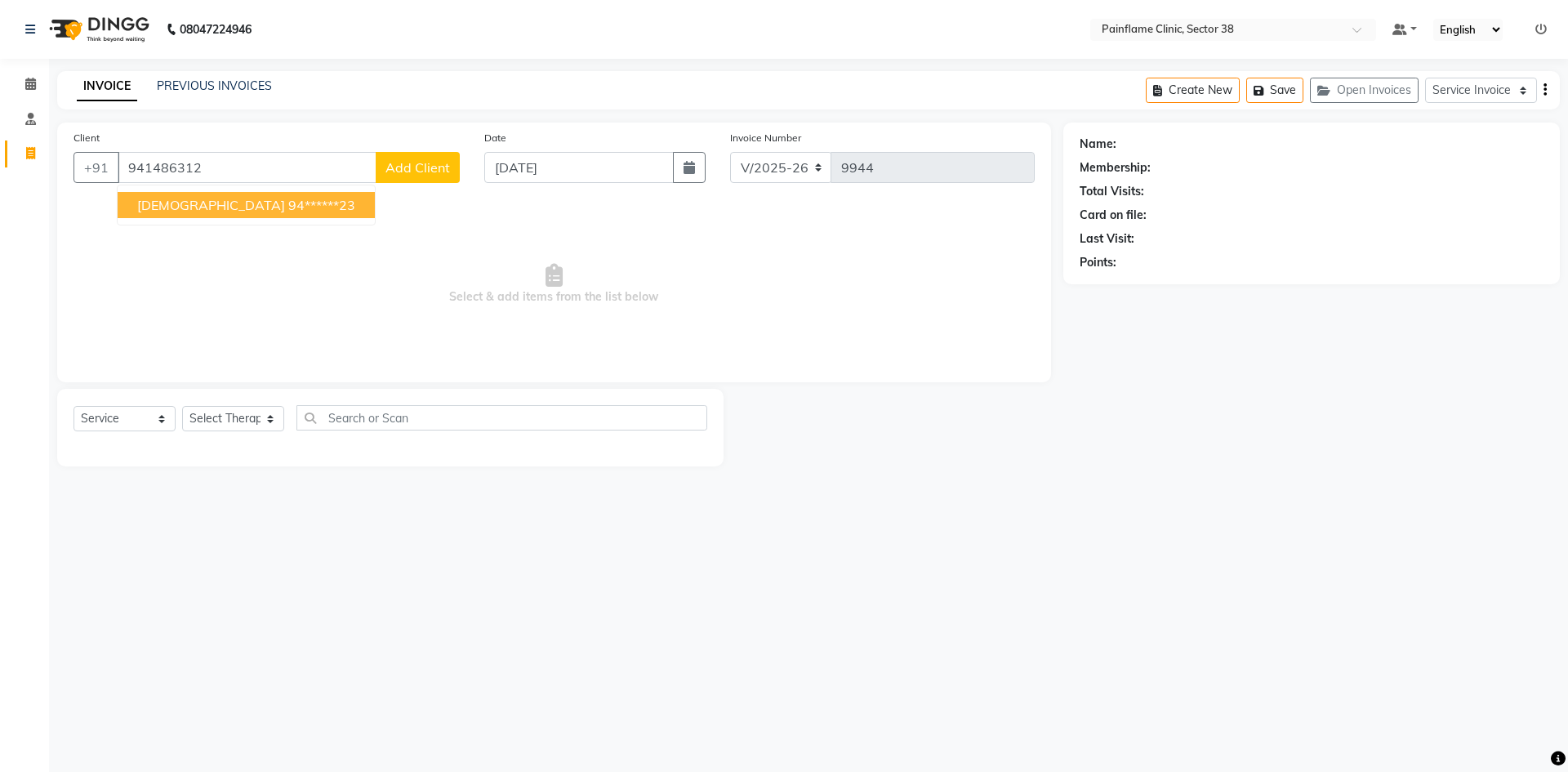
click at [288, 206] on ngb-highlight "94******23" at bounding box center [321, 205] width 67 height 16
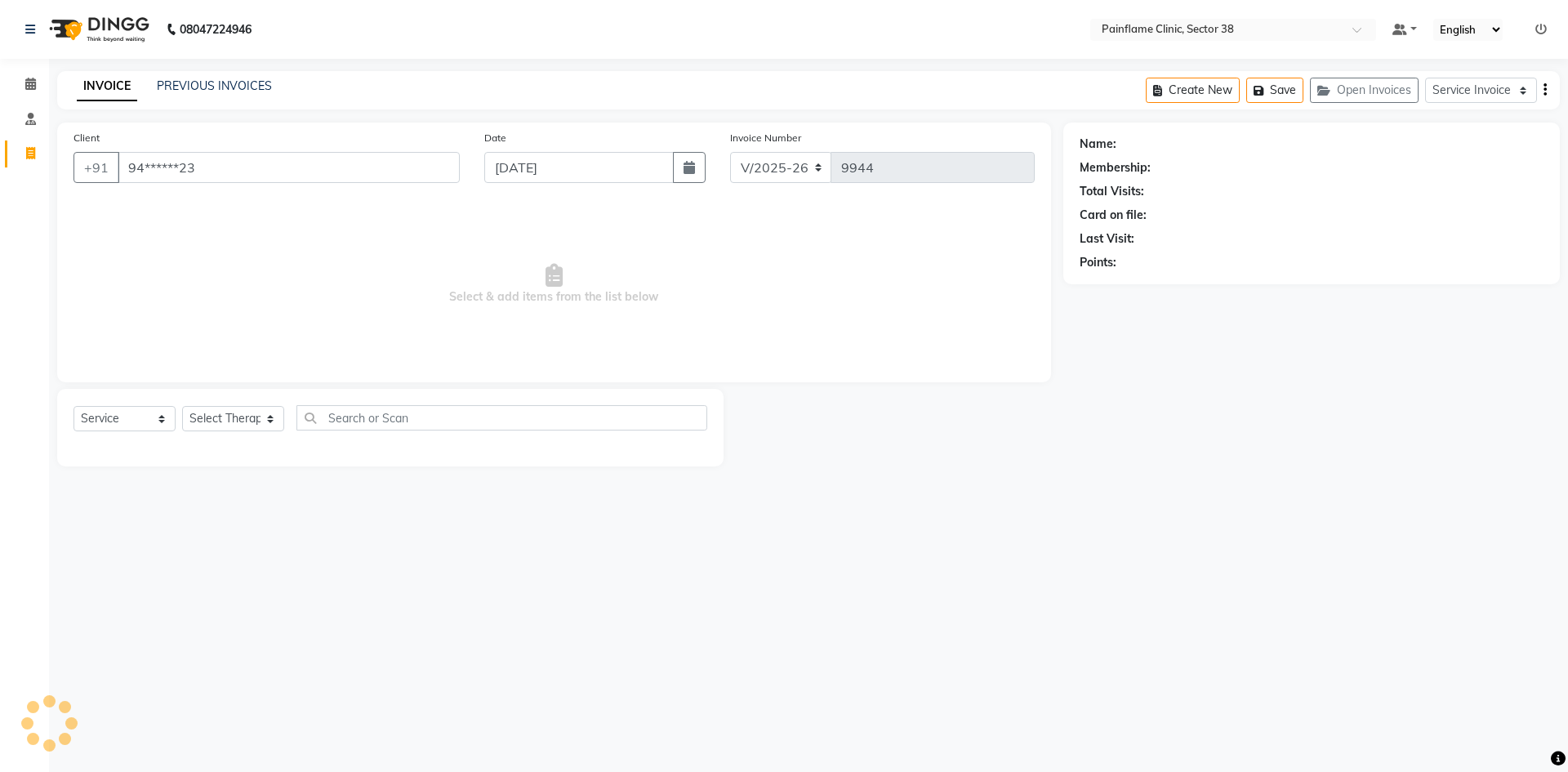
type input "94******23"
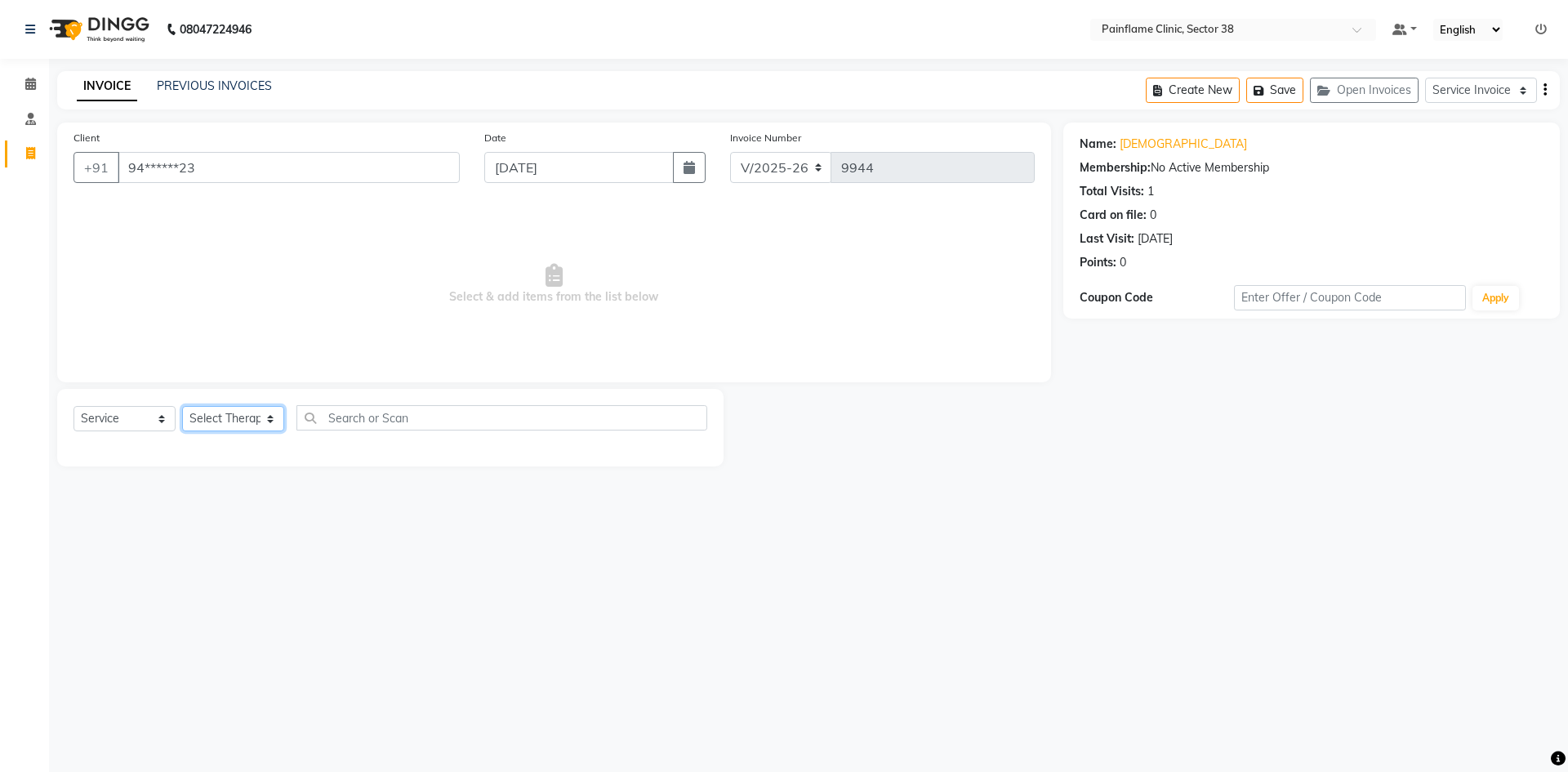
click at [252, 417] on select "Select Therapist [PERSON_NAME] Dr [PERSON_NAME] [PERSON_NAME] Dr [PERSON_NAME] …" at bounding box center [233, 419] width 102 height 26
select select "20216"
click at [182, 406] on select "Select Therapist [PERSON_NAME] Dr [PERSON_NAME] [PERSON_NAME] Dr [PERSON_NAME] …" at bounding box center [233, 419] width 102 height 26
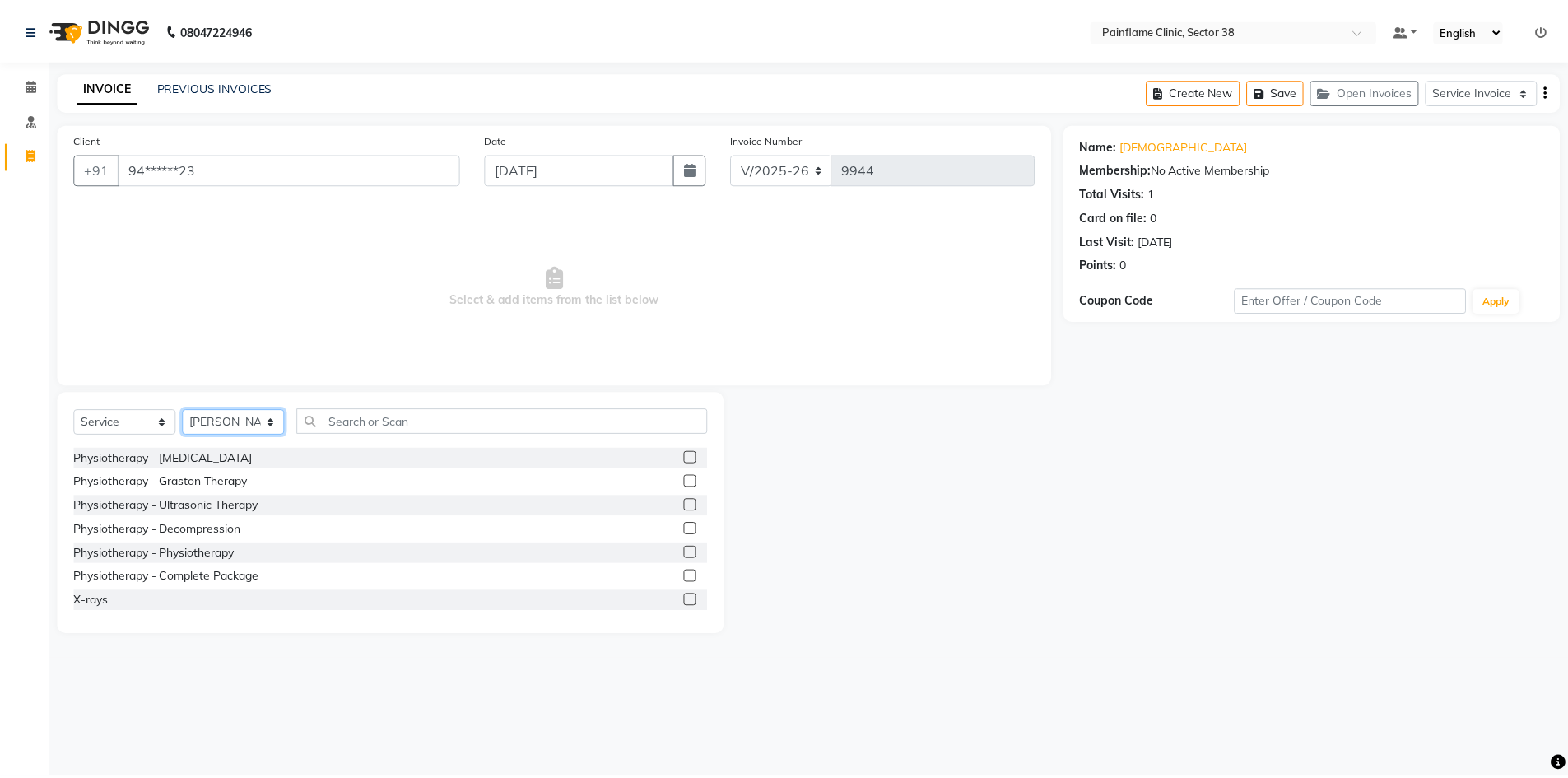
scroll to position [98, 0]
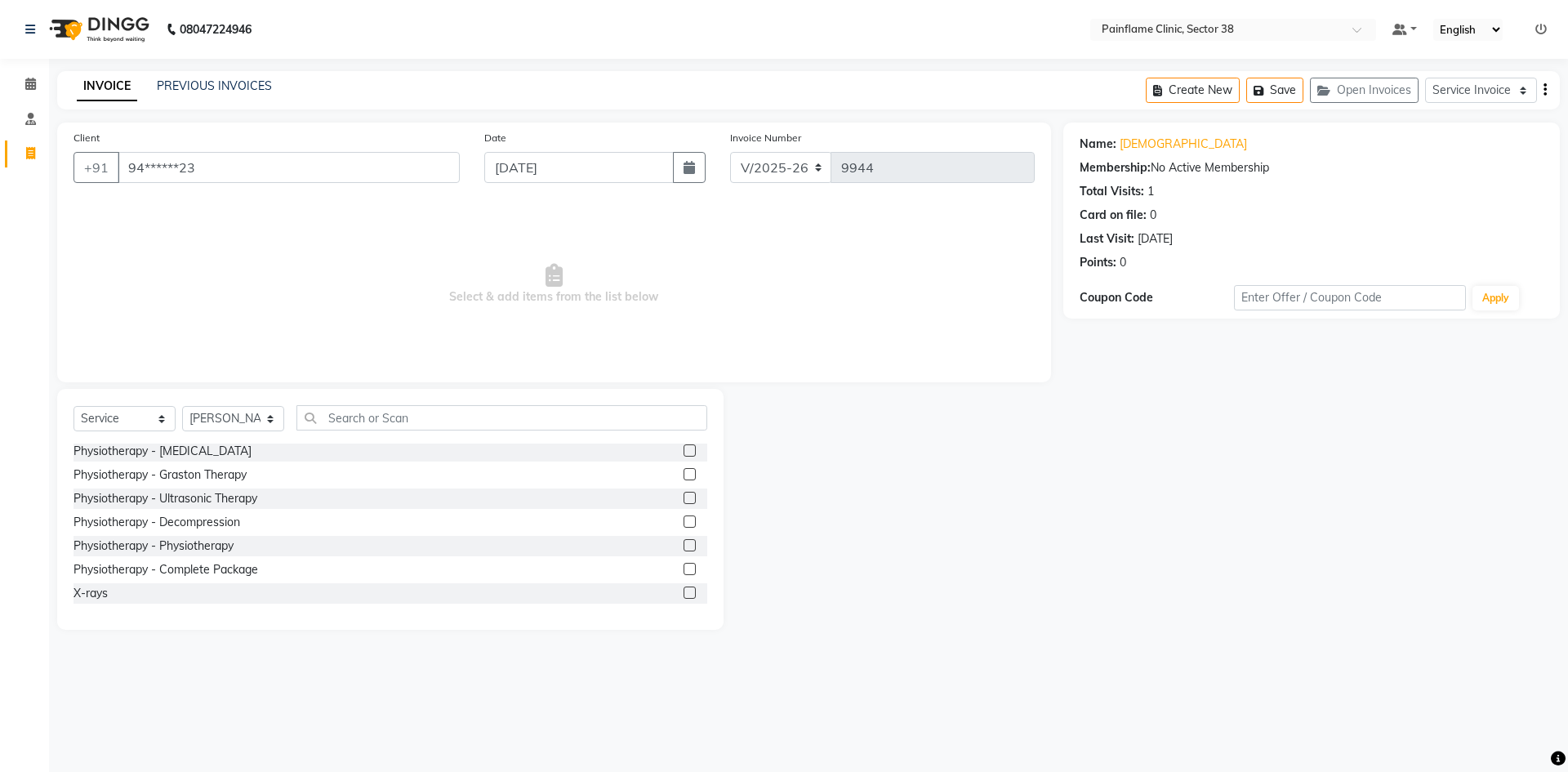
click at [683, 563] on label at bounding box center [689, 568] width 12 height 12
click at [683, 564] on input "checkbox" at bounding box center [689, 570] width 11 height 11
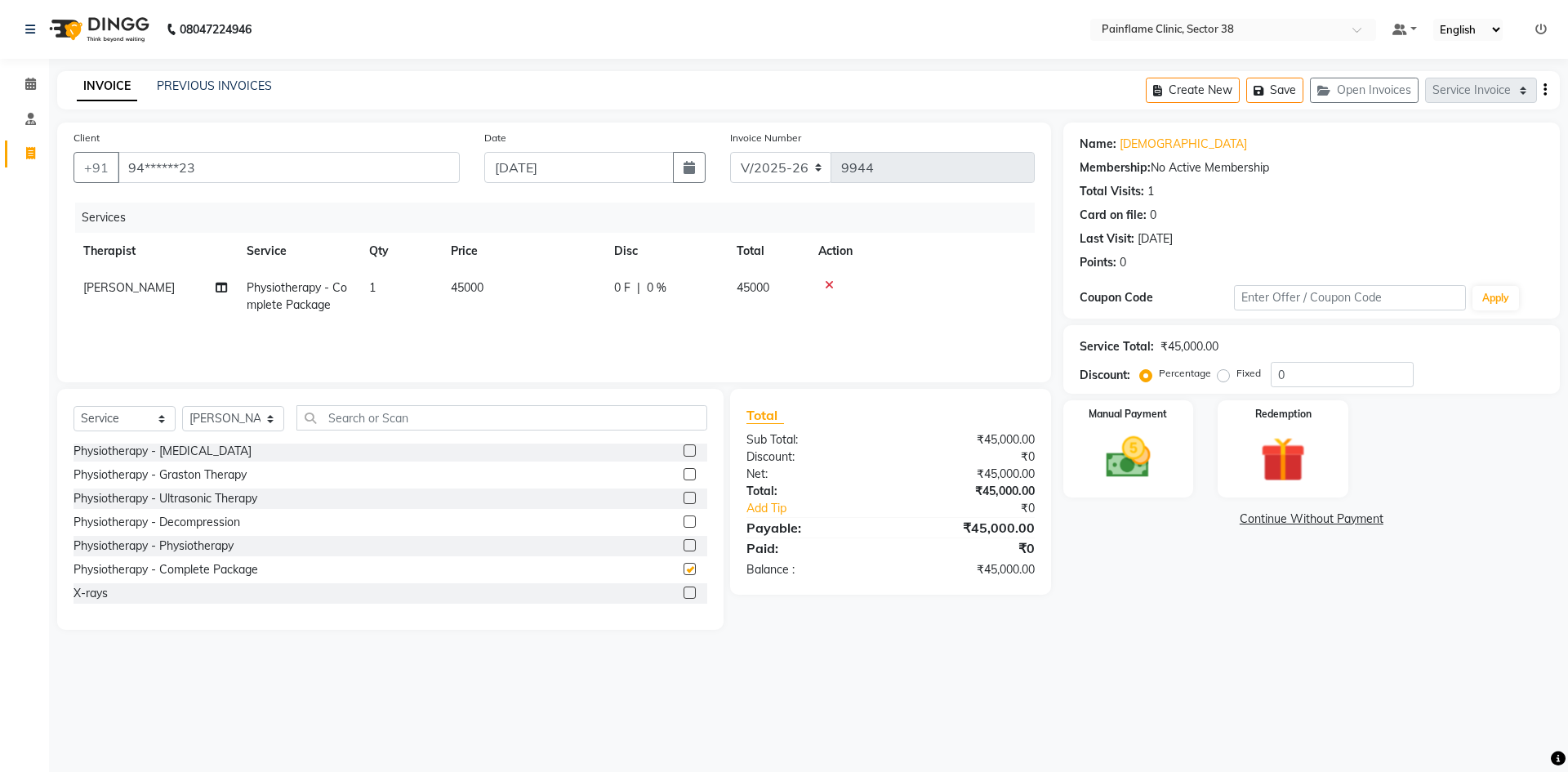
checkbox input "false"
drag, startPoint x: 473, startPoint y: 289, endPoint x: 512, endPoint y: 288, distance: 39.0
click at [473, 288] on span "45000" at bounding box center [467, 287] width 33 height 15
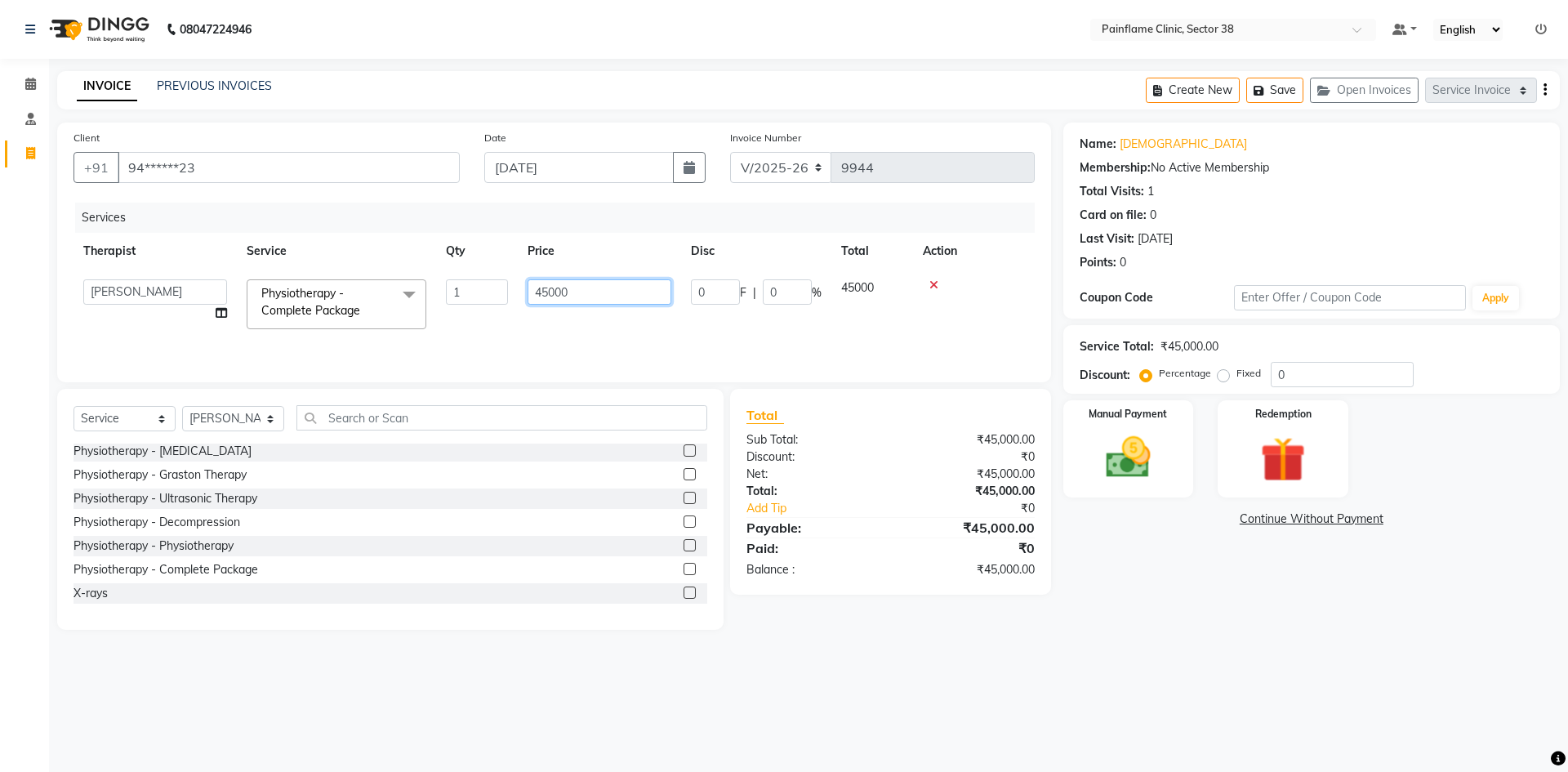
drag, startPoint x: 548, startPoint y: 295, endPoint x: 444, endPoint y: 307, distance: 104.7
click at [445, 309] on tr "[PERSON_NAME] Dr [PERSON_NAME] [PERSON_NAME] Dr [PERSON_NAME] Dr. Suraj [PERSON…" at bounding box center [553, 305] width 961 height 70
type input "9000"
click at [1127, 472] on img at bounding box center [1128, 456] width 76 height 54
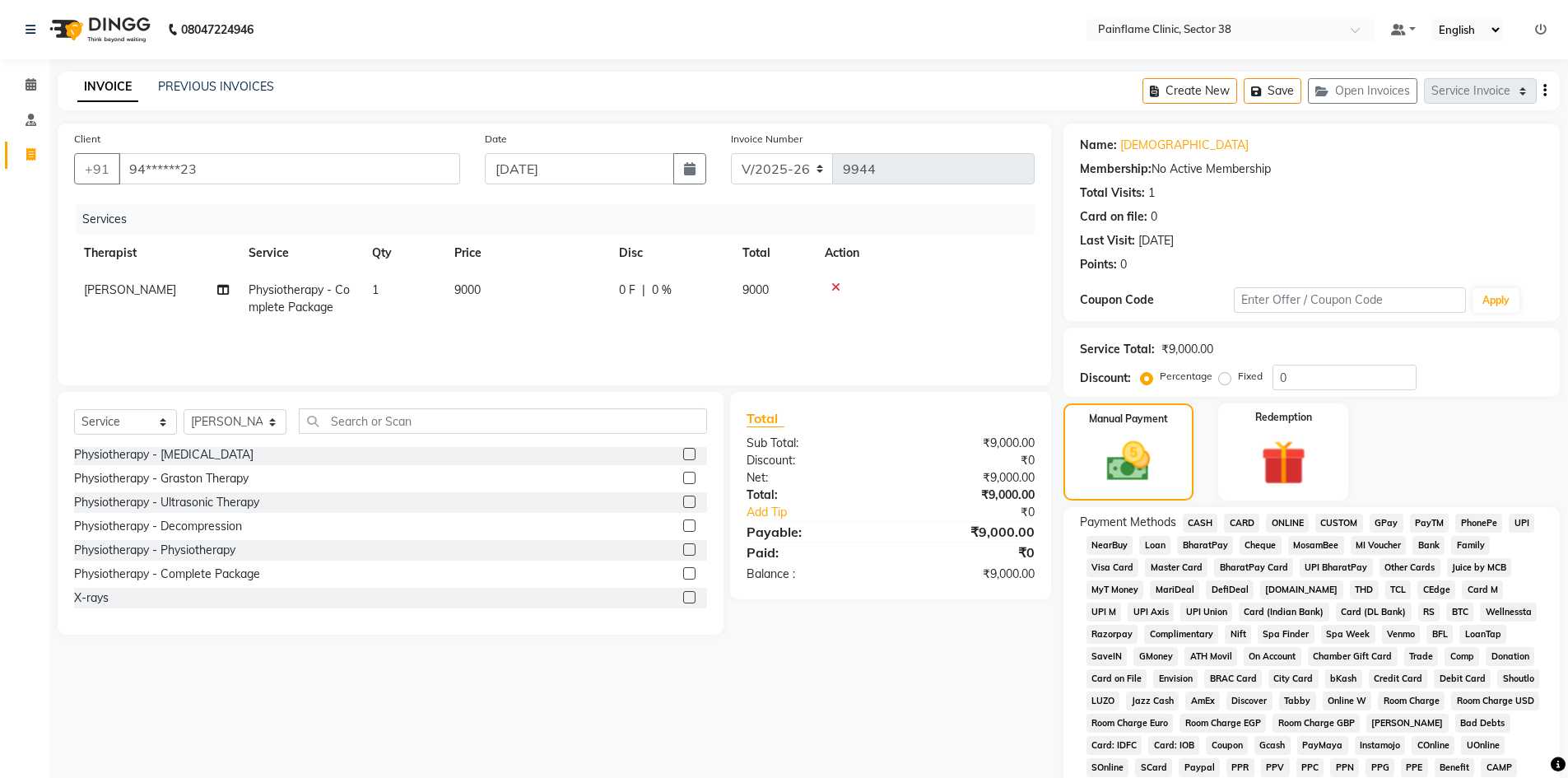
click at [1516, 521] on span "UPI" at bounding box center [1521, 523] width 26 height 19
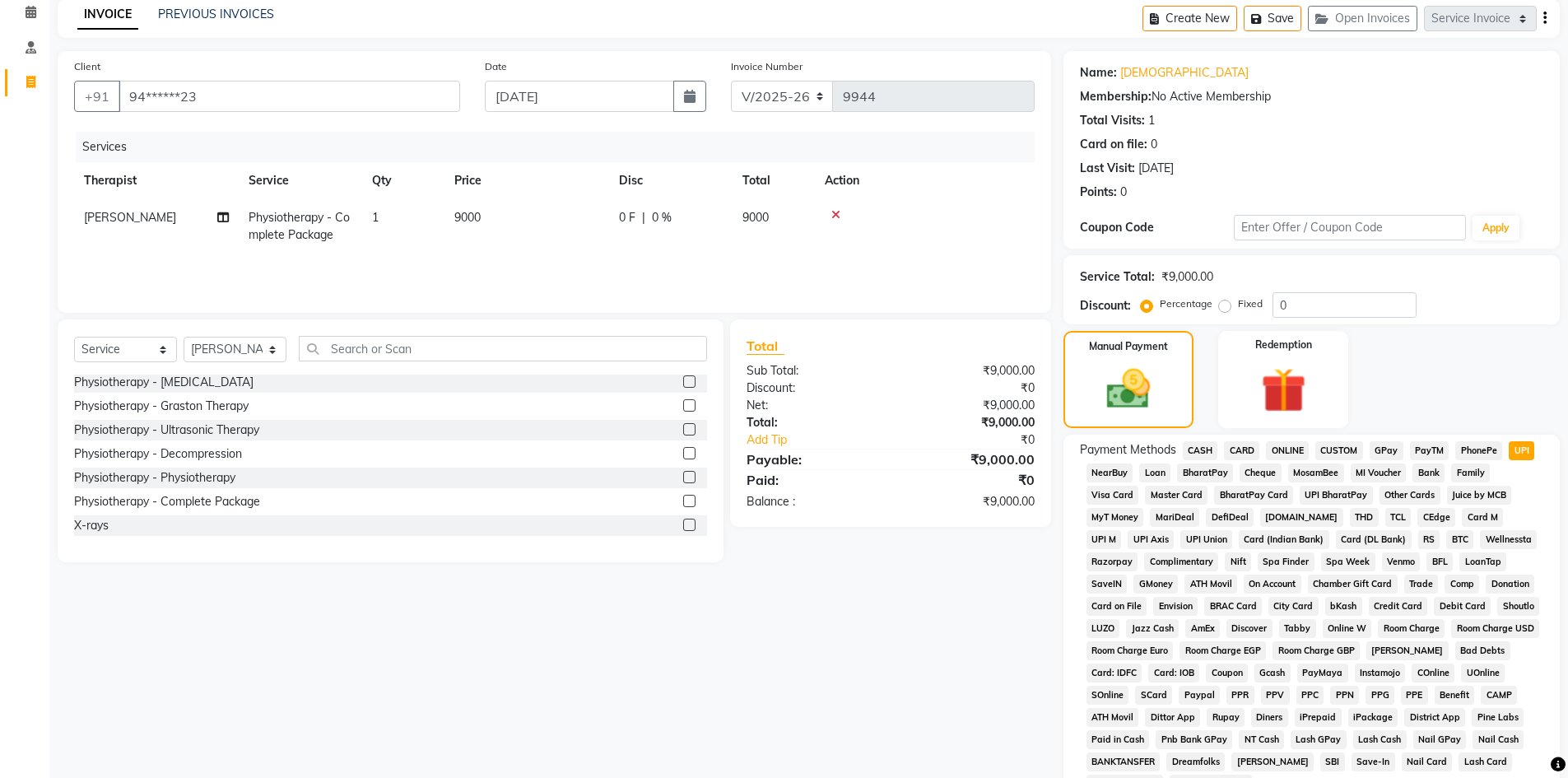
scroll to position [243, 0]
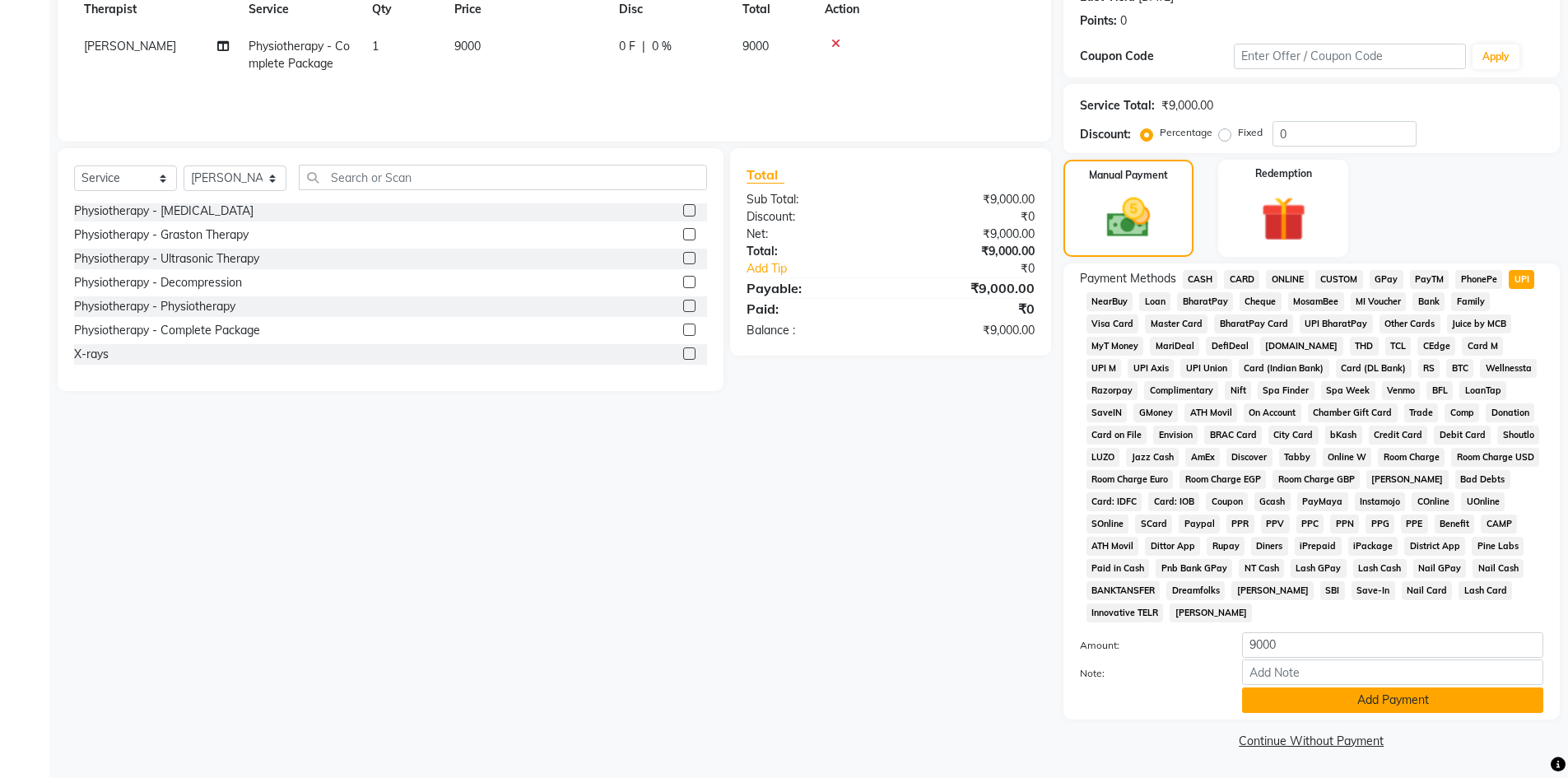
click at [1390, 692] on button "Add Payment" at bounding box center [1392, 700] width 301 height 26
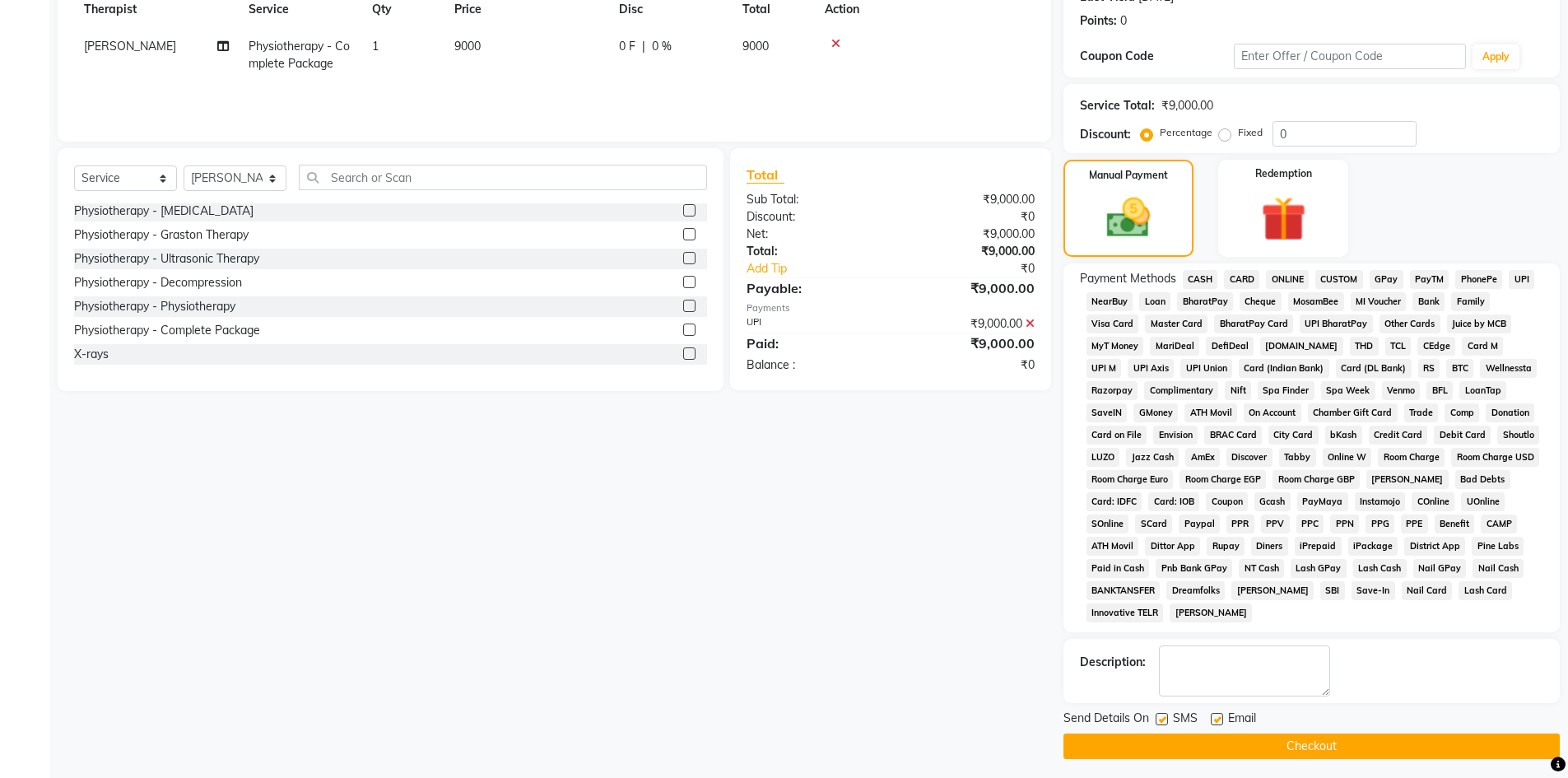
click at [1218, 719] on label at bounding box center [1216, 718] width 12 height 12
click at [1218, 719] on input "checkbox" at bounding box center [1216, 720] width 11 height 11
checkbox input "false"
click at [1162, 718] on label at bounding box center [1161, 718] width 12 height 12
click at [1162, 718] on input "checkbox" at bounding box center [1161, 720] width 11 height 11
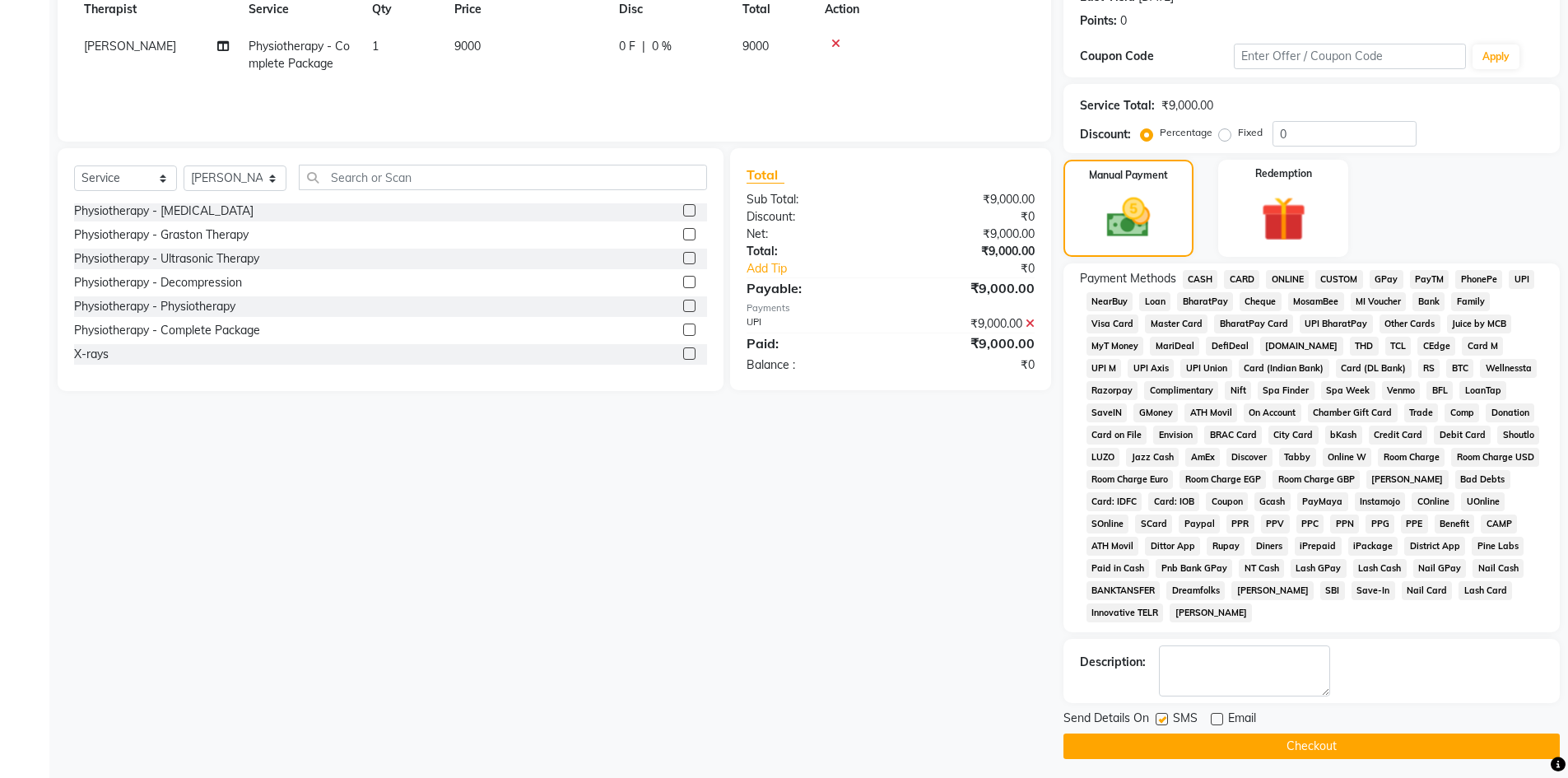
checkbox input "false"
click at [1173, 746] on button "Checkout" at bounding box center [1311, 746] width 496 height 26
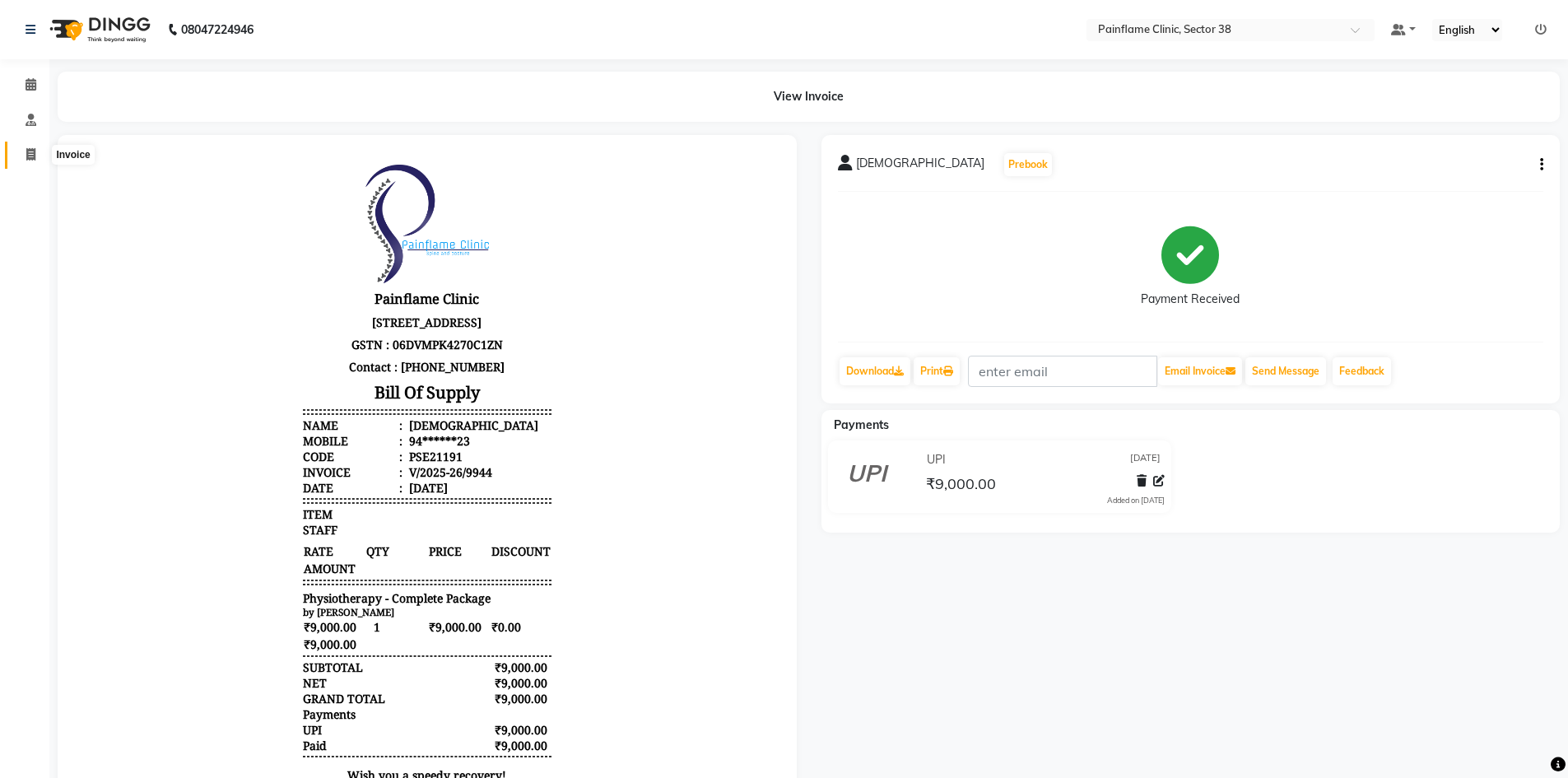
click at [34, 156] on icon at bounding box center [31, 154] width 9 height 12
select select "service"
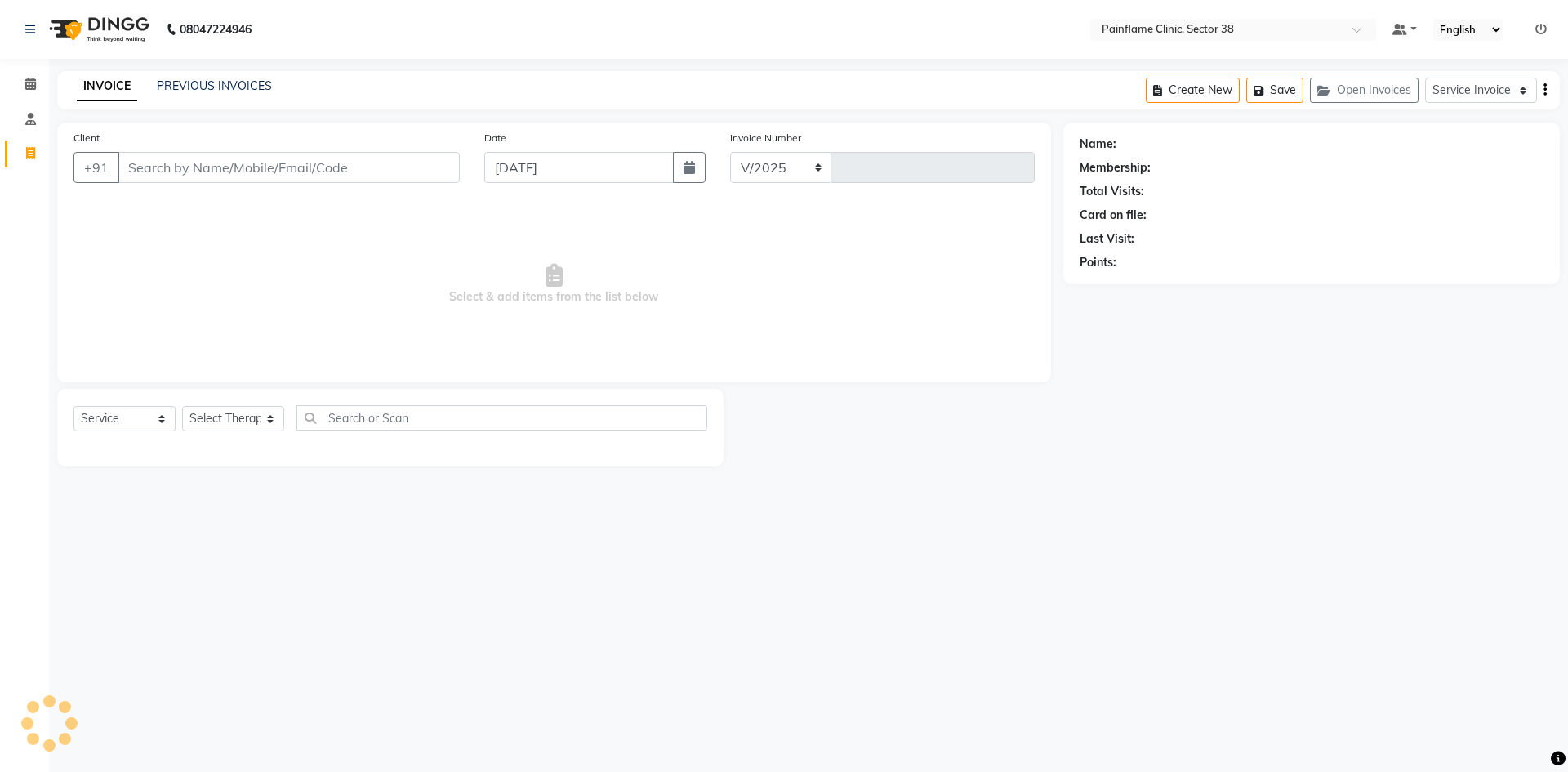
select select "3964"
type input "9945"
click at [308, 169] on input "Client" at bounding box center [289, 167] width 342 height 31
type input "9818072321"
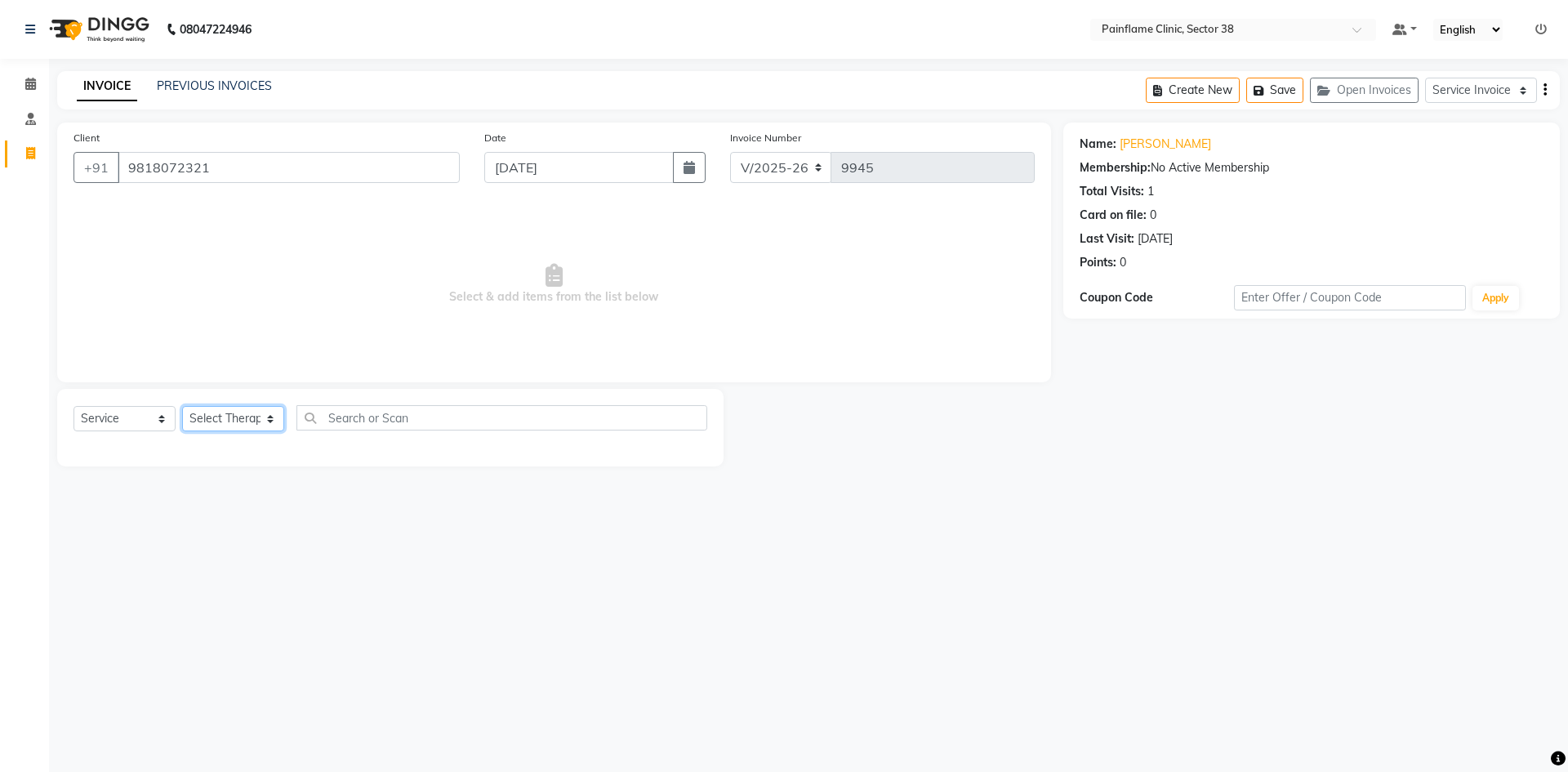
click at [248, 416] on select "Select Therapist [PERSON_NAME] Dr [PERSON_NAME] [PERSON_NAME] Dr [PERSON_NAME] …" at bounding box center [233, 419] width 102 height 26
select select "20212"
click at [182, 406] on select "Select Therapist [PERSON_NAME] Dr [PERSON_NAME] [PERSON_NAME] Dr [PERSON_NAME] …" at bounding box center [233, 419] width 102 height 26
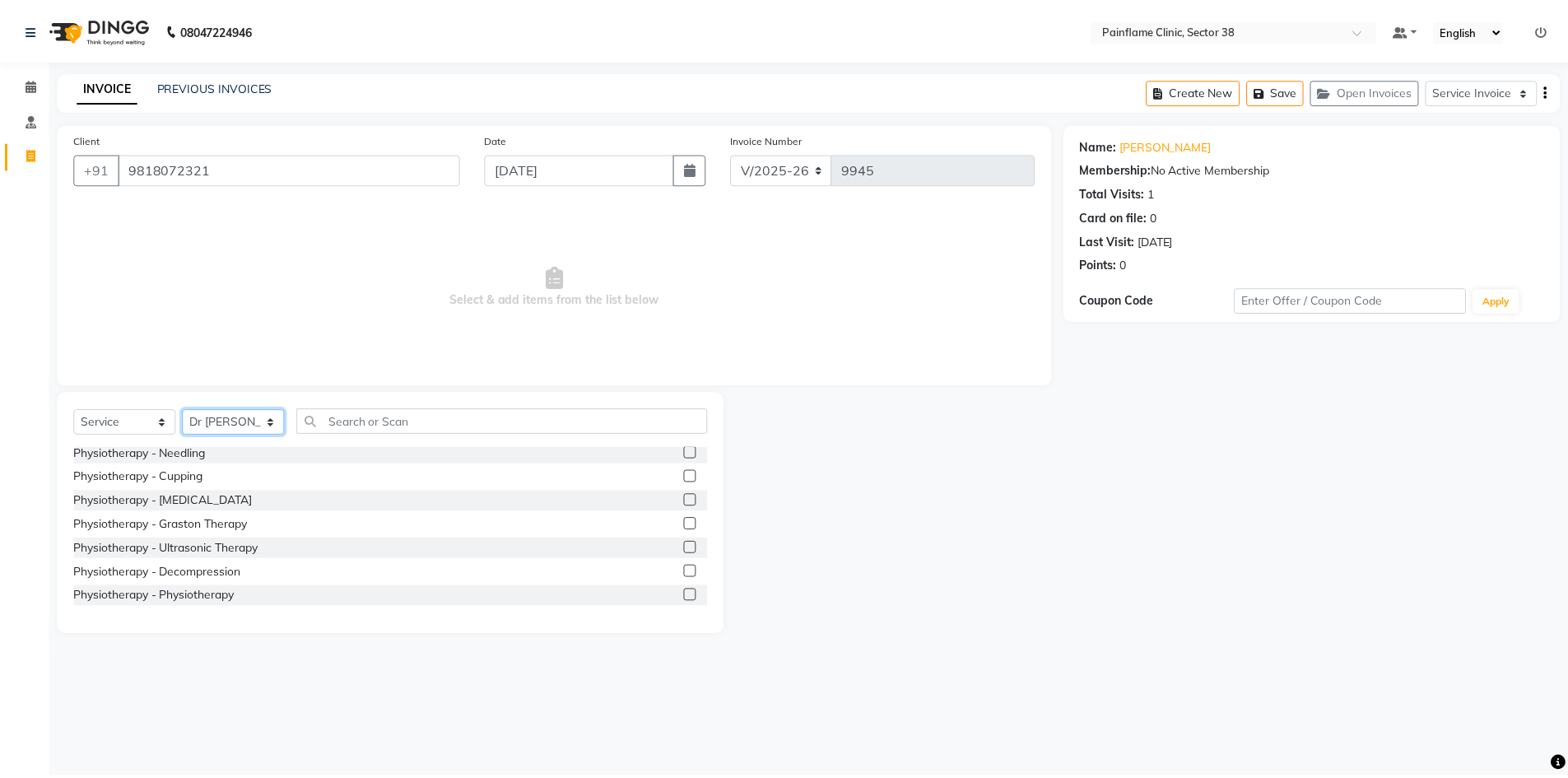
scroll to position [98, 0]
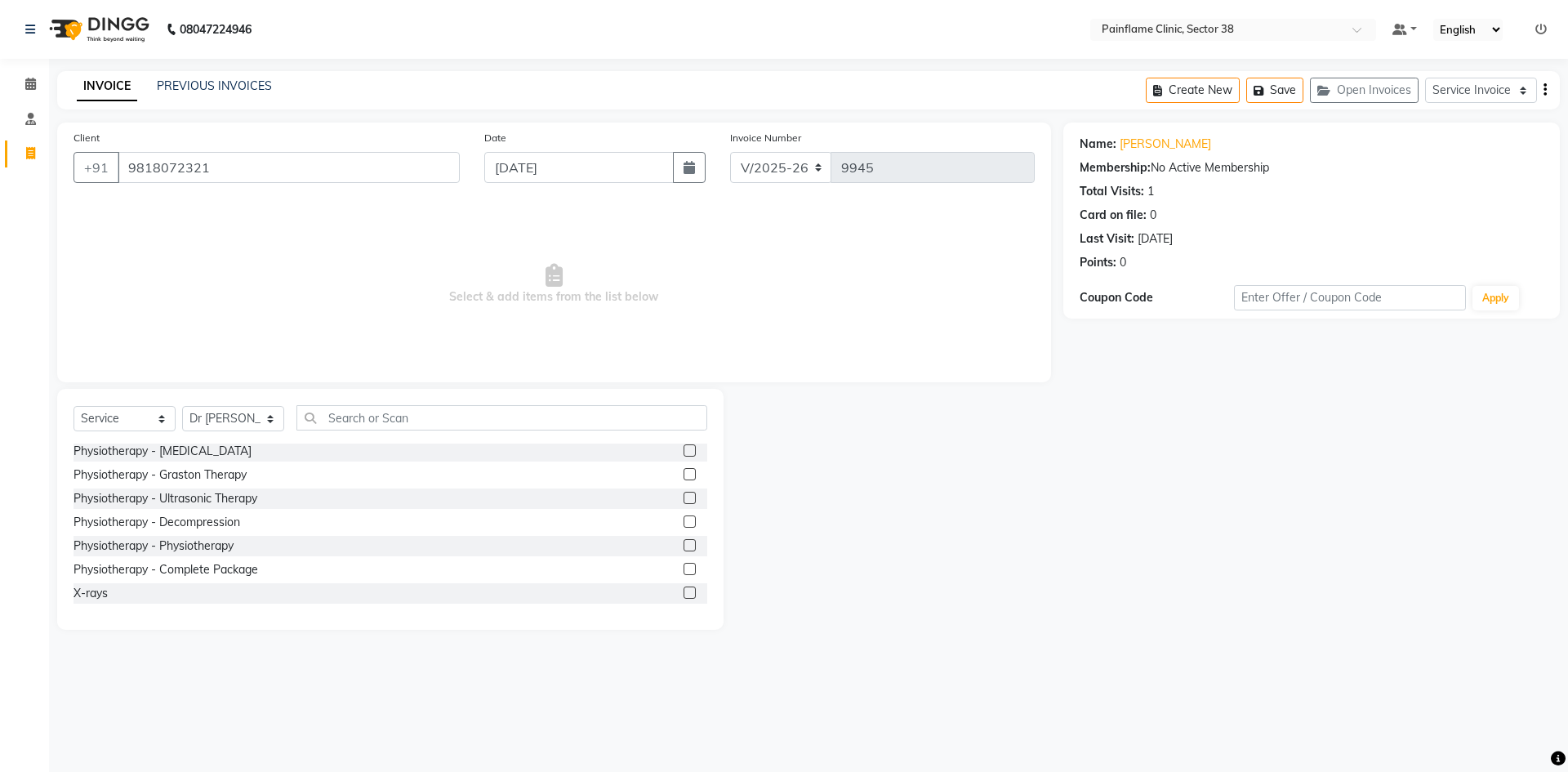
drag, startPoint x: 678, startPoint y: 544, endPoint x: 581, endPoint y: 452, distance: 133.7
click at [683, 544] on label at bounding box center [689, 544] width 12 height 12
click at [683, 544] on input "checkbox" at bounding box center [689, 546] width 11 height 11
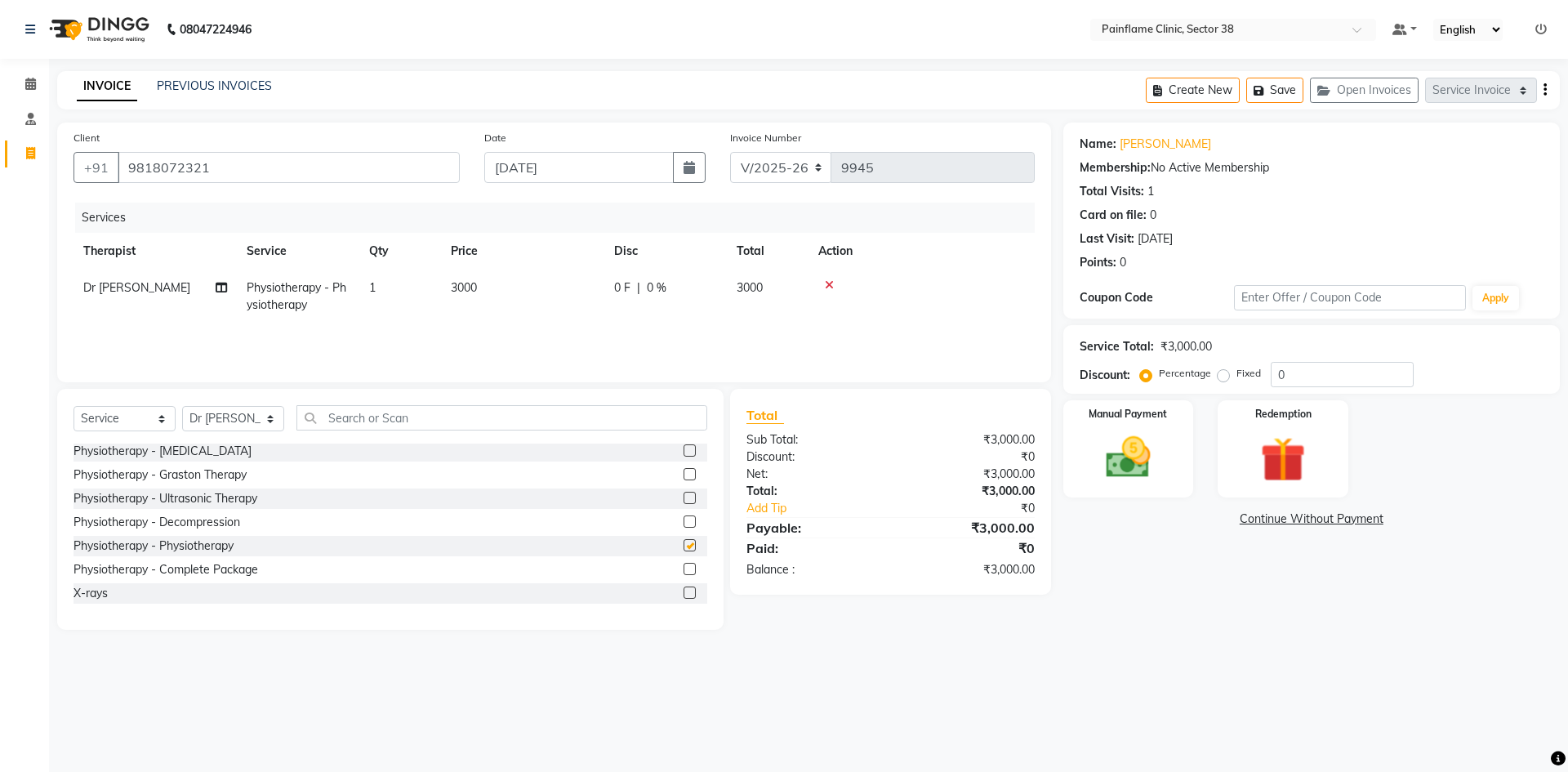
checkbox input "false"
drag, startPoint x: 473, startPoint y: 281, endPoint x: 526, endPoint y: 295, distance: 54.8
click at [475, 281] on span "3000" at bounding box center [464, 287] width 27 height 15
select select "20212"
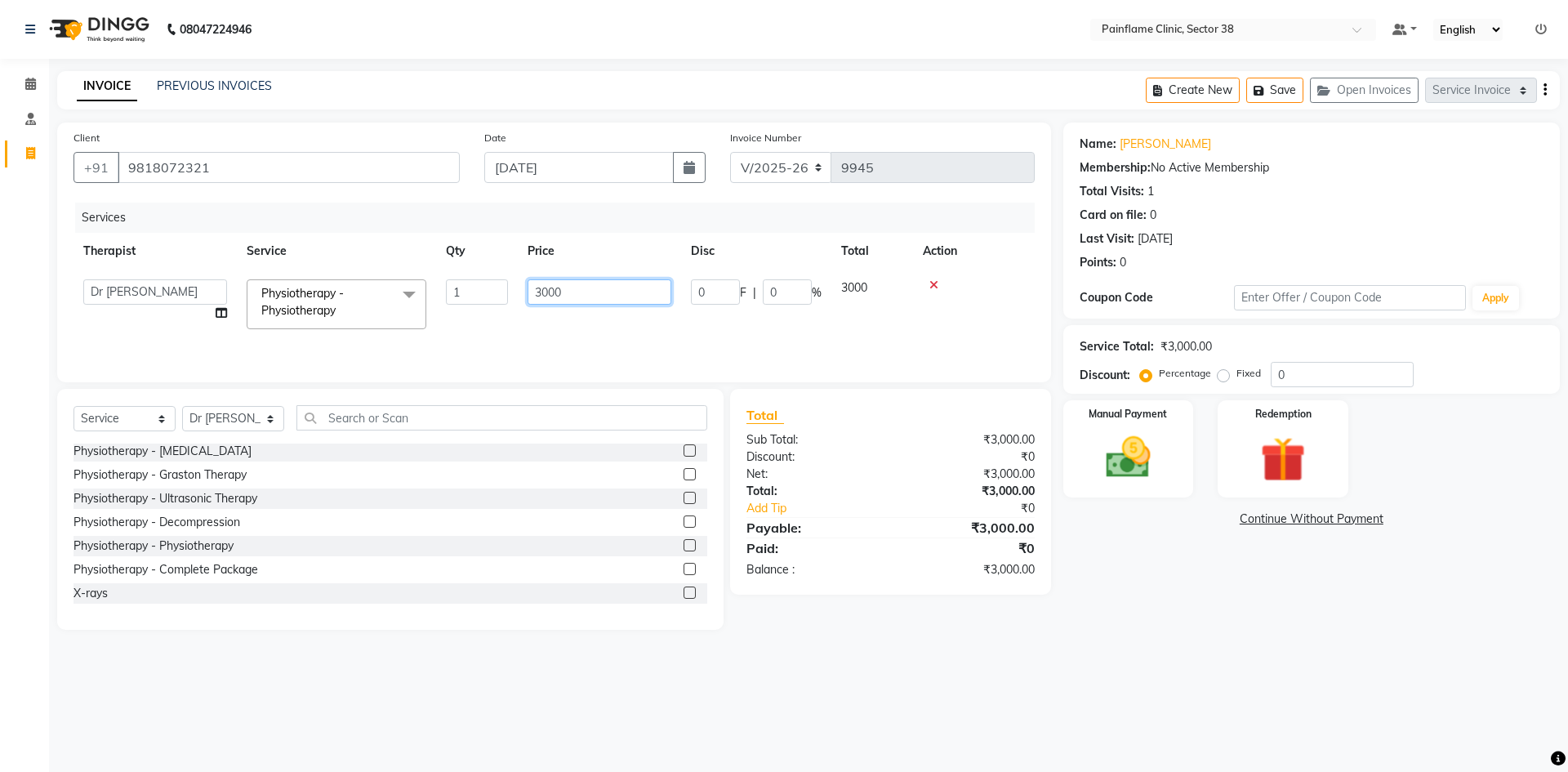
drag, startPoint x: 550, startPoint y: 295, endPoint x: 530, endPoint y: 306, distance: 22.8
click at [527, 301] on td "3000" at bounding box center [599, 305] width 164 height 70
type input "2000"
click at [1120, 477] on img at bounding box center [1128, 456] width 76 height 54
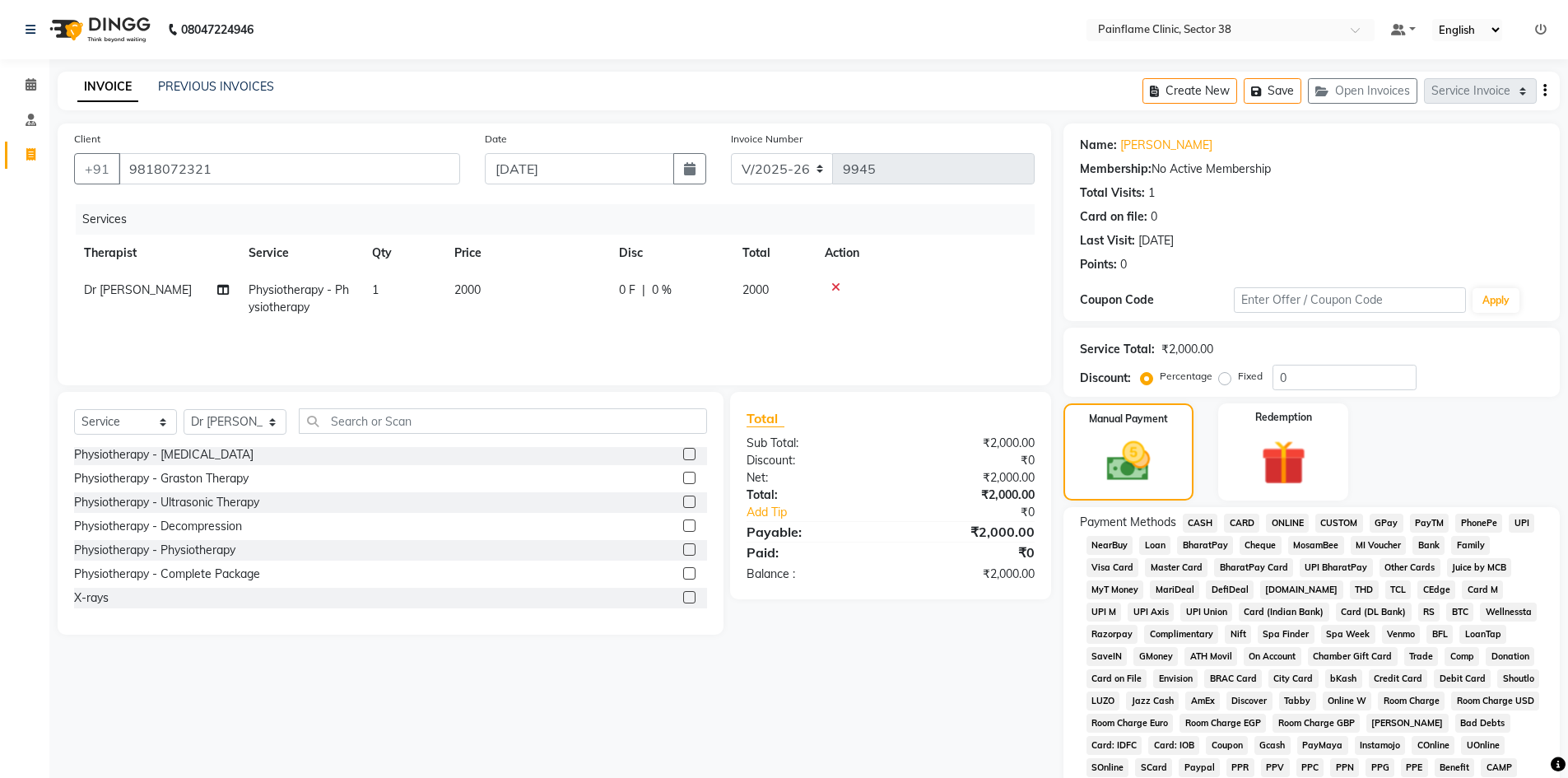
click at [1514, 530] on span "UPI" at bounding box center [1521, 523] width 26 height 19
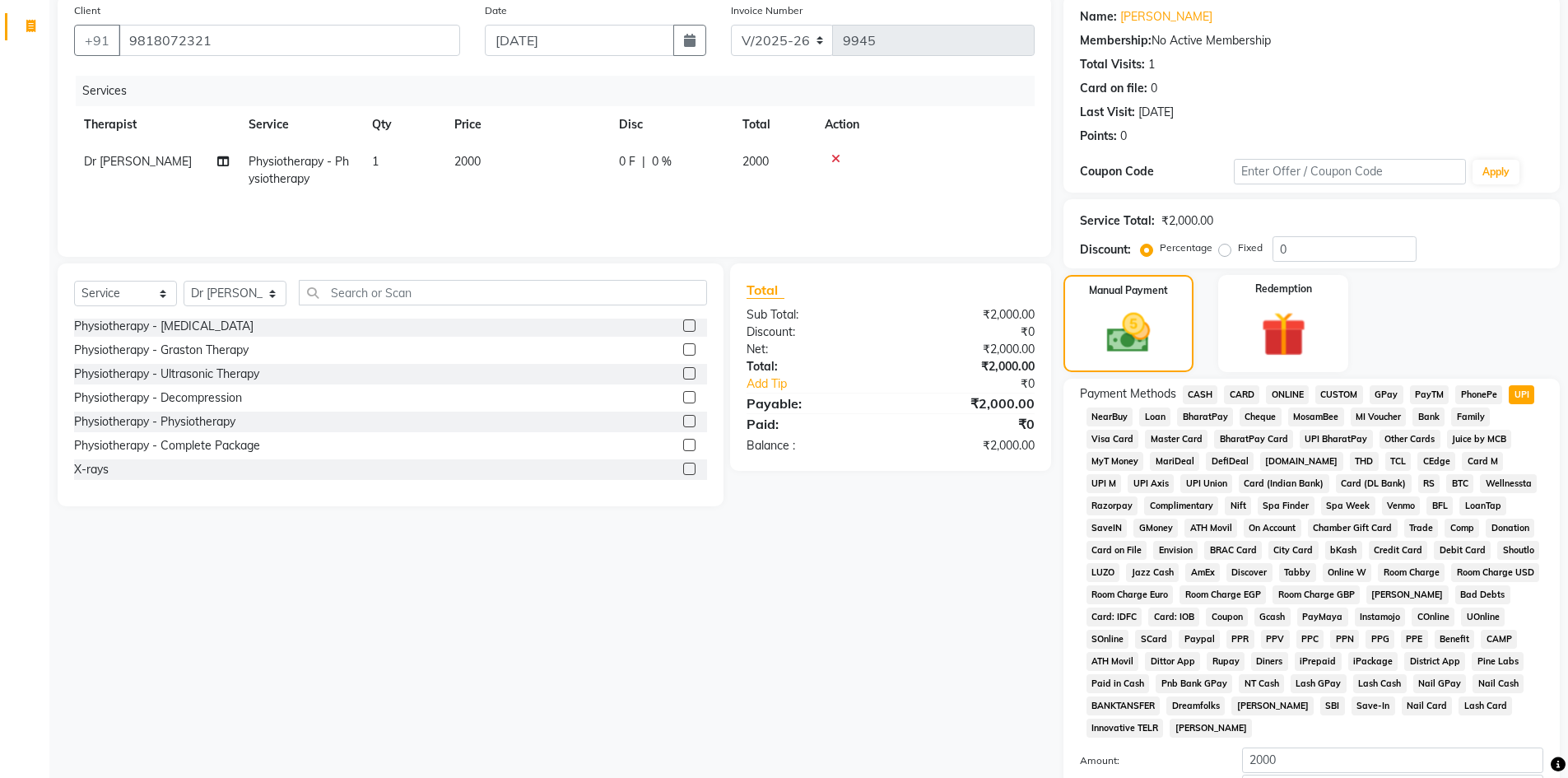
scroll to position [243, 0]
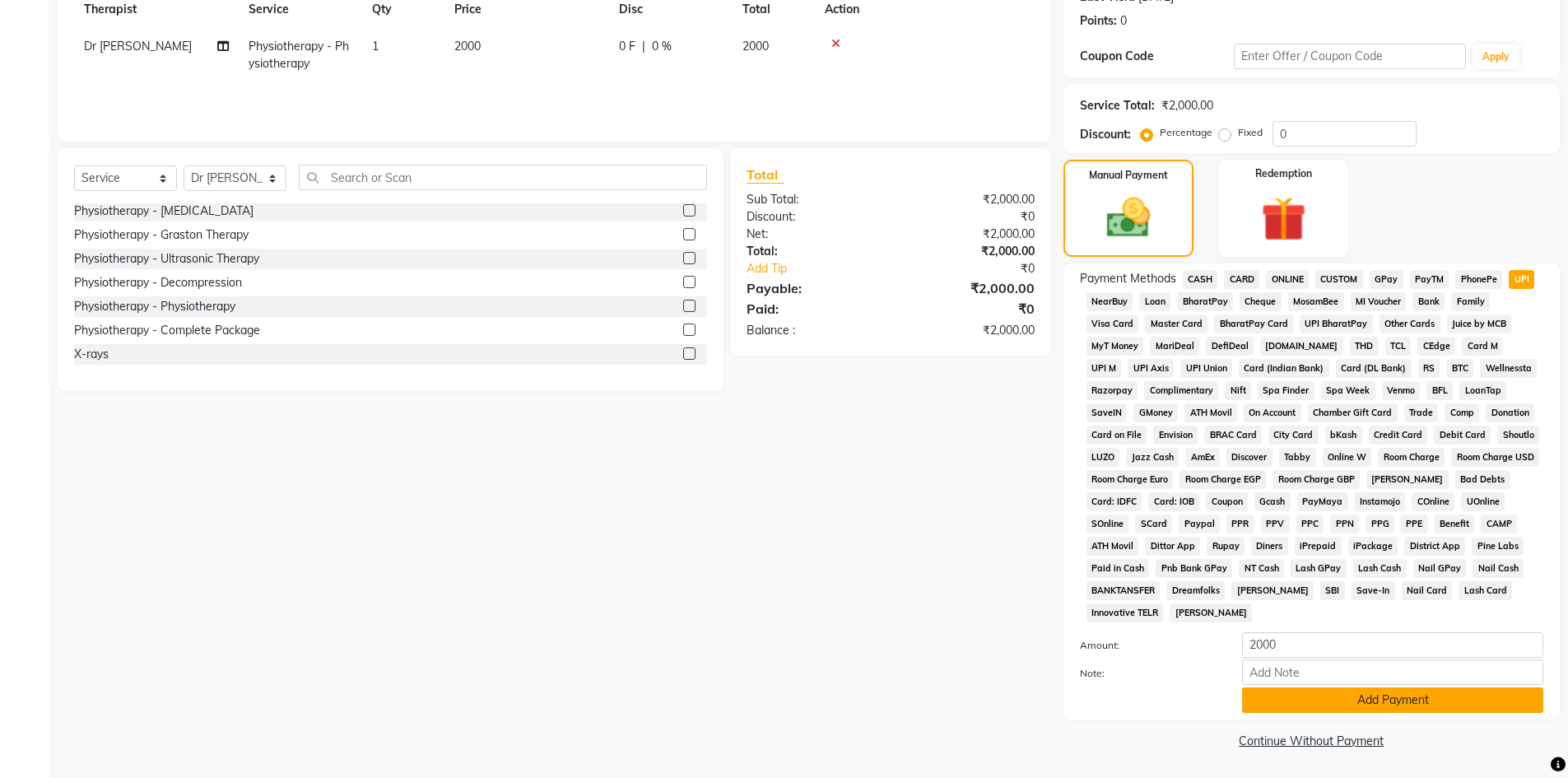
click at [1319, 695] on button "Add Payment" at bounding box center [1392, 700] width 301 height 26
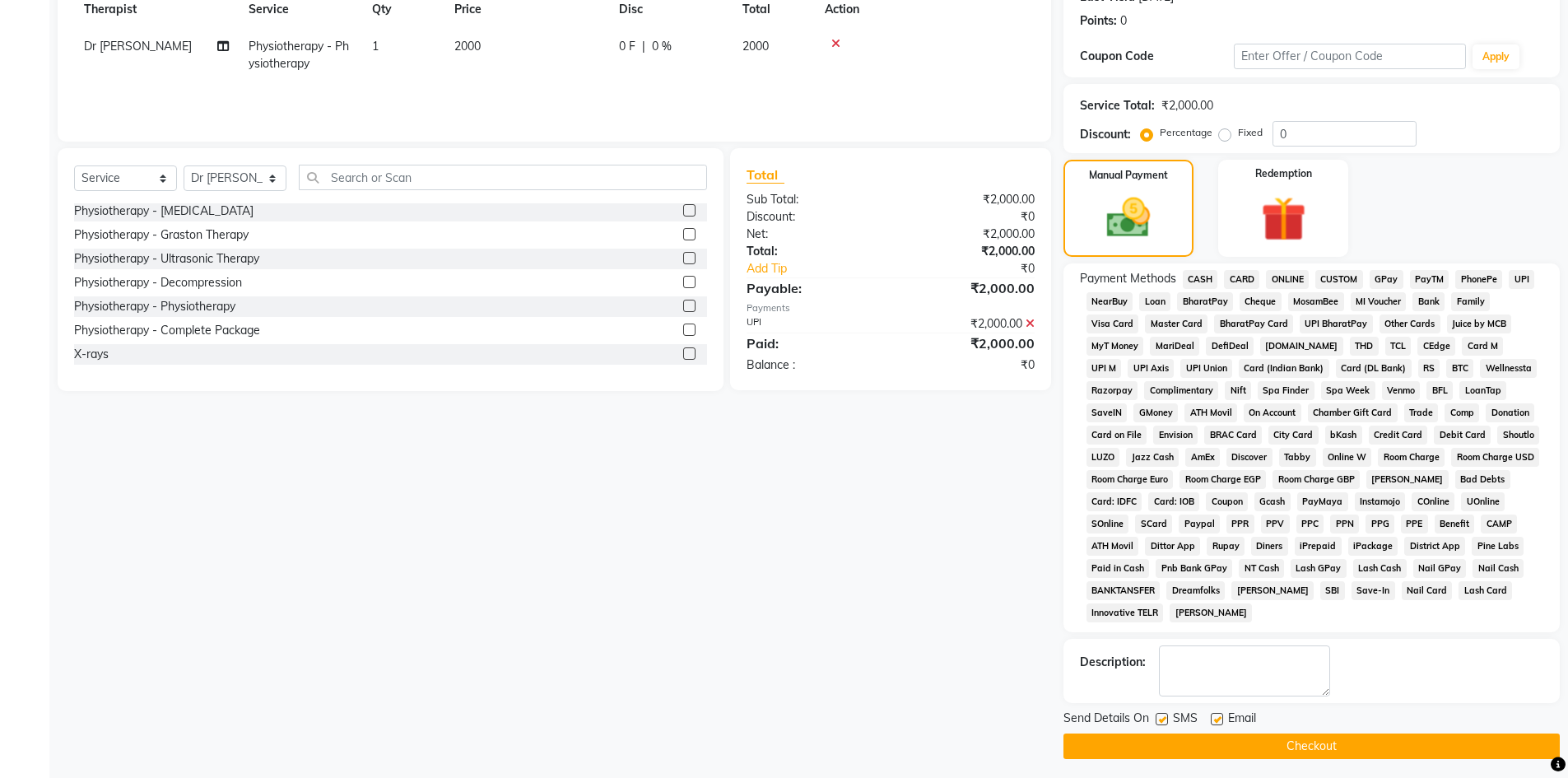
click at [1218, 720] on label at bounding box center [1216, 718] width 12 height 12
click at [1218, 720] on input "checkbox" at bounding box center [1216, 720] width 11 height 11
checkbox input "false"
click at [1164, 718] on label at bounding box center [1161, 718] width 12 height 12
click at [1164, 718] on input "checkbox" at bounding box center [1161, 720] width 11 height 11
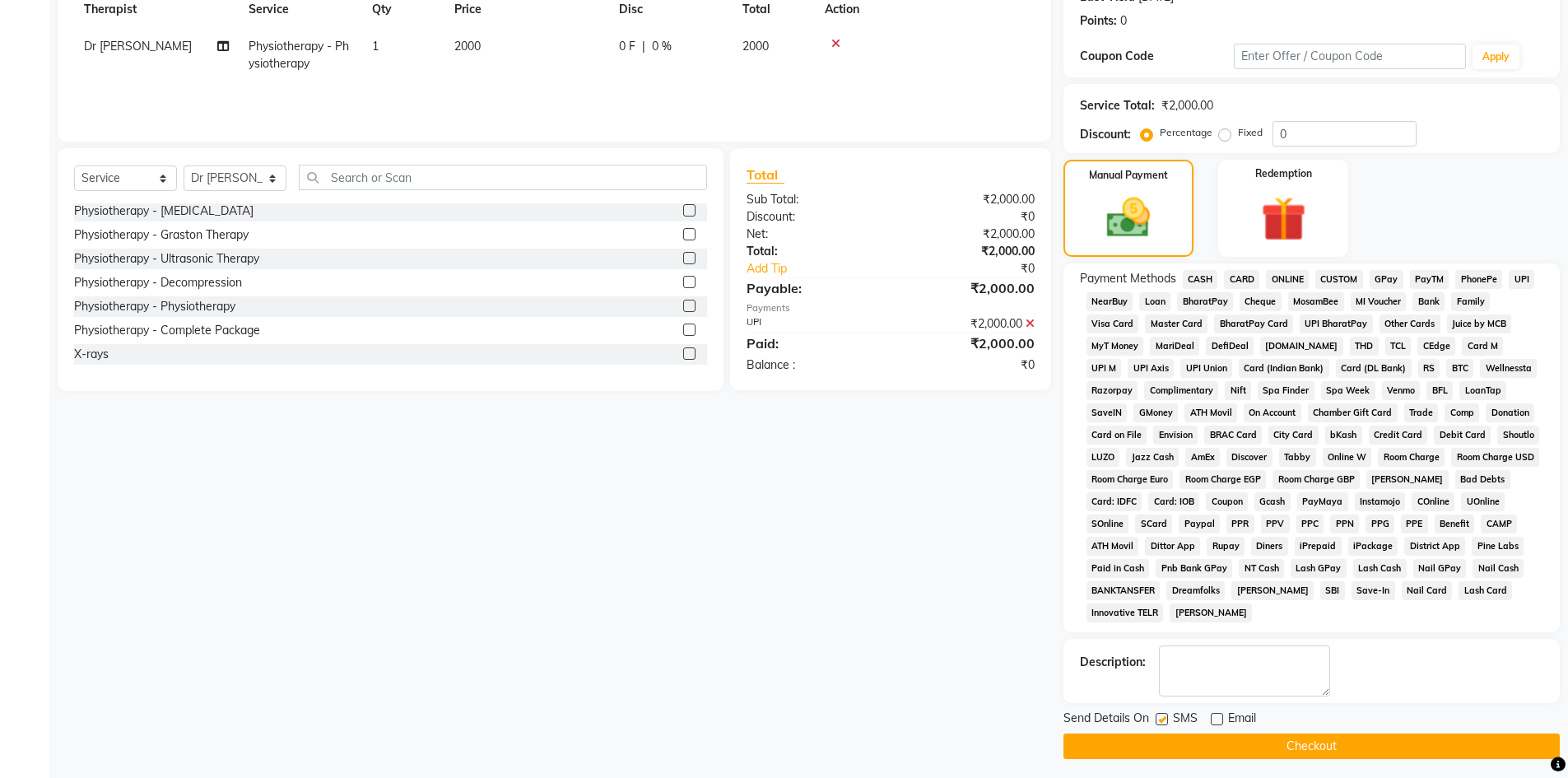
checkbox input "false"
click at [1175, 743] on button "Checkout" at bounding box center [1311, 746] width 496 height 26
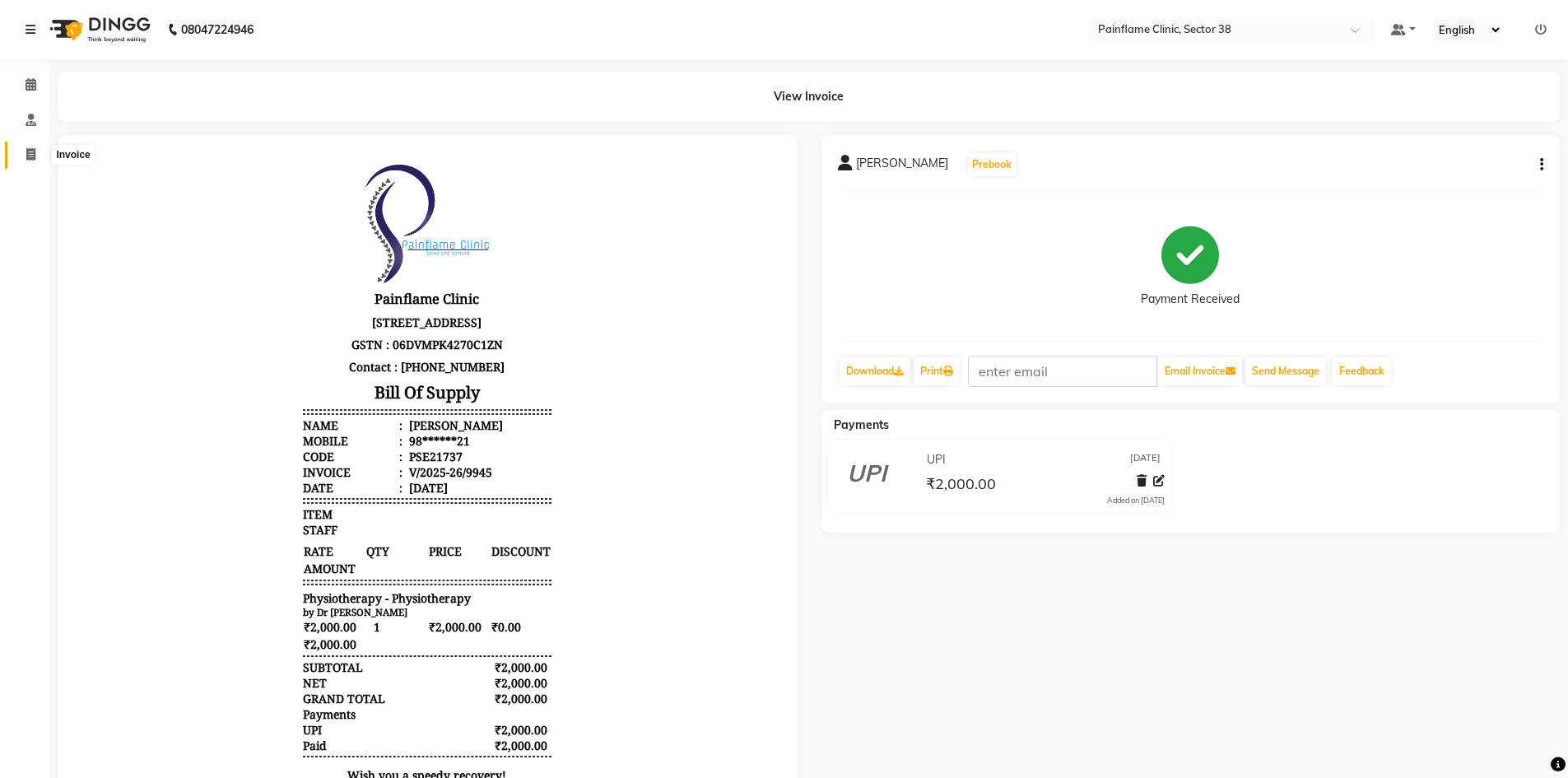
click at [42, 152] on span at bounding box center [30, 155] width 29 height 19
select select "service"
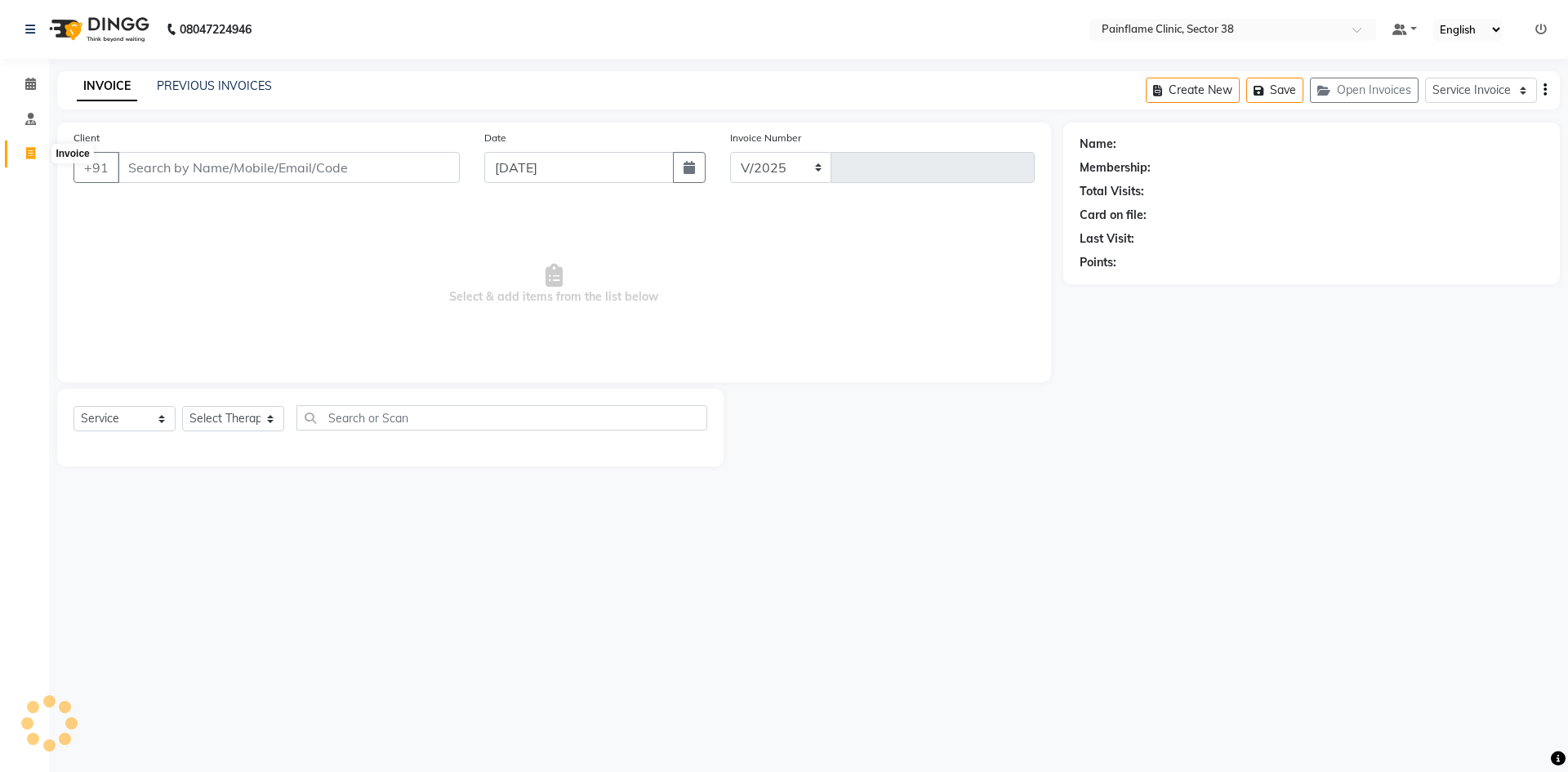
select select "3964"
type input "9946"
click at [298, 175] on input "Client" at bounding box center [289, 167] width 342 height 31
